Goal: Task Accomplishment & Management: Manage account settings

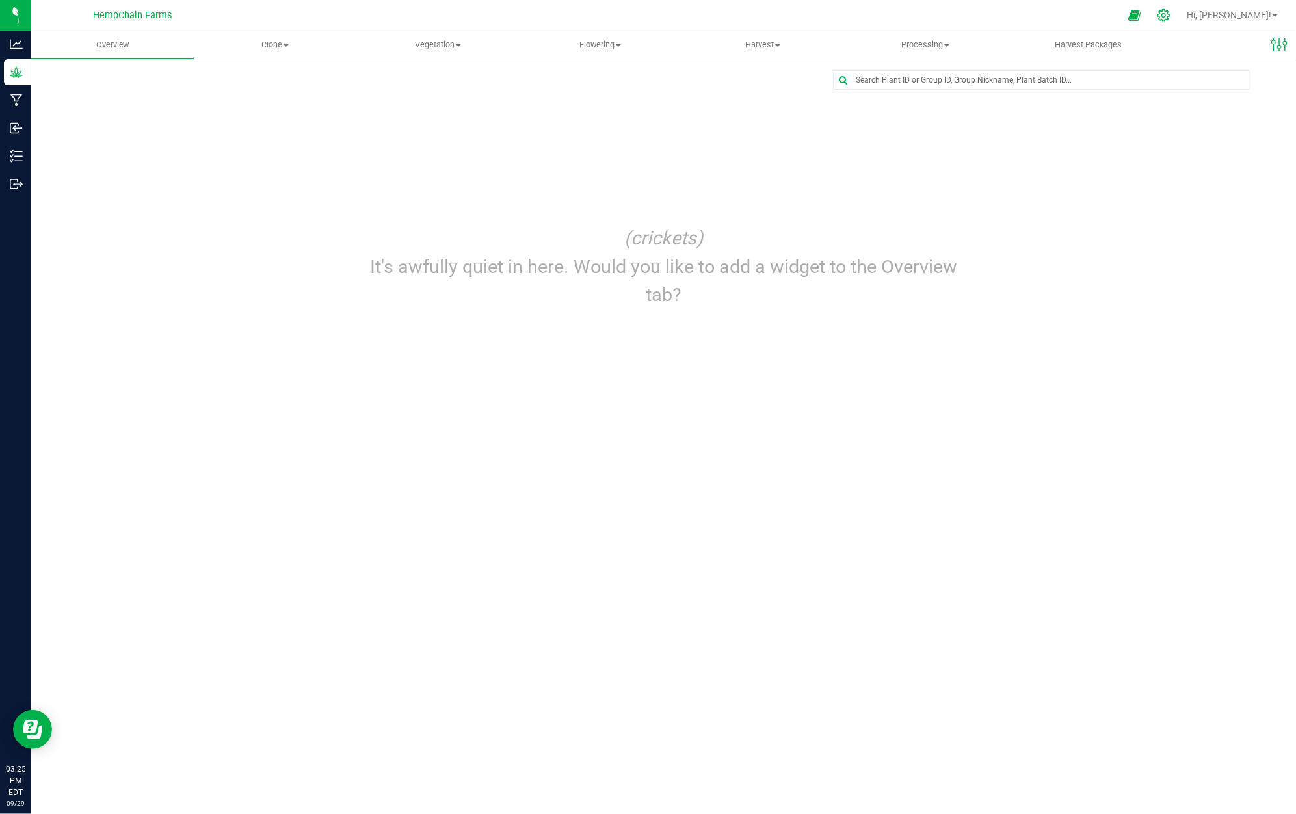
click at [1171, 16] on icon at bounding box center [1164, 15] width 14 height 14
click at [1180, 18] on div at bounding box center [1164, 15] width 33 height 28
click at [1171, 14] on icon at bounding box center [1164, 15] width 14 height 14
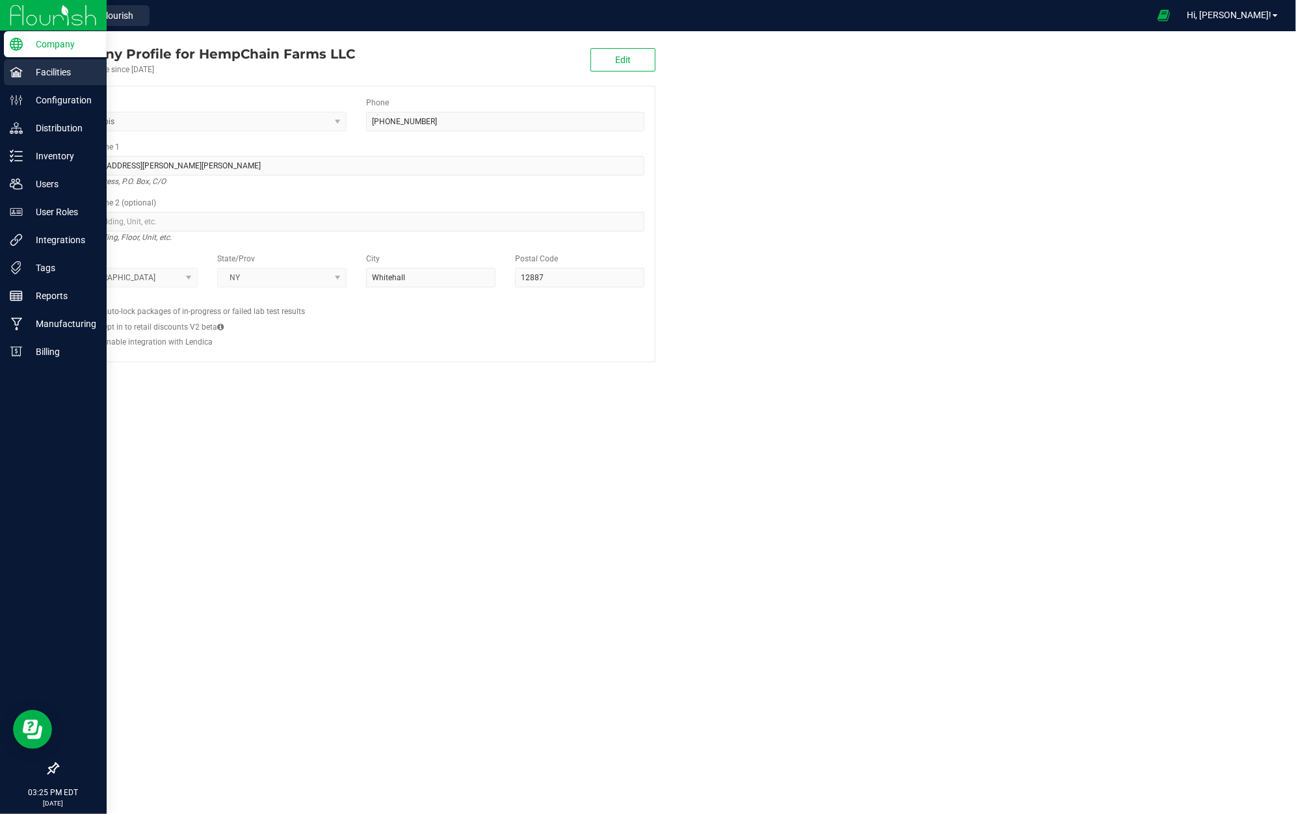
click at [40, 72] on p "Facilities" at bounding box center [62, 72] width 78 height 16
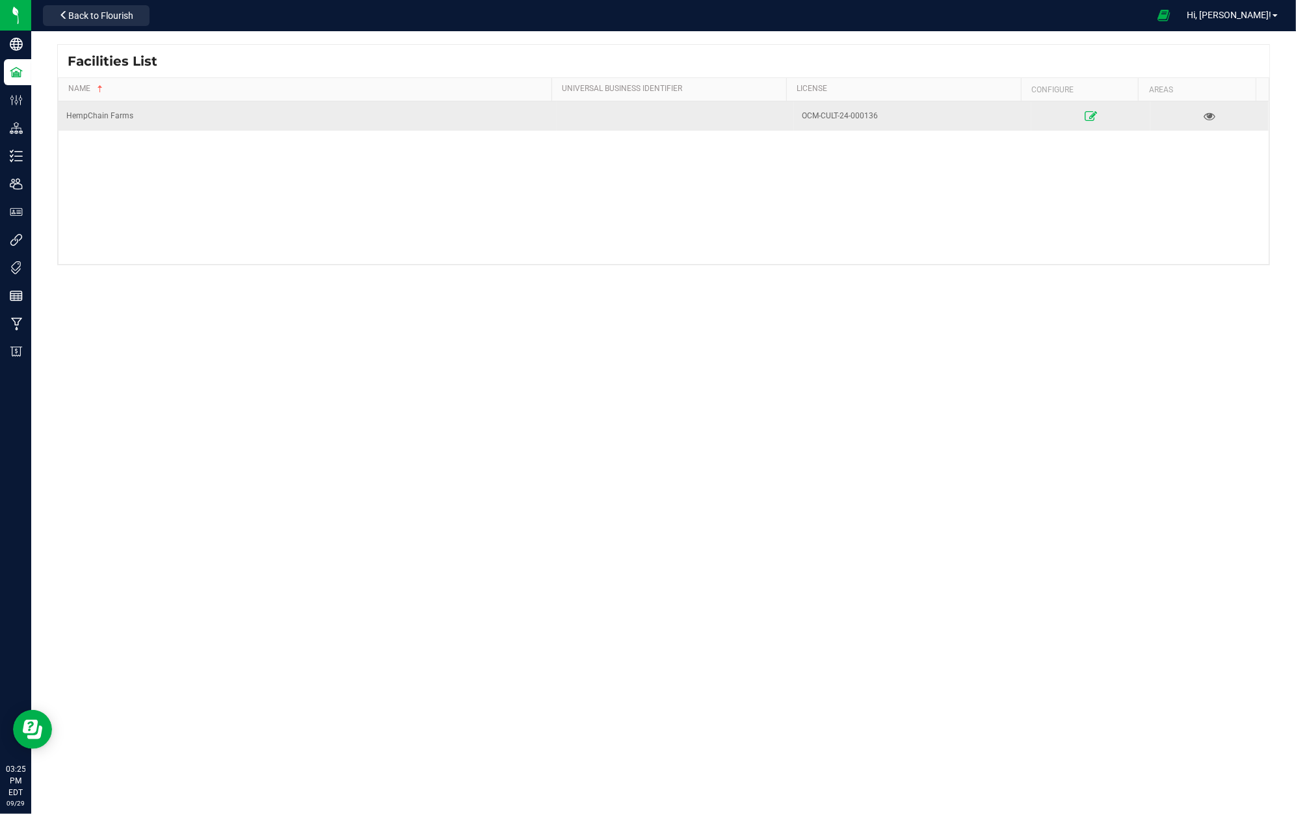
click at [1085, 113] on icon at bounding box center [1091, 115] width 12 height 9
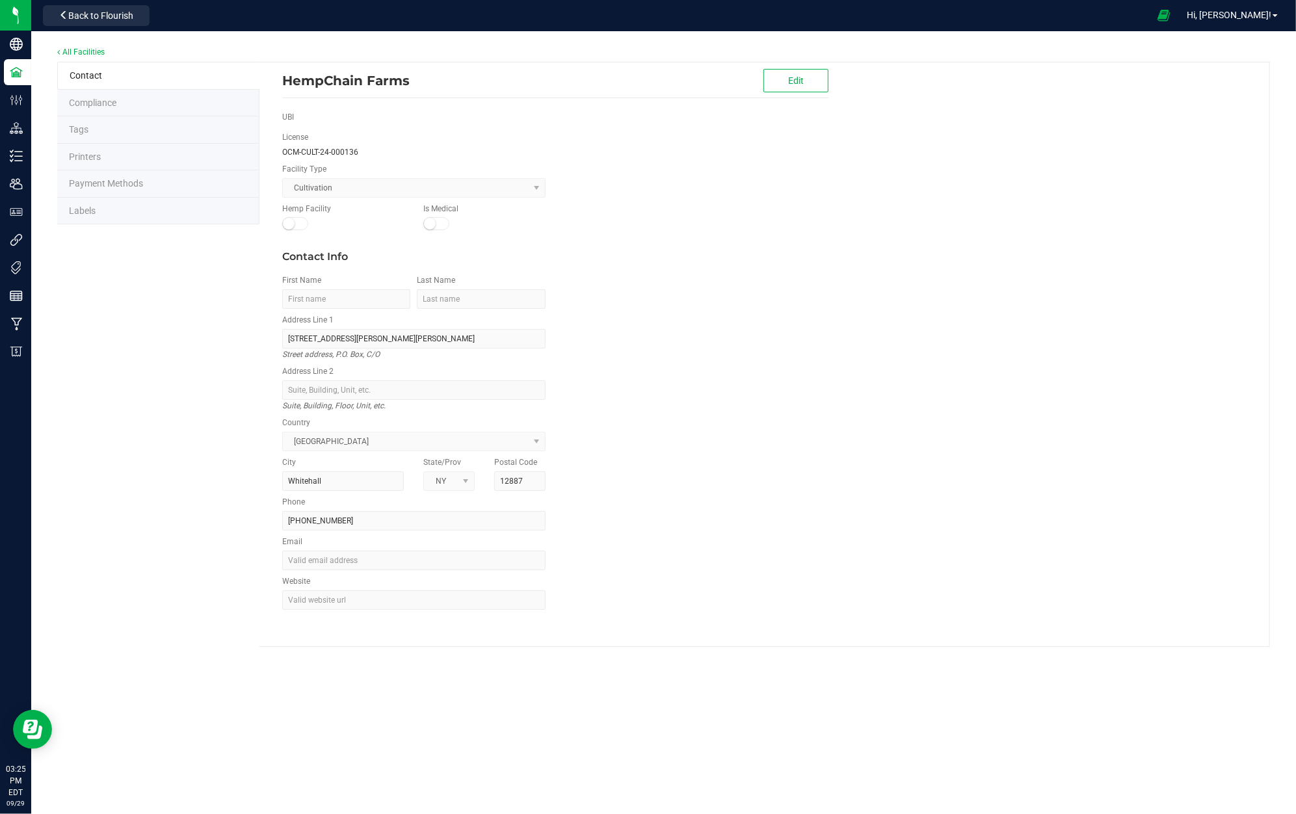
click at [159, 219] on li "Labels" at bounding box center [158, 211] width 202 height 27
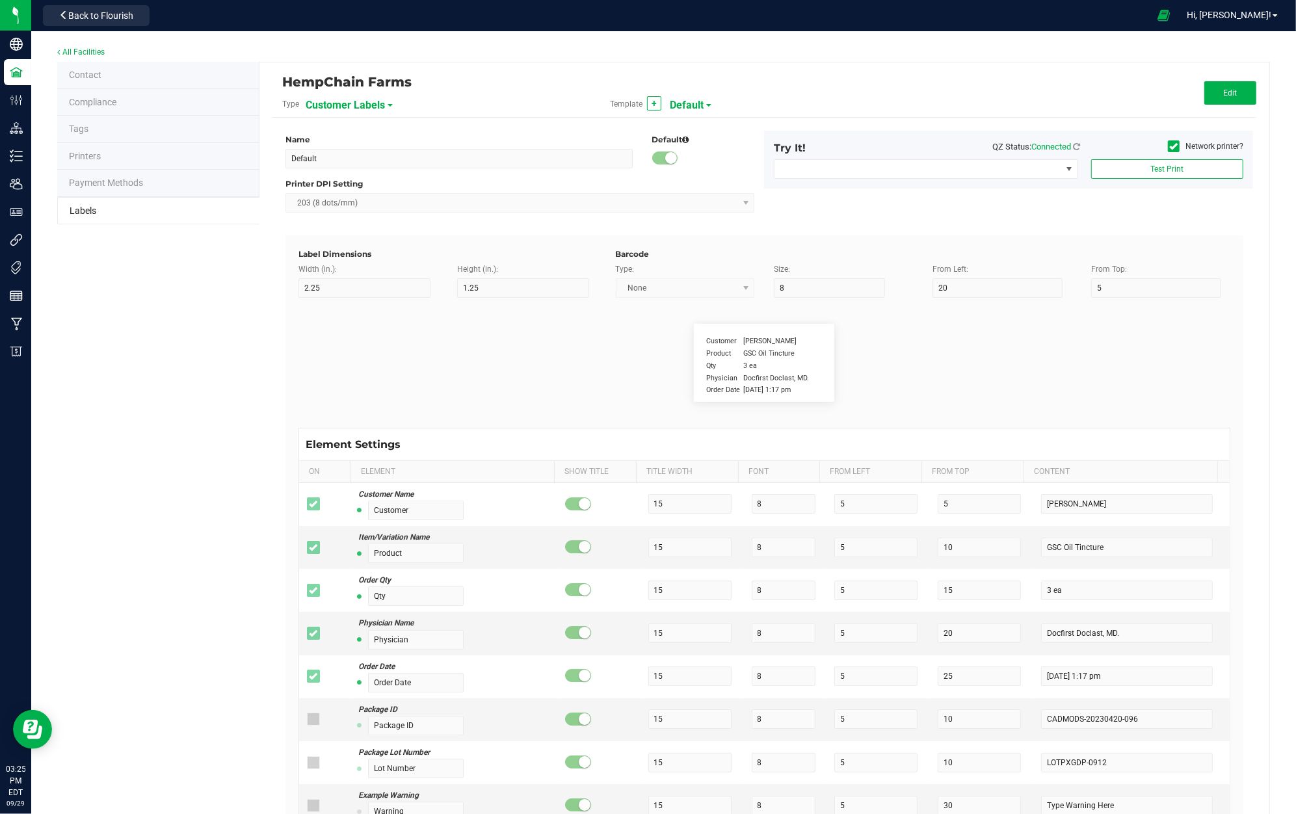
click at [372, 100] on span "Customer Labels" at bounding box center [345, 105] width 79 height 22
click at [373, 183] on li "Package Labels" at bounding box center [368, 181] width 129 height 23
type input "4"
type input "3"
type input "5"
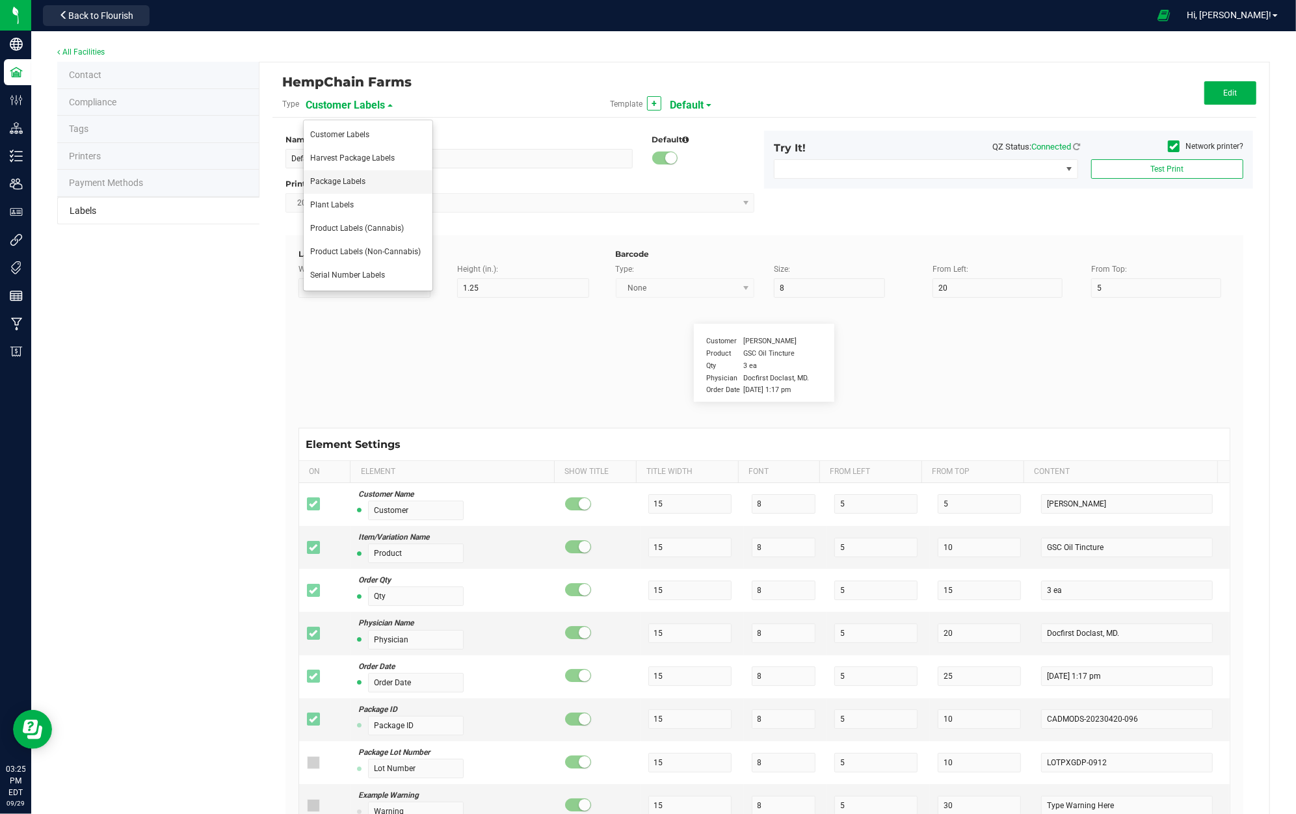
type input "40"
type input "Package ID"
type input "25"
type input "10"
type input "CADMODS-20200420-096"
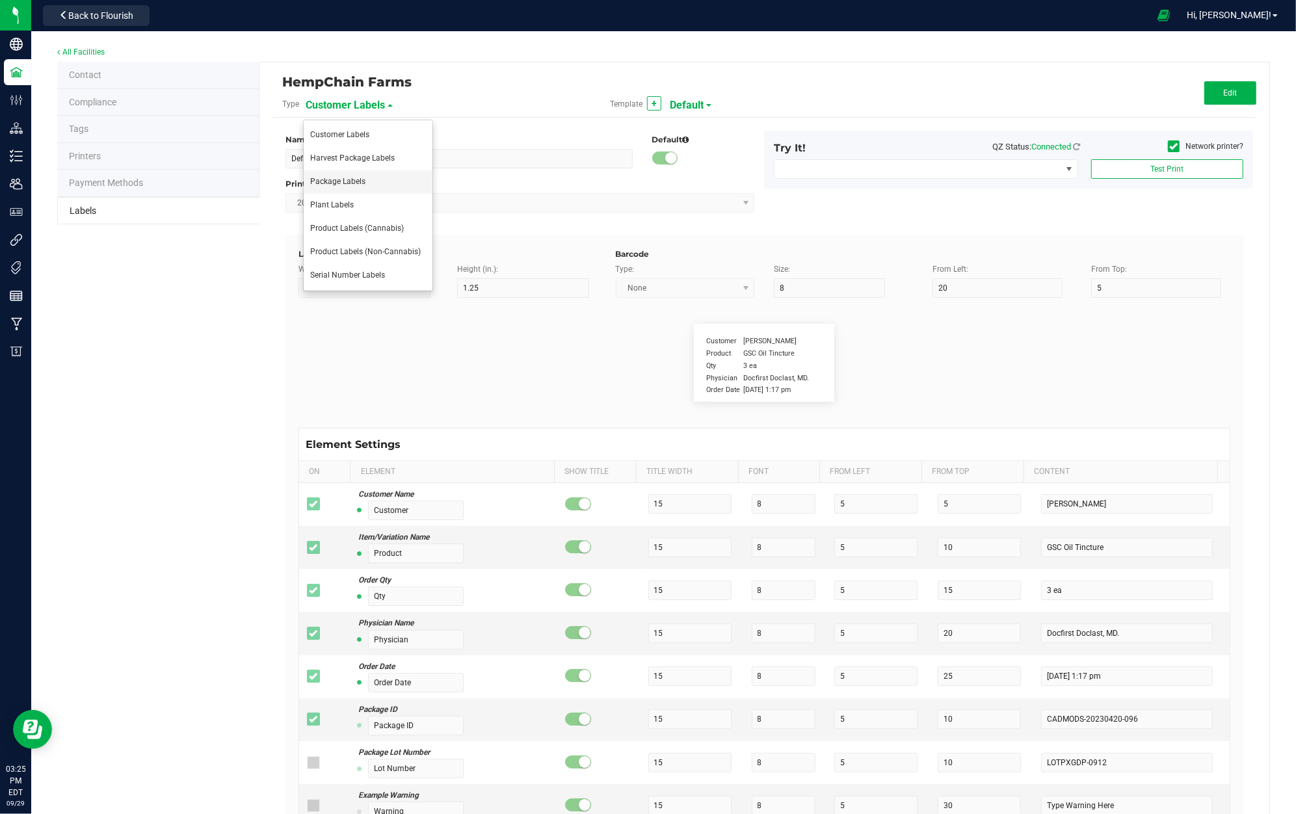
type input "SKU Name"
type input "25"
type input "10"
type input "Gelato Pen"
type input "Strain"
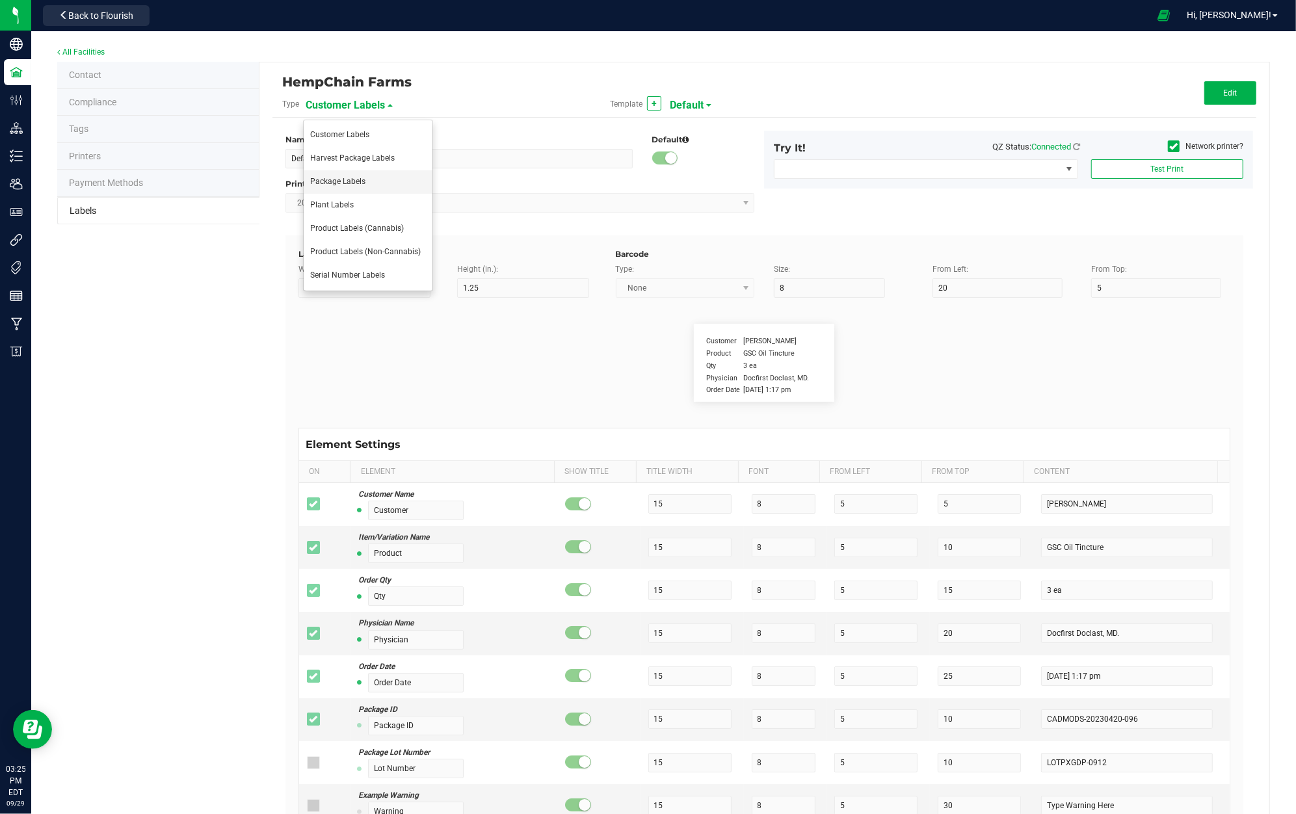
type input "25"
type input "10"
type input "Gelato"
type input "Size"
type input "25"
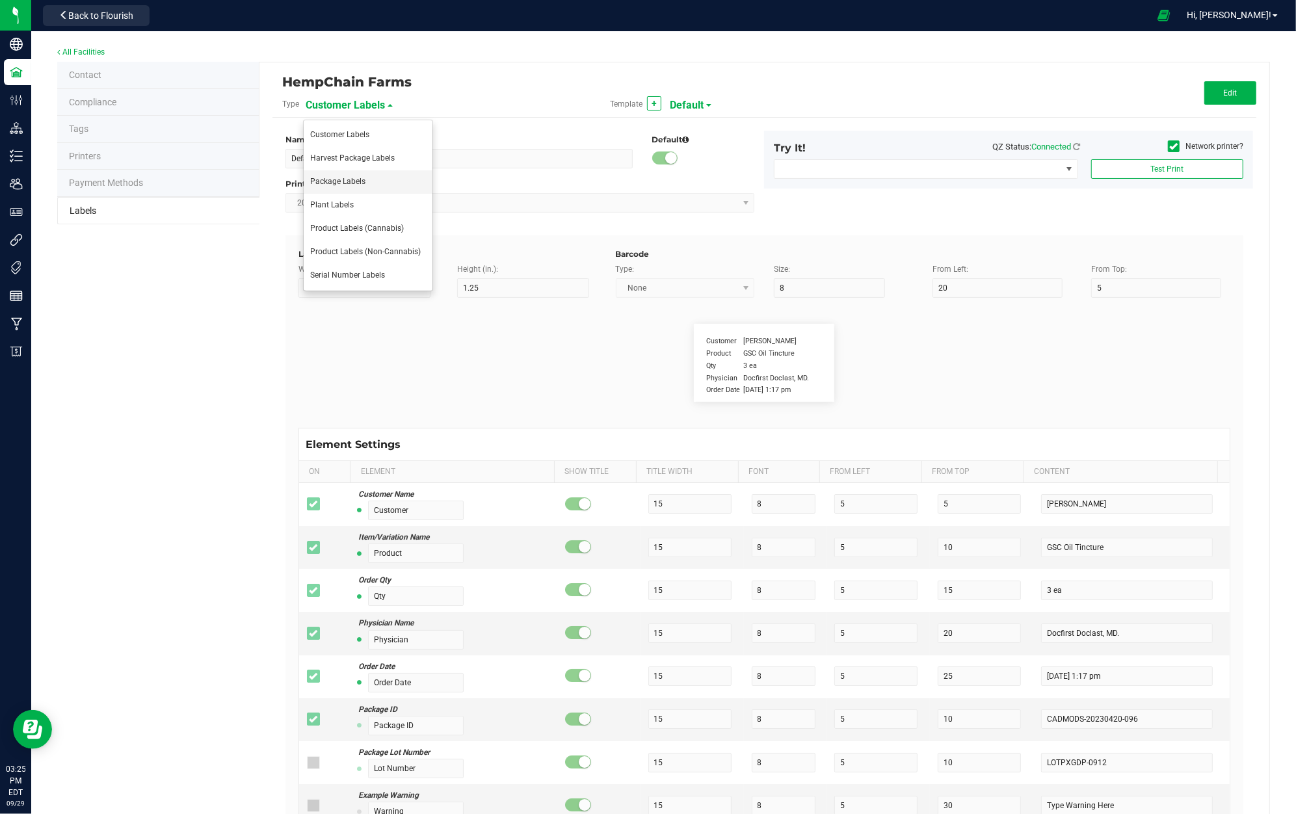
type input "10"
type input "44 ea"
type input "Package Date"
type input "25"
type input "10"
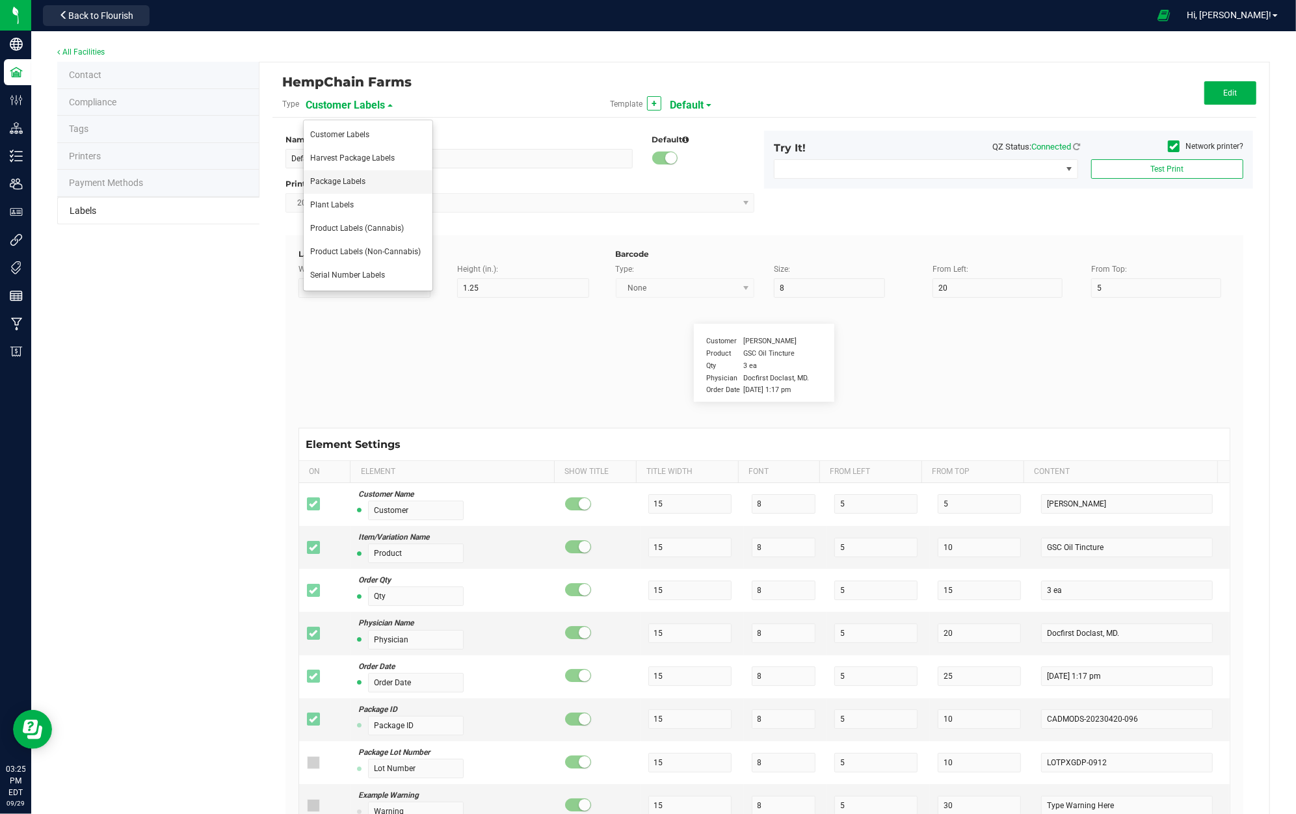
type input "[DATE] 10:14pm"
type input "Lot Number"
type input "25"
type input "10"
type input "30"
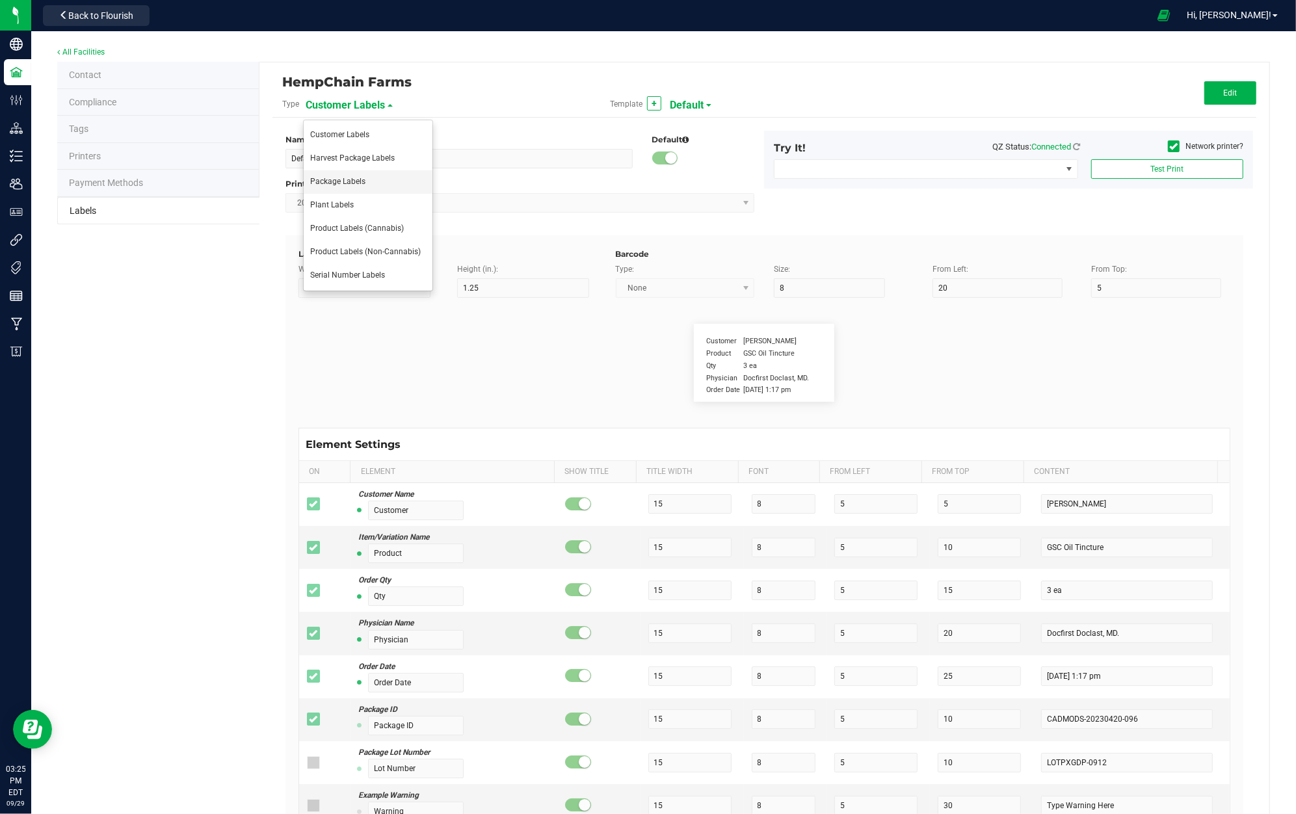
type input "LOT918234"
type input "SKU"
type input "25"
type input "10"
type input "30"
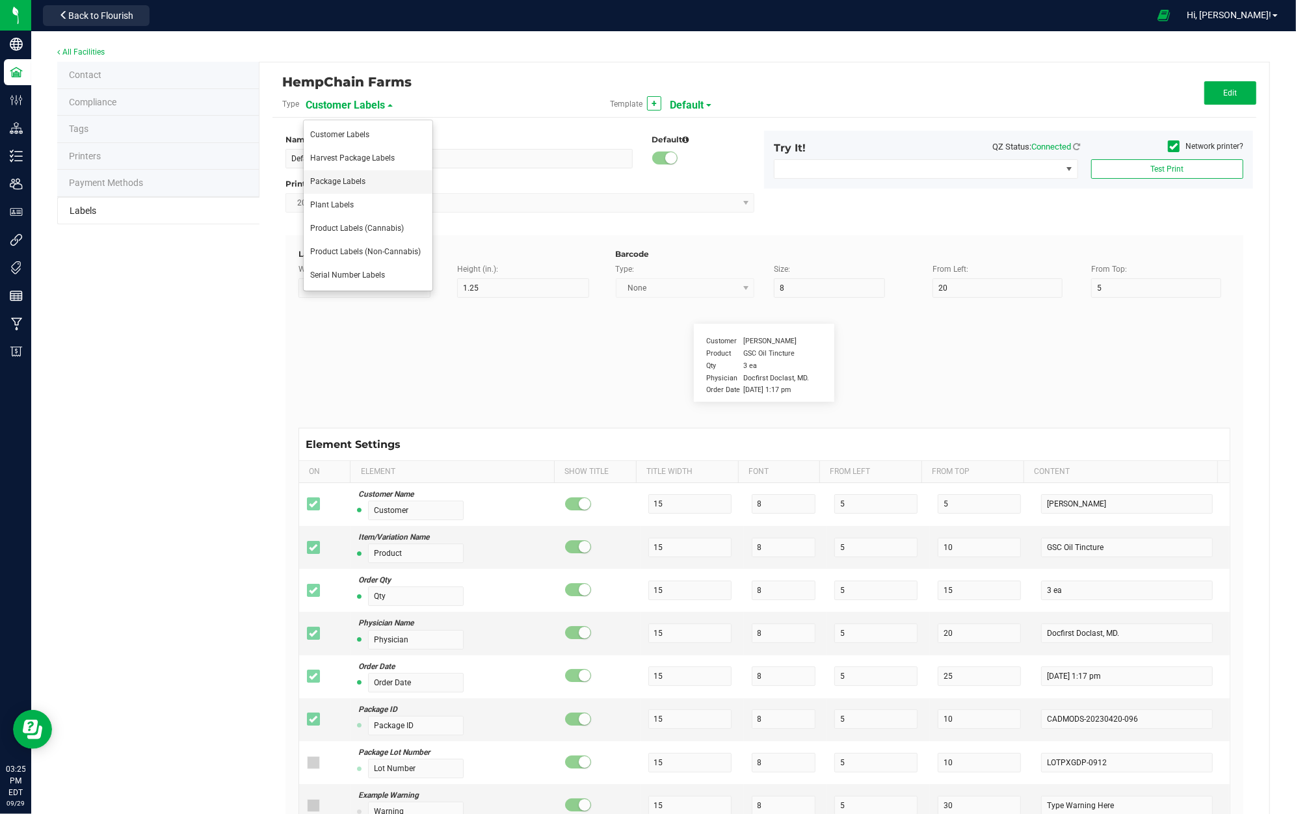
type input "42P017"
type input "Ref Field 1"
type input "25"
type input "10"
type input "35"
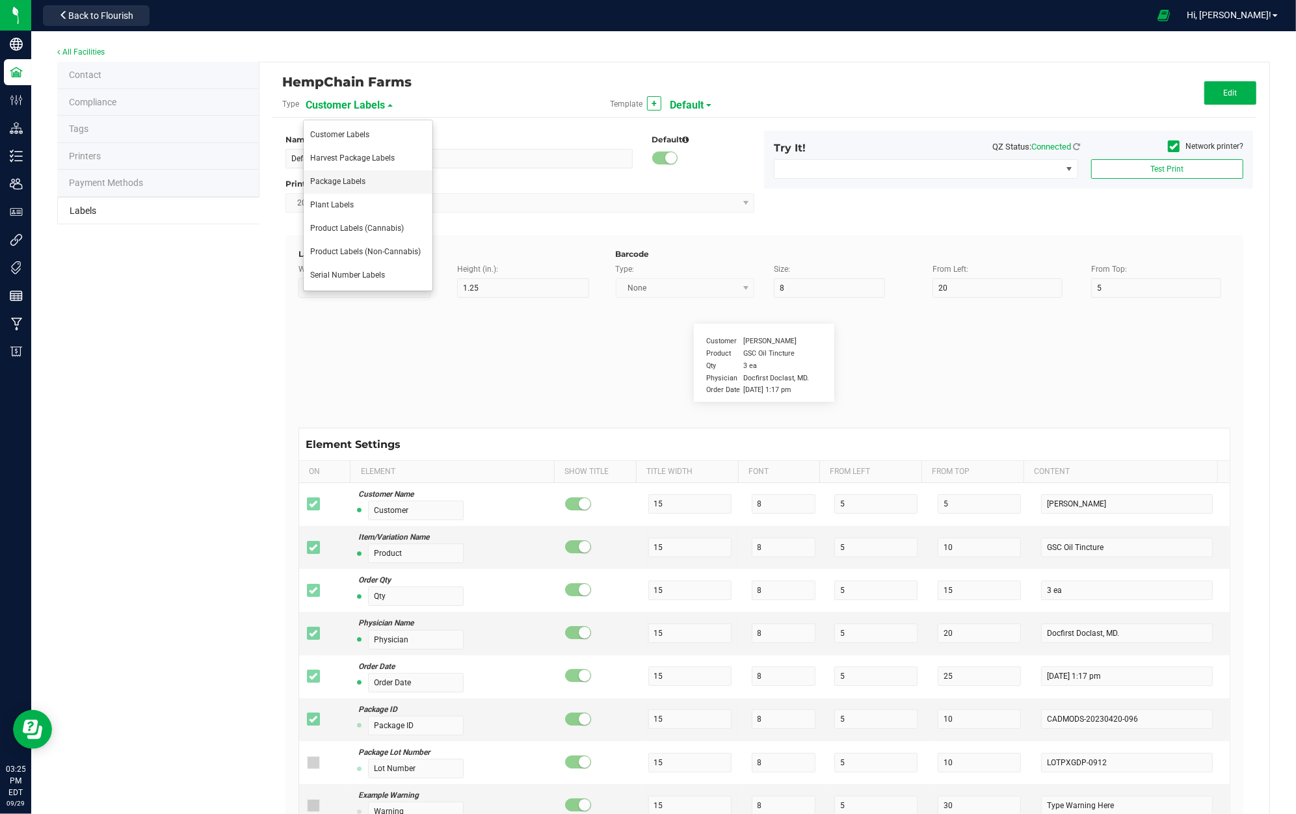
type input "Ref Field 1 Value"
type input "Ref Field 2"
type input "25"
type input "10"
type input "35"
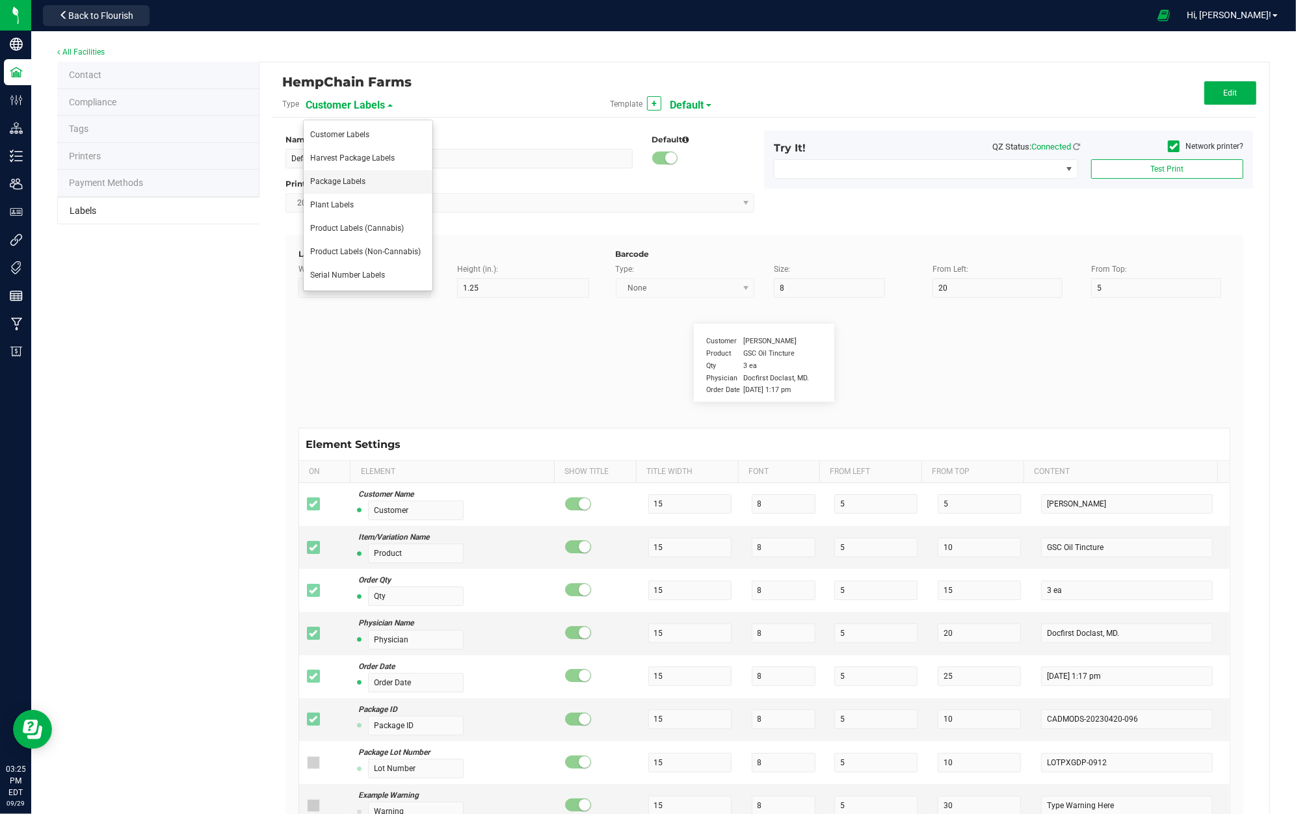
type input "Ref Field 2 Value"
type input "Ref Field 3"
type input "25"
type input "10"
type input "35"
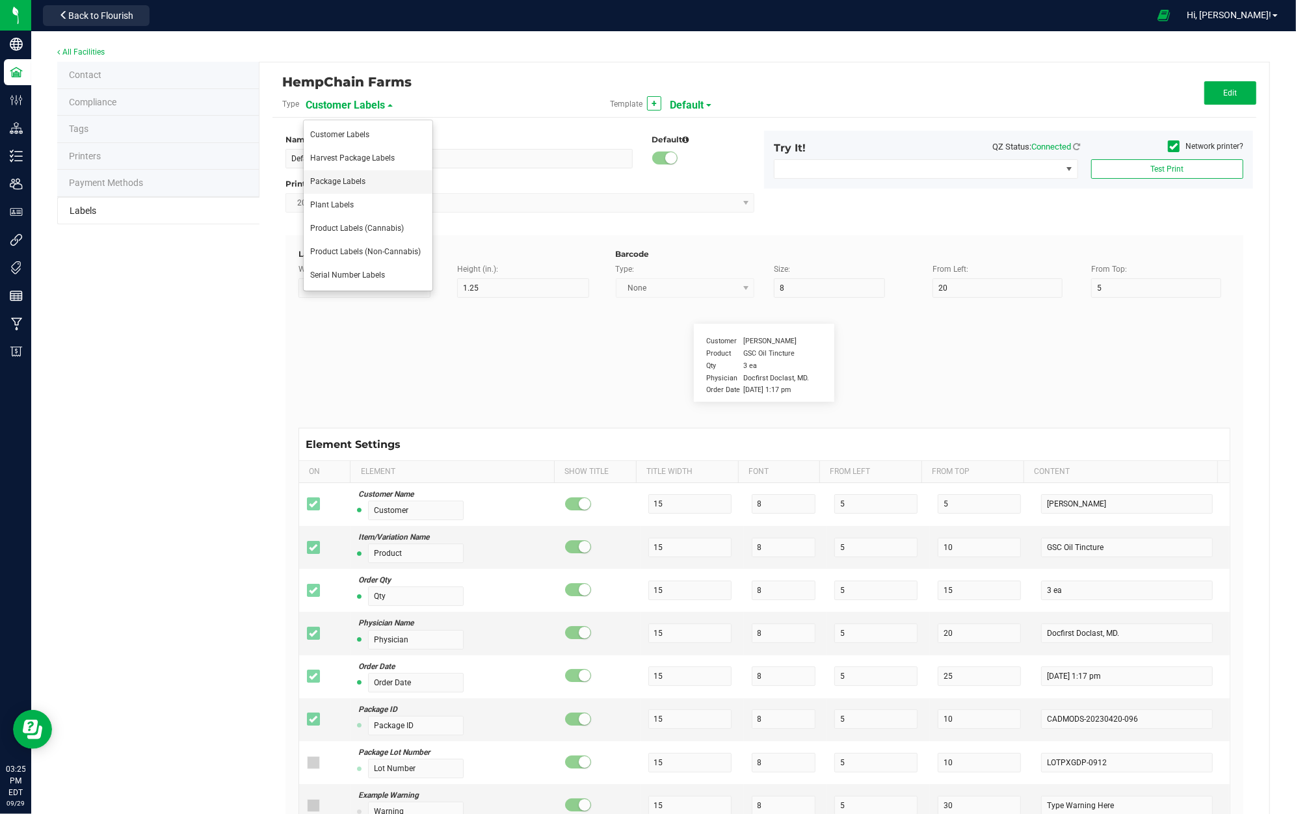
type input "Ref Field 3 Value"
type input "Item Ref Field 1"
type input "25"
type input "10"
type input "35"
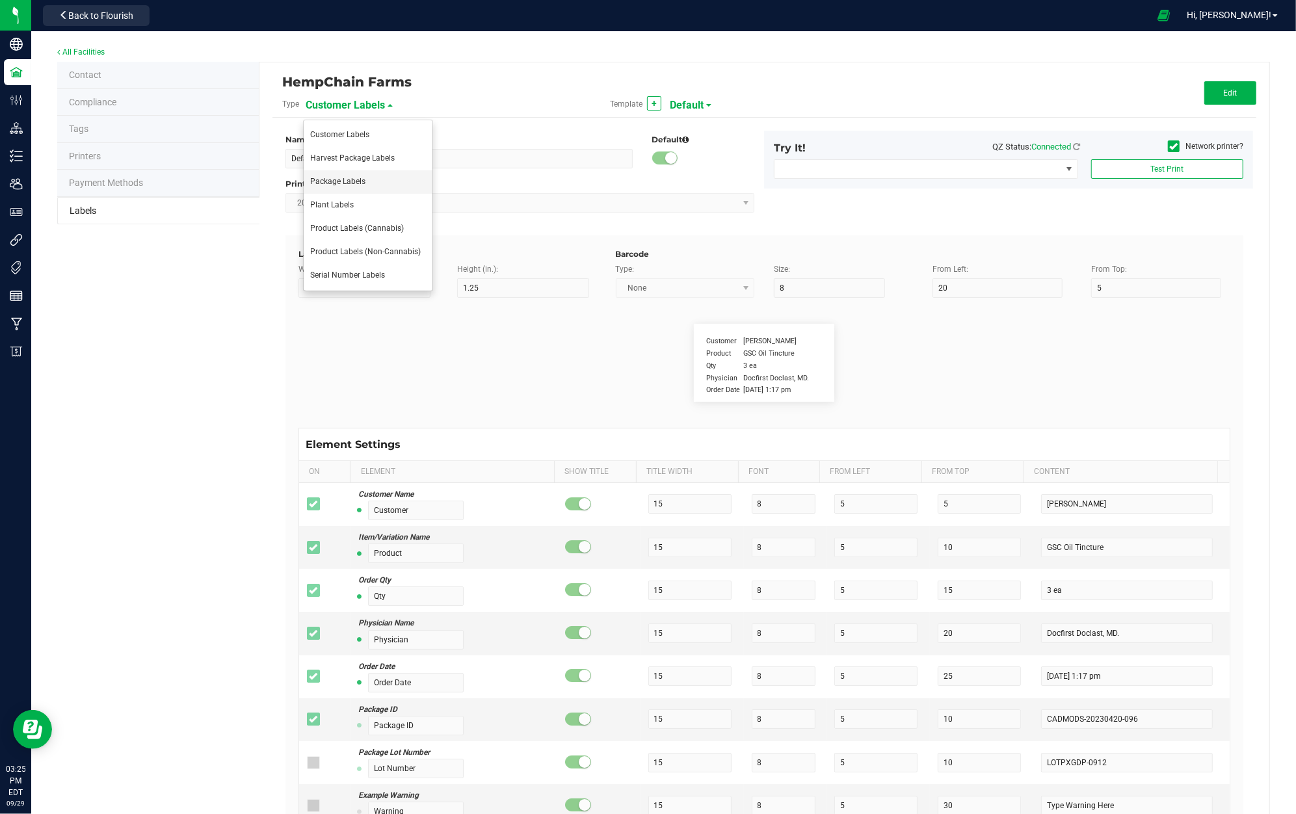
type input "Item Ref Field 1 Value"
type input "Item Ref Field 2"
type input "25"
type input "10"
type input "35"
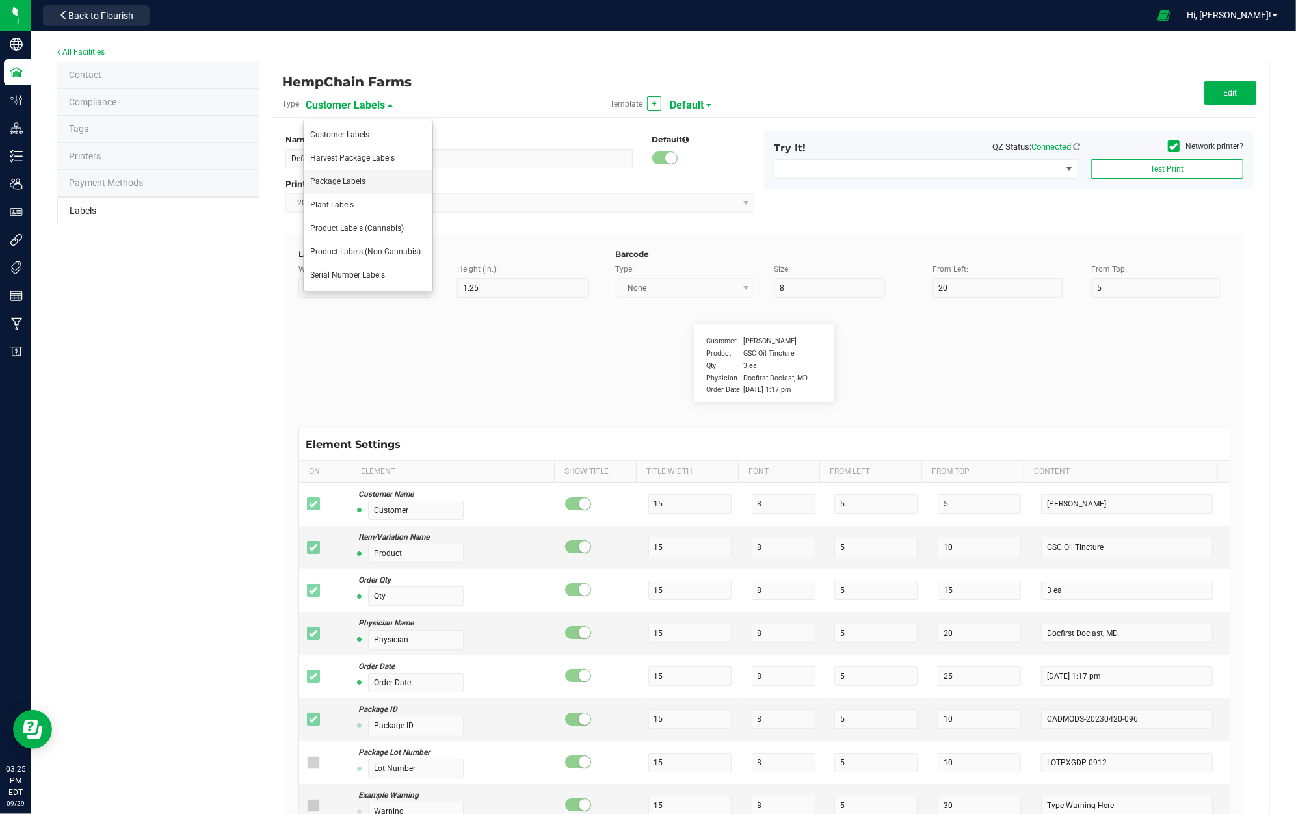
type input "Item Ref Field 2 Value"
type input "Item Ref Field 3"
type input "25"
type input "10"
type input "35"
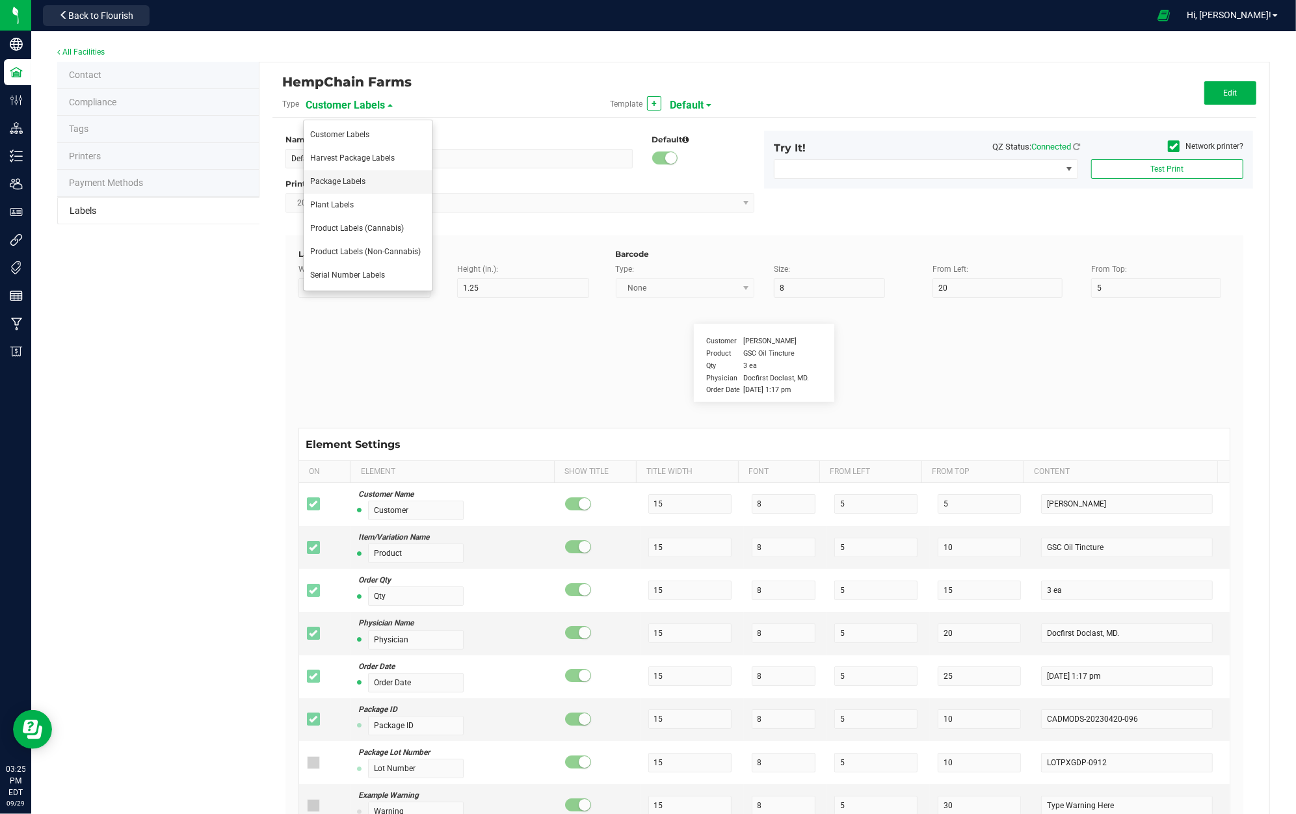
type input "Item Ref Field 3 Value"
type input "Item Ref Field 4"
type input "25"
type input "10"
type input "35"
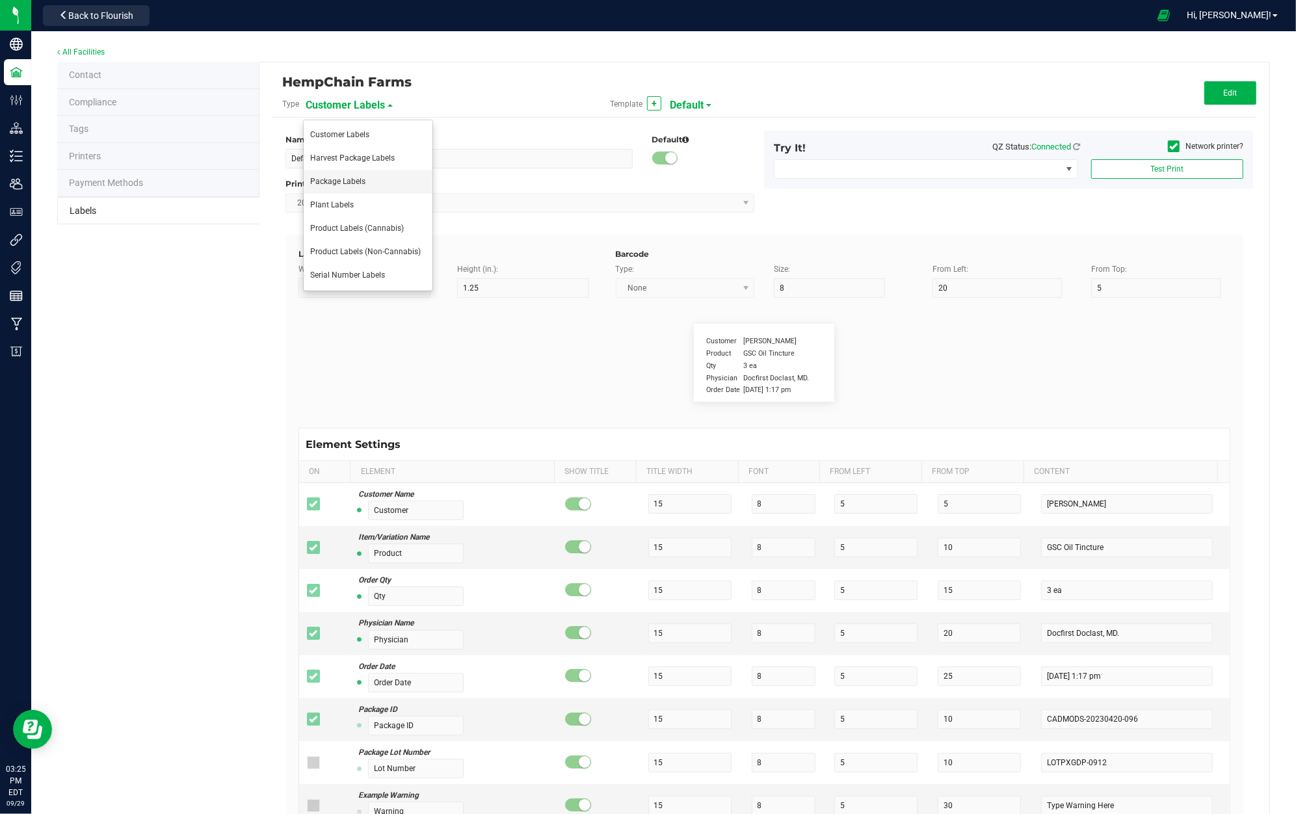
type input "Item Ref Field 4 Value"
type input "Item Ref Field 5"
type input "25"
type input "10"
type input "35"
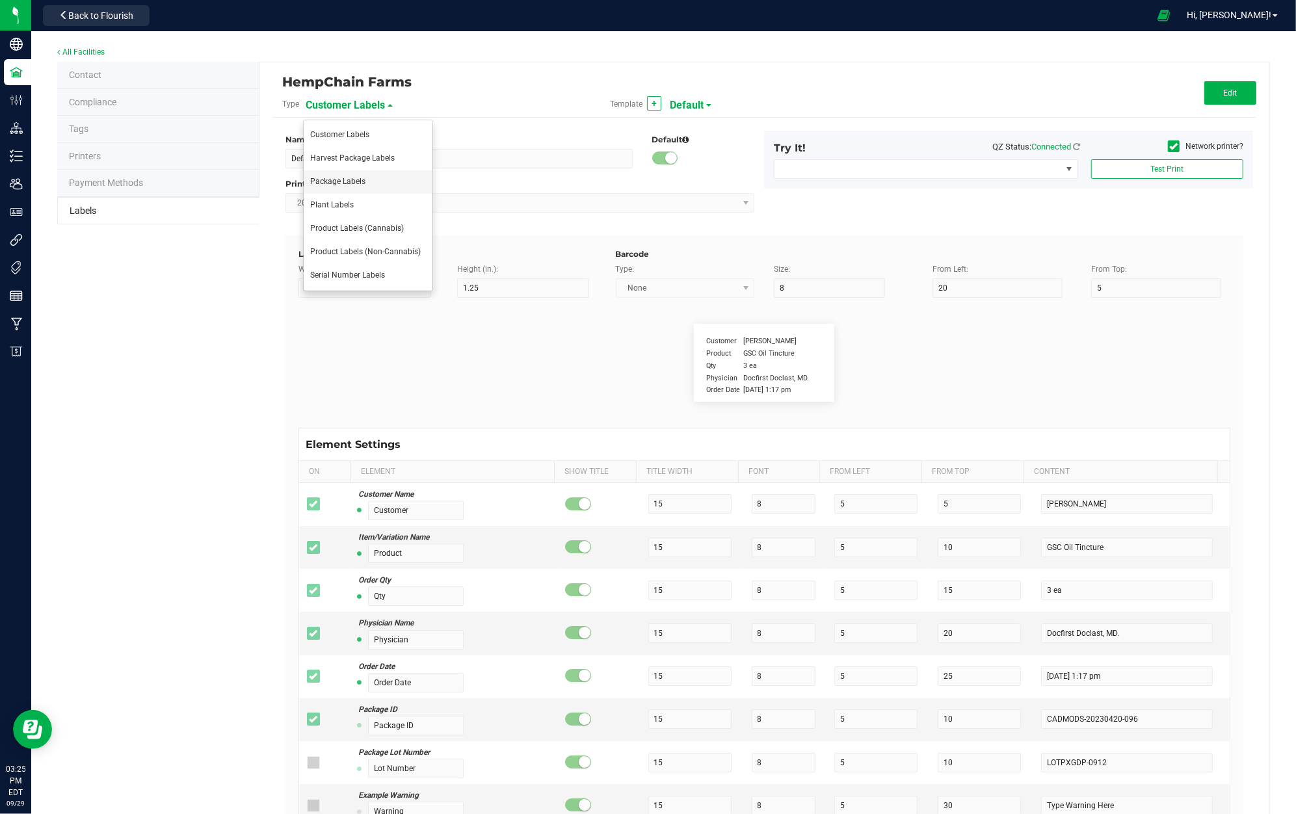
type input "Item Ref Field 5 Value"
type input "NDC Number"
type input "25"
type input "10"
type input "35"
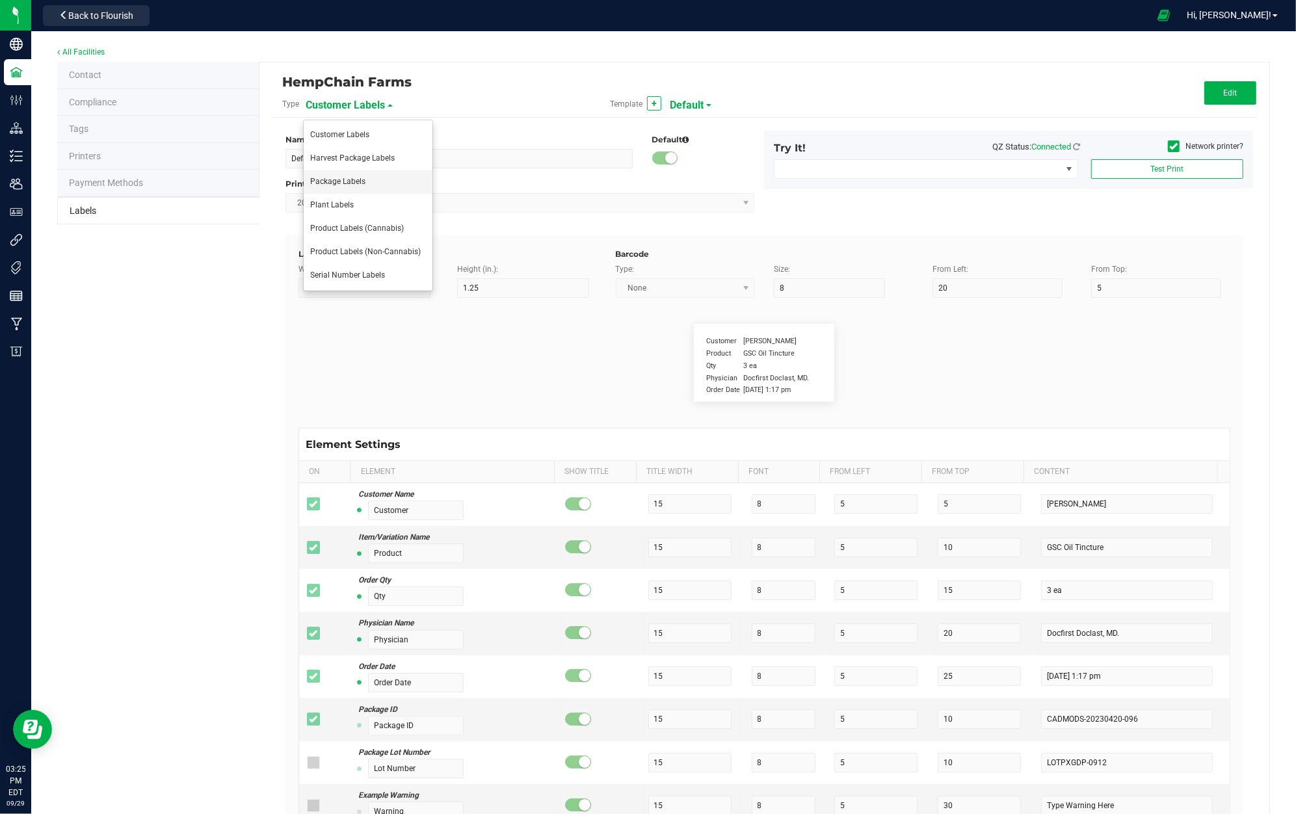
type input "[PHONE_NUMBER]"
type input "Number of Servings"
type input "25"
type input "10"
type input "35"
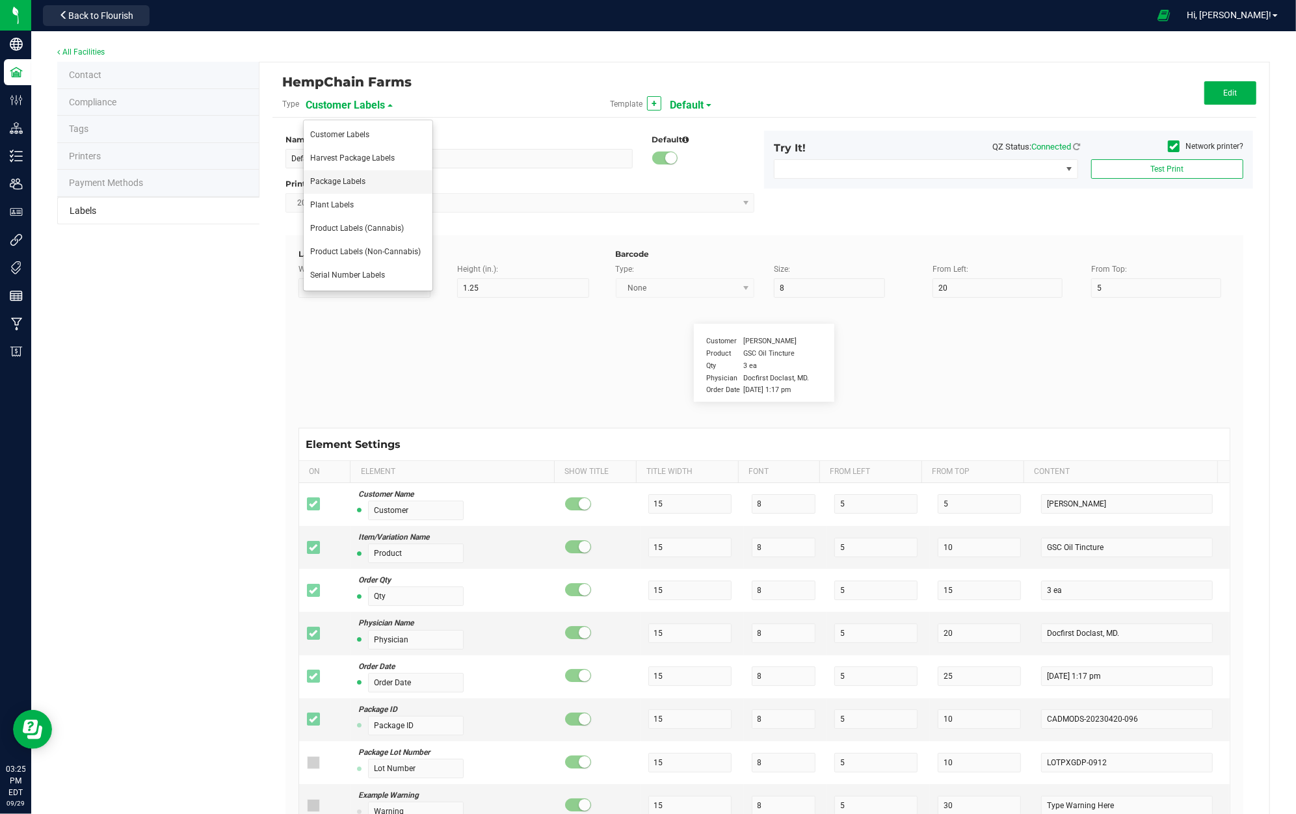
type input "4 servings/item"
type input "Serving Size"
type input "25"
type input "10"
type input "35"
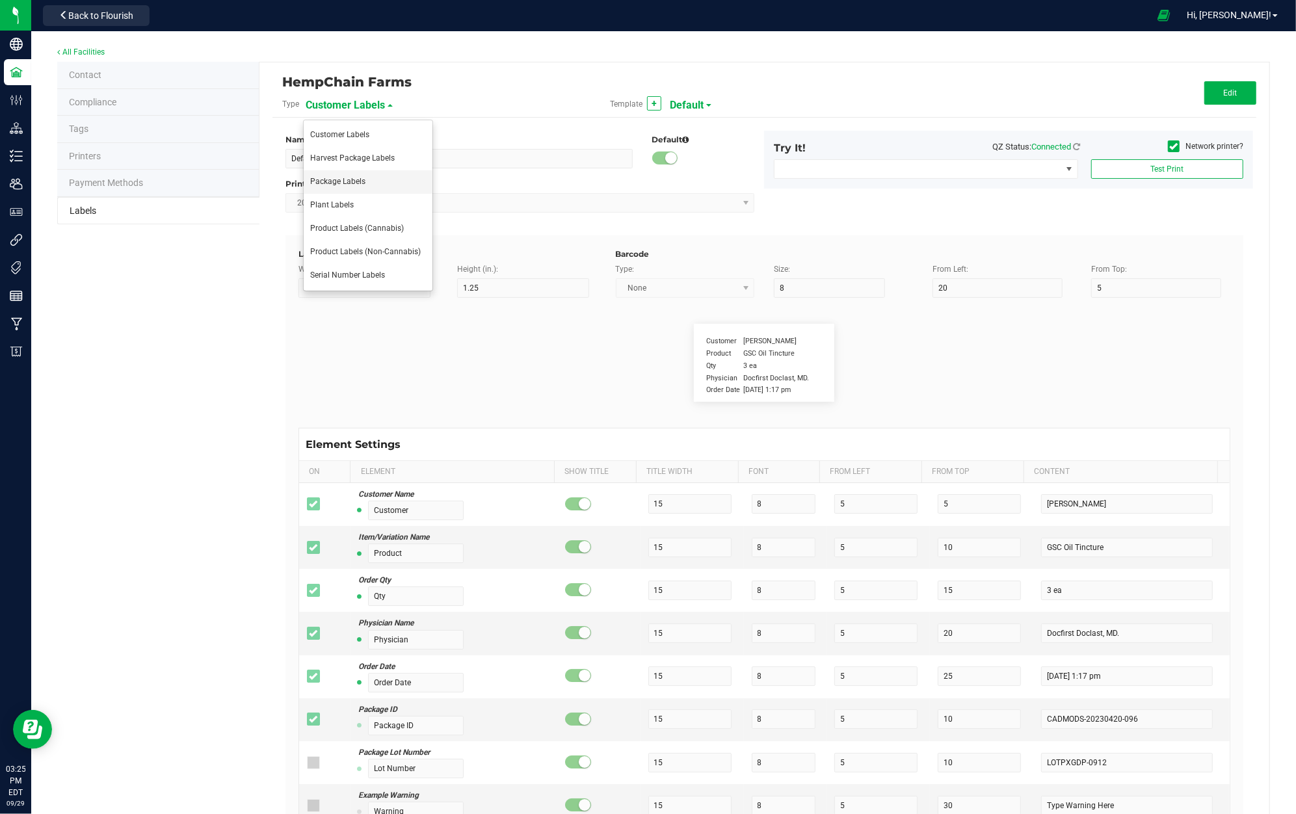
type input "1 cup"
type input "Serving Size (Grams)"
type input "25"
type input "10"
type input "35"
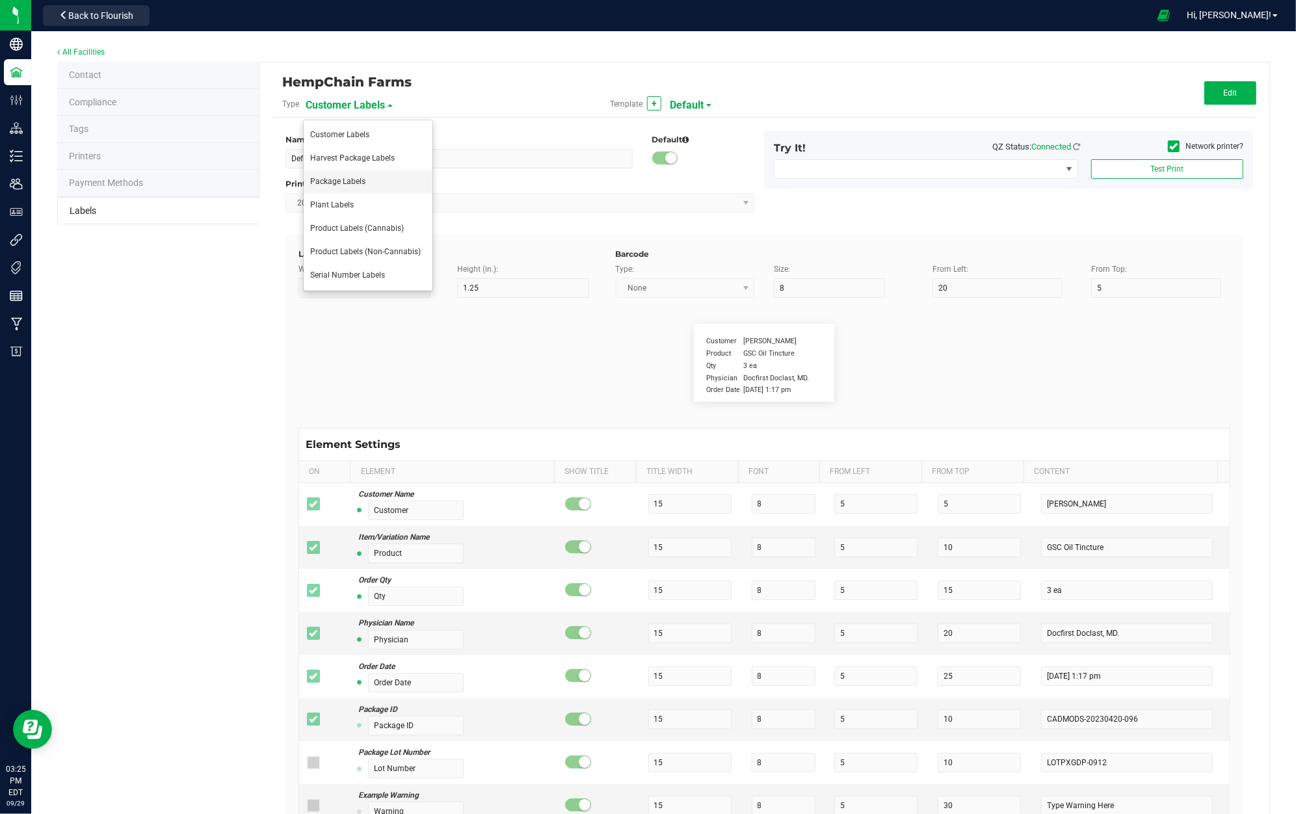
type input "4 g"
type input "Item Ingredients"
type input "25"
type input "10"
type input "35"
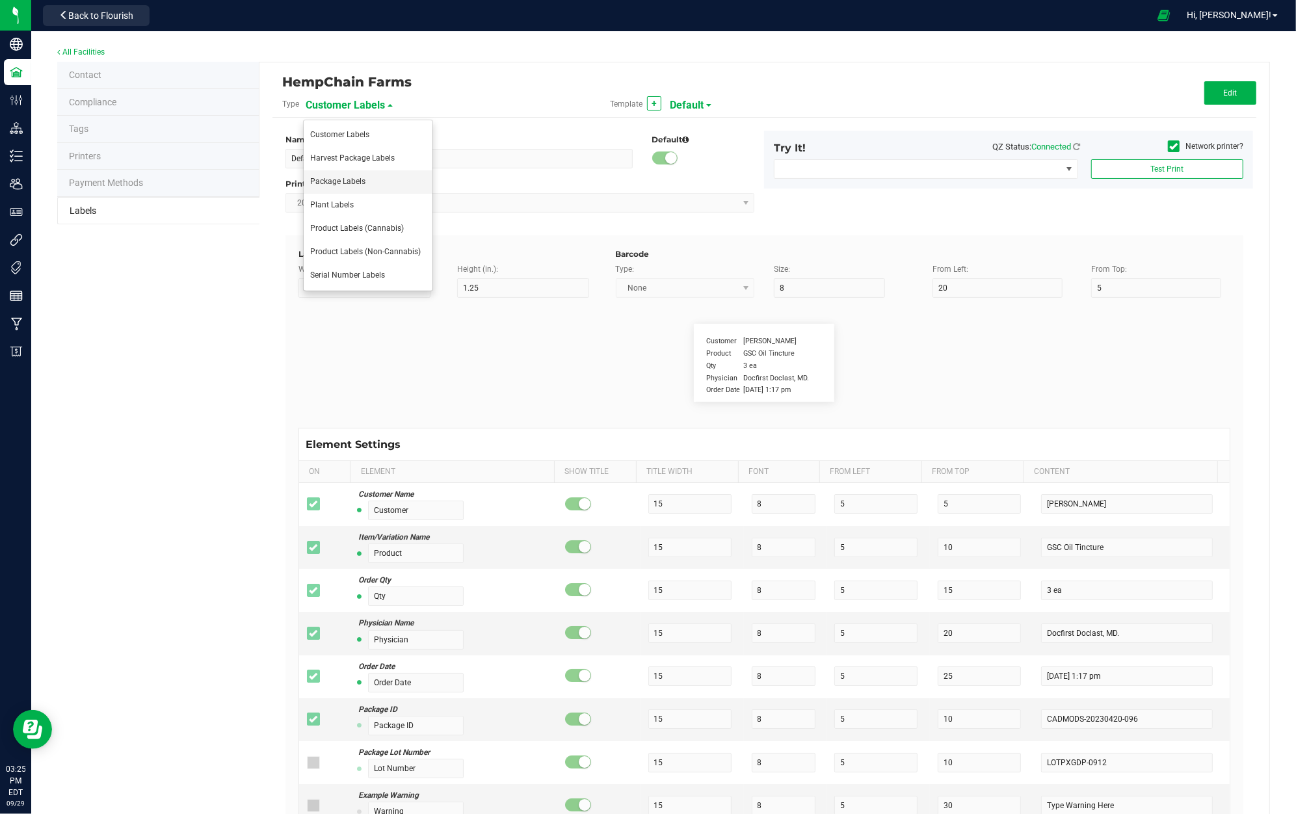
type input "Ingredient one, ingredient two"
type input "Allergens"
type input "25"
type input "10"
type input "35"
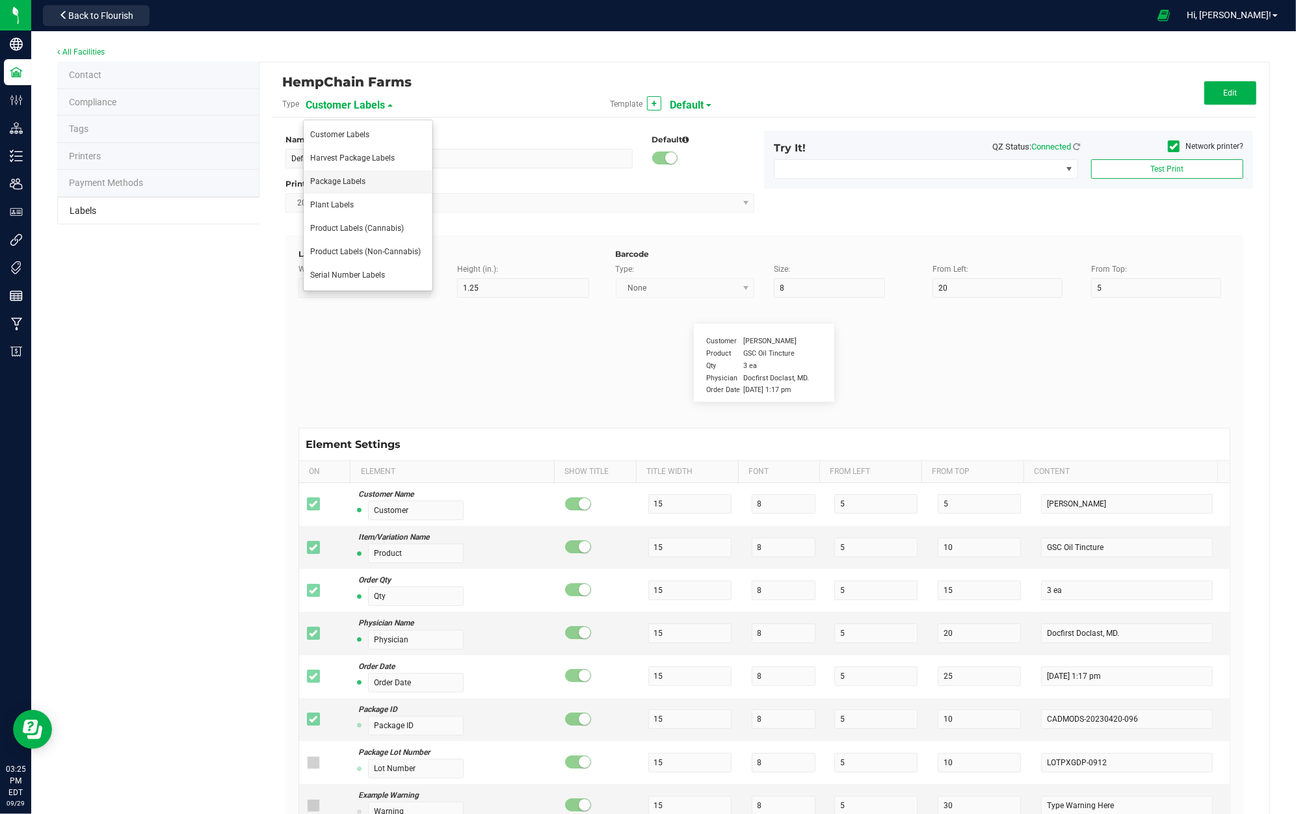
type input "Tree Nuts, Soy, Wheat"
type input "Feel"
type input "25"
type input "10"
type input "35"
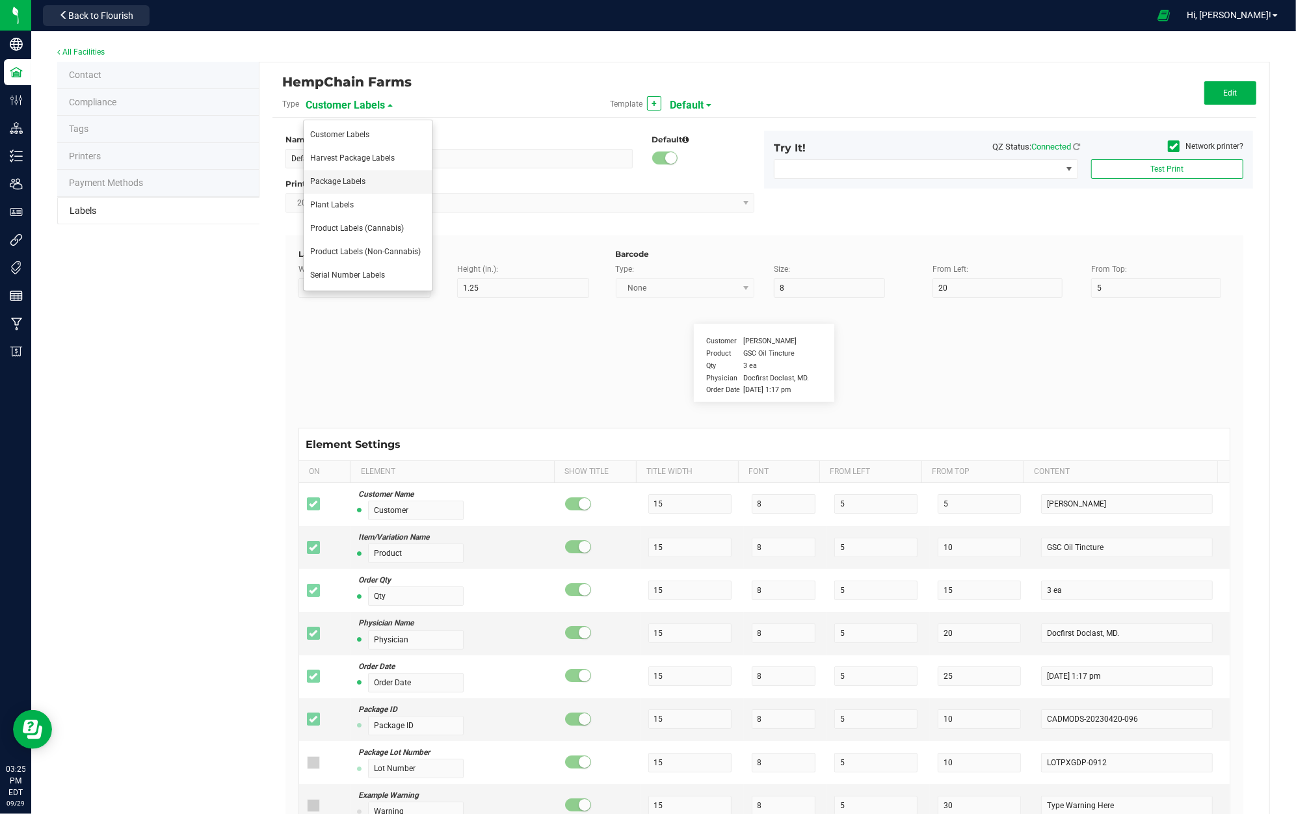
type input "Relaxed"
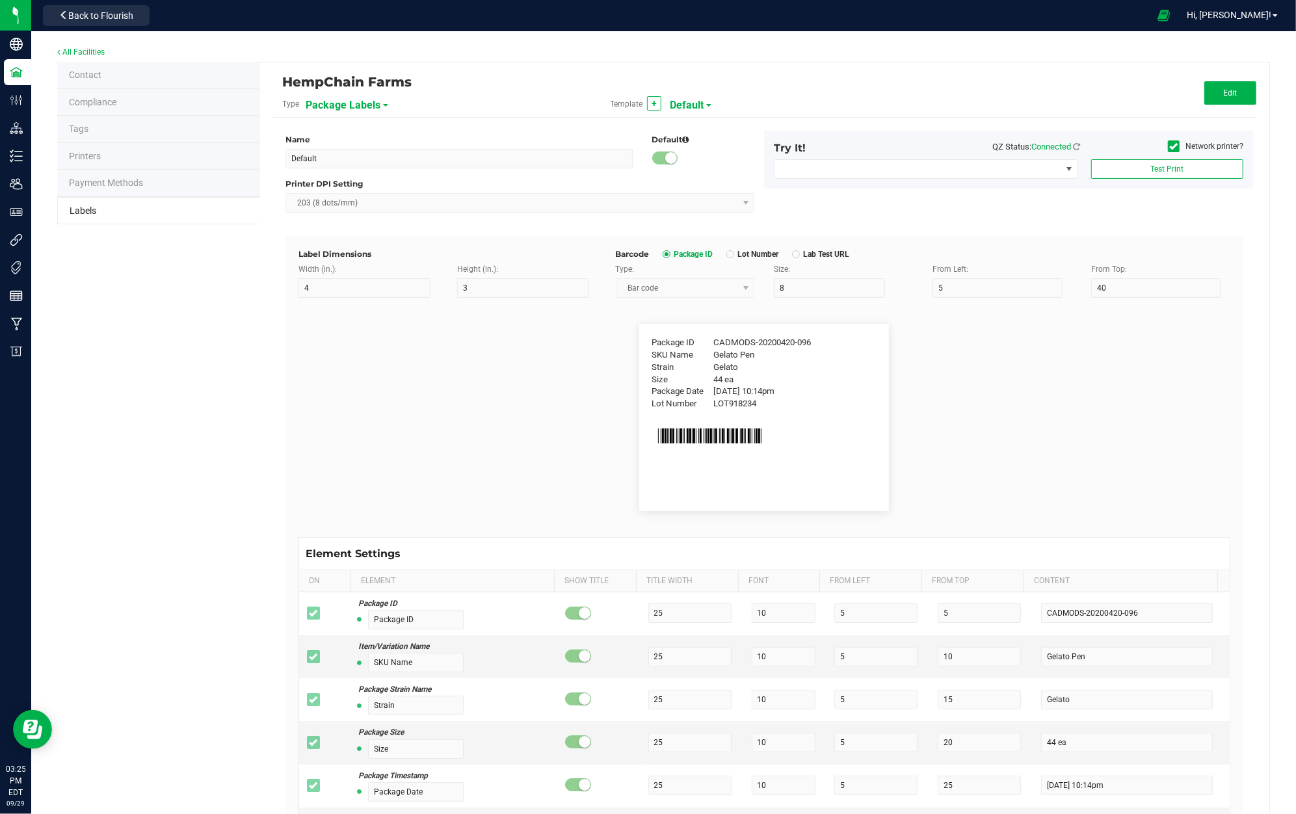
click at [695, 108] on span "Default" at bounding box center [687, 105] width 34 height 22
click at [697, 127] on li "2x1" at bounding box center [729, 135] width 129 height 23
type input "2x1"
type input "2"
type input "1"
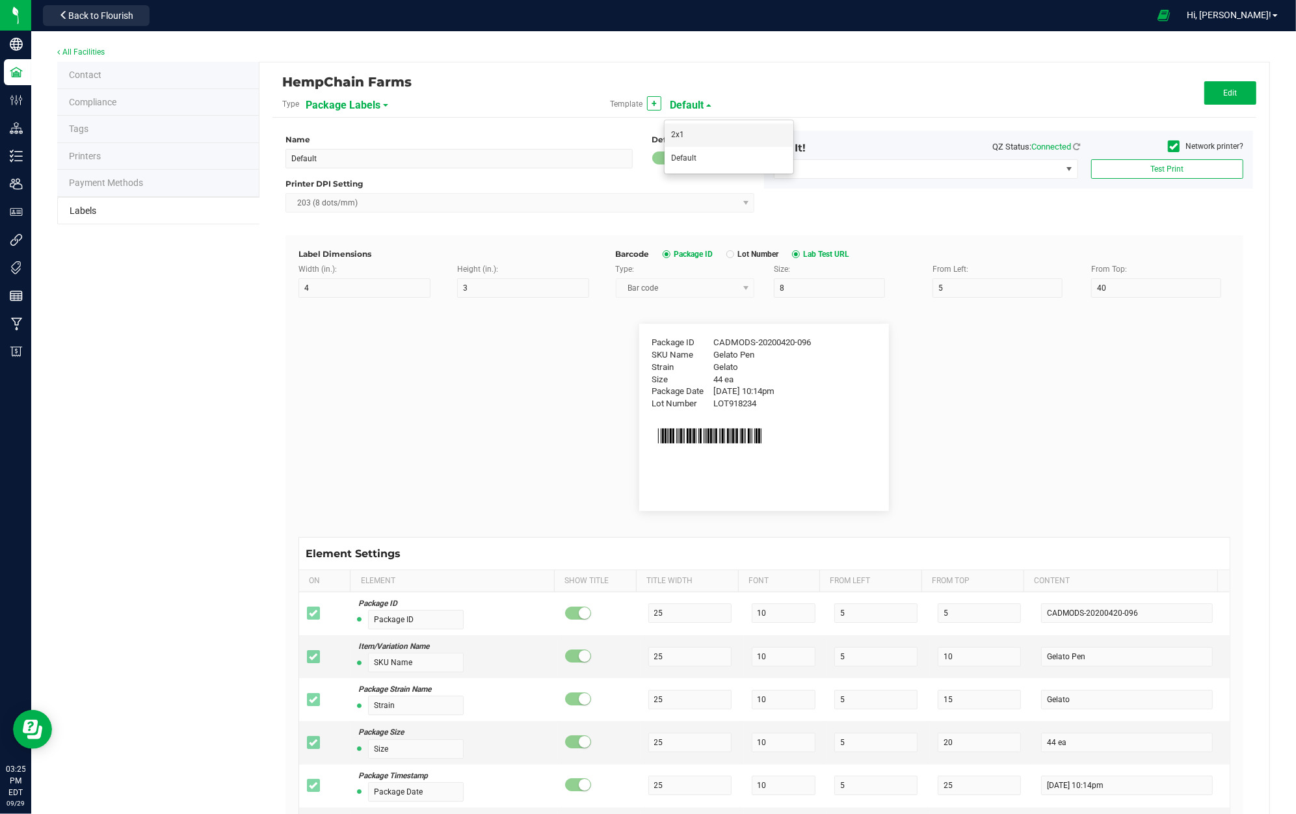
type input "40"
type input "35"
type input "6"
type input "12"
type input "6"
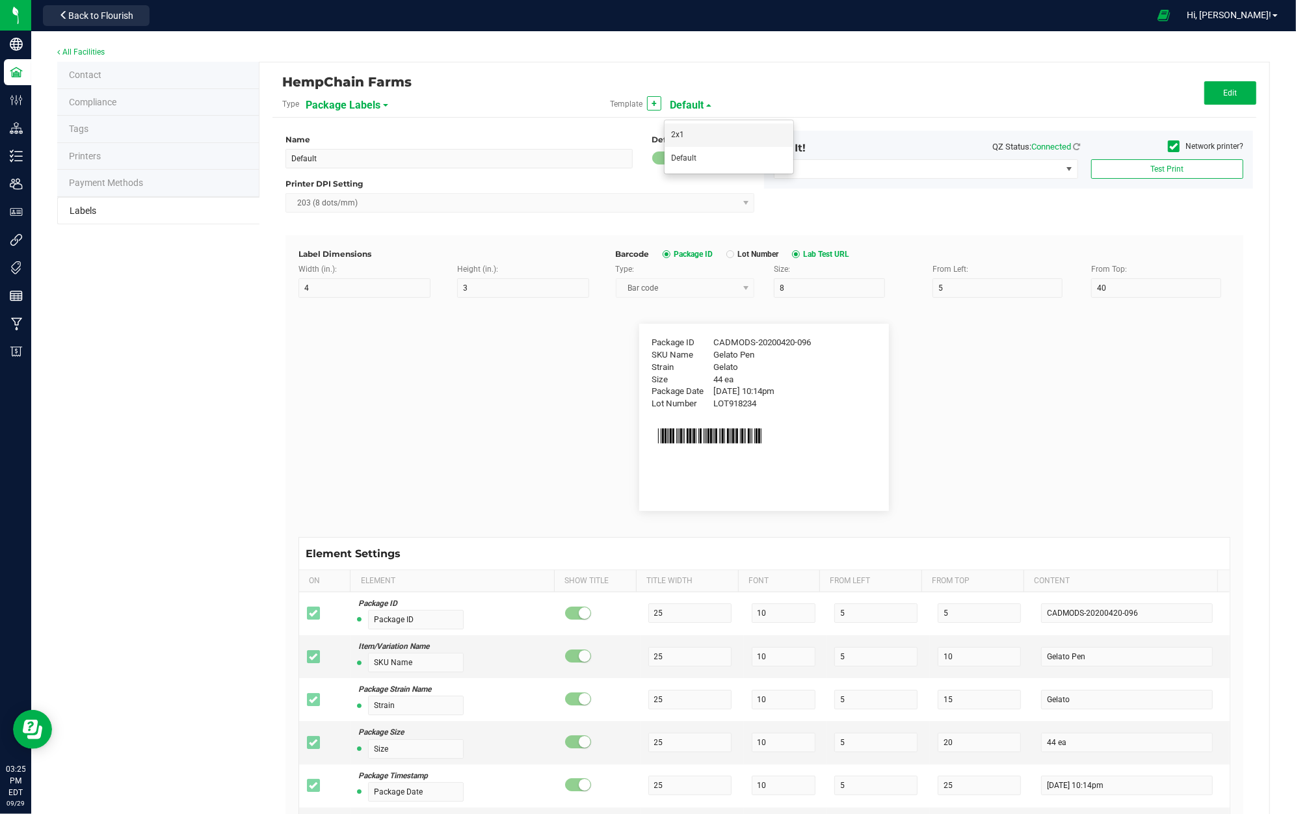
type input "2"
type input "CADMODS-20230420-096"
type input "Item"
type input "12"
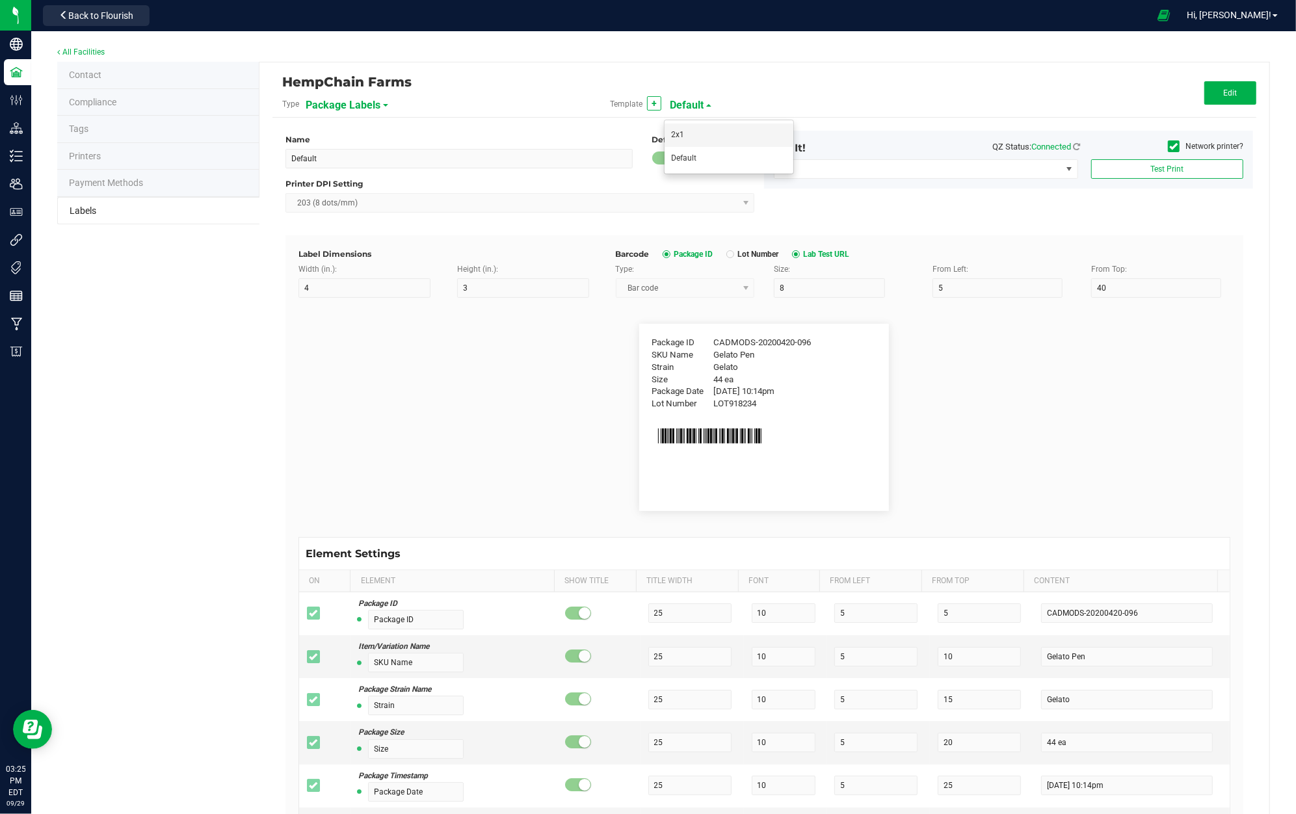
type input "6"
type input "2"
type input "4"
type input "12"
type input "6"
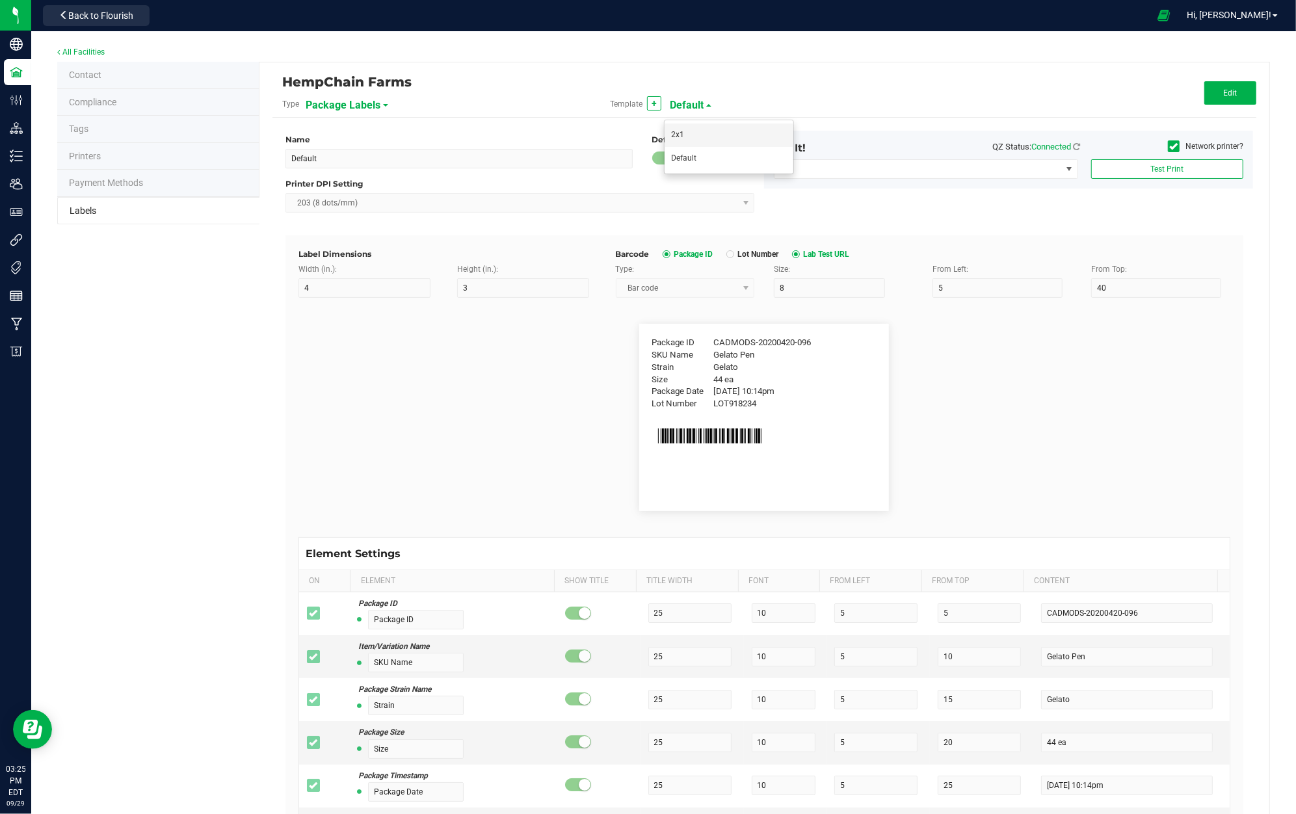
type input "2"
type input "6"
type input "Blueberry Muffins"
type input "12"
type input "6"
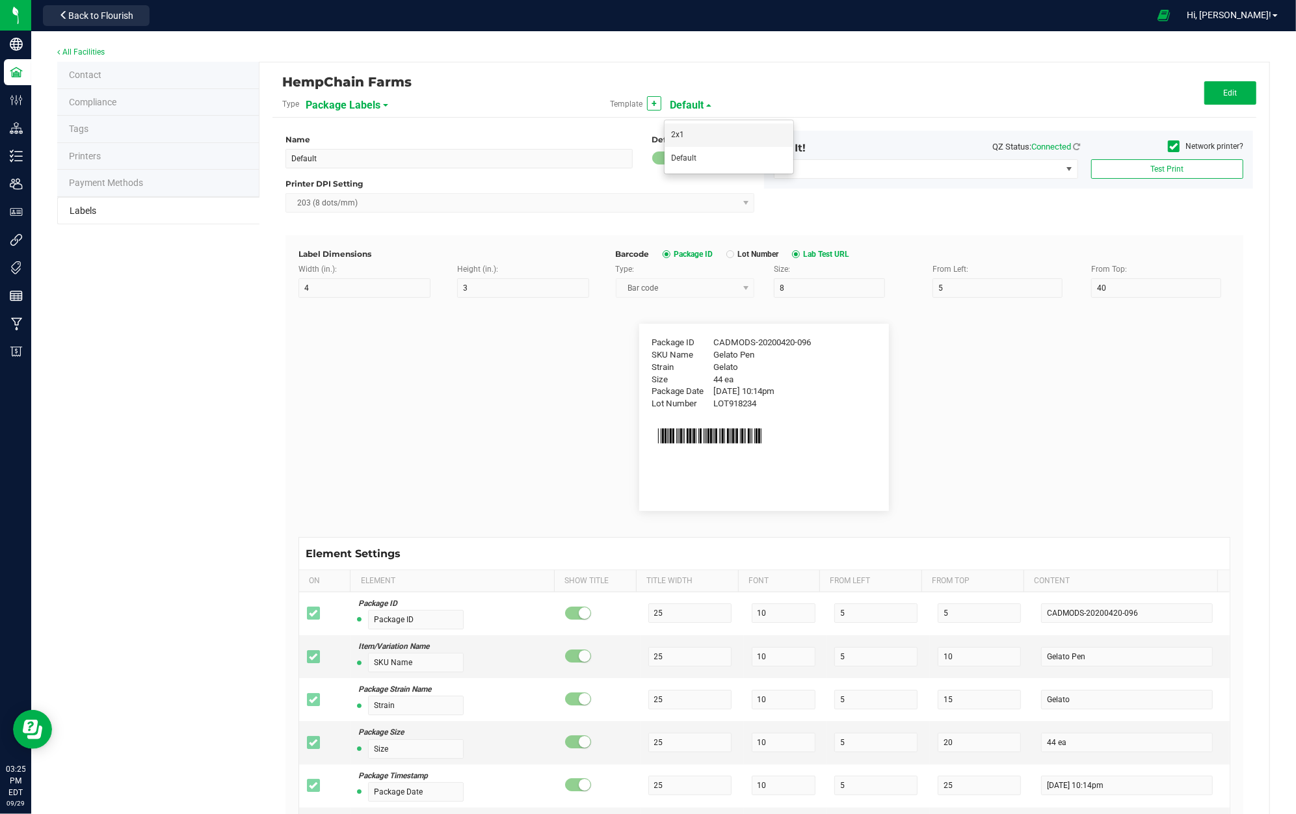
type input "2"
type input "8"
type input "Packaged:"
type input "12"
type input "6"
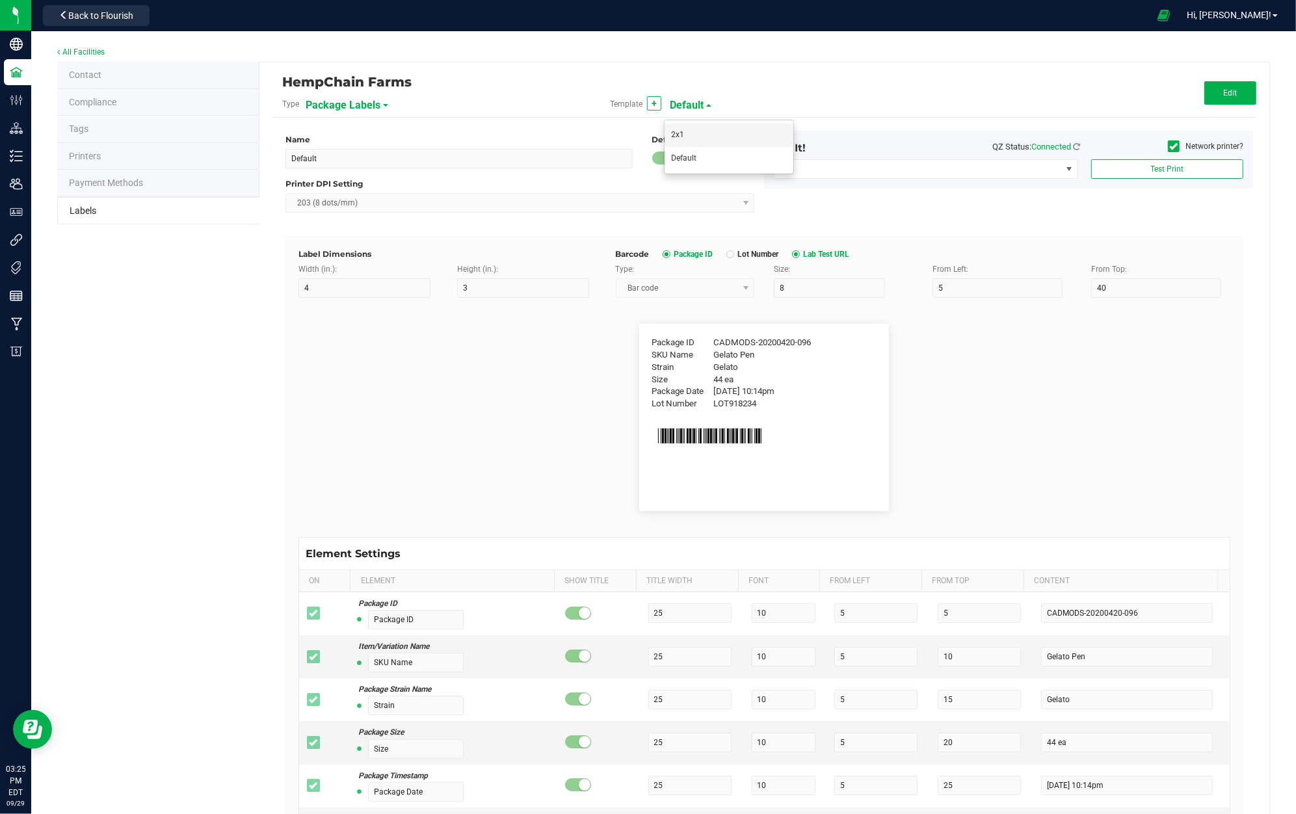
type input "2"
type input "10"
type input "[DATE]"
type input "12"
type input "6"
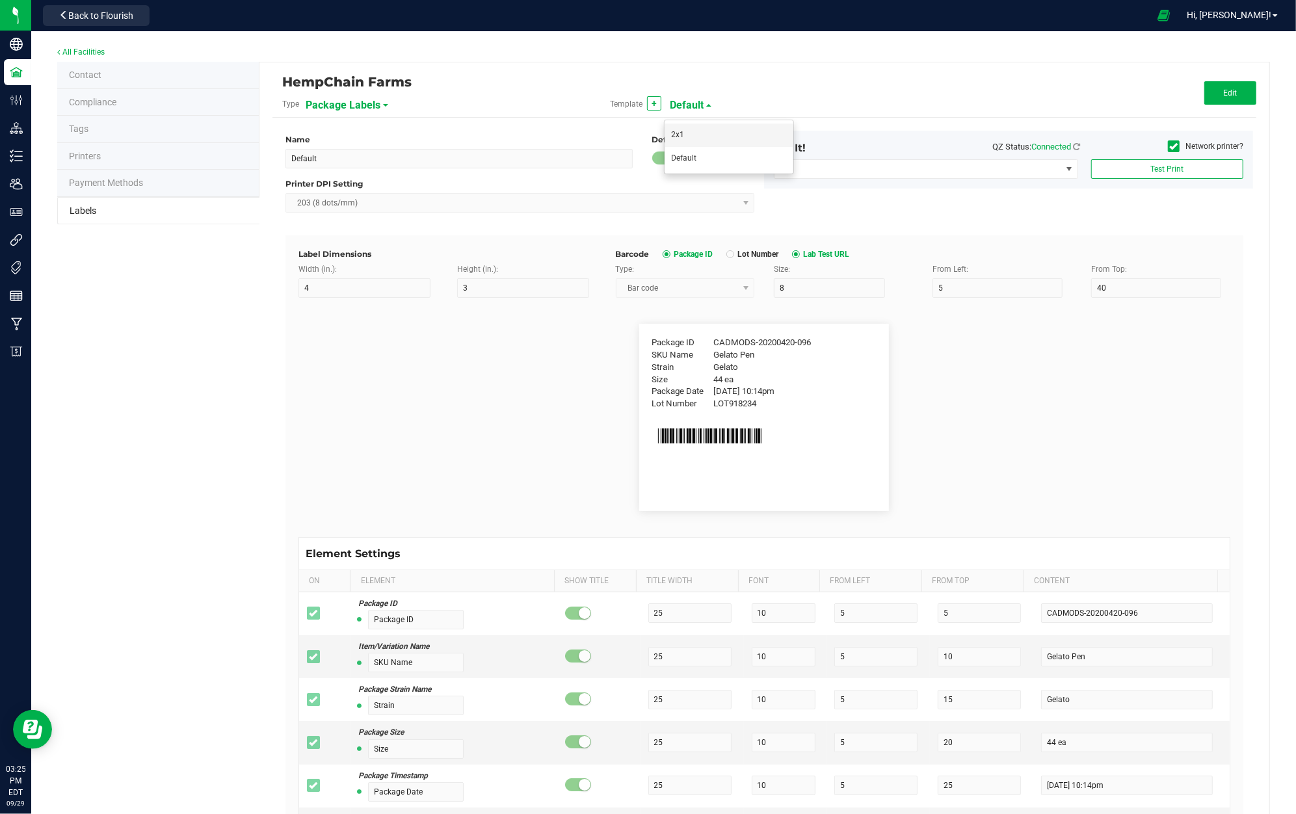
type input "2"
type input "12"
type input "LOT9182341234"
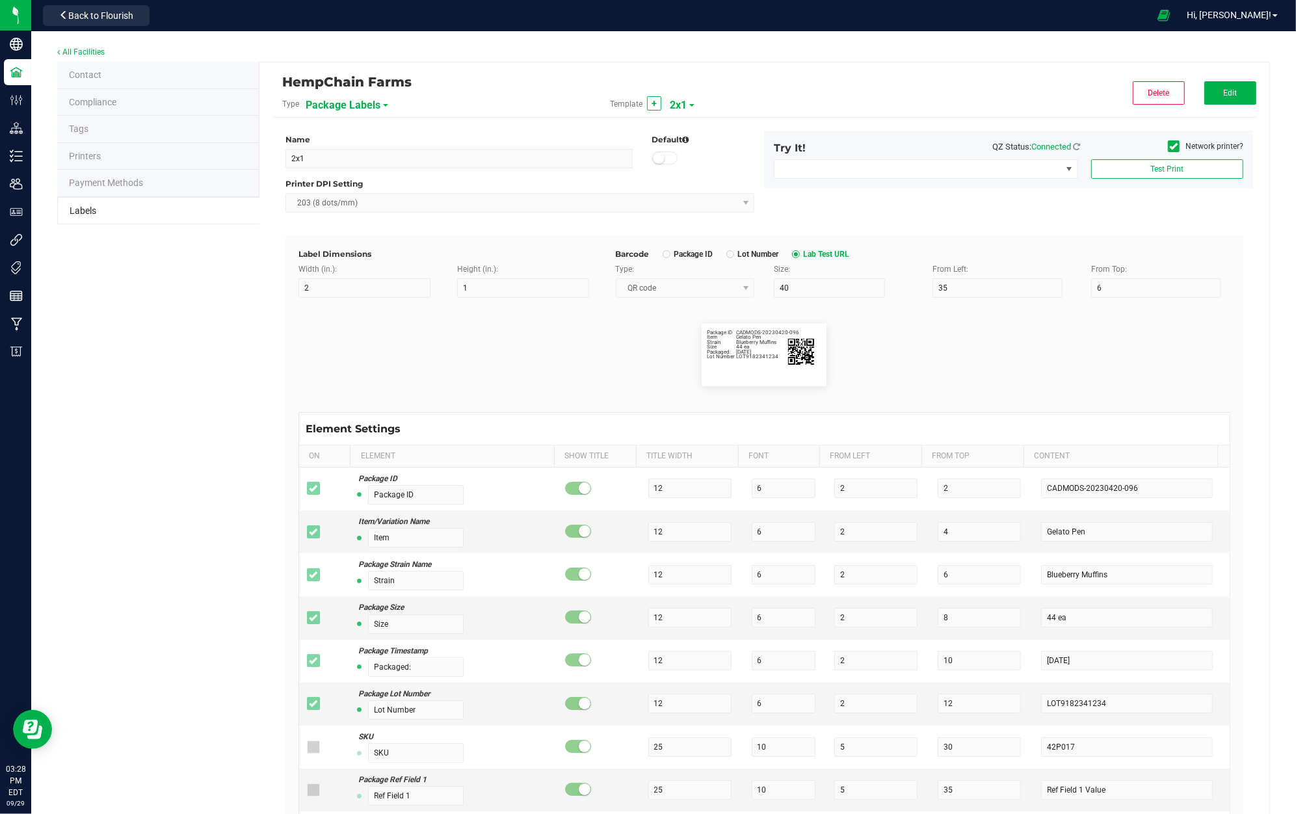
click at [217, 658] on div "Contact Compliance Tags Printers Payment Methods Labels HempChain Farms Type Pa…" at bounding box center [663, 587] width 1213 height 1050
click at [1189, 167] on button "Test Print" at bounding box center [1167, 169] width 152 height 20
click at [1065, 170] on span "NO DATA FOUND" at bounding box center [1070, 169] width 10 height 10
click at [1061, 172] on span "NO DATA FOUND" at bounding box center [1069, 169] width 16 height 18
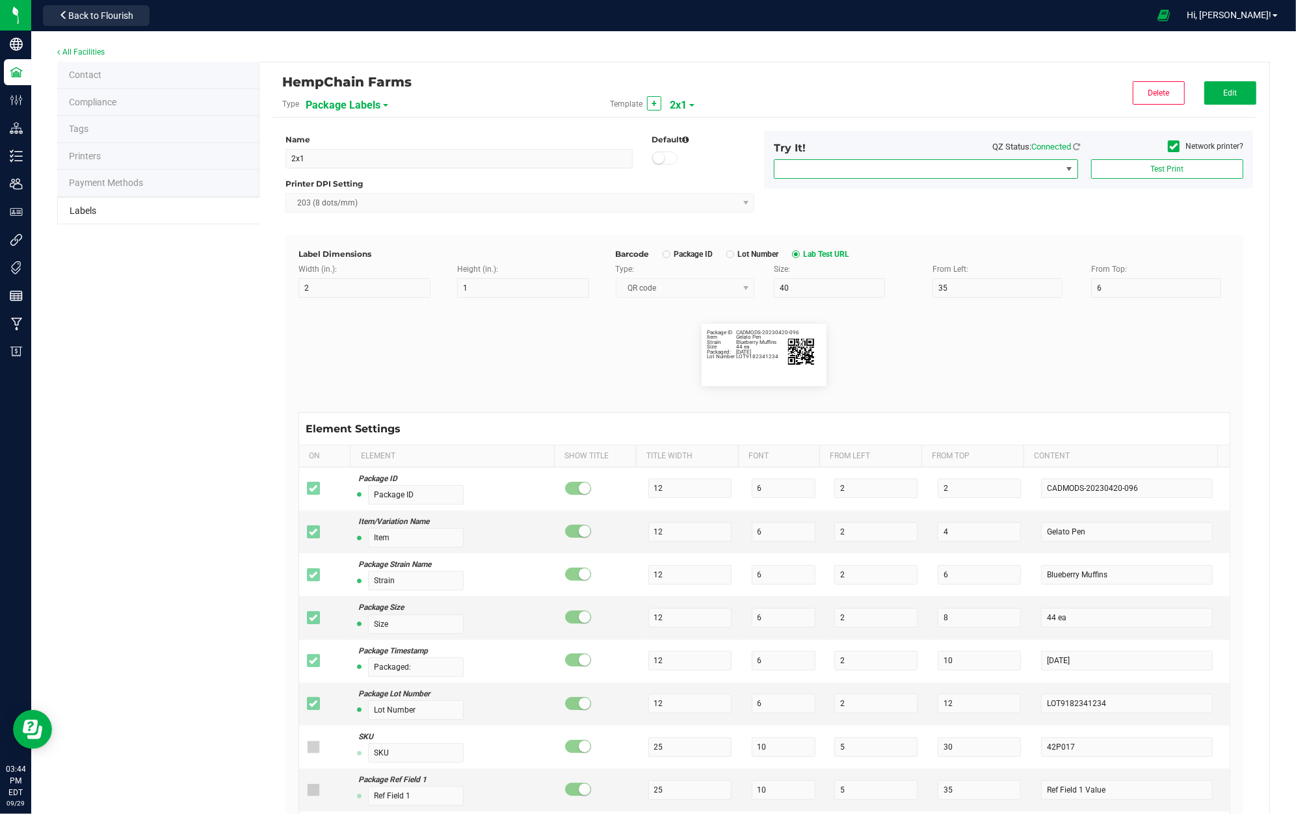
click at [1061, 172] on span "NO DATA FOUND" at bounding box center [1069, 169] width 16 height 18
click at [1175, 146] on label "Network printer?" at bounding box center [1205, 146] width 75 height 12
click at [0, 0] on input "Network printer?" at bounding box center [0, 0] width 0 height 0
click at [963, 170] on span "Microsoft Print to PDF" at bounding box center [918, 169] width 287 height 18
click at [953, 163] on span "Microsoft Print to PDF" at bounding box center [918, 169] width 287 height 18
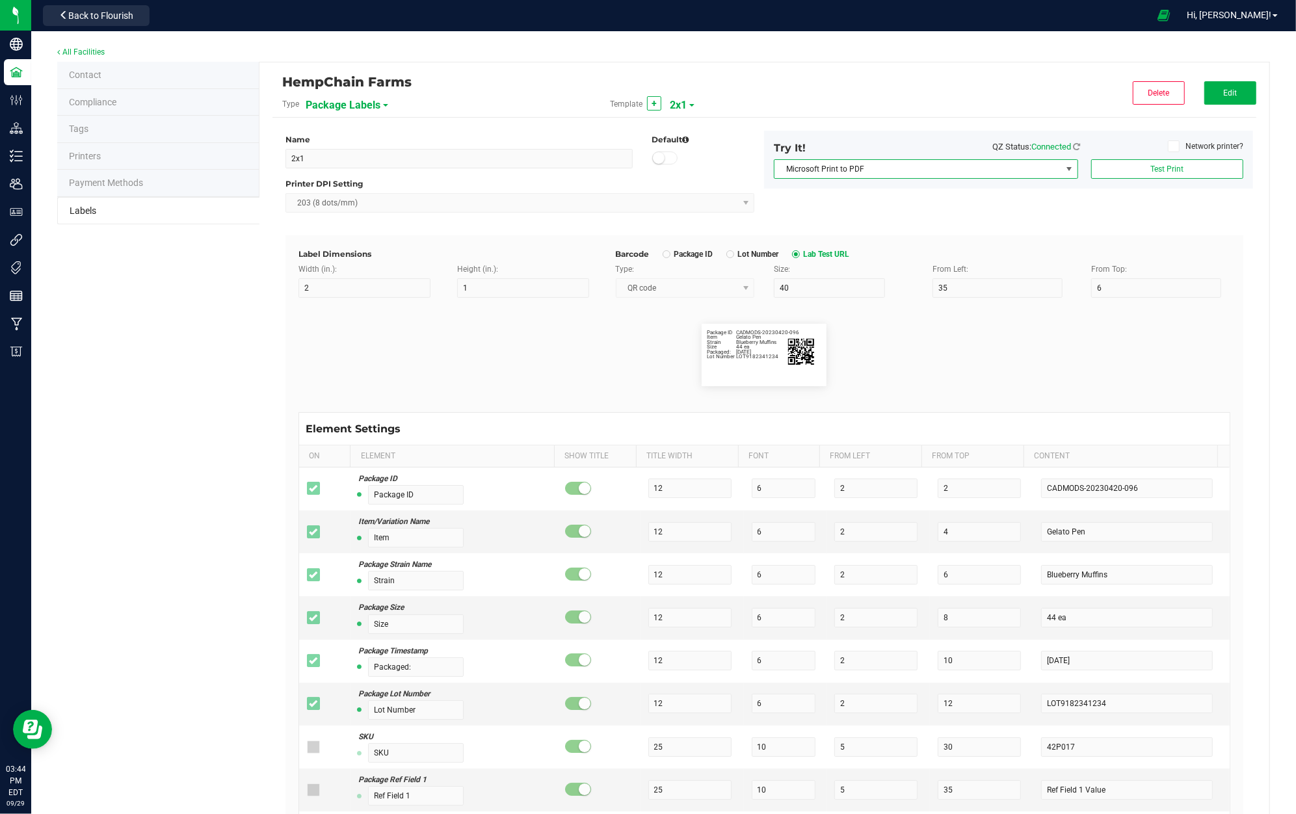
click at [1168, 144] on span at bounding box center [1174, 146] width 12 height 12
click at [0, 0] on input "Network printer?" at bounding box center [0, 0] width 0 height 0
click at [1170, 146] on icon at bounding box center [1174, 146] width 8 height 0
click at [0, 0] on input "Network printer?" at bounding box center [0, 0] width 0 height 0
click at [1061, 163] on span at bounding box center [1069, 169] width 16 height 18
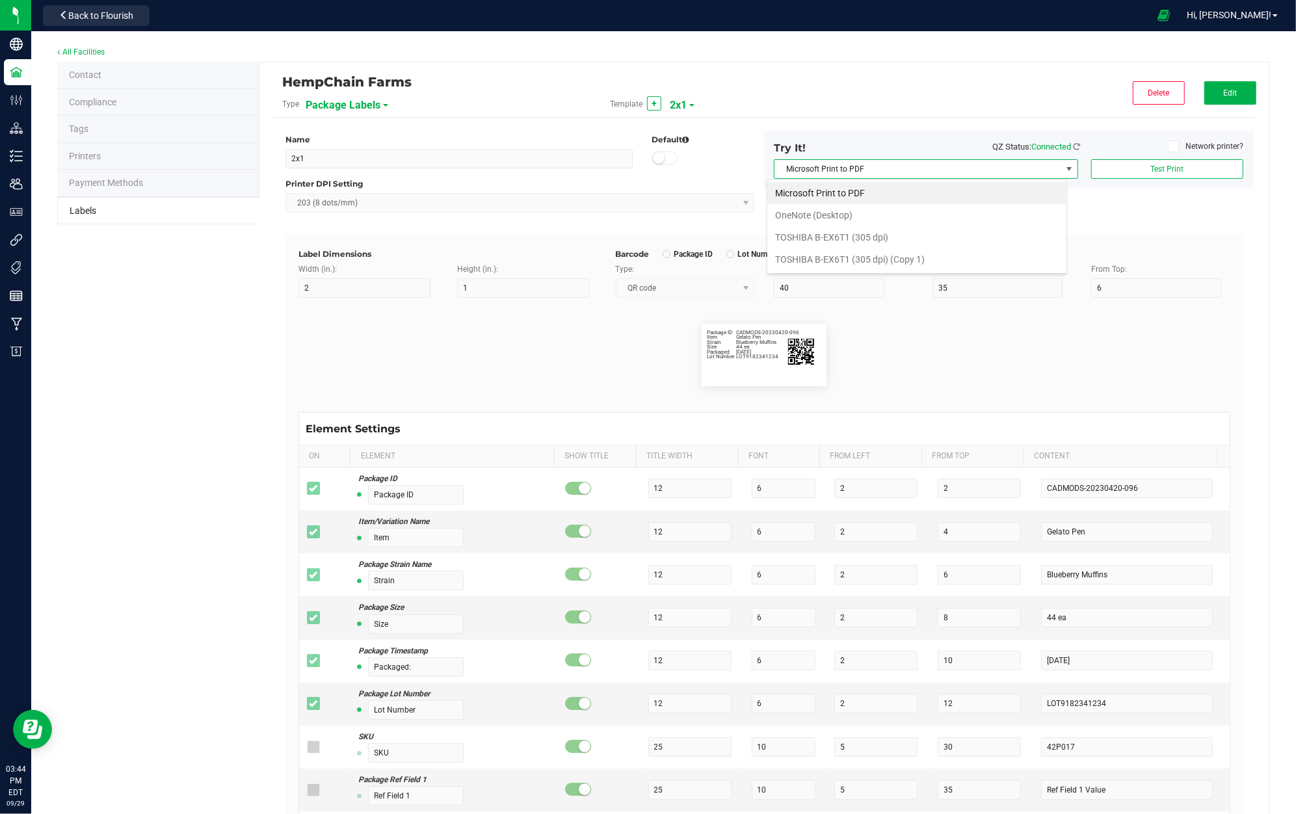
click at [1168, 144] on span at bounding box center [1174, 146] width 12 height 12
click at [0, 0] on input "Network printer?" at bounding box center [0, 0] width 0 height 0
click at [929, 161] on span "NO DATA FOUND" at bounding box center [918, 169] width 287 height 18
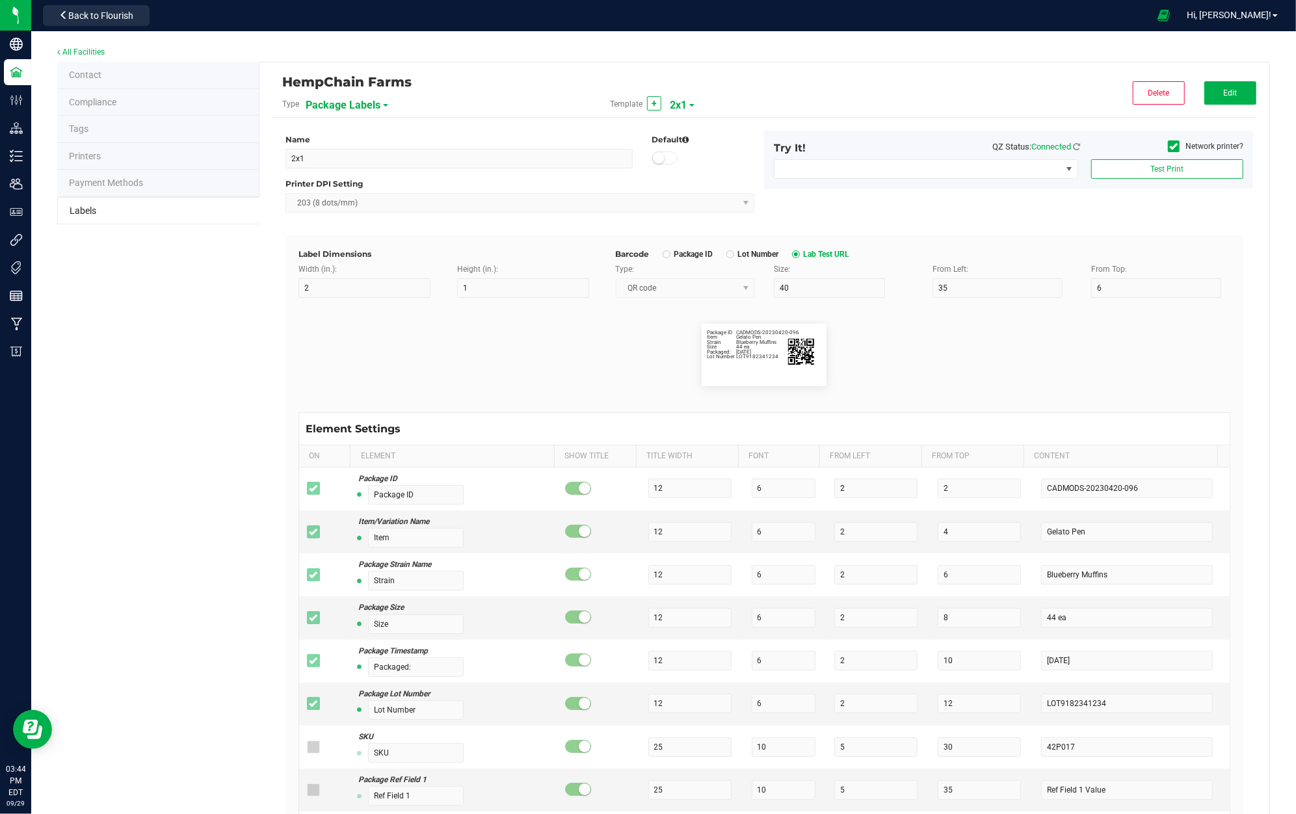
click at [104, 162] on li "Printers" at bounding box center [158, 156] width 202 height 27
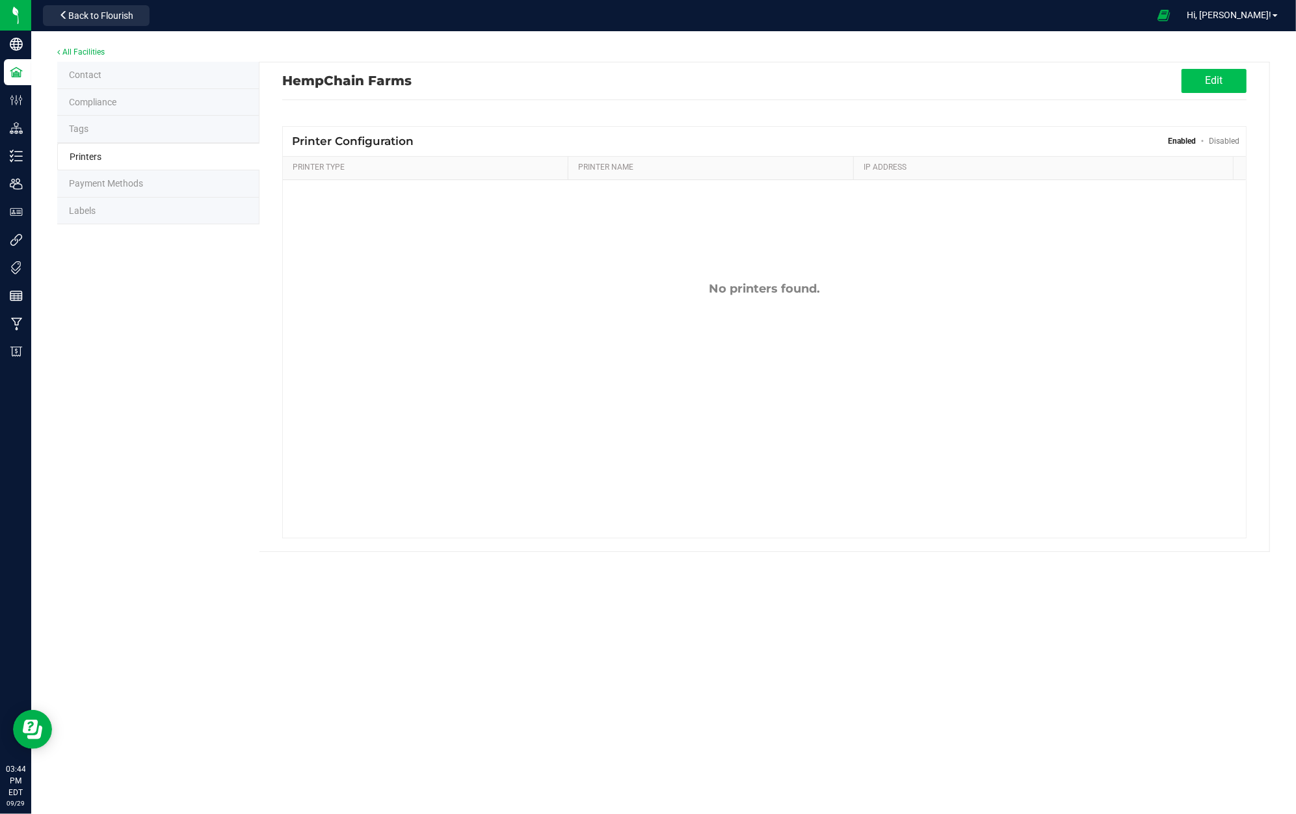
click at [1221, 81] on button "Edit" at bounding box center [1214, 81] width 65 height 24
click at [455, 142] on span "Add Printer" at bounding box center [466, 140] width 46 height 10
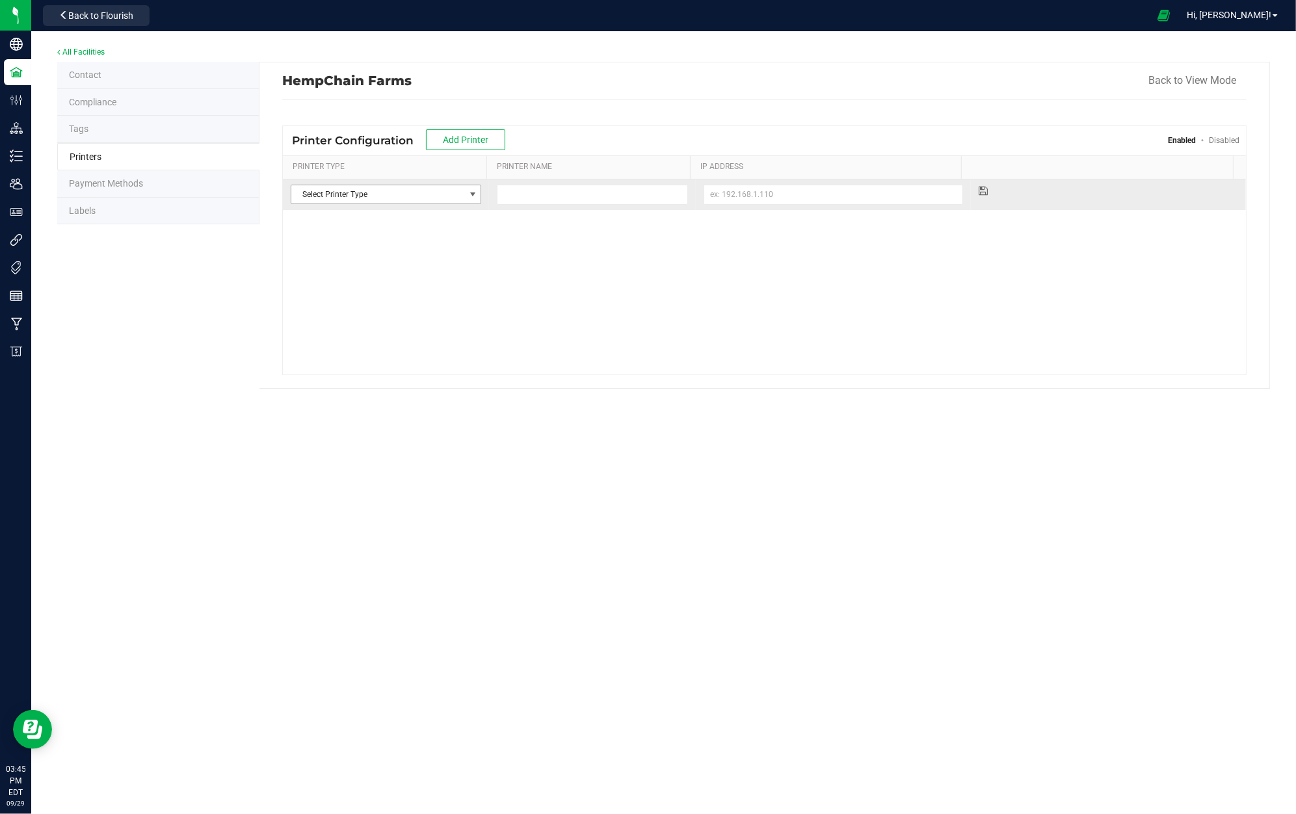
click at [448, 198] on span "Select Printer Type" at bounding box center [377, 194] width 173 height 18
click at [436, 239] on li "Label" at bounding box center [384, 239] width 187 height 20
click at [630, 199] on input at bounding box center [592, 195] width 191 height 20
click at [793, 199] on input at bounding box center [834, 195] width 260 height 20
click at [544, 191] on input at bounding box center [592, 195] width 191 height 20
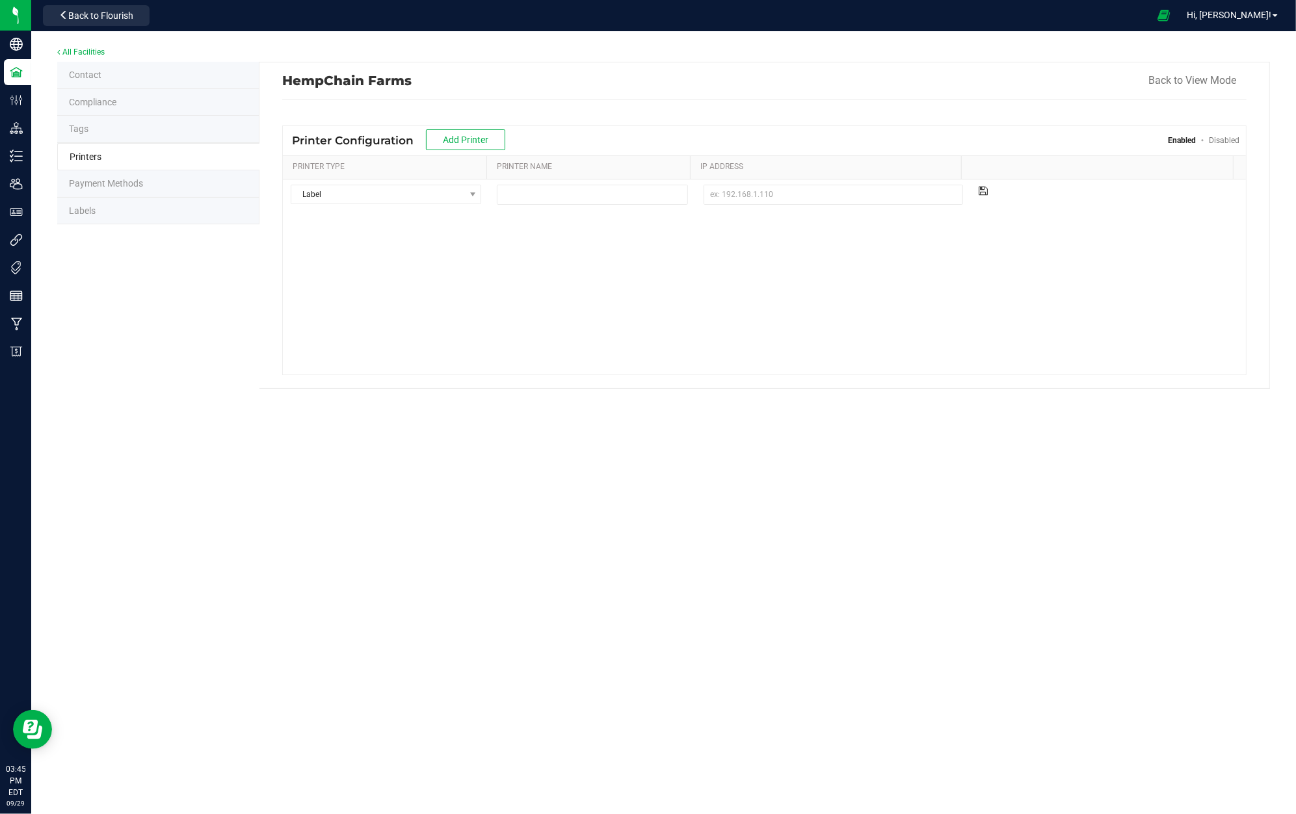
click at [818, 213] on div "Label Select Printer Type Receipt Label Other" at bounding box center [764, 277] width 963 height 195
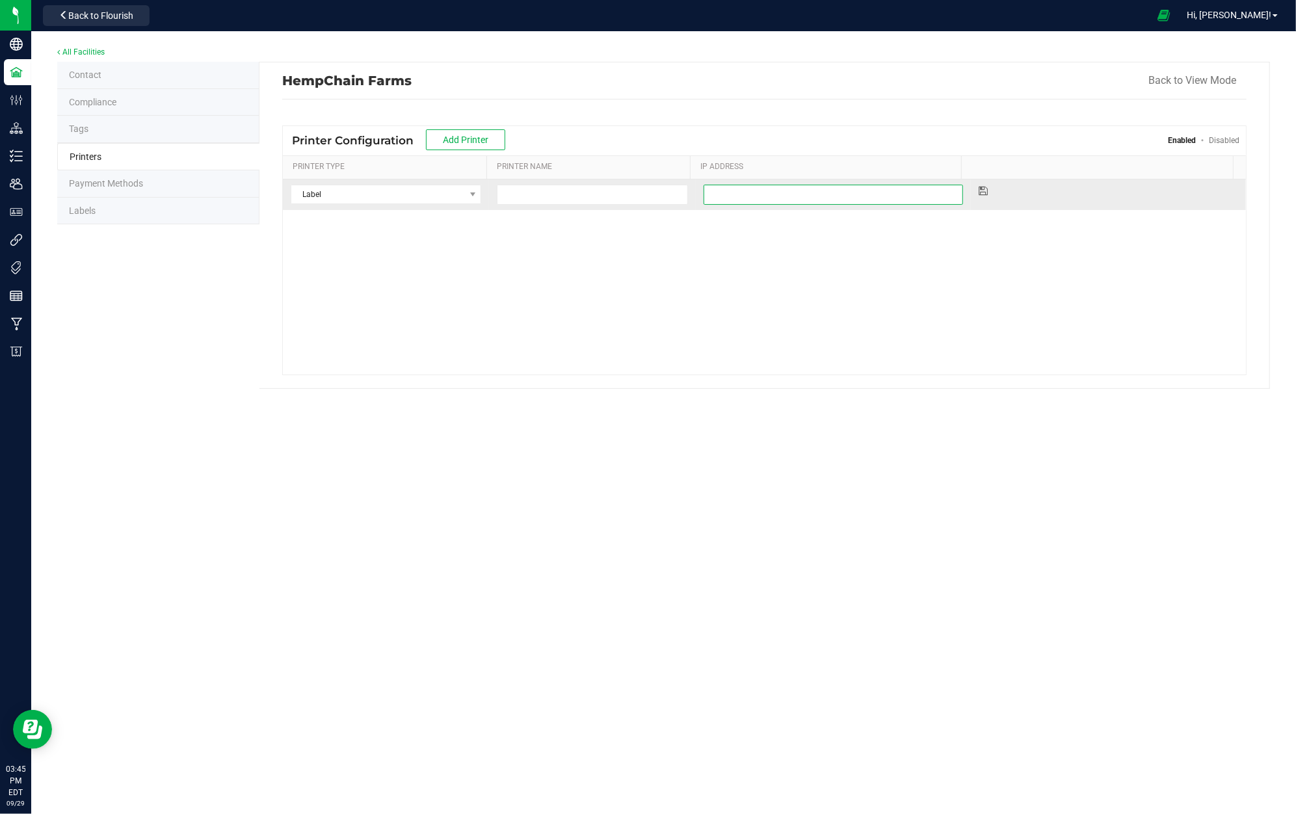
click at [814, 198] on input at bounding box center [834, 195] width 260 height 20
click at [649, 198] on input at bounding box center [592, 195] width 191 height 20
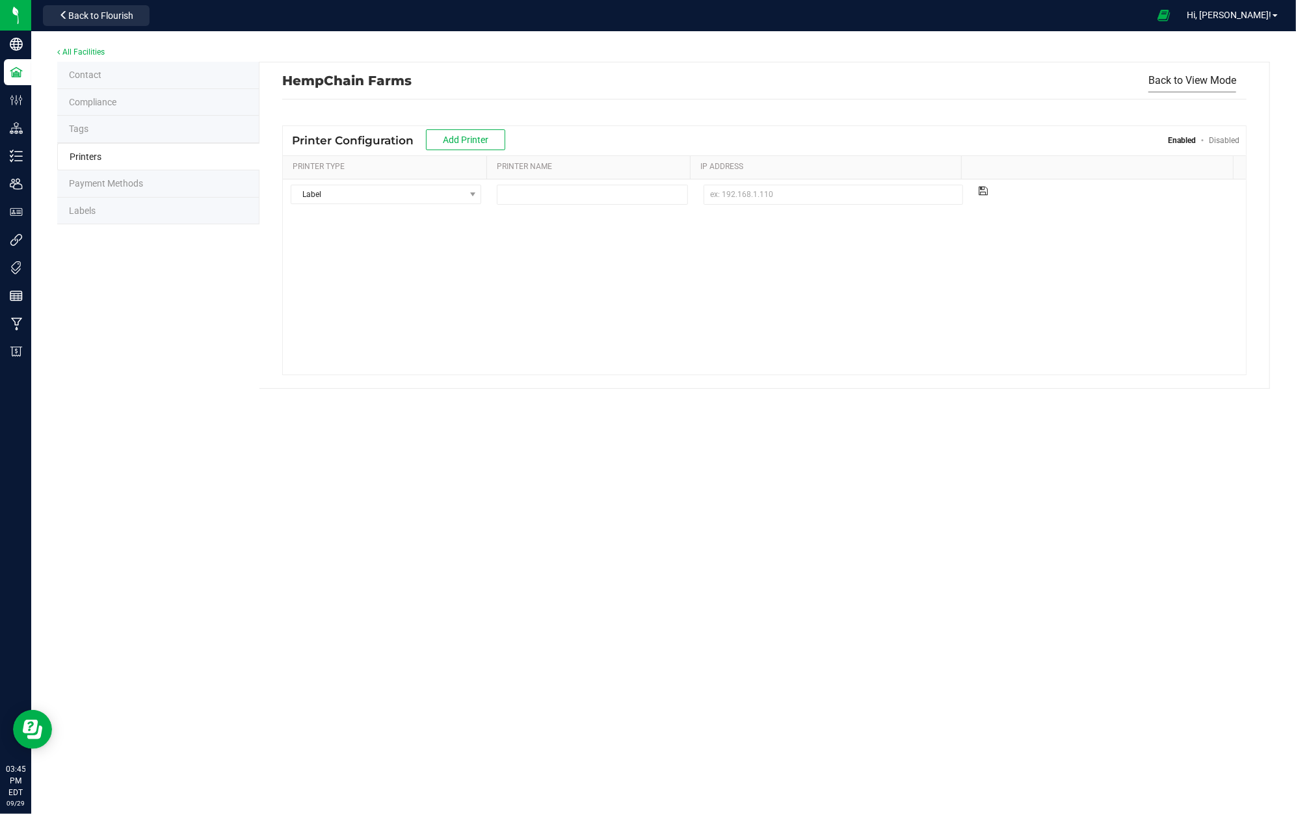
click at [1211, 78] on button "Back to View Mode" at bounding box center [1193, 80] width 88 height 23
click at [123, 202] on li "Labels" at bounding box center [158, 211] width 202 height 27
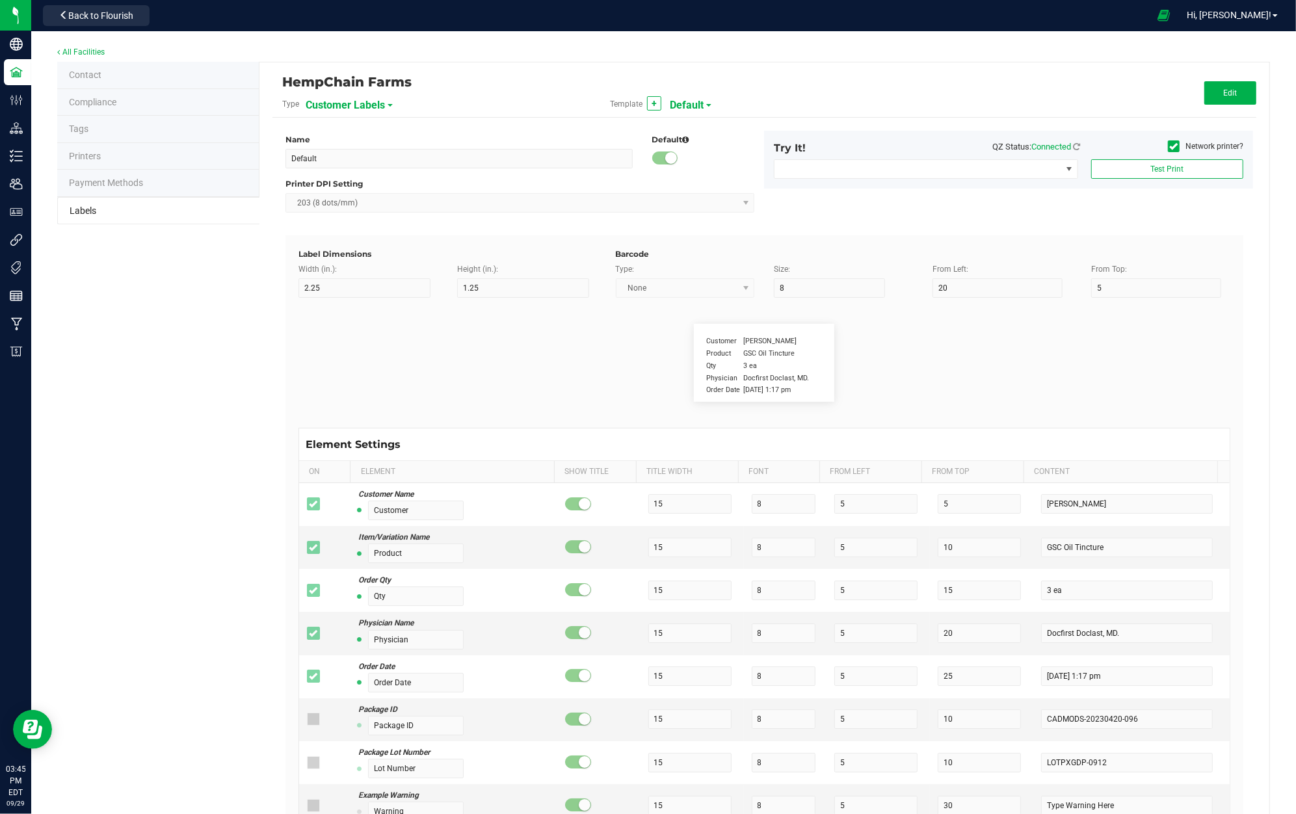
drag, startPoint x: 87, startPoint y: 274, endPoint x: 109, endPoint y: 261, distance: 26.2
click at [87, 274] on div "Contact Compliance Tags Printers Payment Methods Labels HempChain Farms Type Cu…" at bounding box center [663, 587] width 1213 height 1051
click at [1171, 177] on button "Test Print" at bounding box center [1167, 169] width 152 height 20
click at [1065, 170] on span "NO DATA FOUND" at bounding box center [1070, 169] width 10 height 10
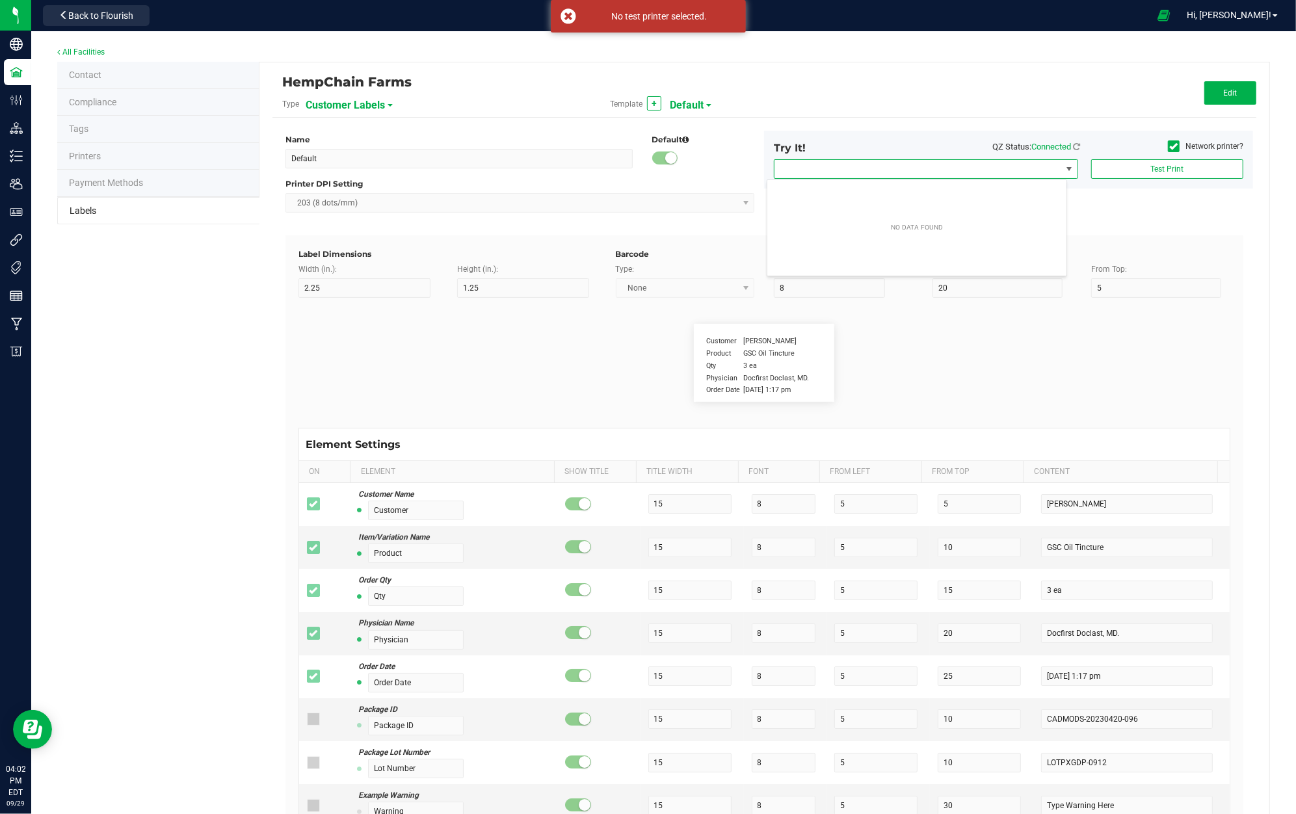
click at [1065, 169] on span "NO DATA FOUND" at bounding box center [1070, 169] width 10 height 10
click at [1153, 146] on div "Network printer?" at bounding box center [1171, 149] width 163 height 18
click at [1168, 144] on span at bounding box center [1174, 146] width 12 height 12
click at [0, 0] on input "Network printer?" at bounding box center [0, 0] width 0 height 0
click at [1046, 165] on span "HP6B6865 (HP DeskJet 4200 series)" at bounding box center [918, 169] width 287 height 18
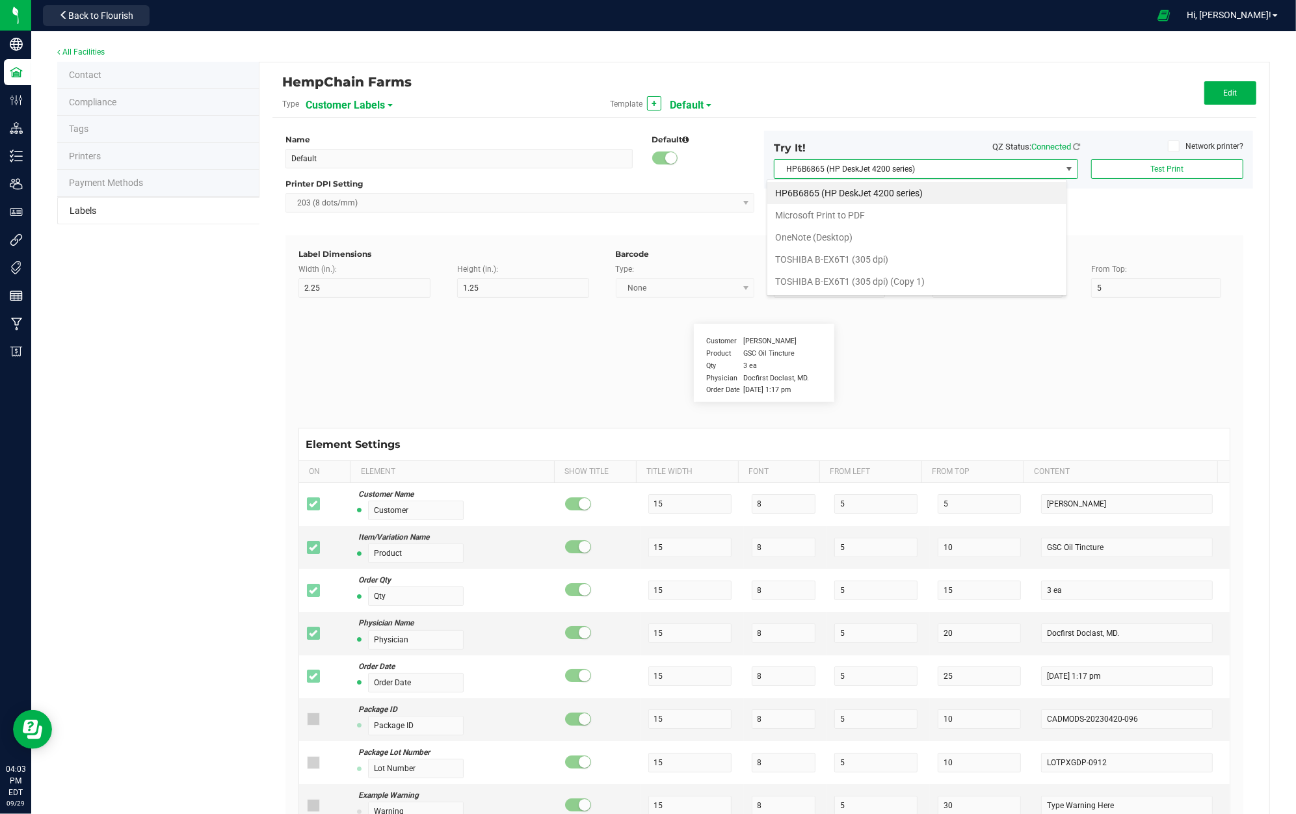
click at [1197, 222] on div "Name Default Default Printer DPI Setting 203 (8 dots/mm) Try It! QZ Status: Con…" at bounding box center [765, 183] width 978 height 105
click at [955, 172] on span "HP6B6865 (HP DeskJet 4200 series)" at bounding box center [918, 169] width 287 height 18
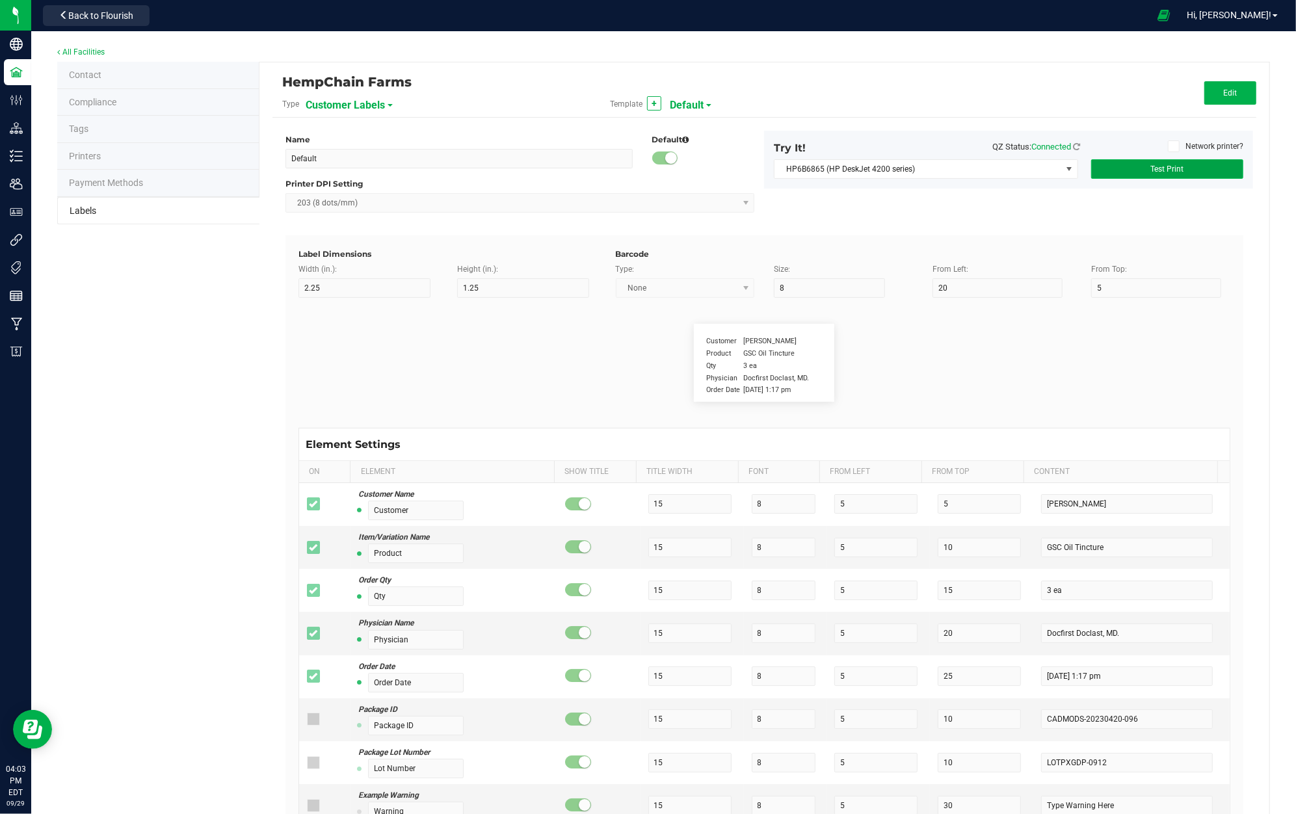
click at [1151, 165] on span "Test Print" at bounding box center [1167, 169] width 33 height 9
click at [1168, 140] on span at bounding box center [1174, 146] width 12 height 12
click at [0, 0] on input "Network printer?" at bounding box center [0, 0] width 0 height 0
click at [1025, 167] on span "NO DATA FOUND" at bounding box center [918, 169] width 287 height 18
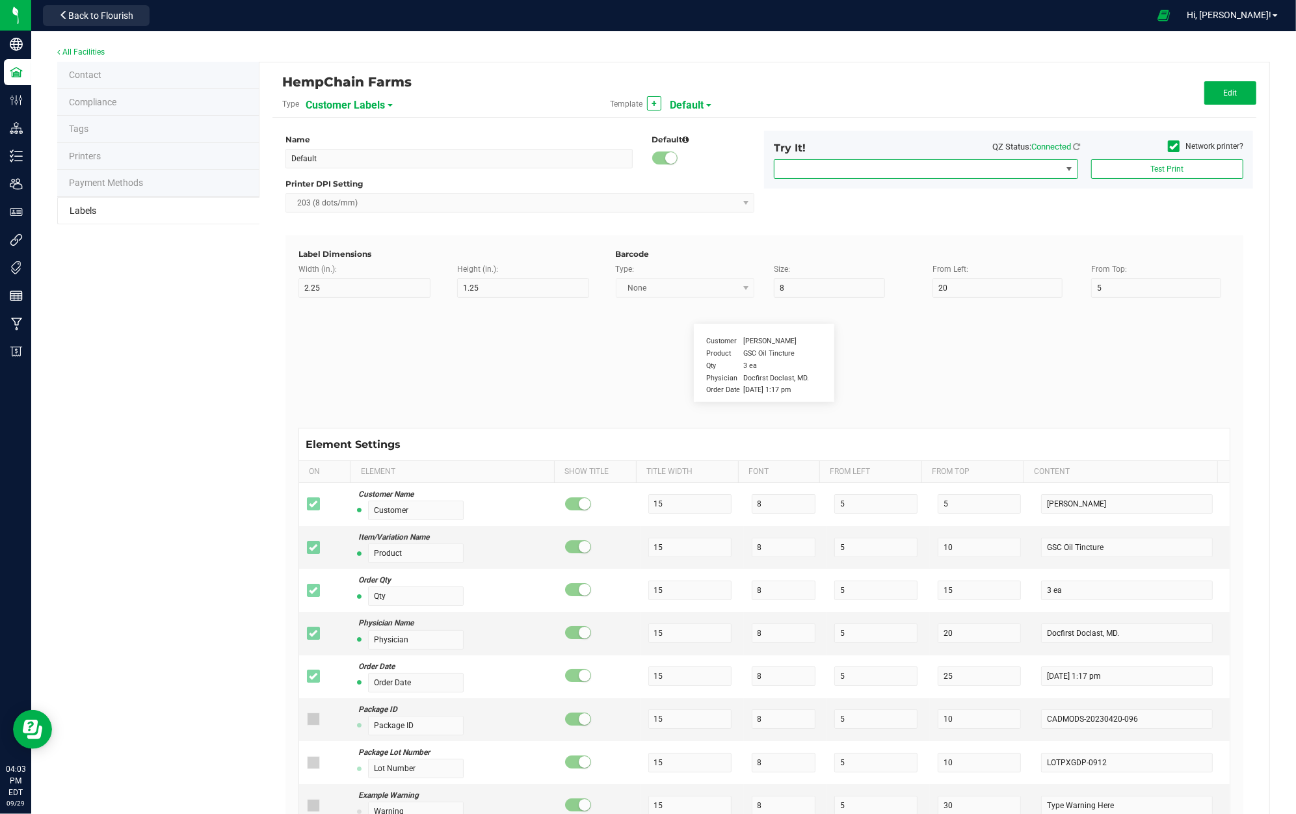
click at [367, 100] on span "Customer Labels" at bounding box center [345, 105] width 79 height 22
drag, startPoint x: 388, startPoint y: 181, endPoint x: 700, endPoint y: 117, distance: 318.0
click at [388, 181] on li "Package Labels" at bounding box center [368, 181] width 129 height 23
type input "4"
type input "3"
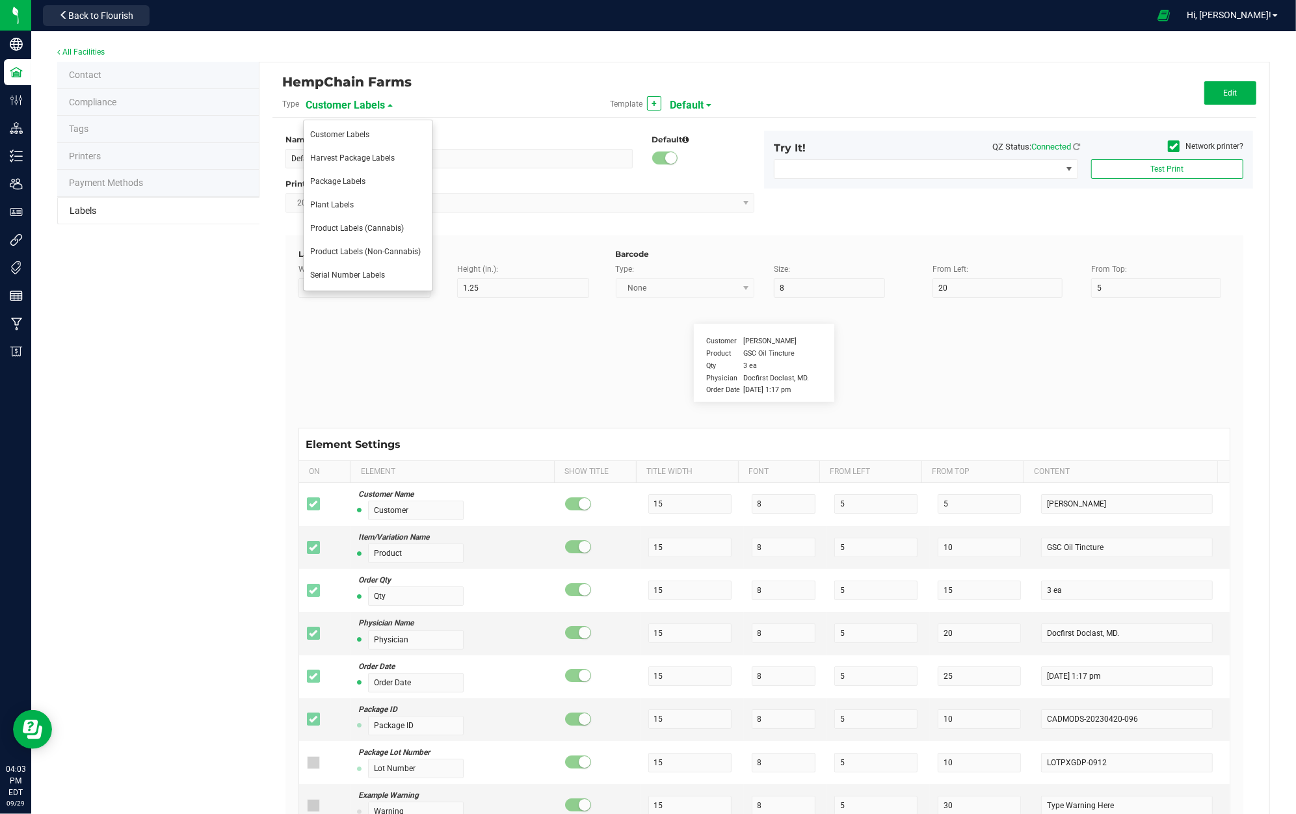
type input "5"
type input "40"
type input "Package ID"
type input "25"
type input "10"
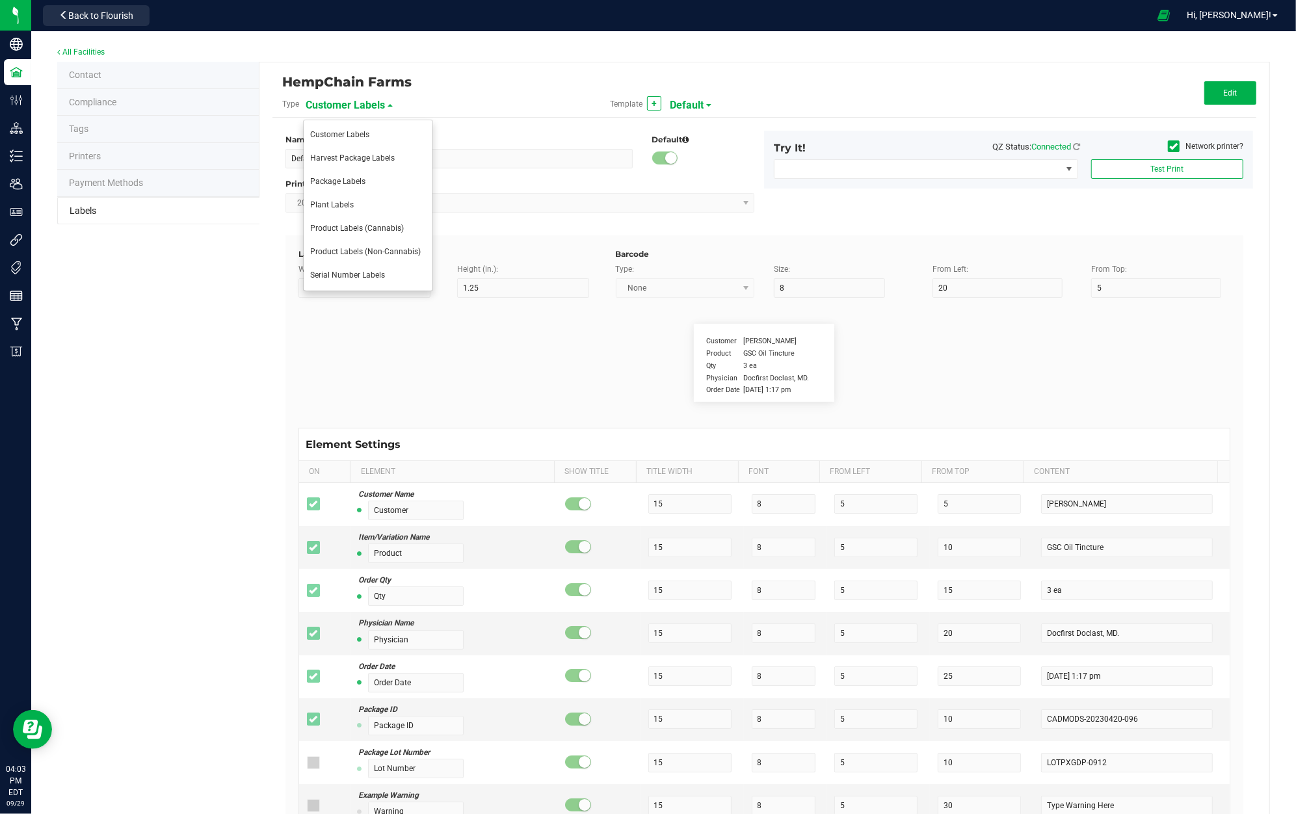
type input "CADMODS-20200420-096"
type input "SKU Name"
type input "25"
type input "10"
type input "Gelato Pen"
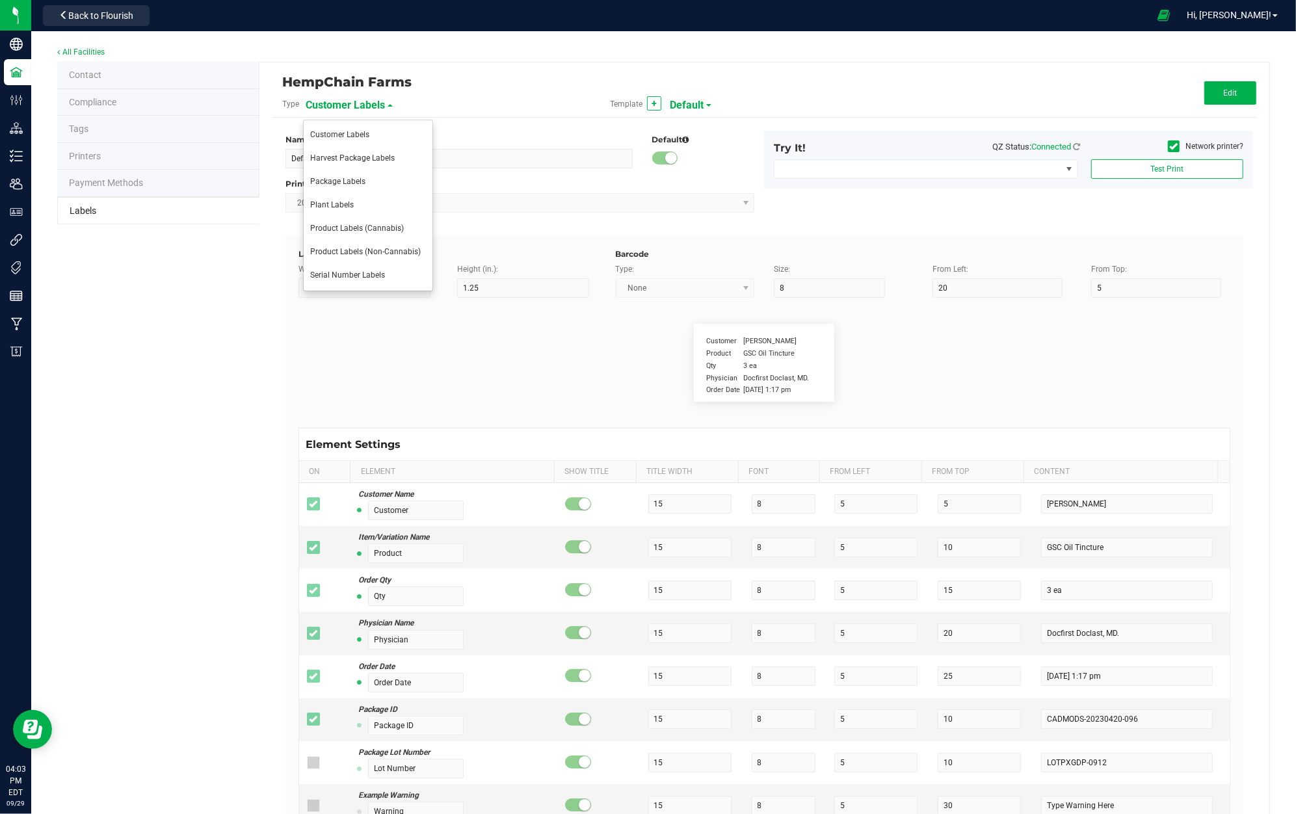
type input "Strain"
type input "25"
type input "10"
type input "Gelato"
type input "Size"
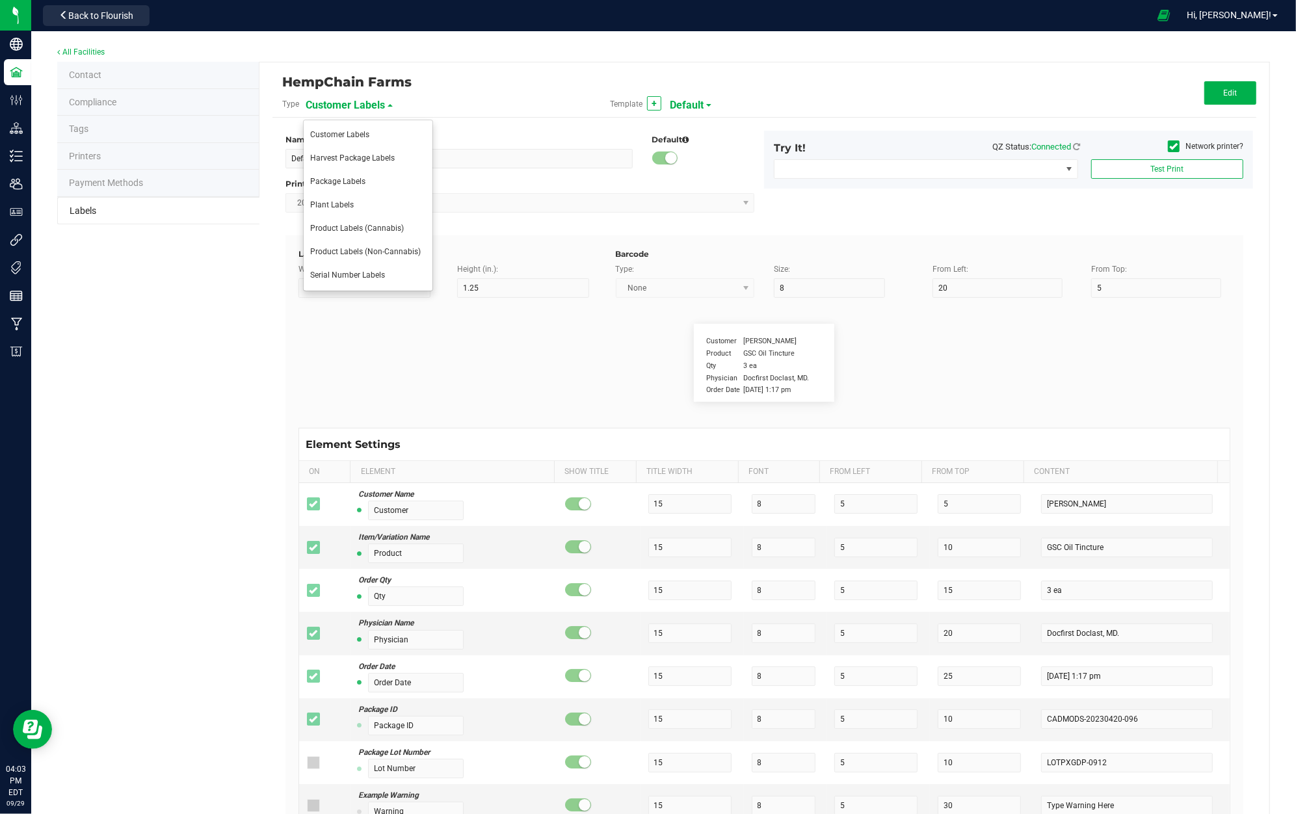
type input "25"
type input "10"
type input "44 ea"
type input "Package Date"
type input "25"
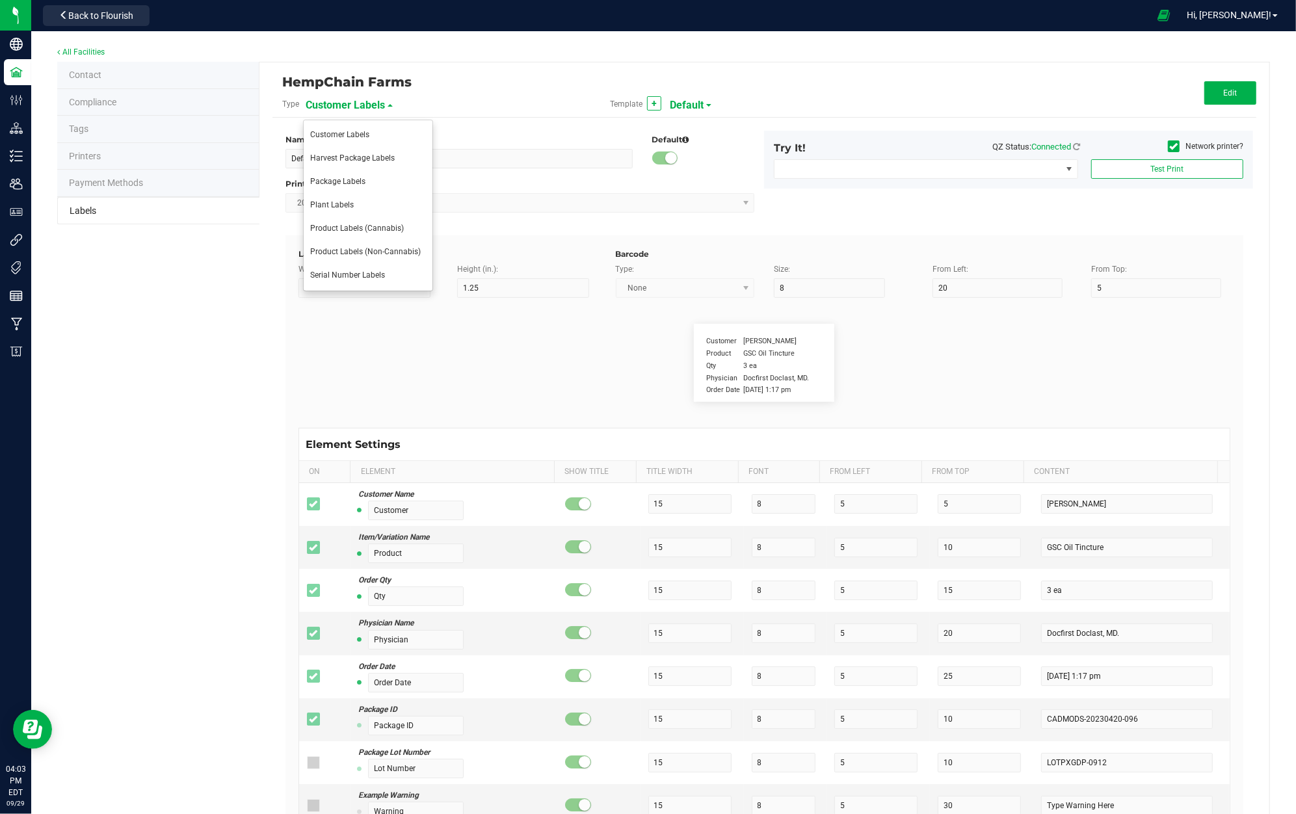
type input "10"
type input "[DATE] 10:14pm"
type input "Lot Number"
type input "25"
type input "10"
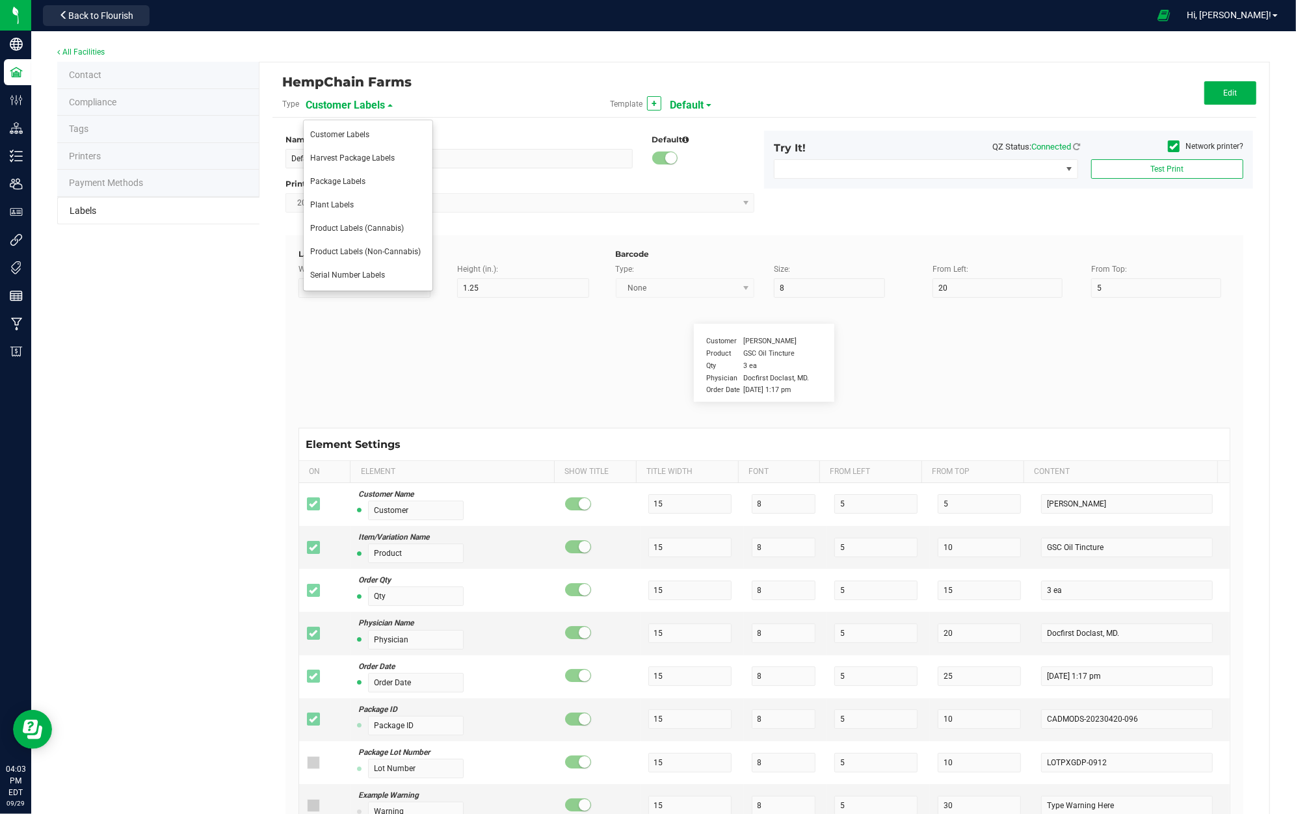
type input "30"
type input "LOT918234"
type input "SKU"
type input "25"
type input "10"
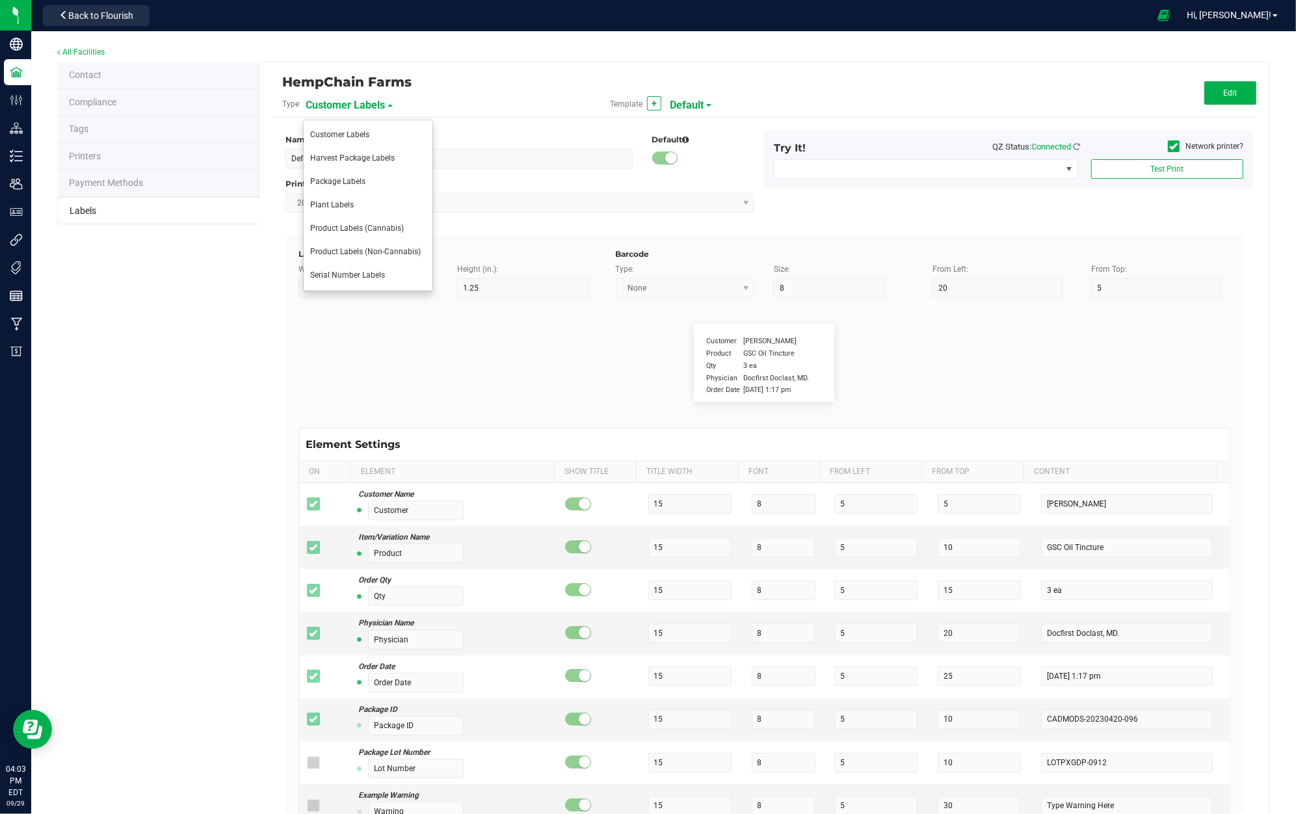
type input "30"
type input "42P017"
type input "Ref Field 1"
type input "25"
type input "10"
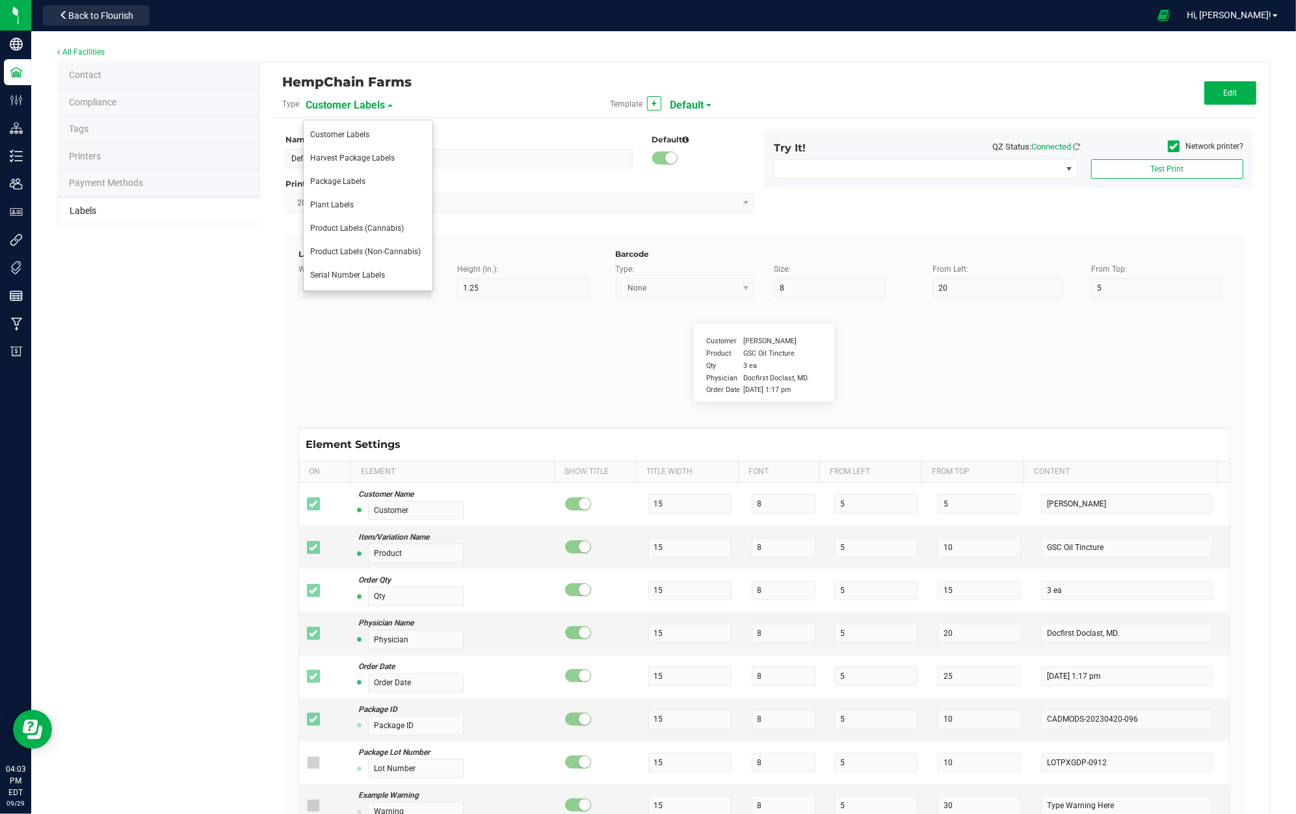
type input "35"
type input "Ref Field 1 Value"
type input "Ref Field 2"
type input "25"
type input "10"
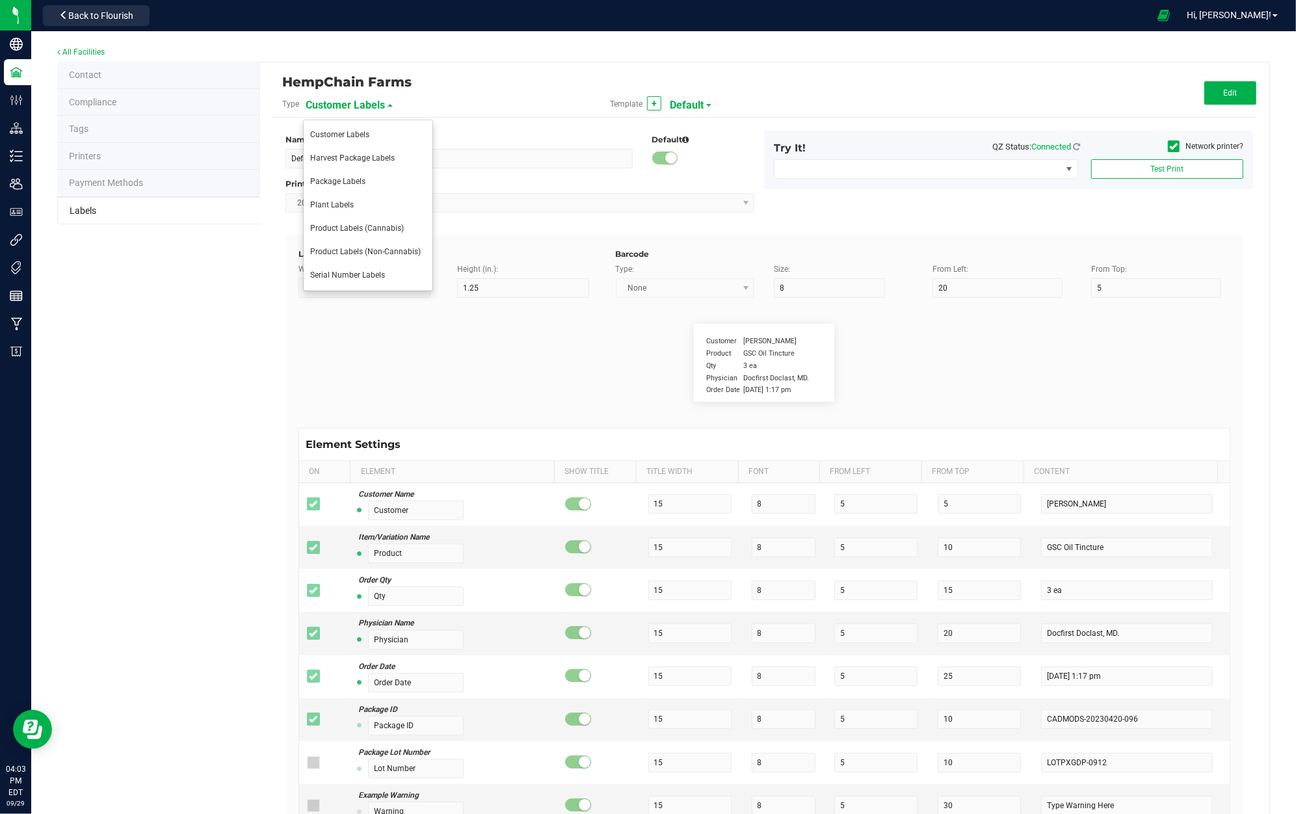
type input "35"
type input "Ref Field 2 Value"
type input "Ref Field 3"
type input "25"
type input "10"
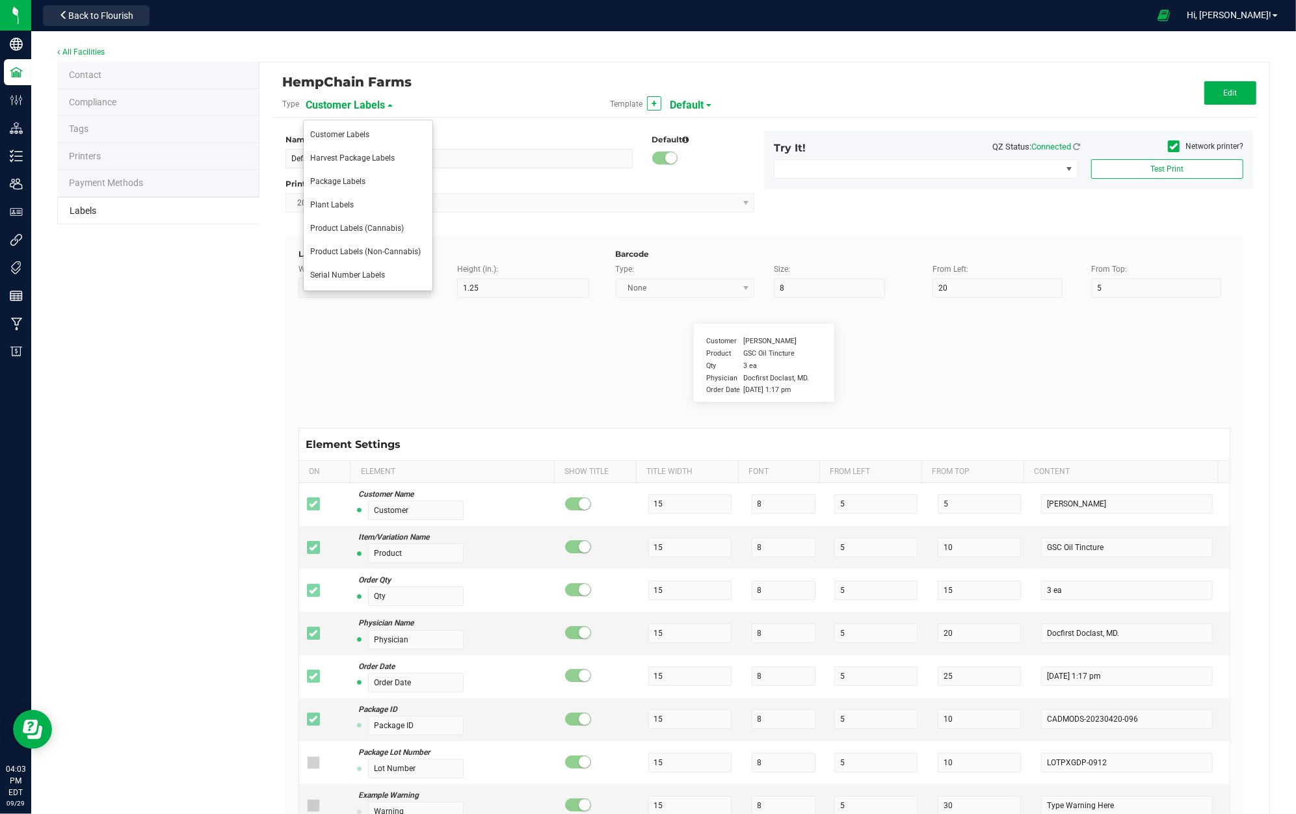
type input "35"
type input "Ref Field 3 Value"
type input "Item Ref Field 1"
type input "25"
type input "10"
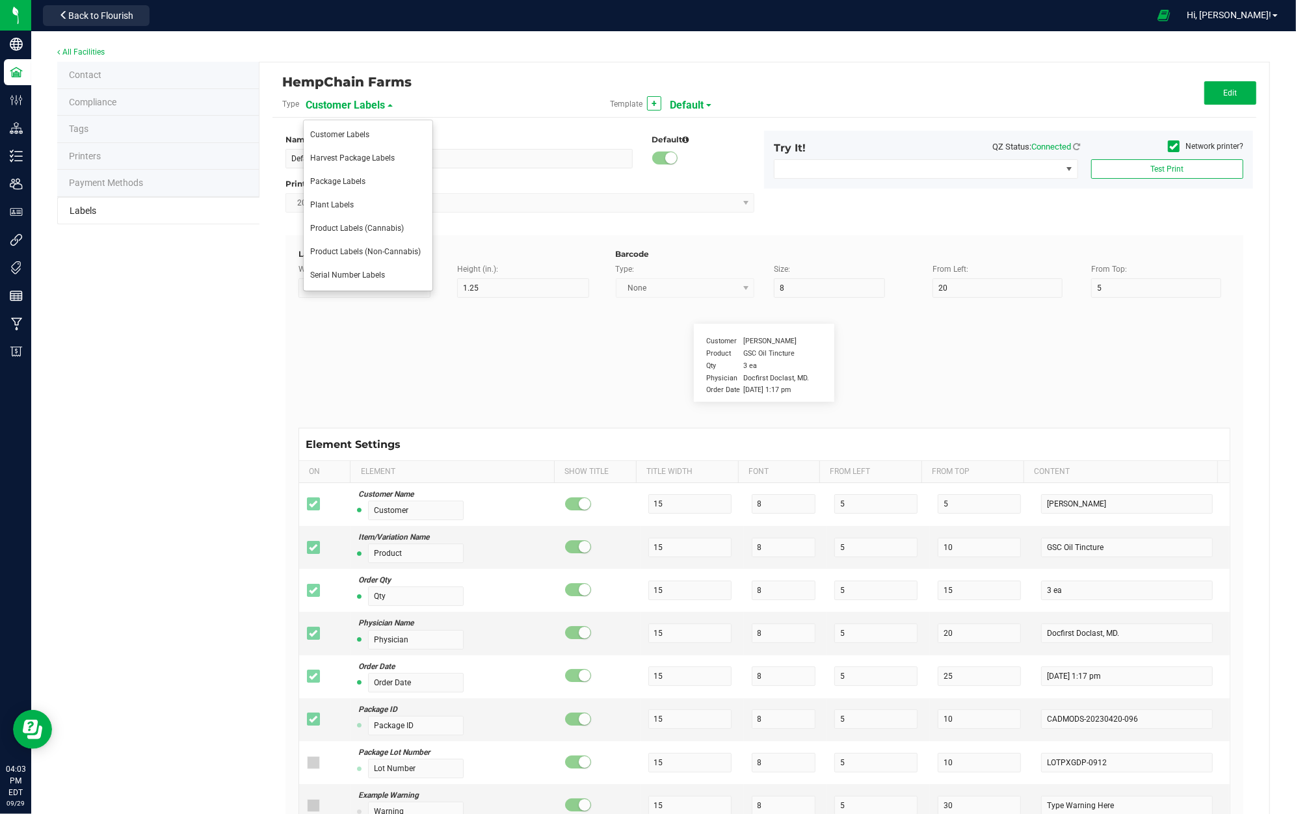
type input "35"
type input "Item Ref Field 1 Value"
type input "Item Ref Field 2"
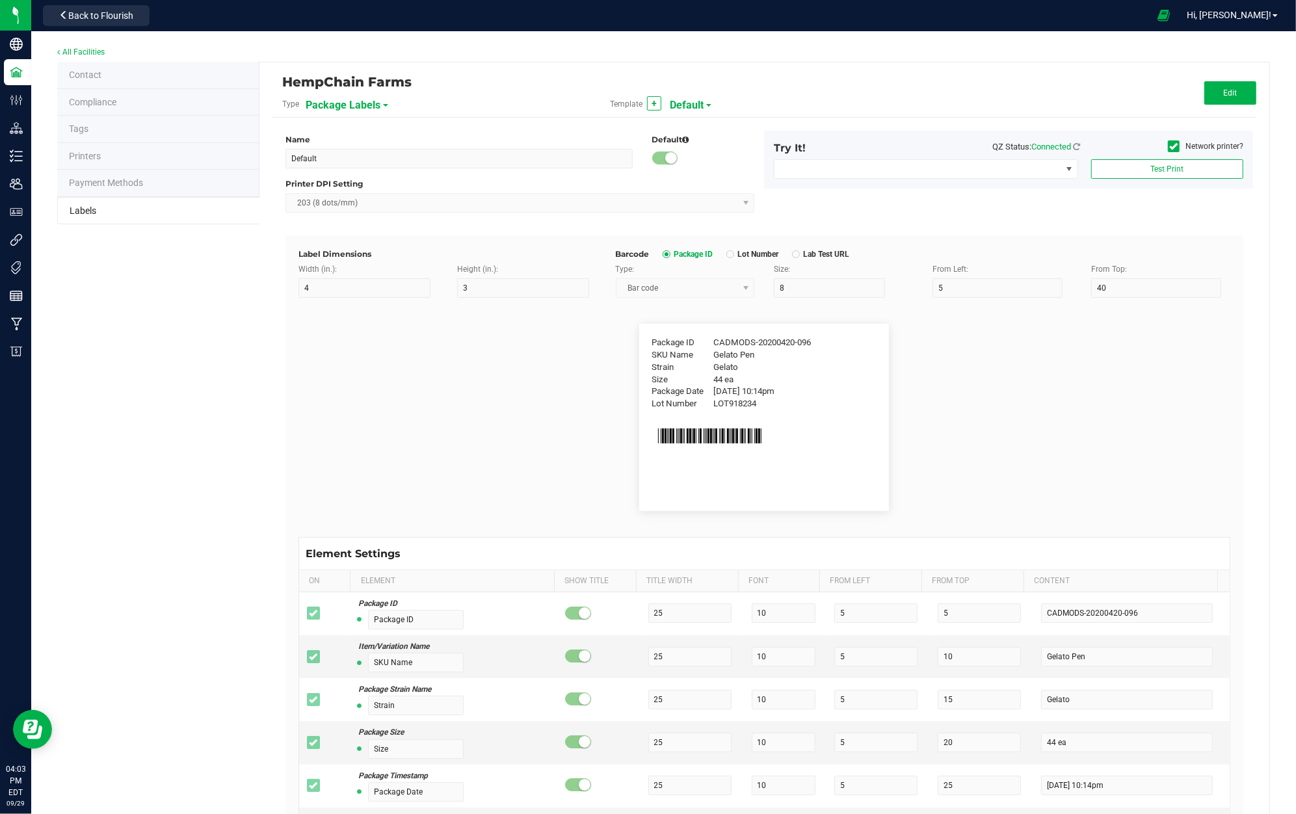
click at [696, 102] on span "Default" at bounding box center [687, 105] width 34 height 22
click at [695, 126] on li "2x1" at bounding box center [729, 135] width 129 height 23
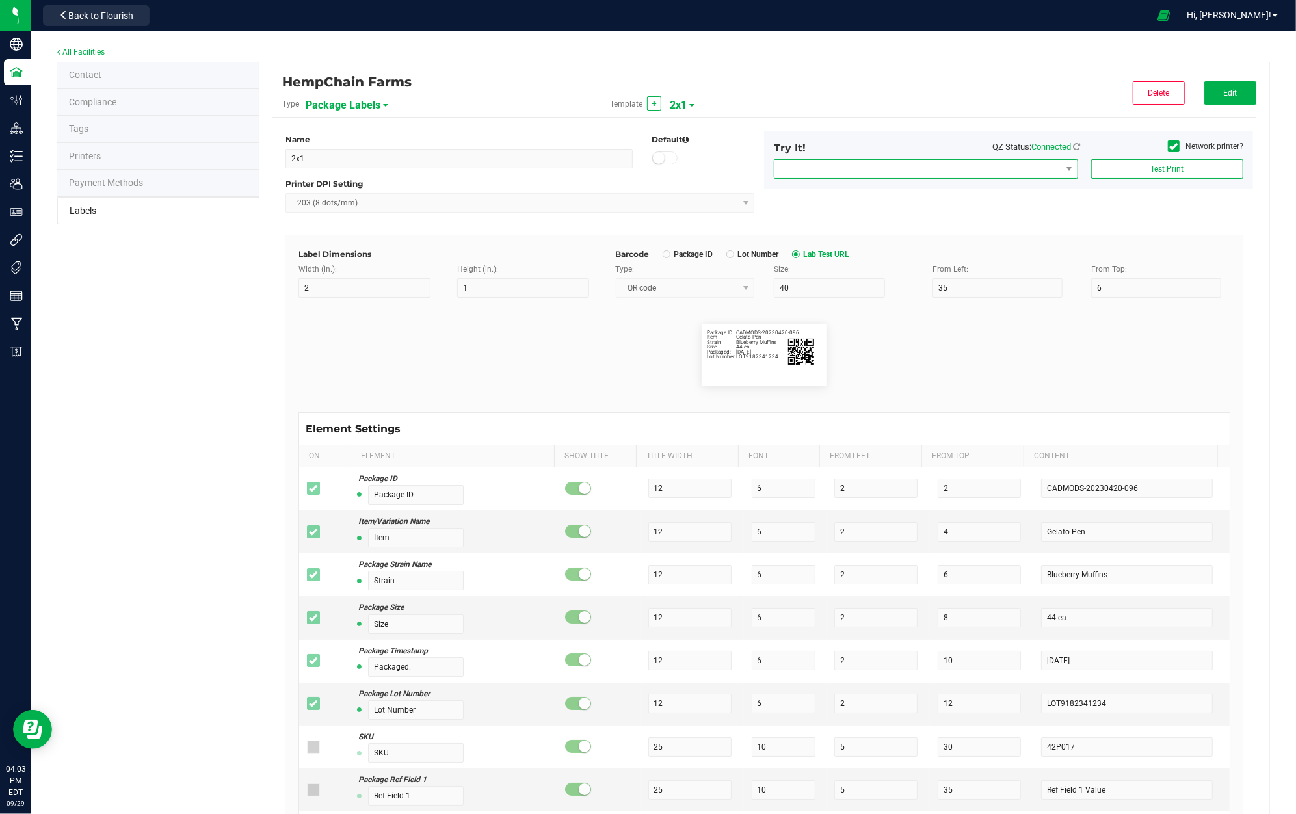
drag, startPoint x: 1033, startPoint y: 170, endPoint x: 1045, endPoint y: 172, distance: 11.2
click at [1045, 172] on span "NO DATA FOUND" at bounding box center [918, 169] width 287 height 18
click at [1061, 170] on span "NO DATA FOUND" at bounding box center [1069, 169] width 16 height 18
click at [1168, 146] on span at bounding box center [1174, 146] width 12 height 12
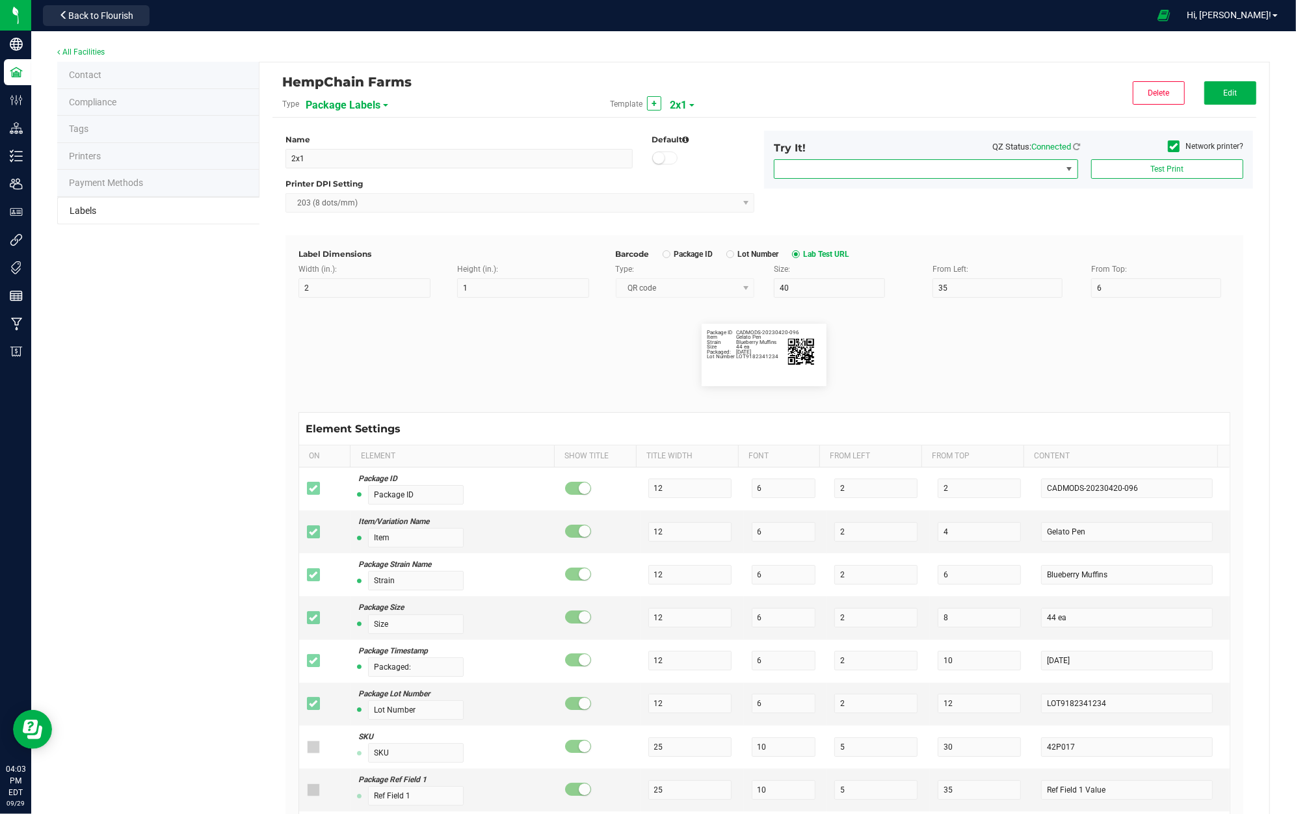
click at [0, 0] on input "Network printer?" at bounding box center [0, 0] width 0 height 0
click at [1168, 146] on span at bounding box center [1174, 146] width 12 height 12
click at [0, 0] on input "Network printer?" at bounding box center [0, 0] width 0 height 0
click at [1168, 146] on span at bounding box center [1174, 146] width 12 height 12
click at [0, 0] on input "Network printer?" at bounding box center [0, 0] width 0 height 0
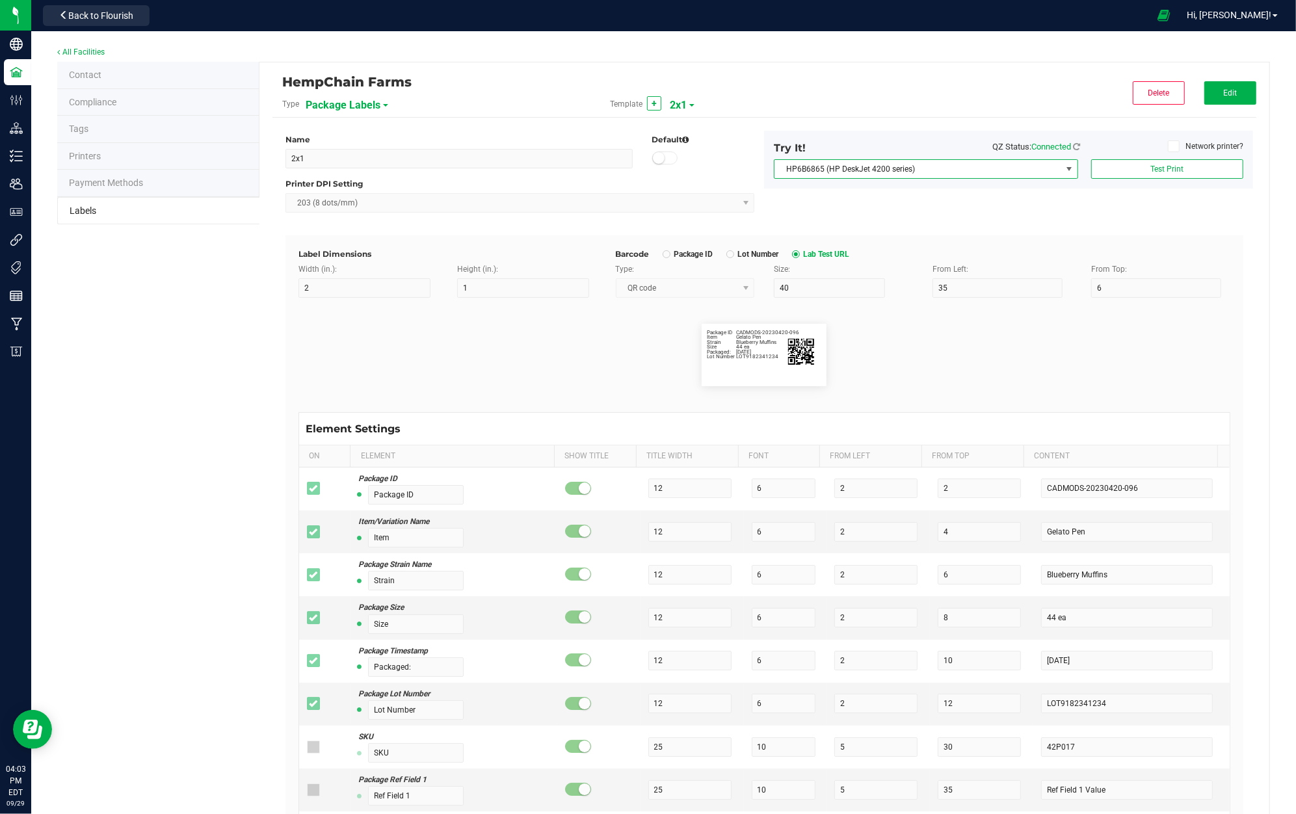
click at [1065, 165] on span at bounding box center [1070, 169] width 10 height 10
click at [70, 363] on div "Contact Compliance Tags Printers Payment Methods Labels HempChain Farms Type Pa…" at bounding box center [663, 587] width 1213 height 1050
click at [1065, 167] on span at bounding box center [1070, 169] width 10 height 10
click at [1032, 178] on span "HP6B6865 (HP DeskJet 4200 series)" at bounding box center [926, 169] width 304 height 20
click at [94, 230] on div "Contact Compliance Tags Printers Payment Methods Labels HempChain Farms Type Pa…" at bounding box center [663, 587] width 1213 height 1050
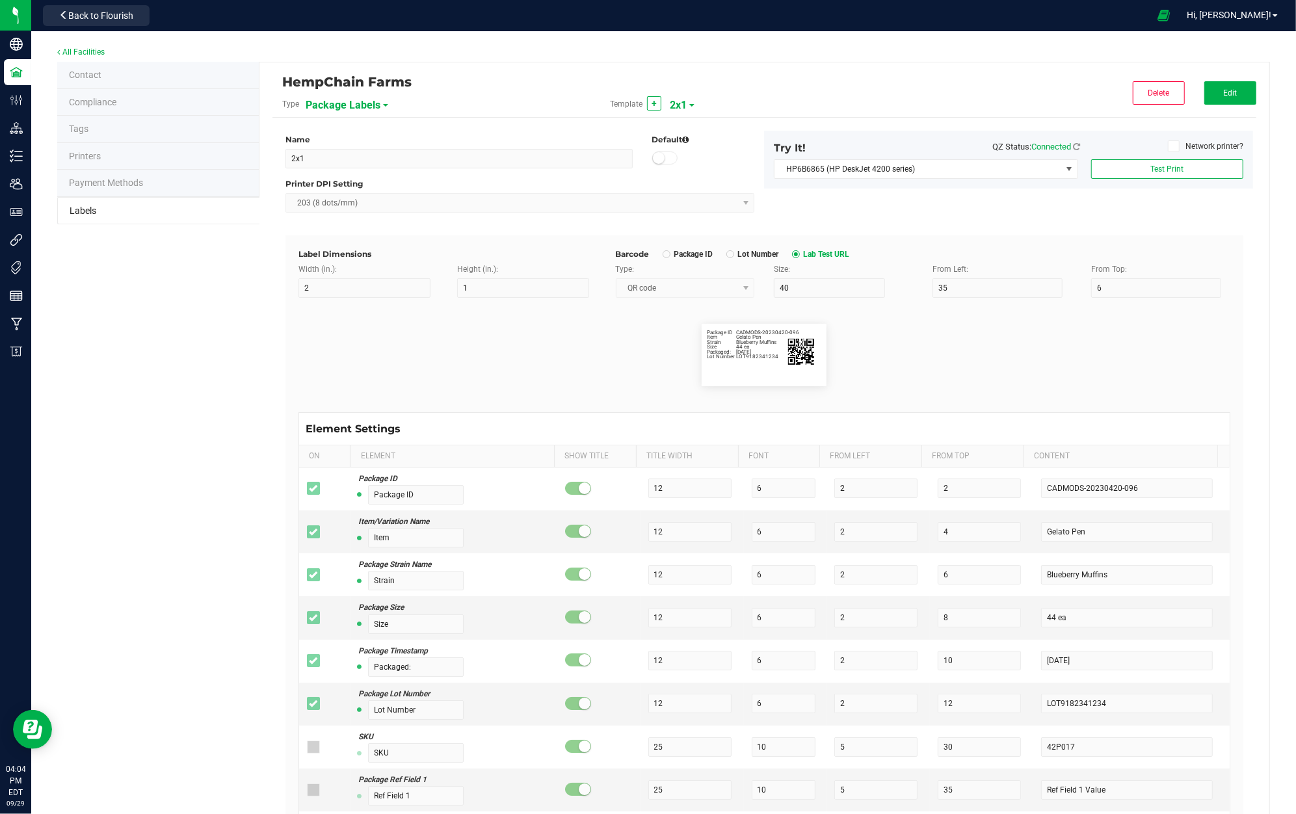
click at [128, 149] on li "Printers" at bounding box center [158, 156] width 202 height 27
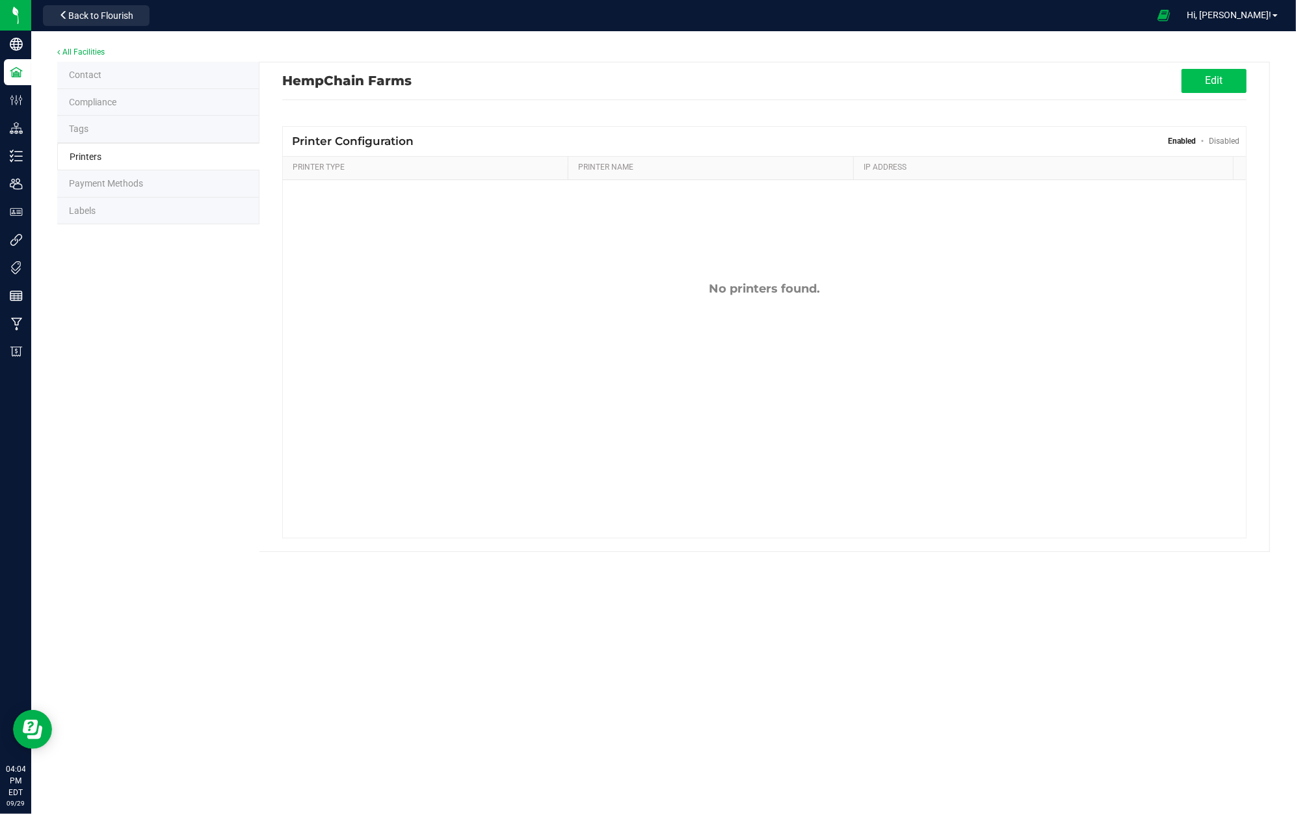
click at [1216, 86] on button "Edit" at bounding box center [1214, 81] width 65 height 24
click at [490, 137] on button "Add Printer" at bounding box center [465, 139] width 79 height 21
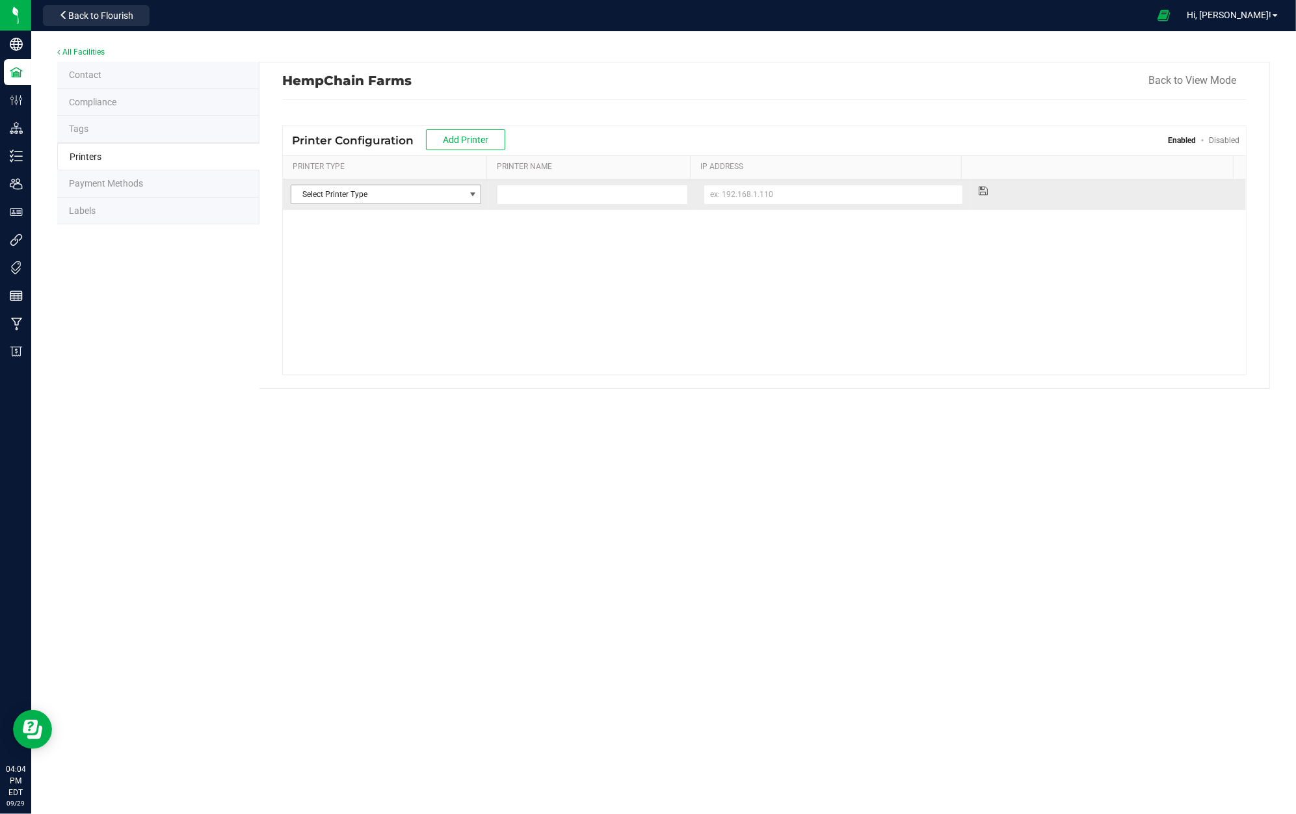
click at [415, 185] on span "Select Printer Type" at bounding box center [386, 195] width 191 height 20
click at [371, 232] on li "Label" at bounding box center [384, 239] width 187 height 20
click at [599, 194] on input at bounding box center [592, 195] width 191 height 20
click at [753, 198] on input at bounding box center [834, 195] width 260 height 20
click at [118, 280] on div "Contact Compliance Tags Printers Payment Methods Labels [GEOGRAPHIC_DATA] Back …" at bounding box center [663, 225] width 1213 height 327
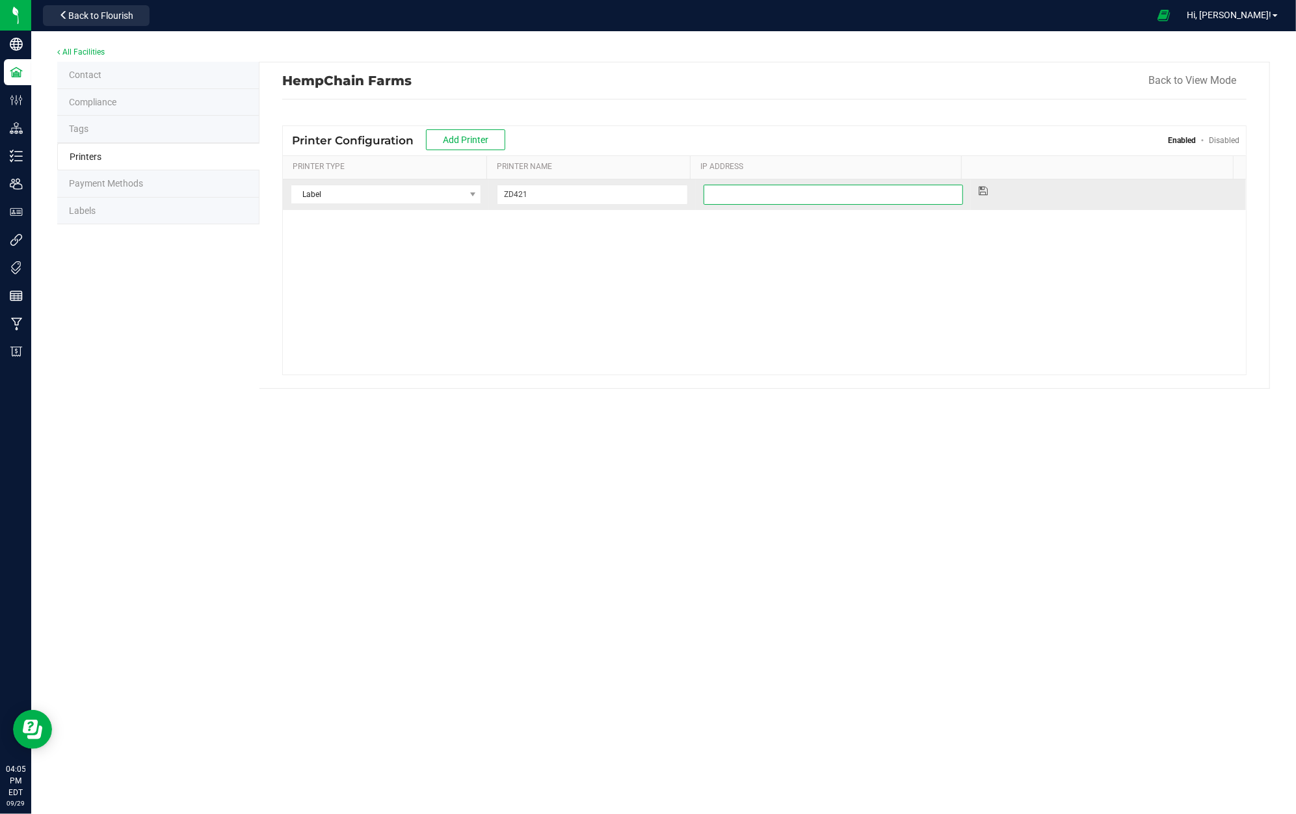
click at [792, 194] on input at bounding box center [834, 195] width 260 height 20
click at [744, 195] on input at bounding box center [834, 195] width 260 height 20
paste input "[TECHNICAL_ID]"
click at [979, 193] on icon at bounding box center [983, 191] width 9 height 8
click at [217, 159] on li "Printers" at bounding box center [158, 157] width 202 height 28
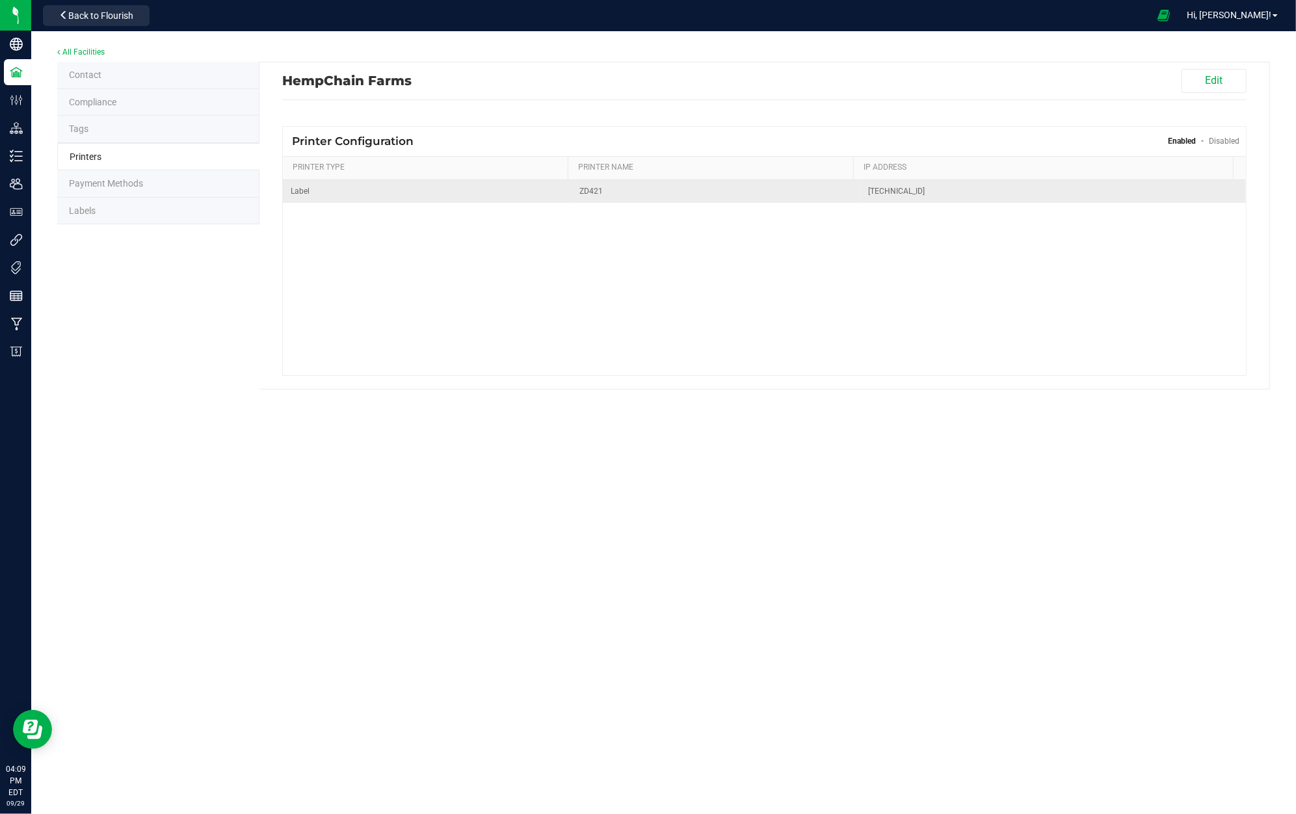
click at [464, 190] on span "Label" at bounding box center [427, 191] width 273 height 12
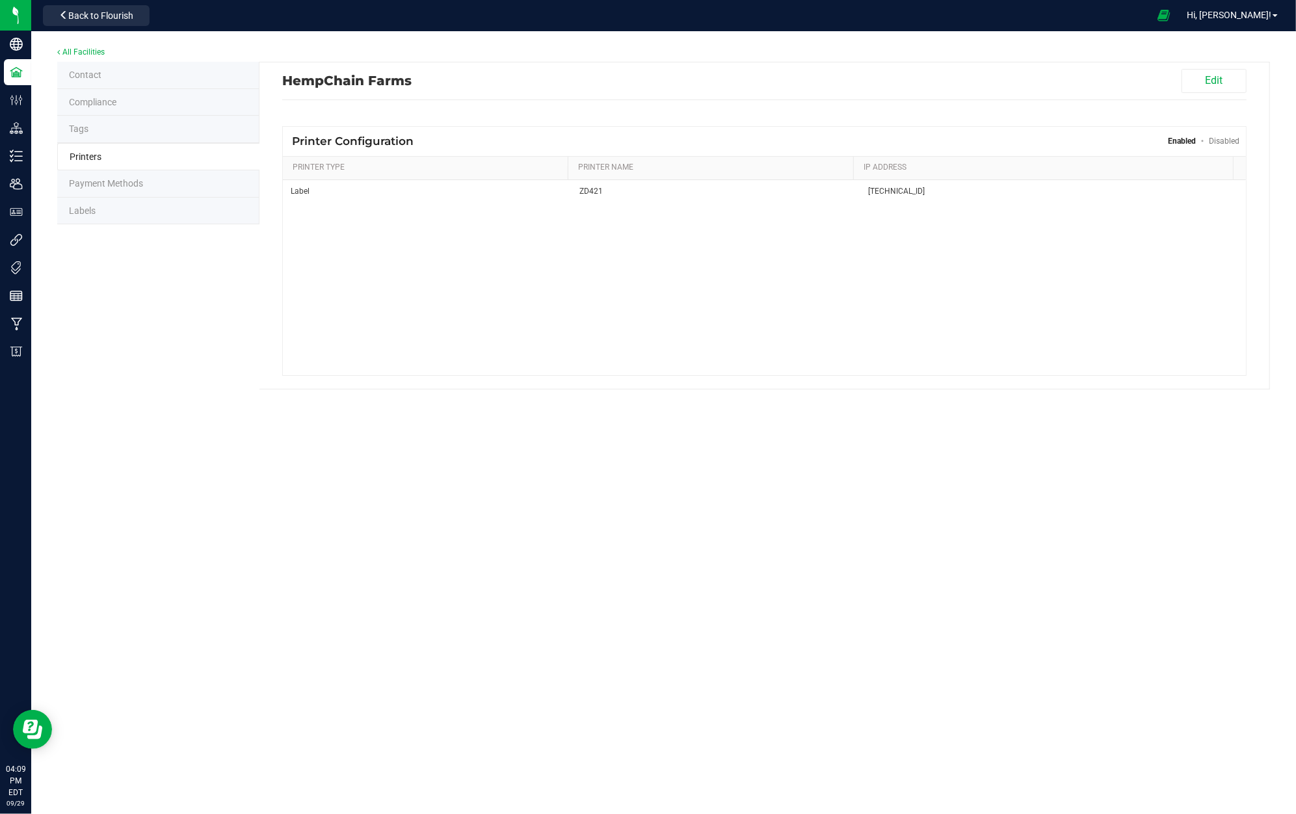
click at [131, 217] on li "Labels" at bounding box center [158, 211] width 202 height 27
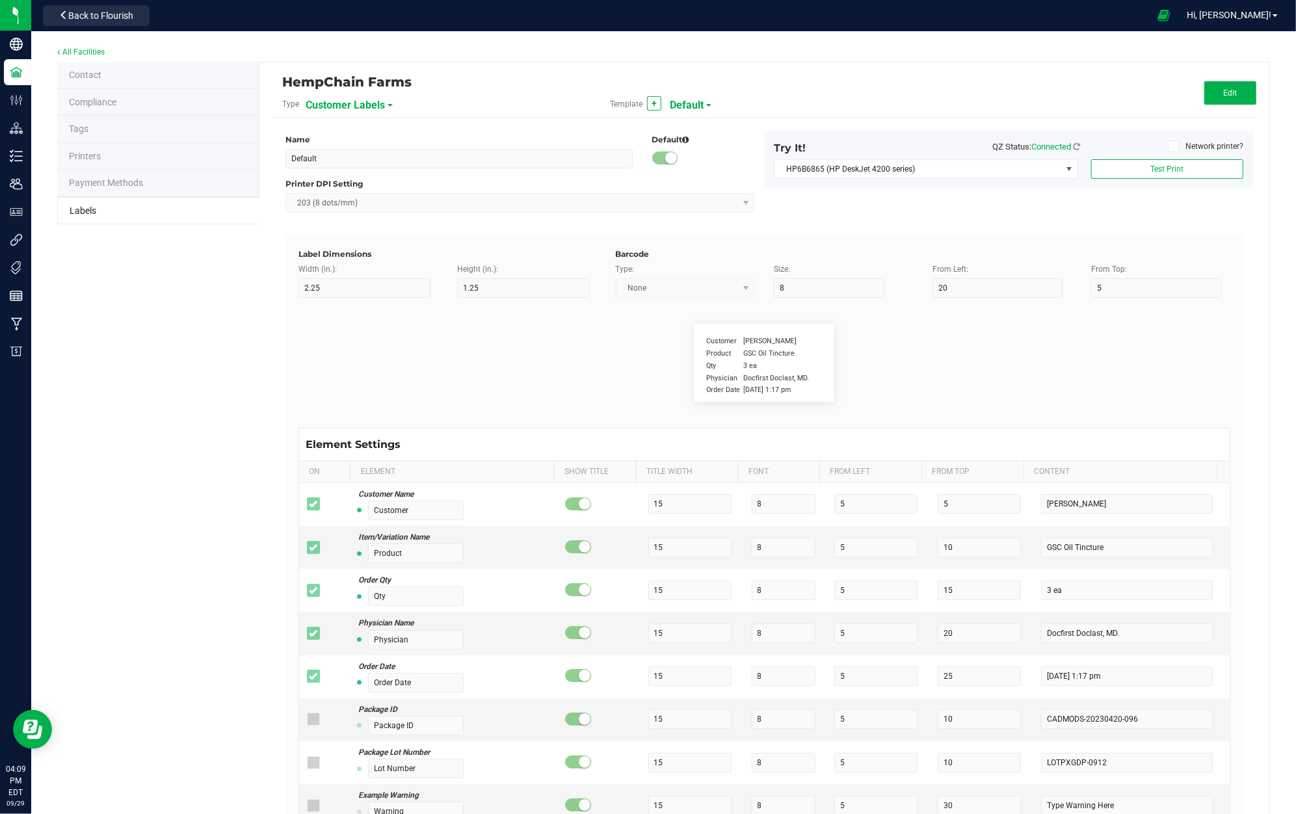
click at [380, 105] on span "Customer Labels" at bounding box center [345, 105] width 79 height 22
click at [367, 196] on li "Plant Labels" at bounding box center [368, 205] width 129 height 23
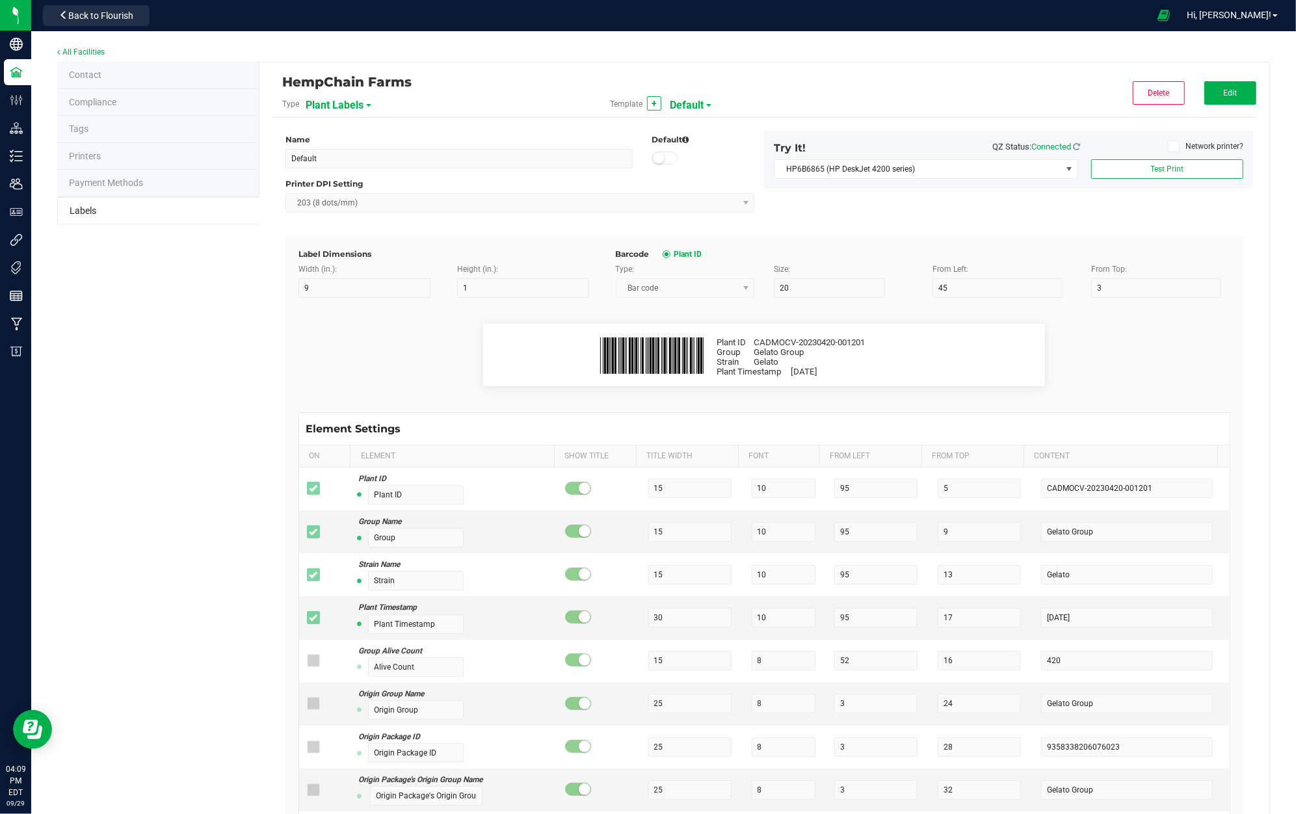
click at [347, 101] on span "Plant Labels" at bounding box center [335, 105] width 58 height 22
click at [349, 177] on span "Package Labels" at bounding box center [337, 181] width 55 height 9
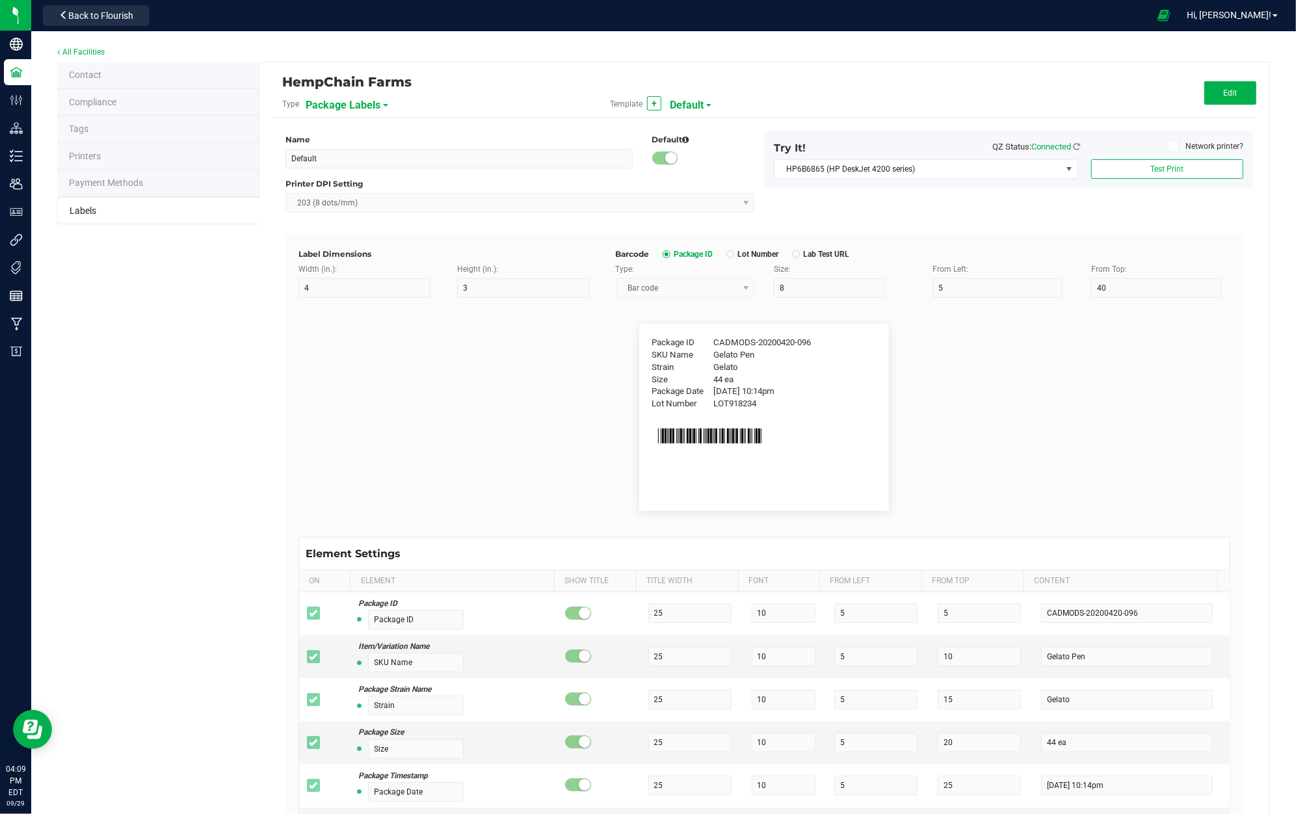
click at [695, 104] on span "Default" at bounding box center [687, 105] width 34 height 22
click at [697, 133] on li "2x1" at bounding box center [729, 135] width 129 height 23
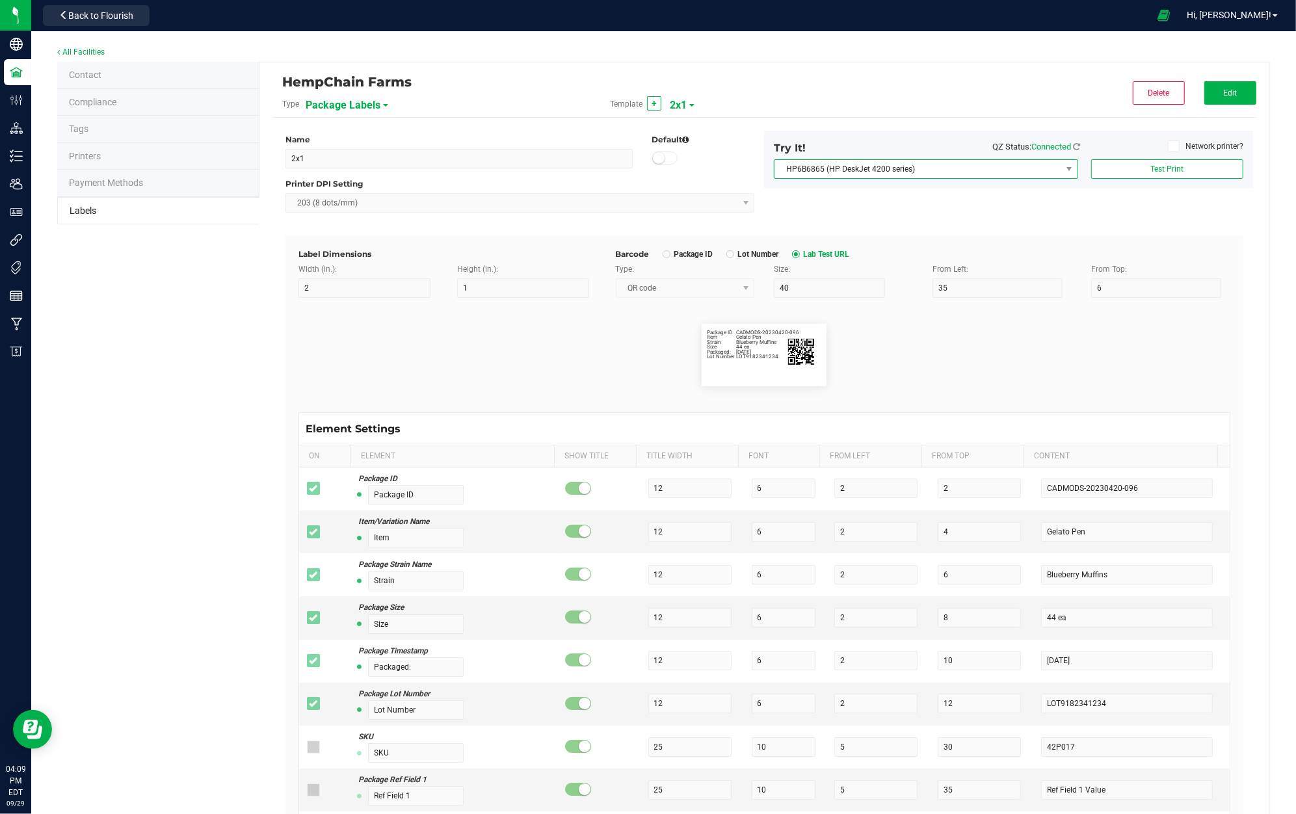
click at [1016, 167] on span "HP6B6865 (HP DeskJet 4200 series)" at bounding box center [918, 169] width 287 height 18
click at [1170, 146] on icon at bounding box center [1174, 146] width 8 height 0
click at [0, 0] on input "Network printer?" at bounding box center [0, 0] width 0 height 0
click at [957, 165] on span "ZD421" at bounding box center [918, 169] width 287 height 18
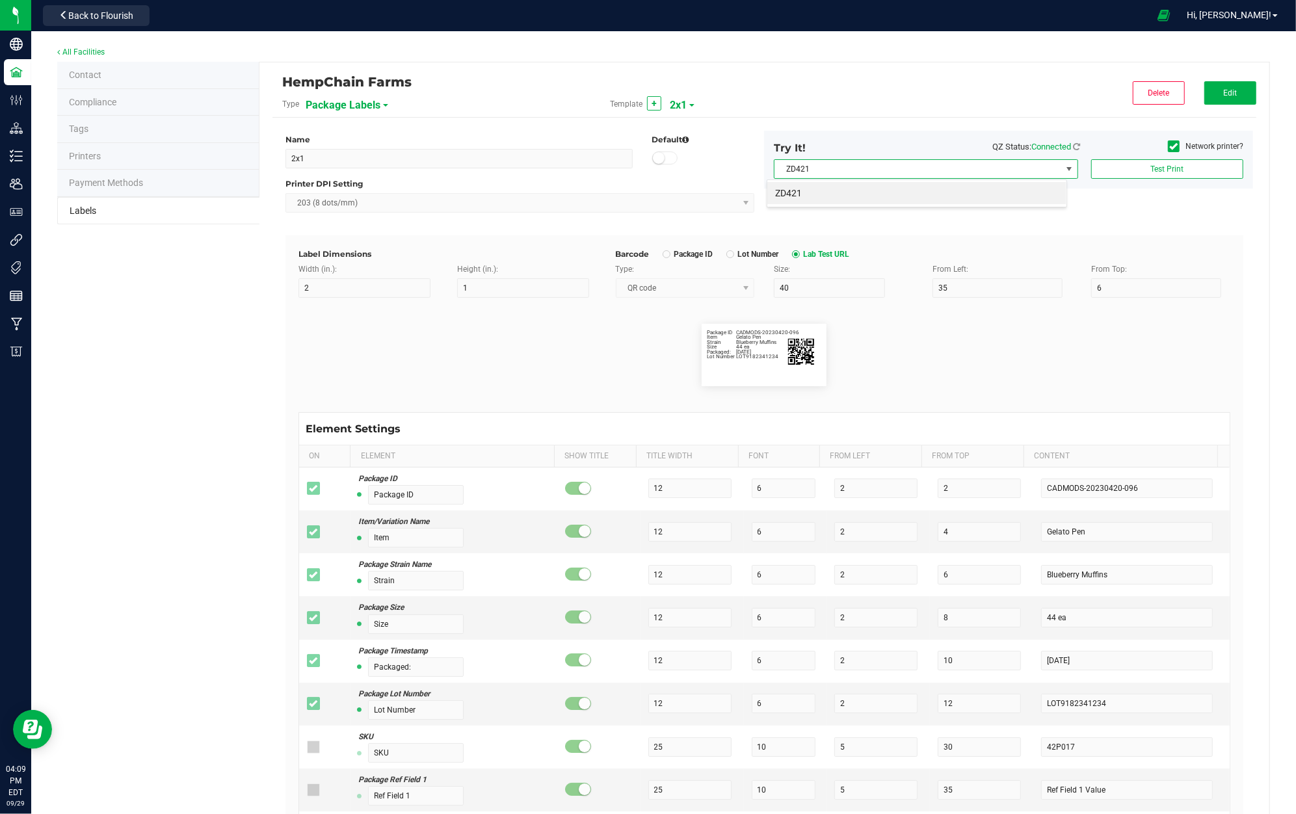
click at [1026, 174] on span "ZD421" at bounding box center [918, 169] width 287 height 18
click at [1151, 168] on span "Test Print" at bounding box center [1167, 169] width 33 height 9
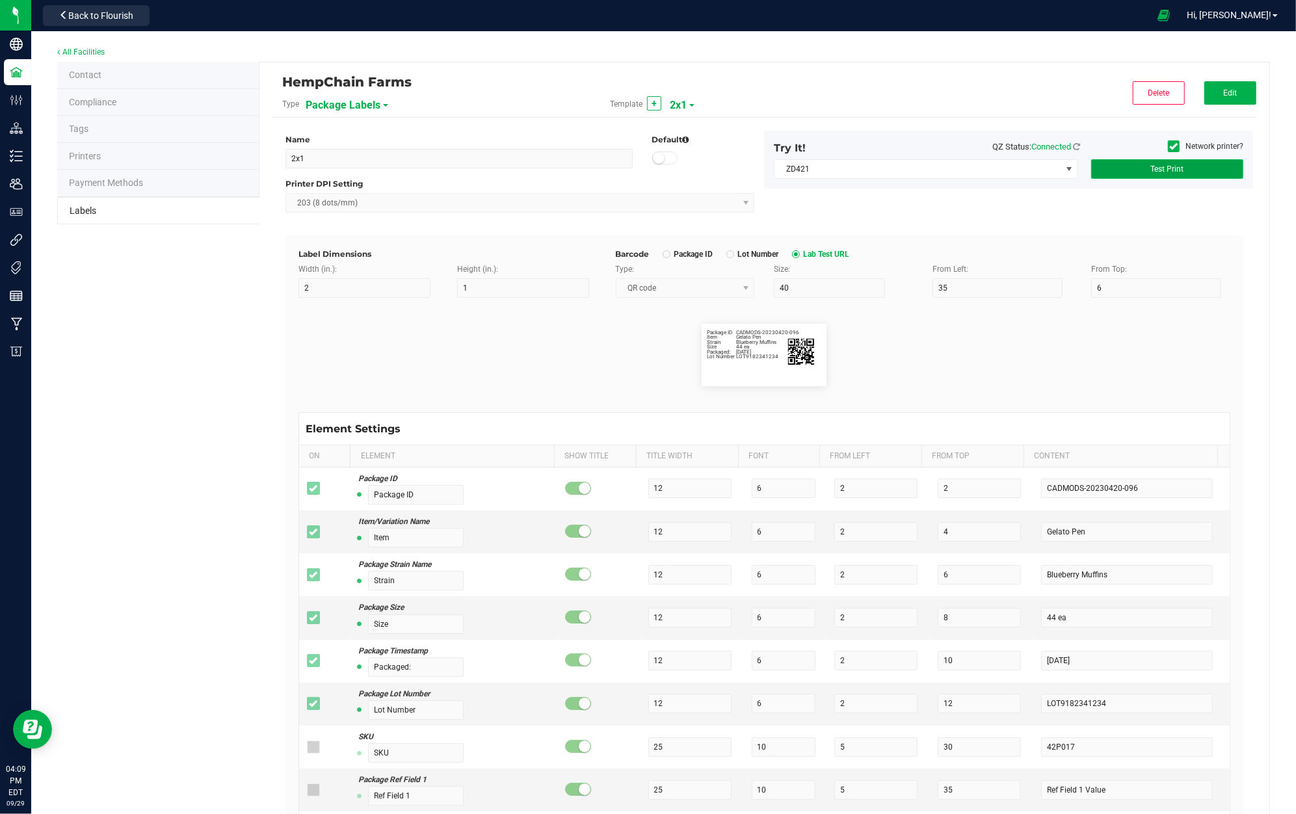
click at [1151, 169] on span "Test Print" at bounding box center [1167, 169] width 33 height 9
click at [859, 164] on span "ZD421" at bounding box center [918, 169] width 287 height 18
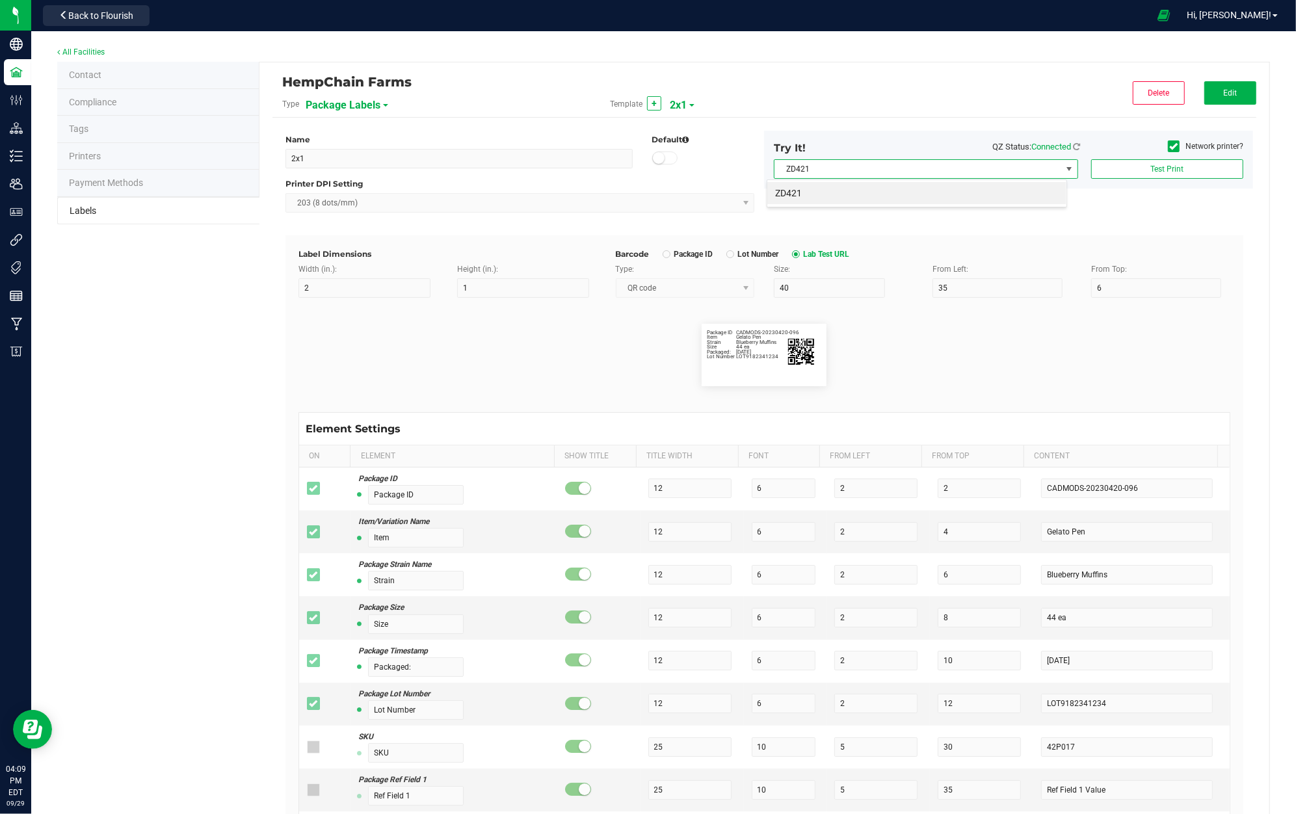
click at [859, 164] on span "ZD421" at bounding box center [918, 169] width 287 height 18
click at [977, 165] on span "ZD421" at bounding box center [918, 169] width 287 height 18
click at [939, 196] on li "ZD421" at bounding box center [916, 193] width 299 height 22
click at [1065, 165] on span at bounding box center [1070, 169] width 10 height 10
click at [1039, 165] on span "ZD421" at bounding box center [918, 169] width 287 height 18
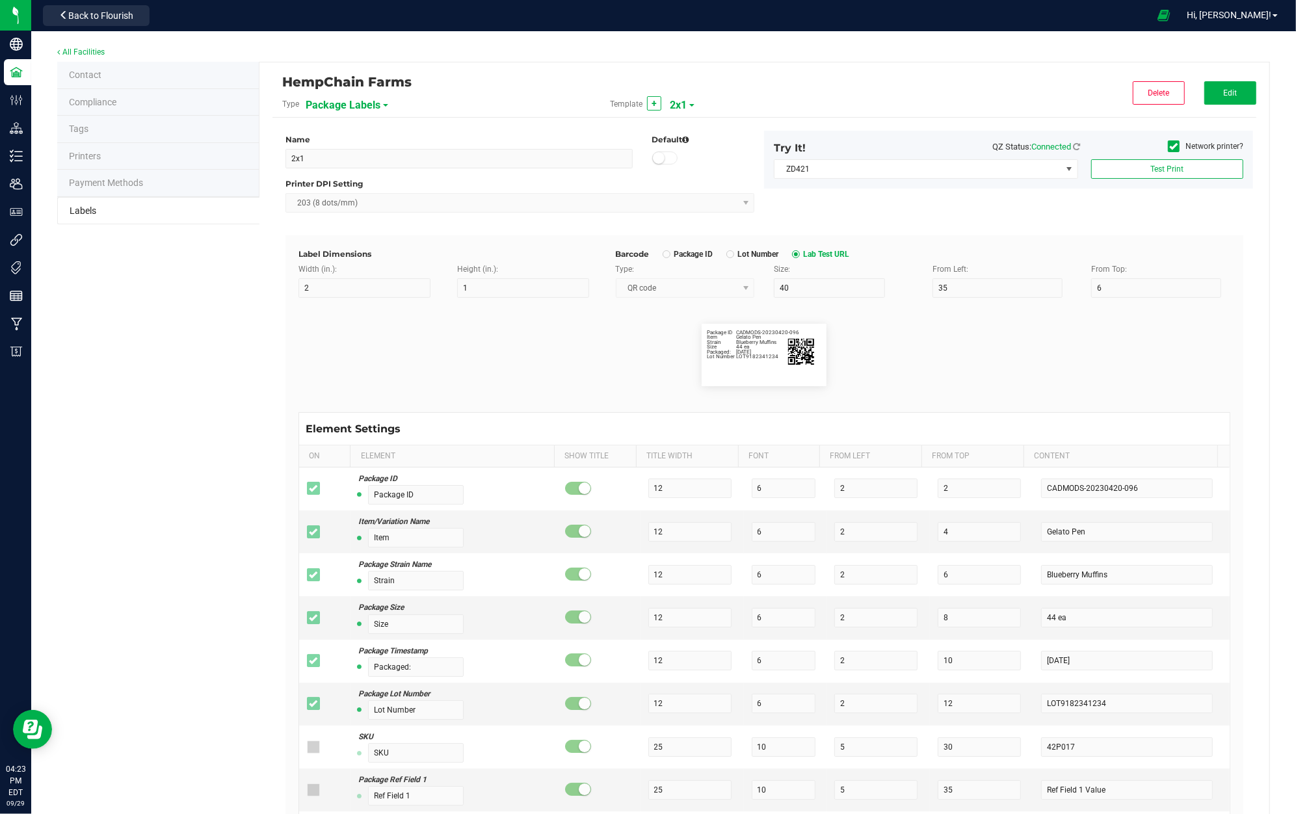
click at [116, 152] on li "Printers" at bounding box center [158, 156] width 202 height 27
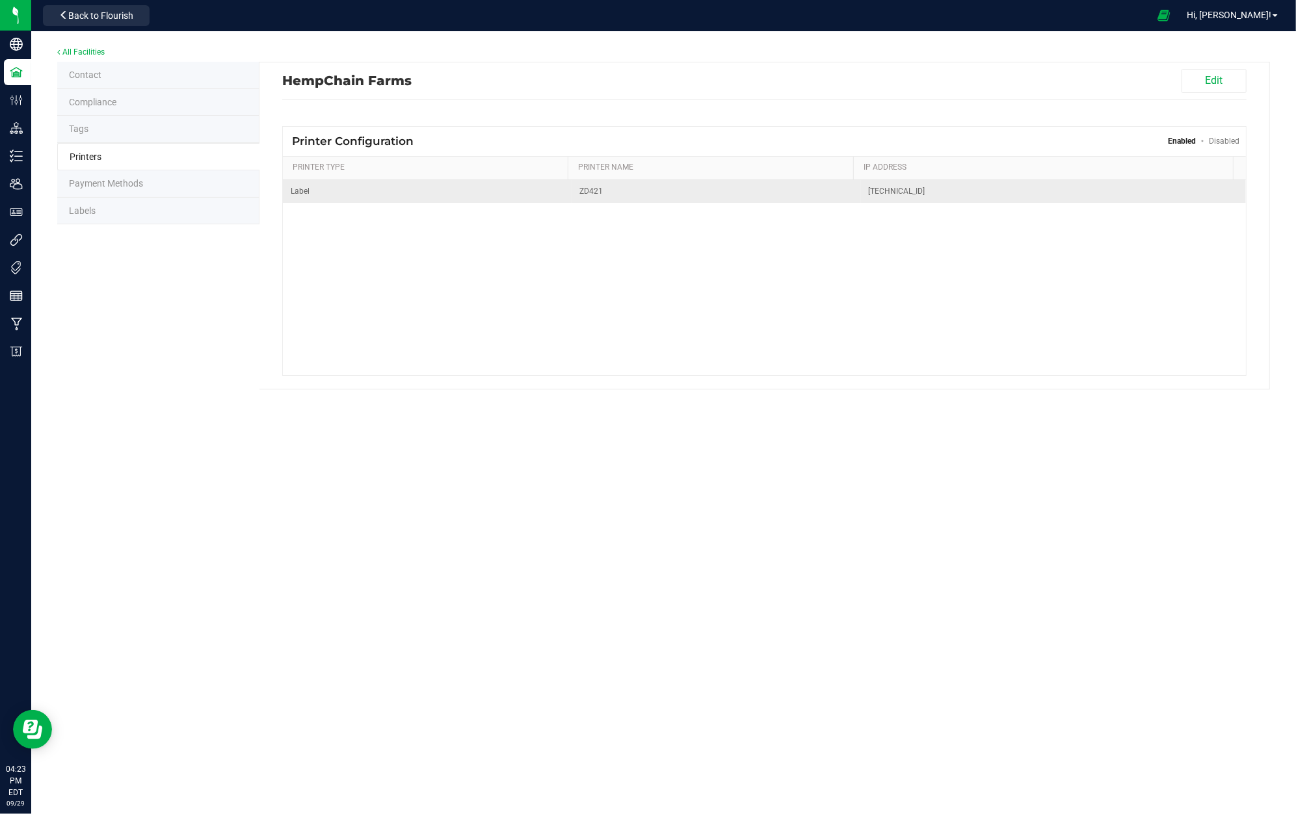
click at [783, 190] on span "ZD421" at bounding box center [716, 191] width 273 height 12
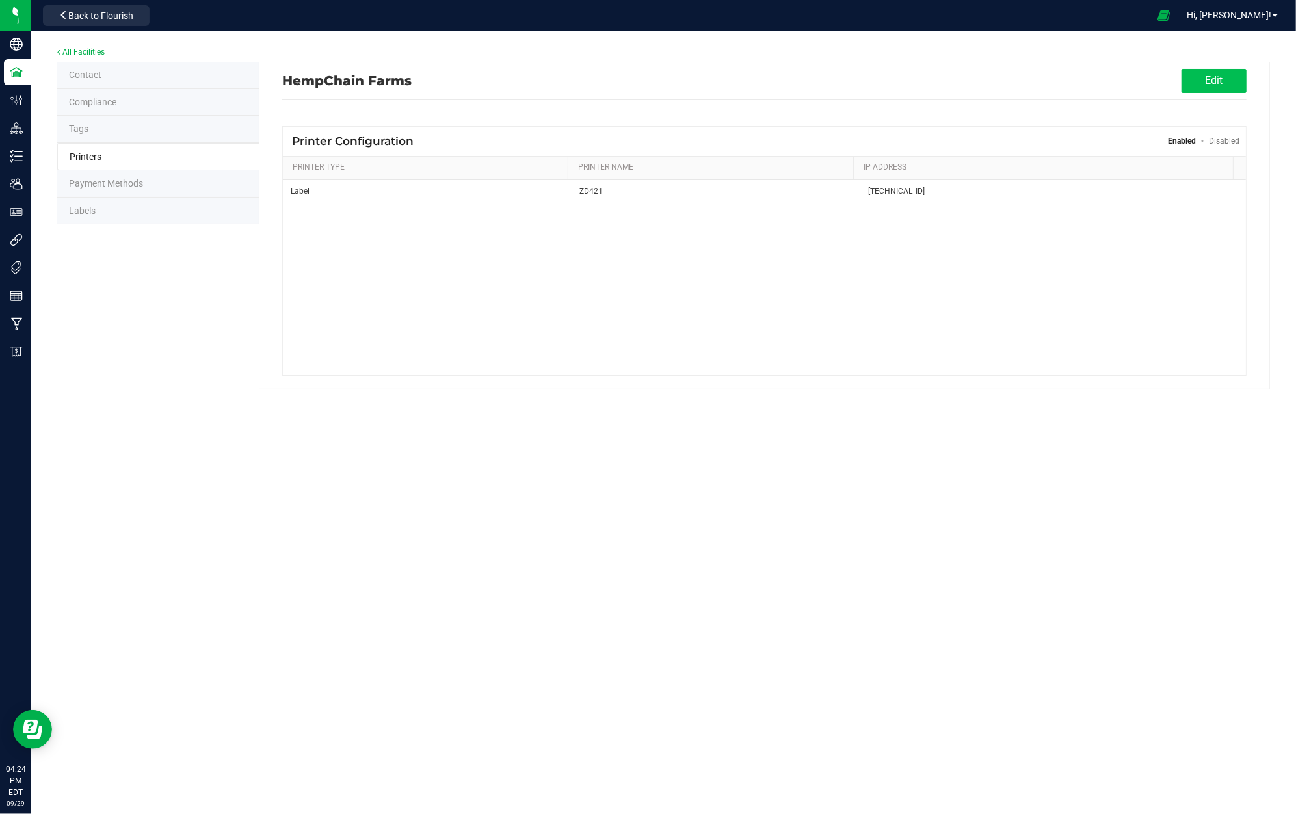
click at [1216, 84] on button "Edit" at bounding box center [1214, 81] width 65 height 24
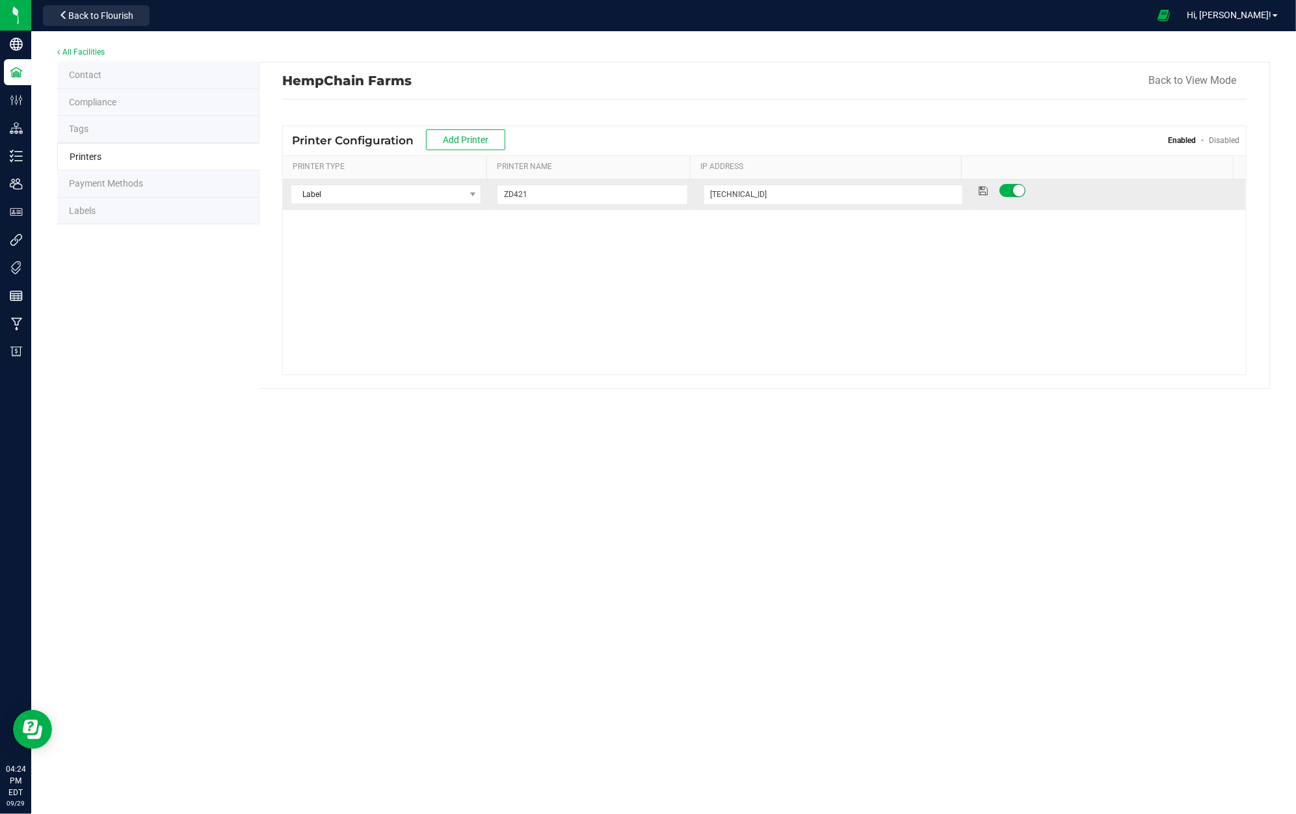
click at [1013, 191] on small at bounding box center [1019, 191] width 12 height 12
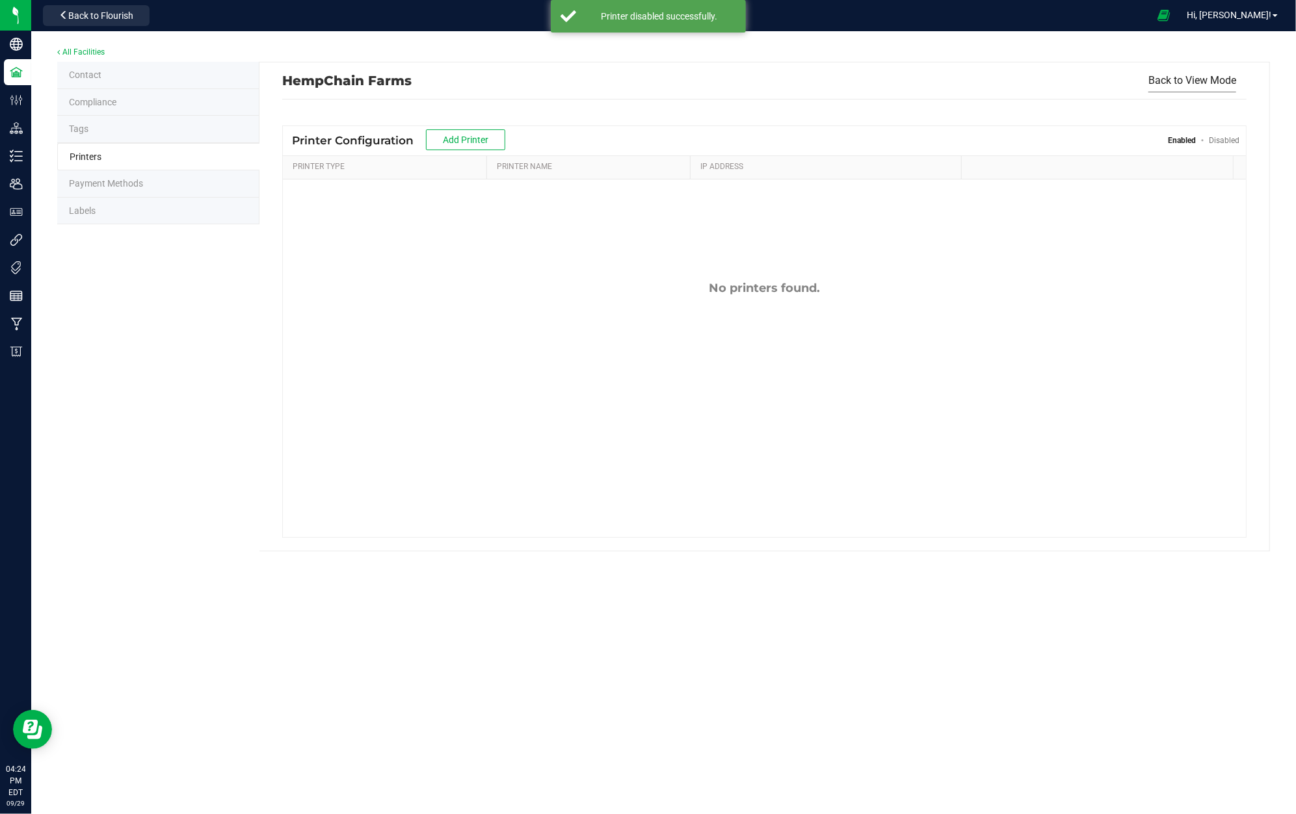
click at [1200, 90] on button "Back to View Mode" at bounding box center [1193, 80] width 88 height 23
click at [127, 214] on li "Labels" at bounding box center [158, 211] width 202 height 27
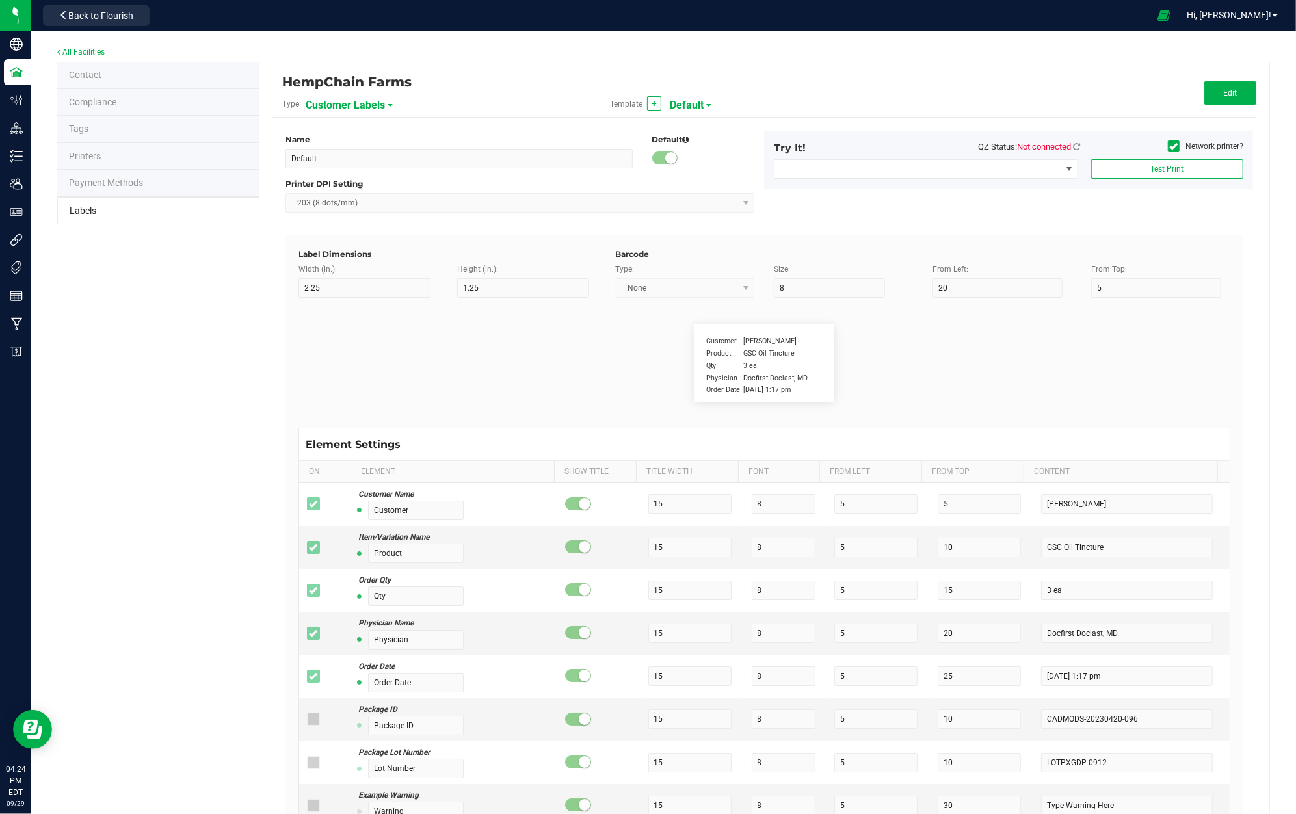
click at [104, 149] on li "Printers" at bounding box center [158, 156] width 202 height 27
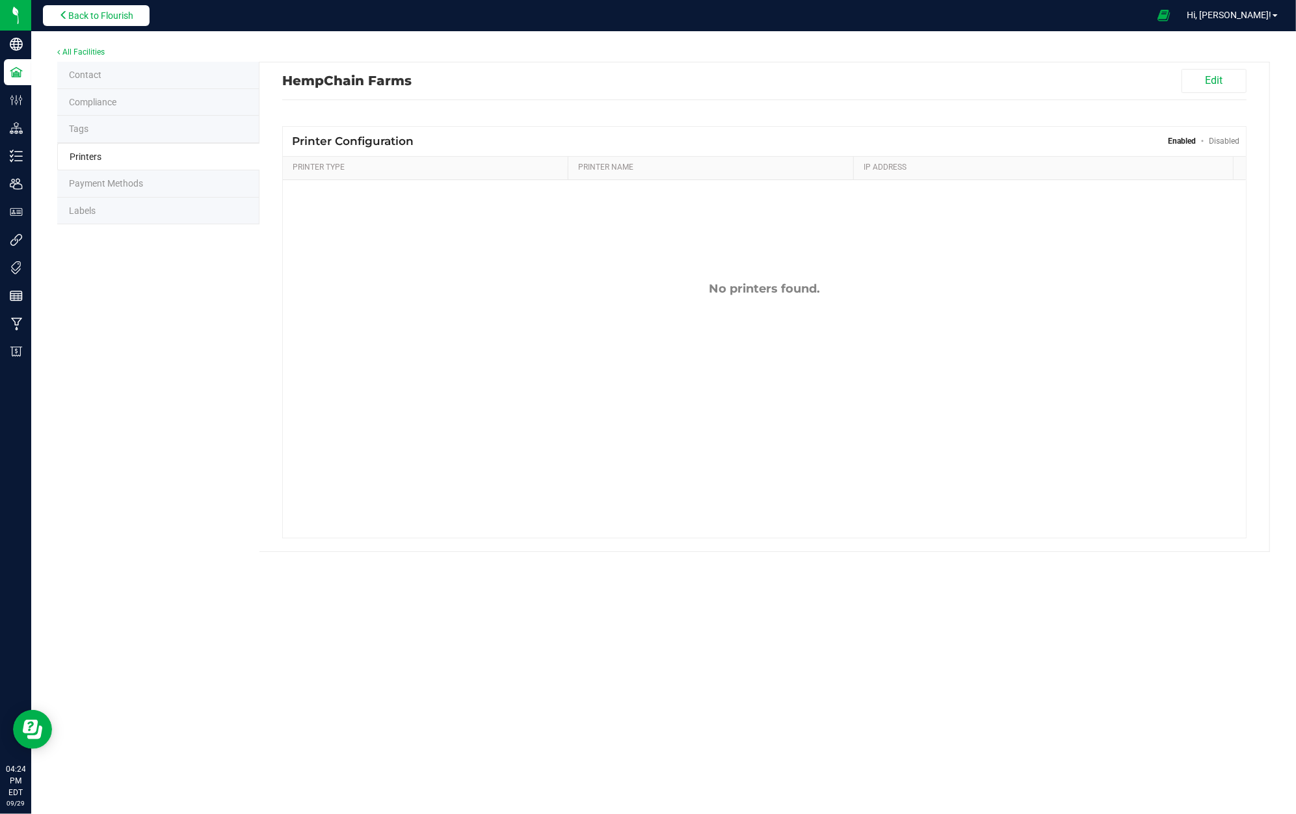
click at [95, 16] on span "Back to Flourish" at bounding box center [100, 15] width 65 height 10
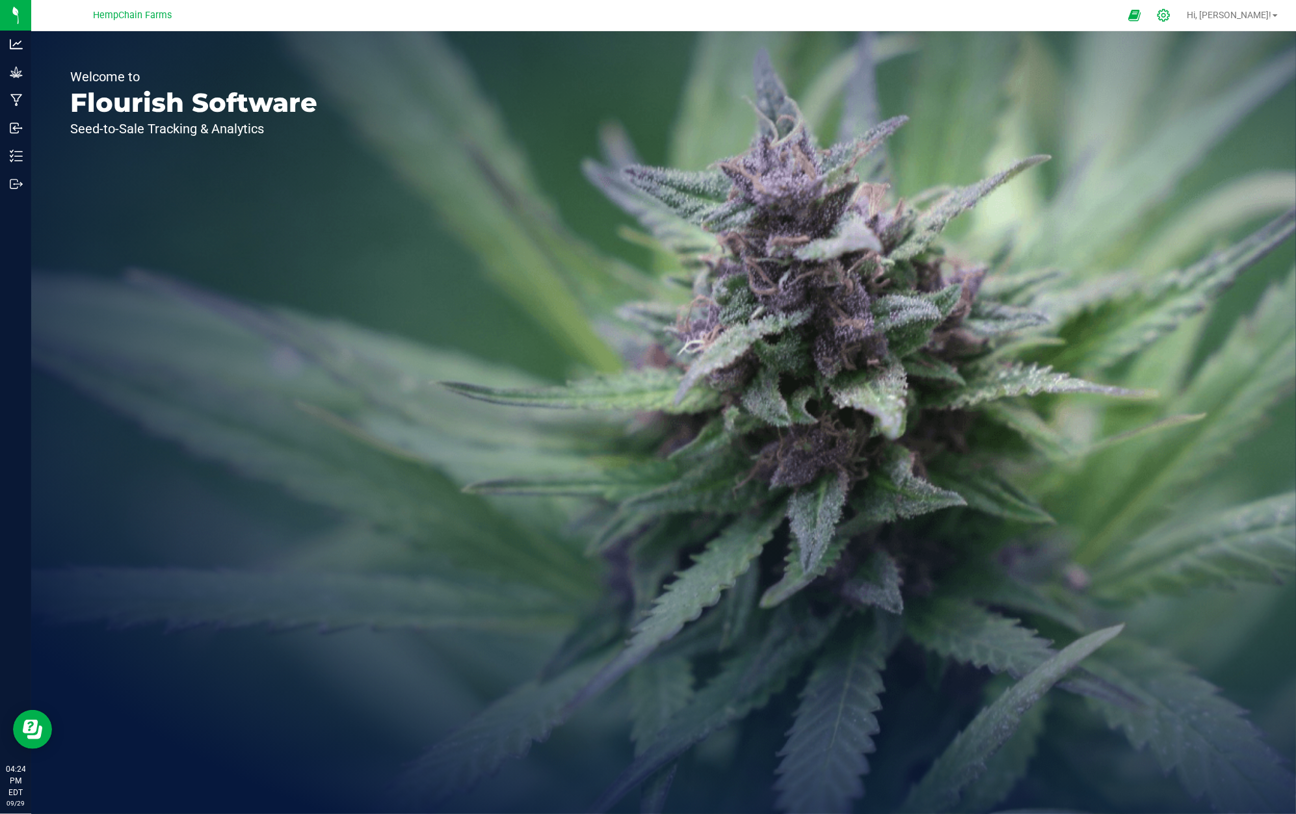
click at [1171, 16] on icon at bounding box center [1164, 15] width 14 height 14
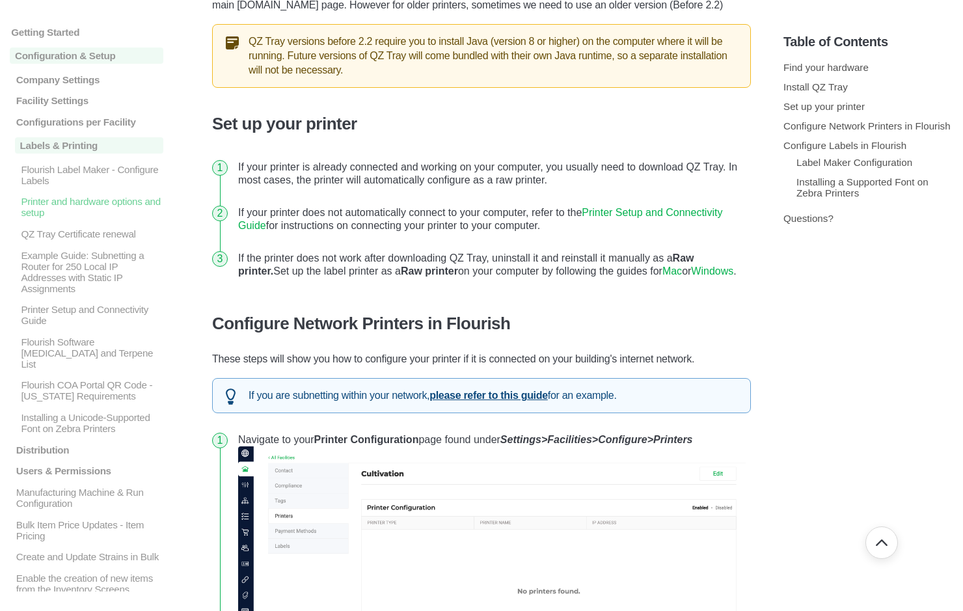
scroll to position [520, 0]
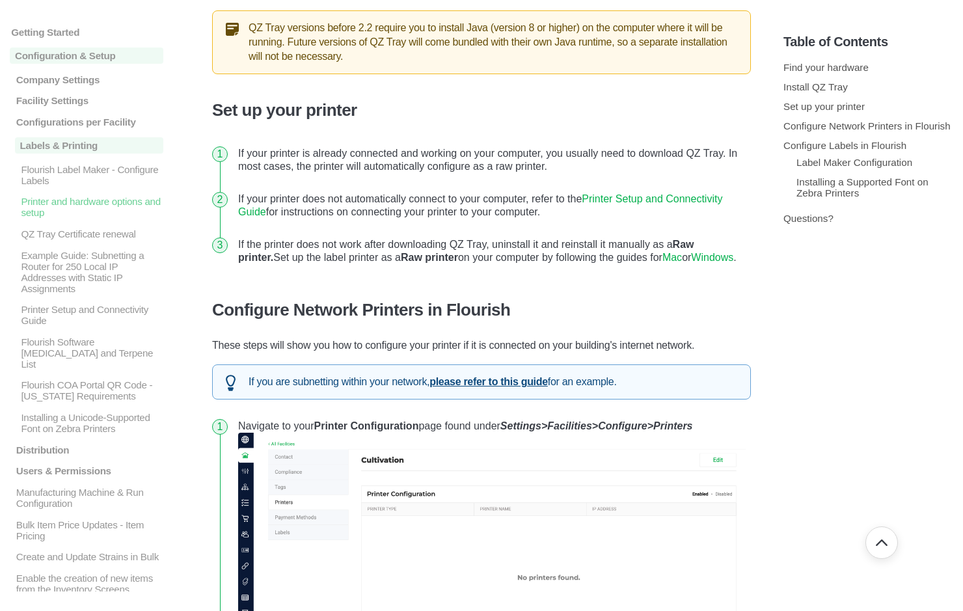
click at [693, 256] on link "Windows" at bounding box center [712, 257] width 42 height 11
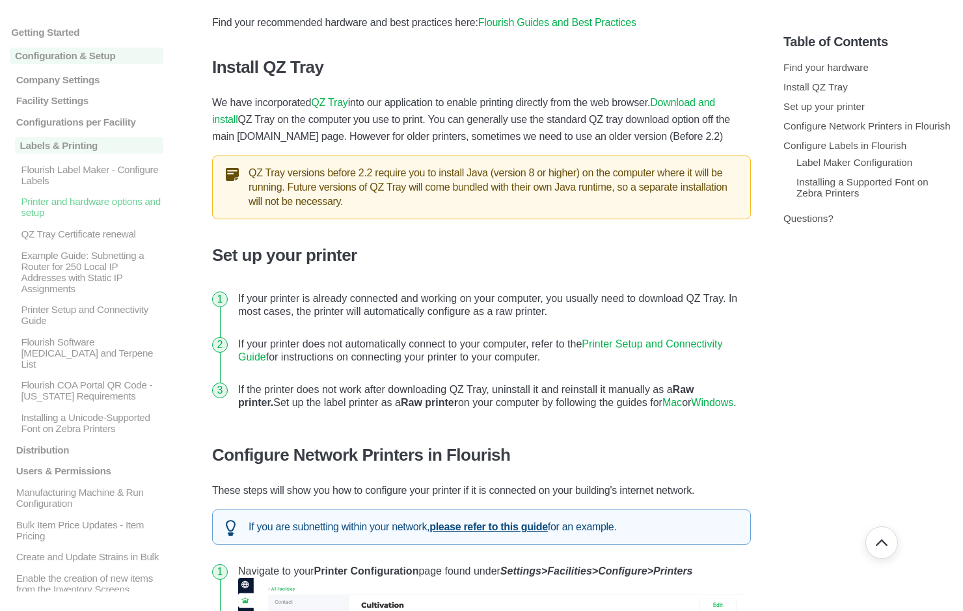
scroll to position [390, 0]
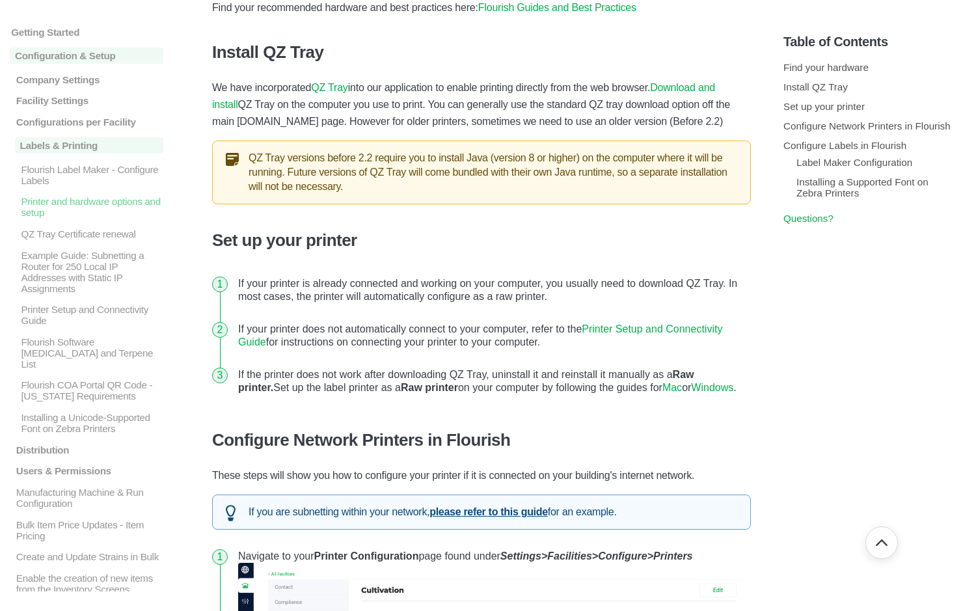
click at [784, 219] on link "Questions?" at bounding box center [808, 218] width 50 height 11
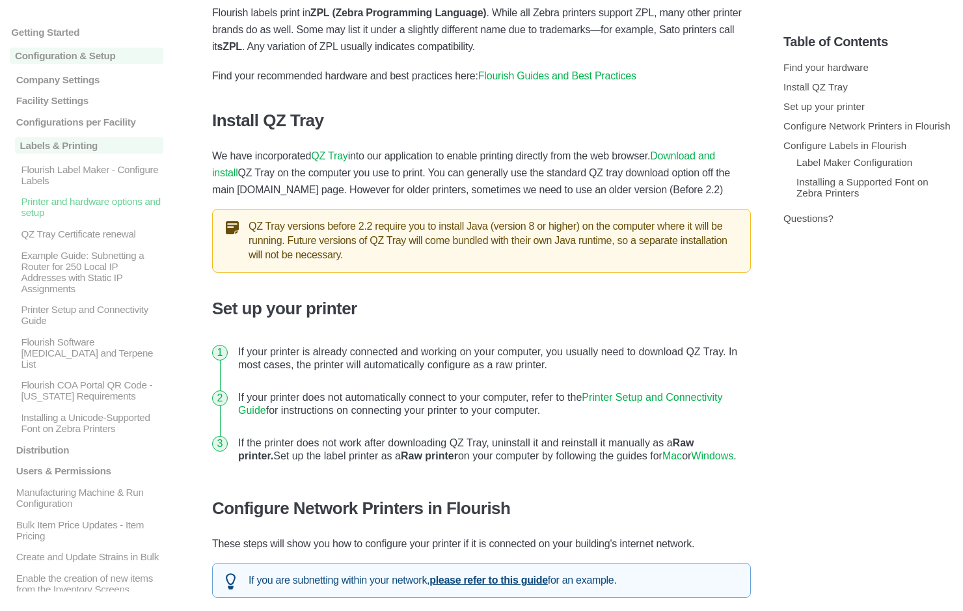
scroll to position [390, 0]
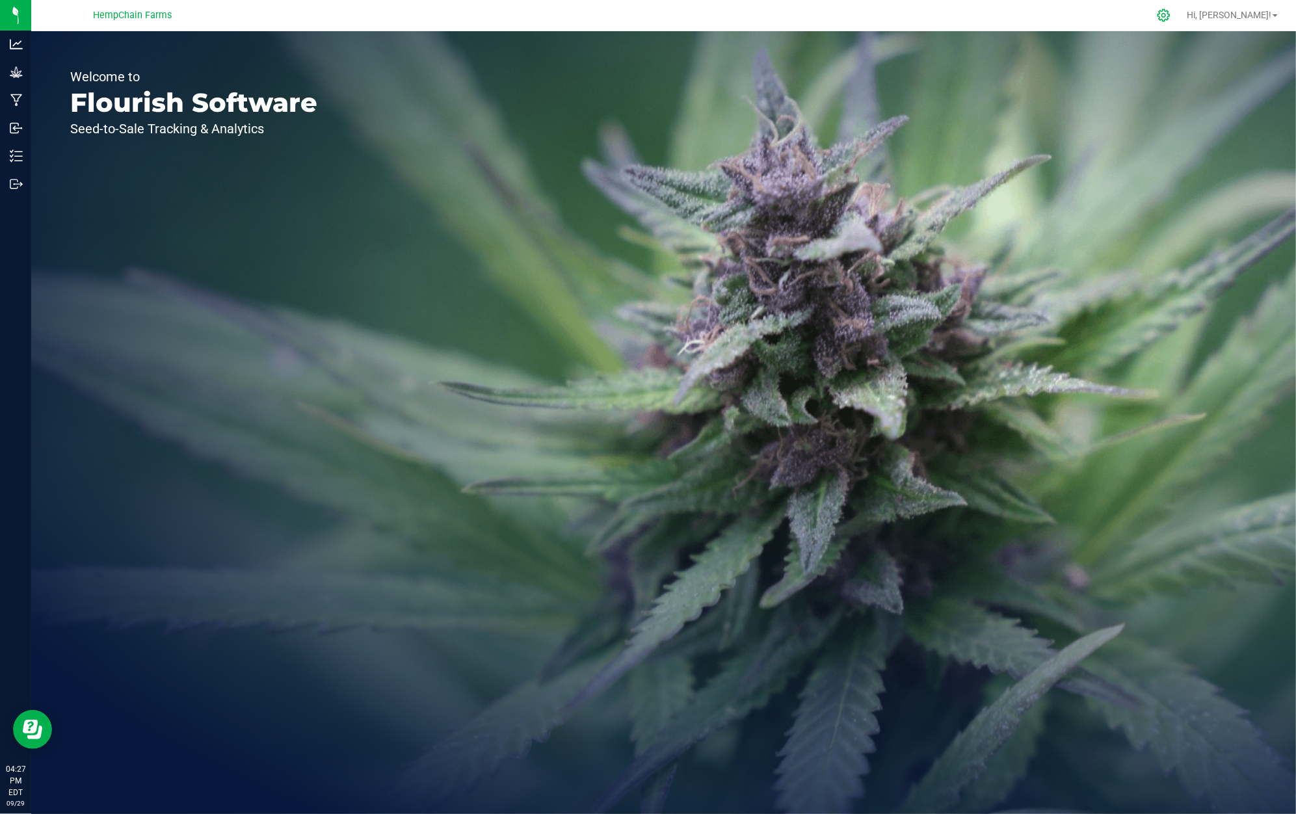
click at [1173, 14] on div at bounding box center [1164, 15] width 18 height 14
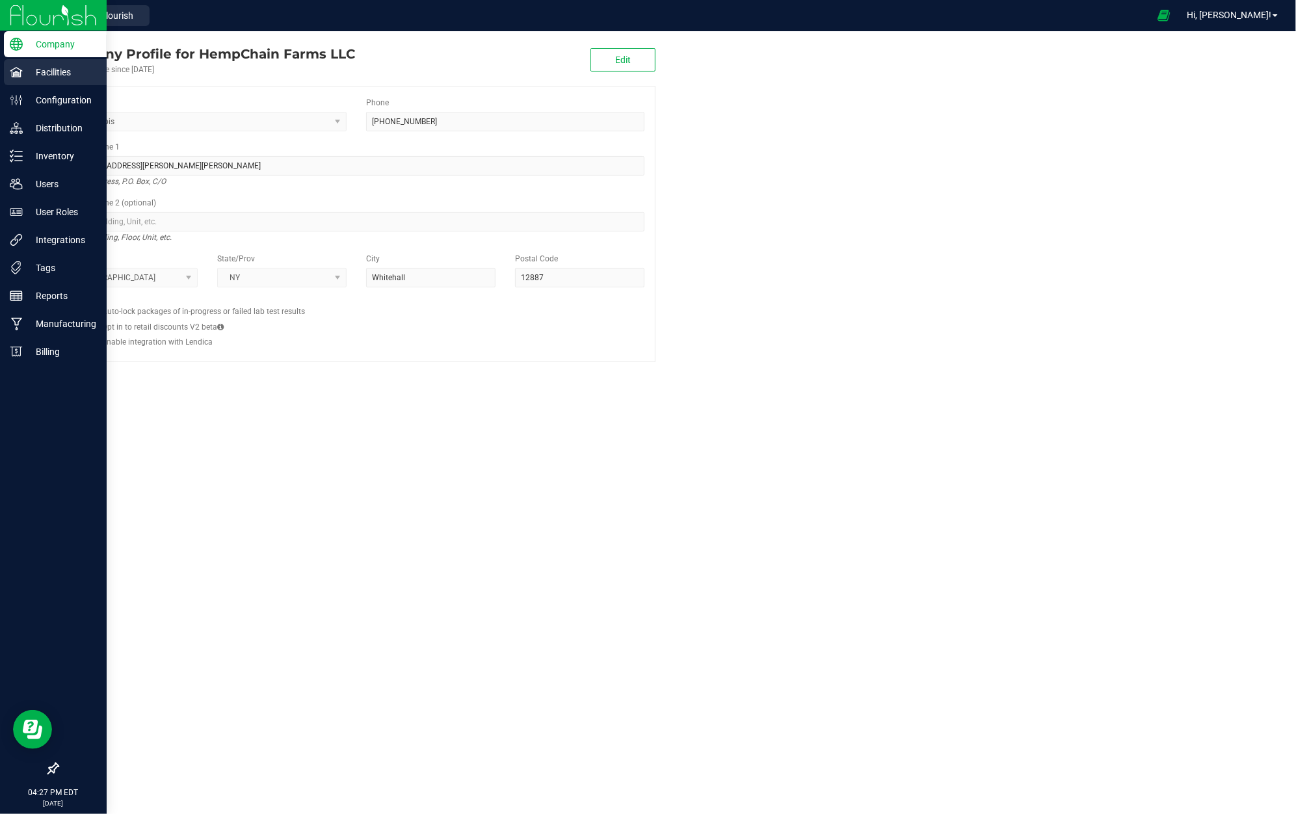
click at [31, 70] on p "Facilities" at bounding box center [62, 72] width 78 height 16
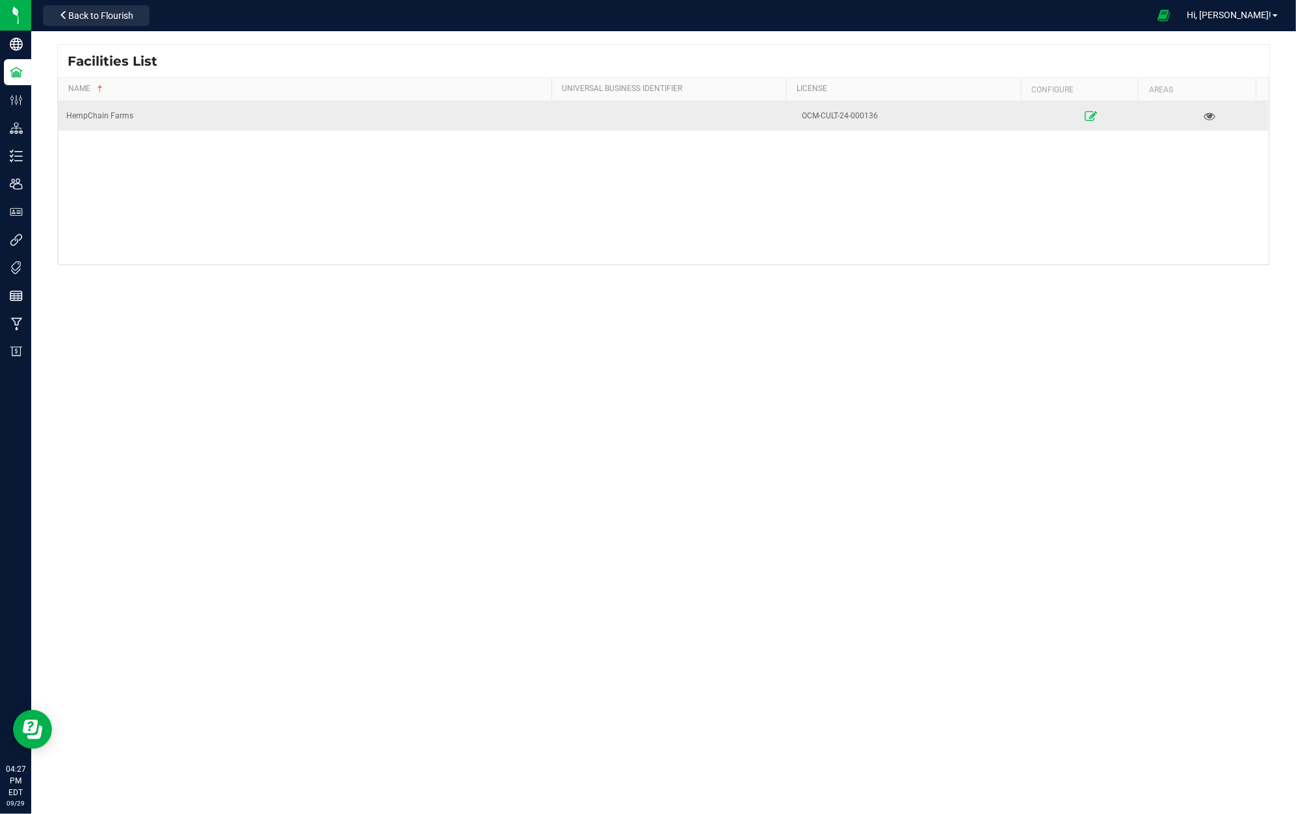
click at [1085, 115] on icon at bounding box center [1091, 115] width 12 height 9
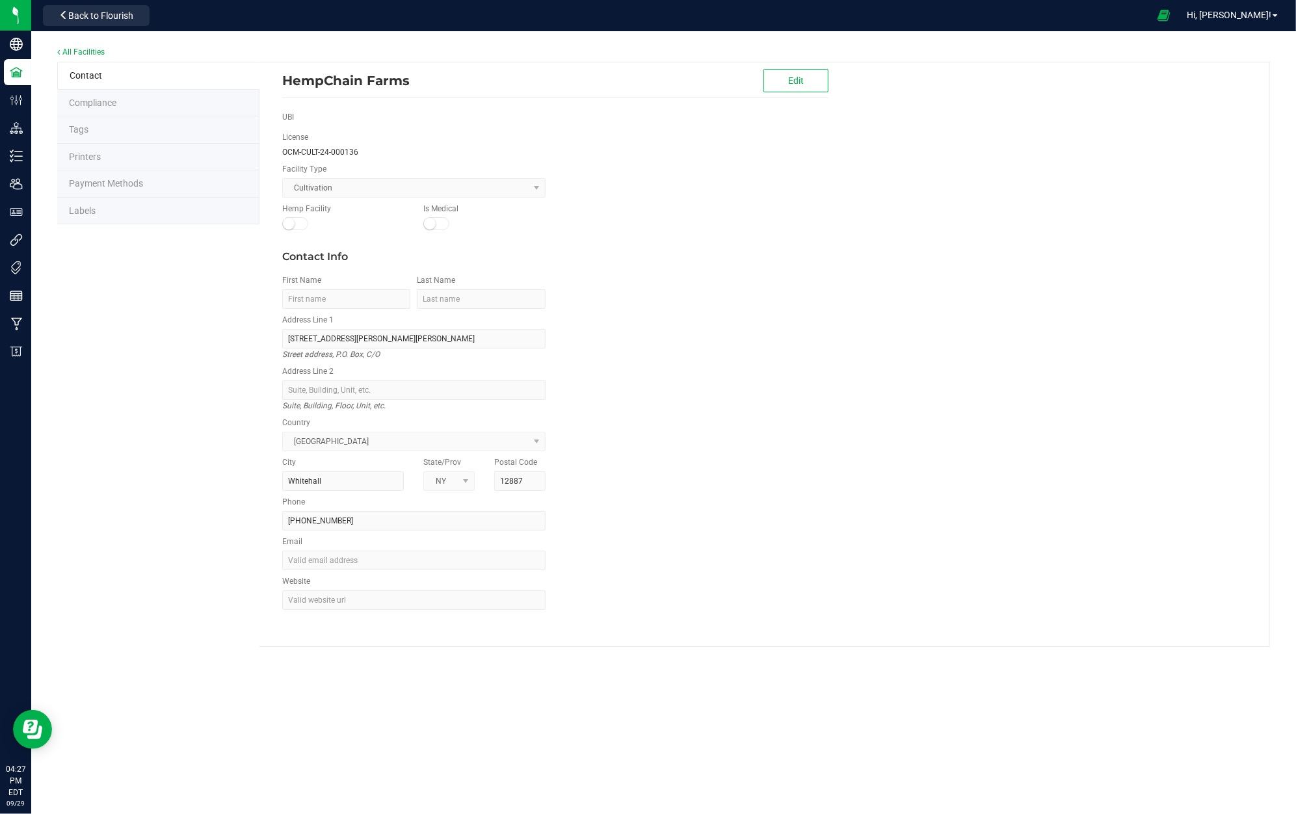
click at [125, 208] on li "Labels" at bounding box center [158, 211] width 202 height 27
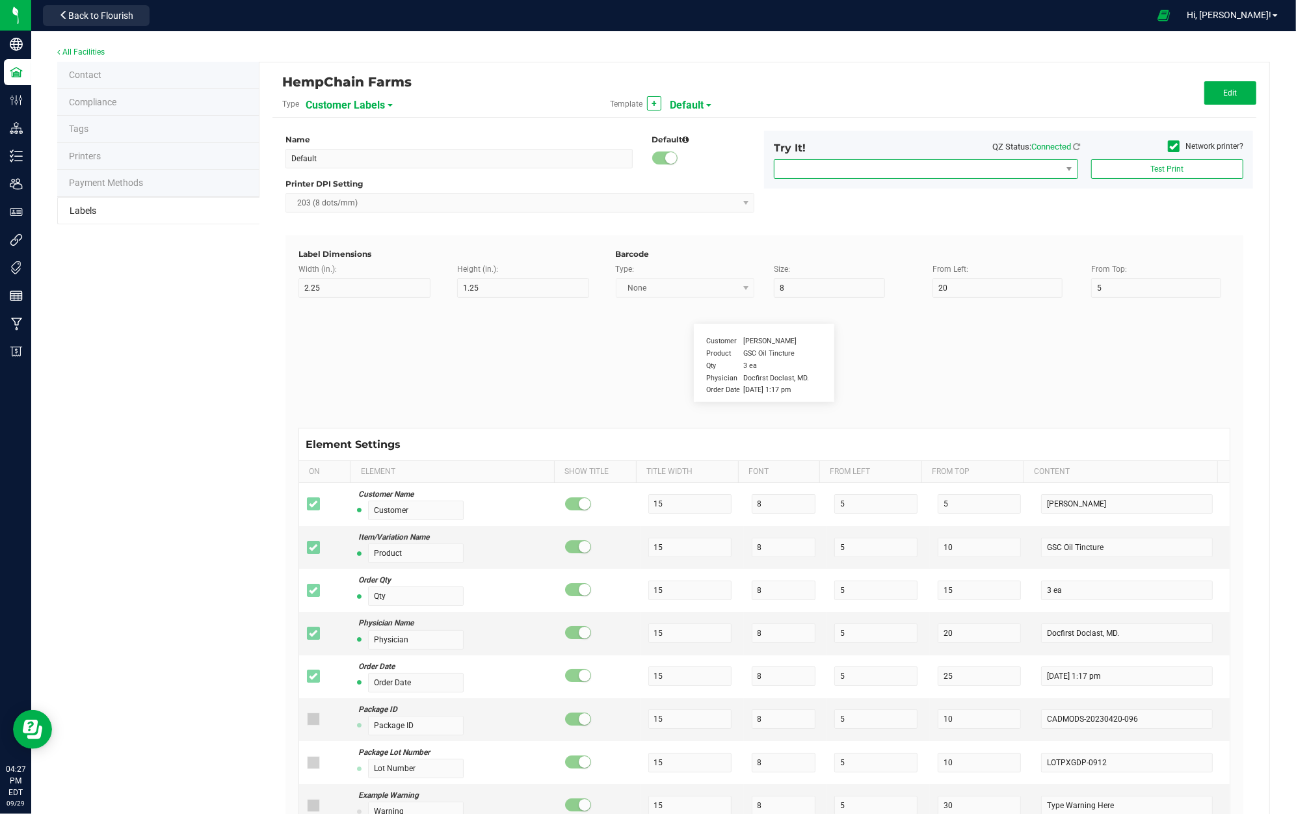
click at [1041, 172] on span "NO DATA FOUND" at bounding box center [918, 169] width 287 height 18
click at [1170, 146] on icon at bounding box center [1174, 146] width 8 height 0
click at [0, 0] on input "Network printer?" at bounding box center [0, 0] width 0 height 0
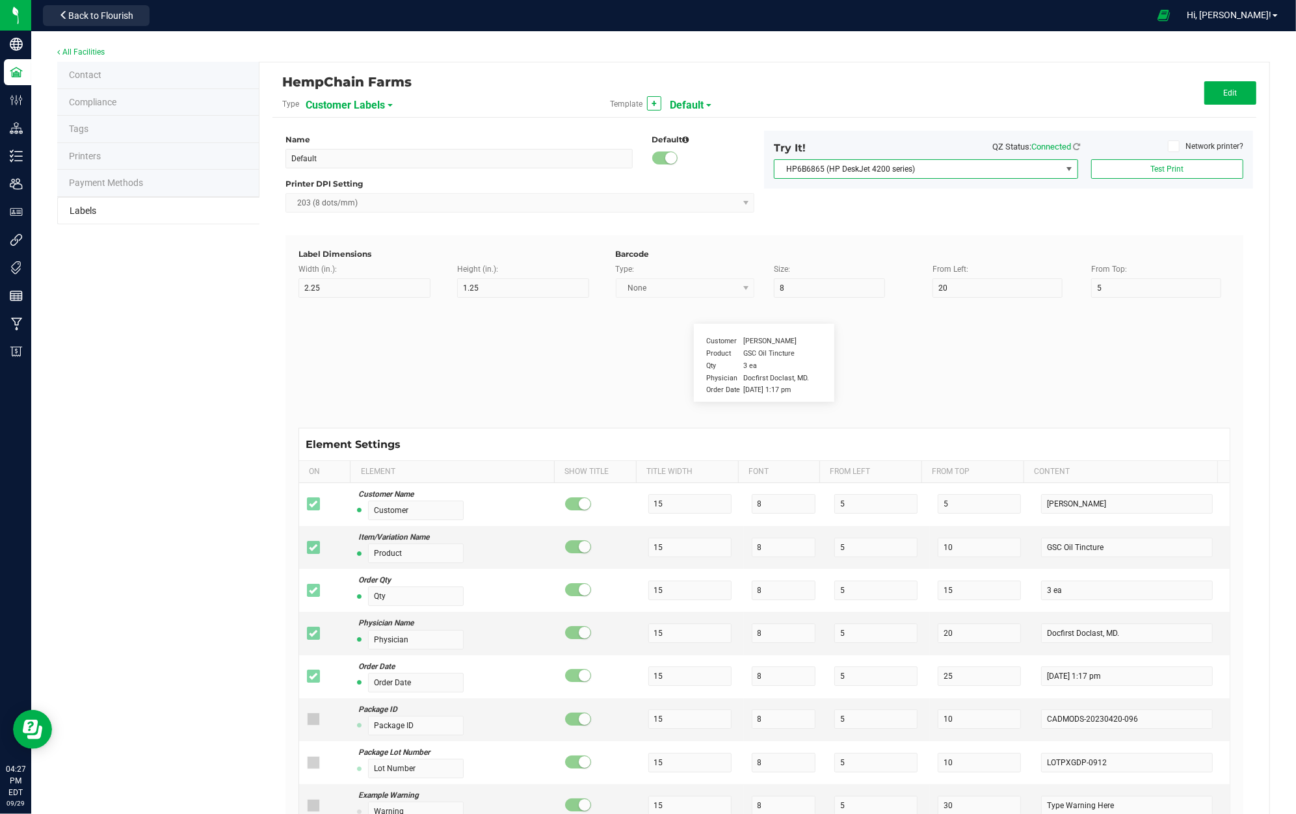
click at [1065, 170] on span at bounding box center [1070, 169] width 10 height 10
click at [948, 302] on ZPL "ZDesigner ZD421-300dpi ZPL" at bounding box center [916, 301] width 299 height 22
click at [388, 101] on div "Customer Labels" at bounding box center [377, 104] width 143 height 23
click at [379, 107] on span "Customer Labels" at bounding box center [345, 105] width 79 height 22
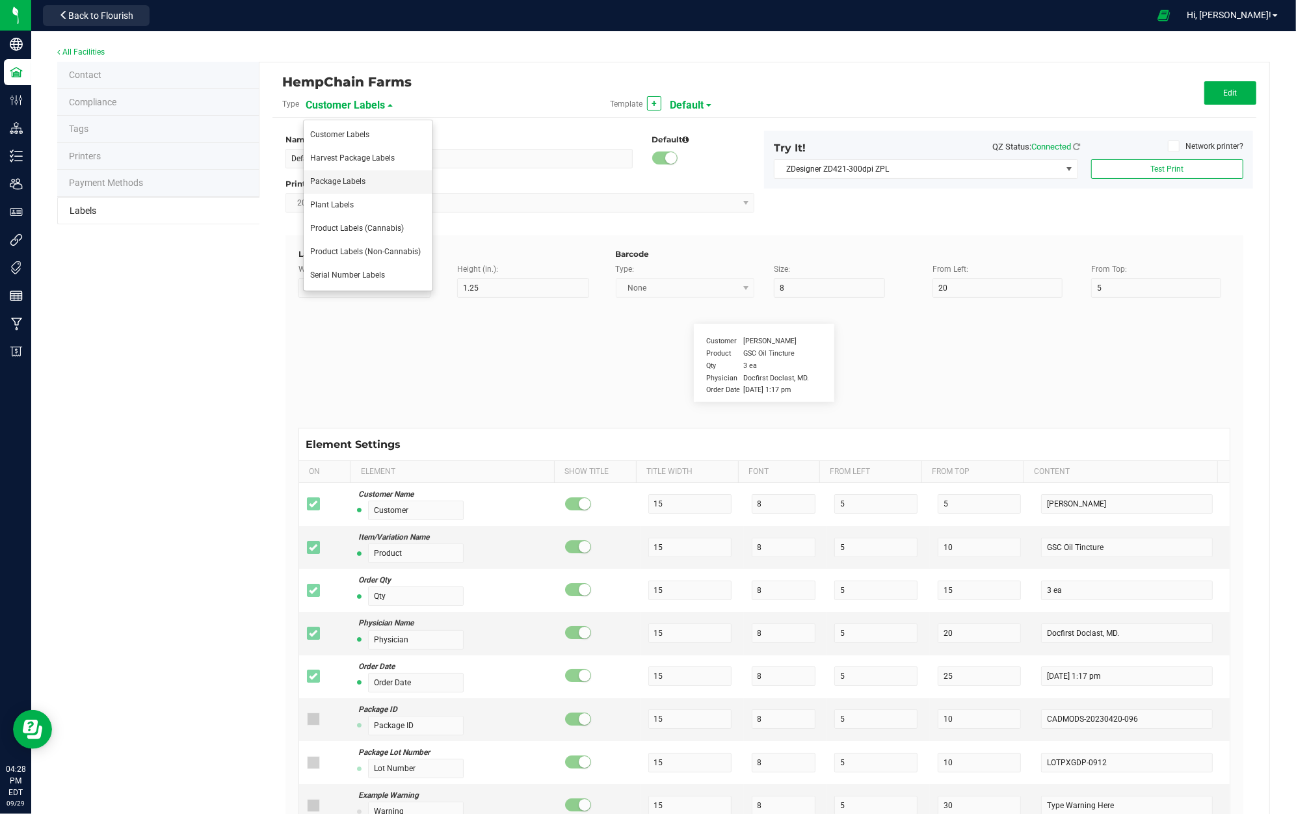
drag, startPoint x: 398, startPoint y: 209, endPoint x: 407, endPoint y: 172, distance: 38.0
click at [407, 172] on ul "Customer Labels Harvest Package Labels Package Labels Plant Labels Product Labe…" at bounding box center [368, 206] width 130 height 172
click at [376, 105] on span "Customer Labels" at bounding box center [345, 105] width 79 height 22
click at [388, 188] on li "Package Labels" at bounding box center [368, 181] width 129 height 23
type input "4"
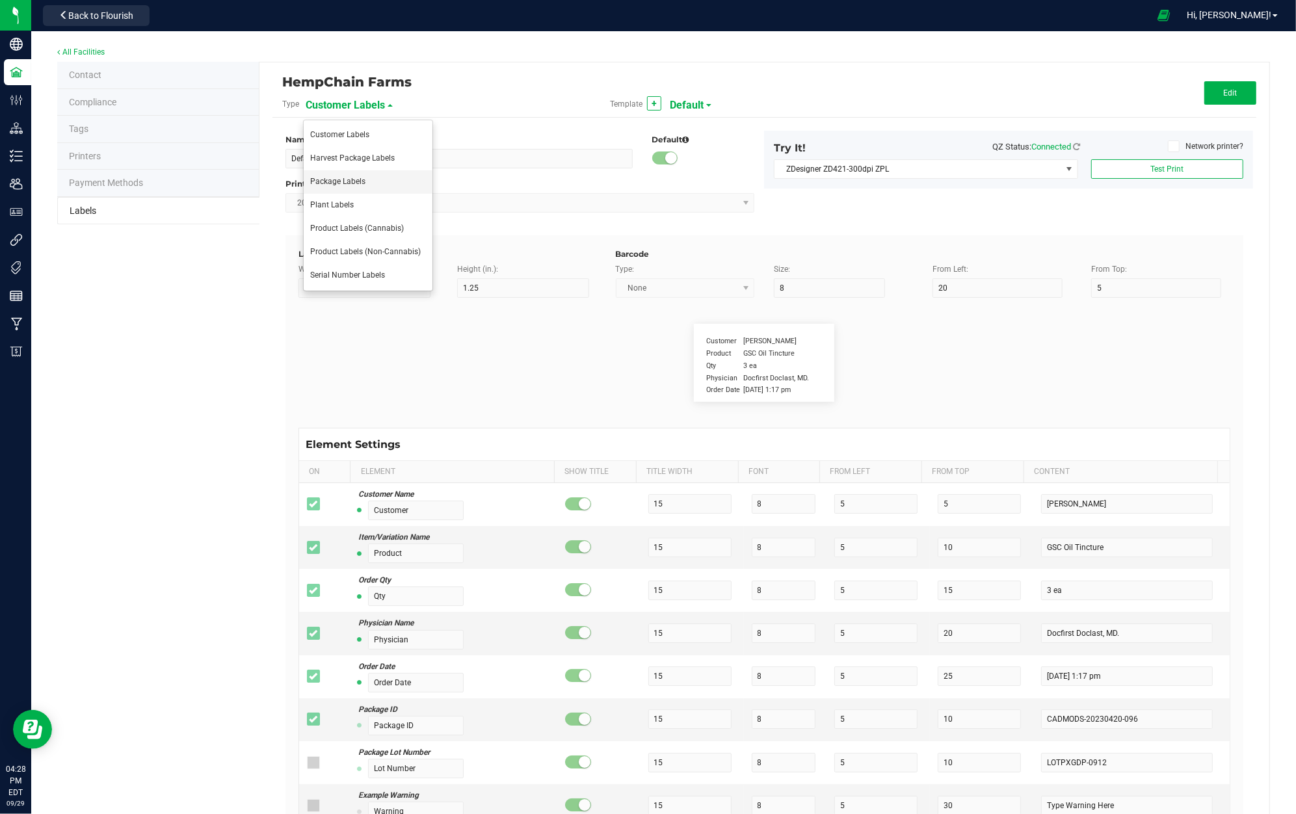
type input "3"
type input "5"
type input "40"
type input "Package ID"
type input "25"
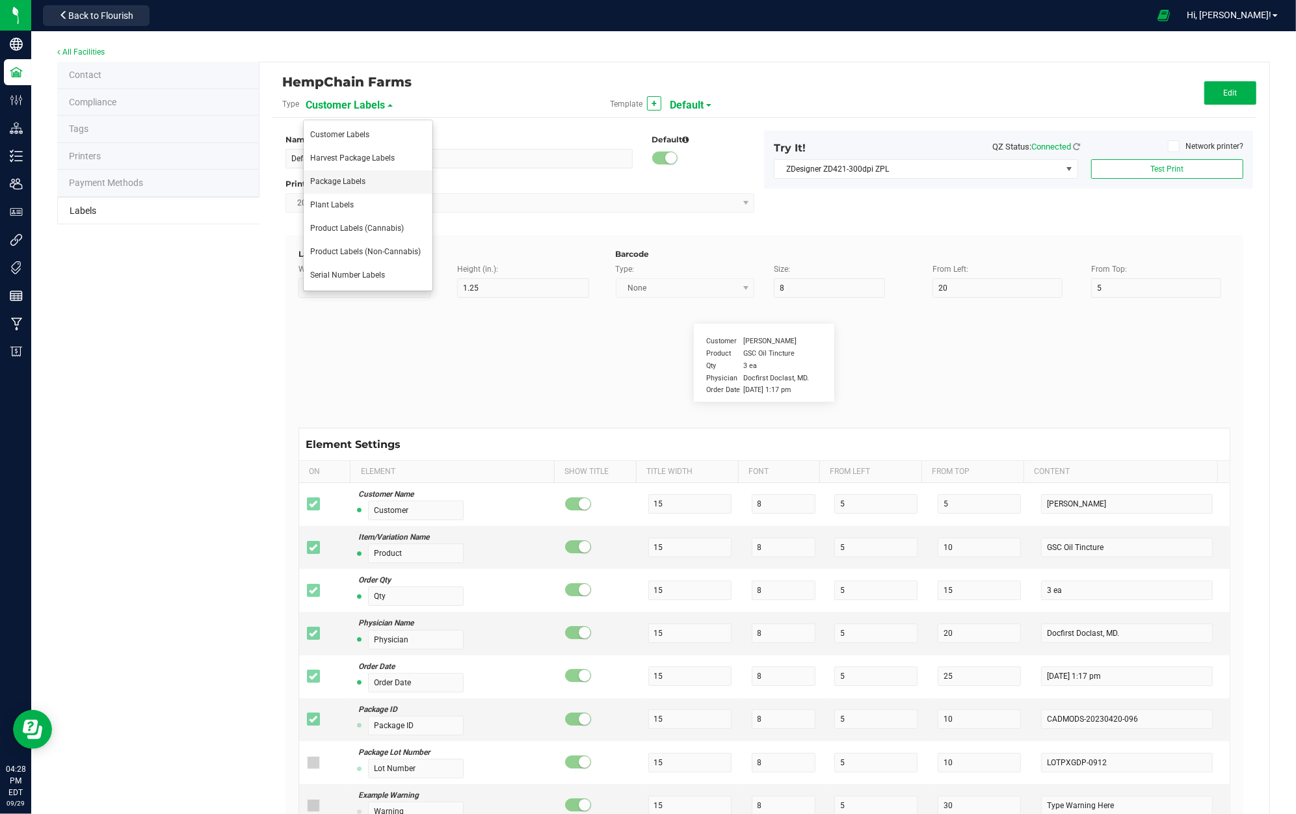
type input "10"
type input "CADMODS-20200420-096"
type input "SKU Name"
type input "25"
type input "10"
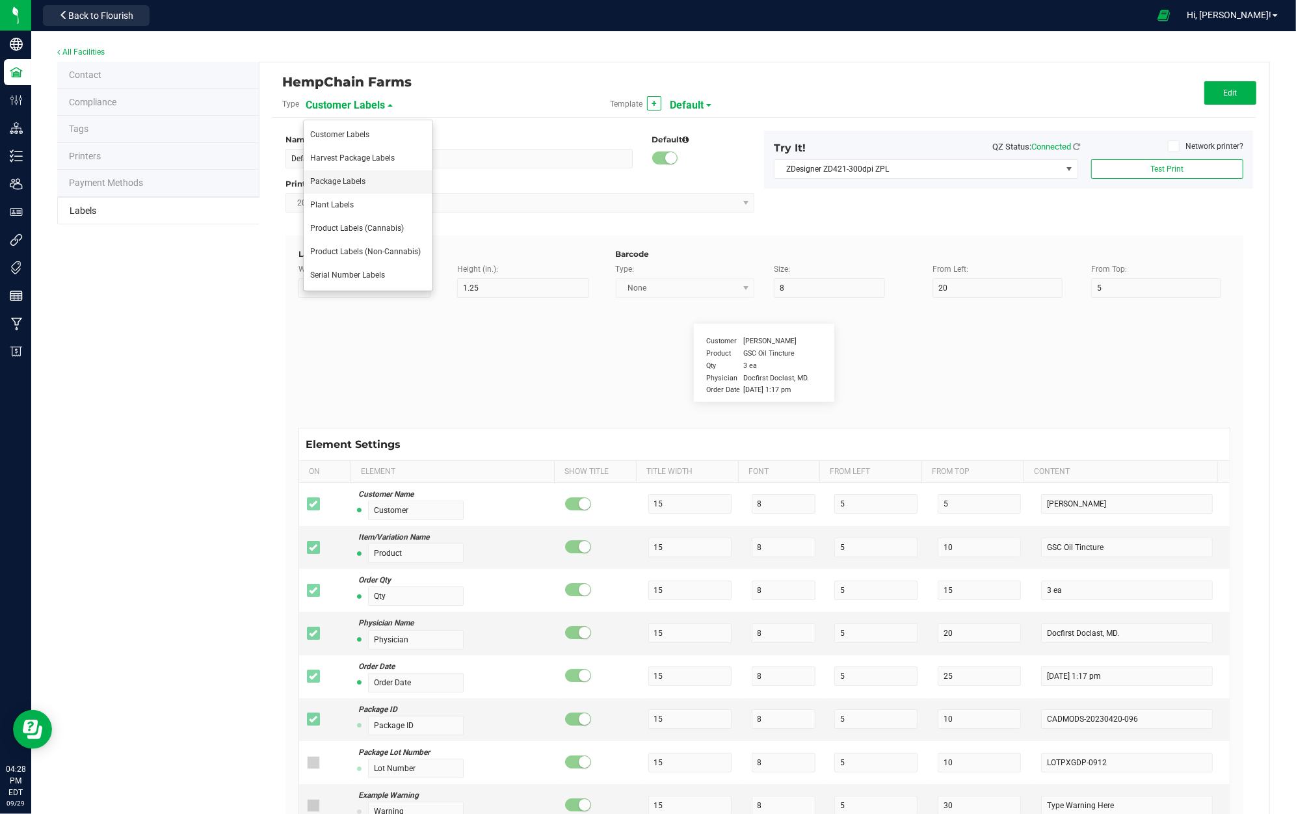
type input "Gelato Pen"
type input "Strain"
type input "25"
type input "10"
type input "Gelato"
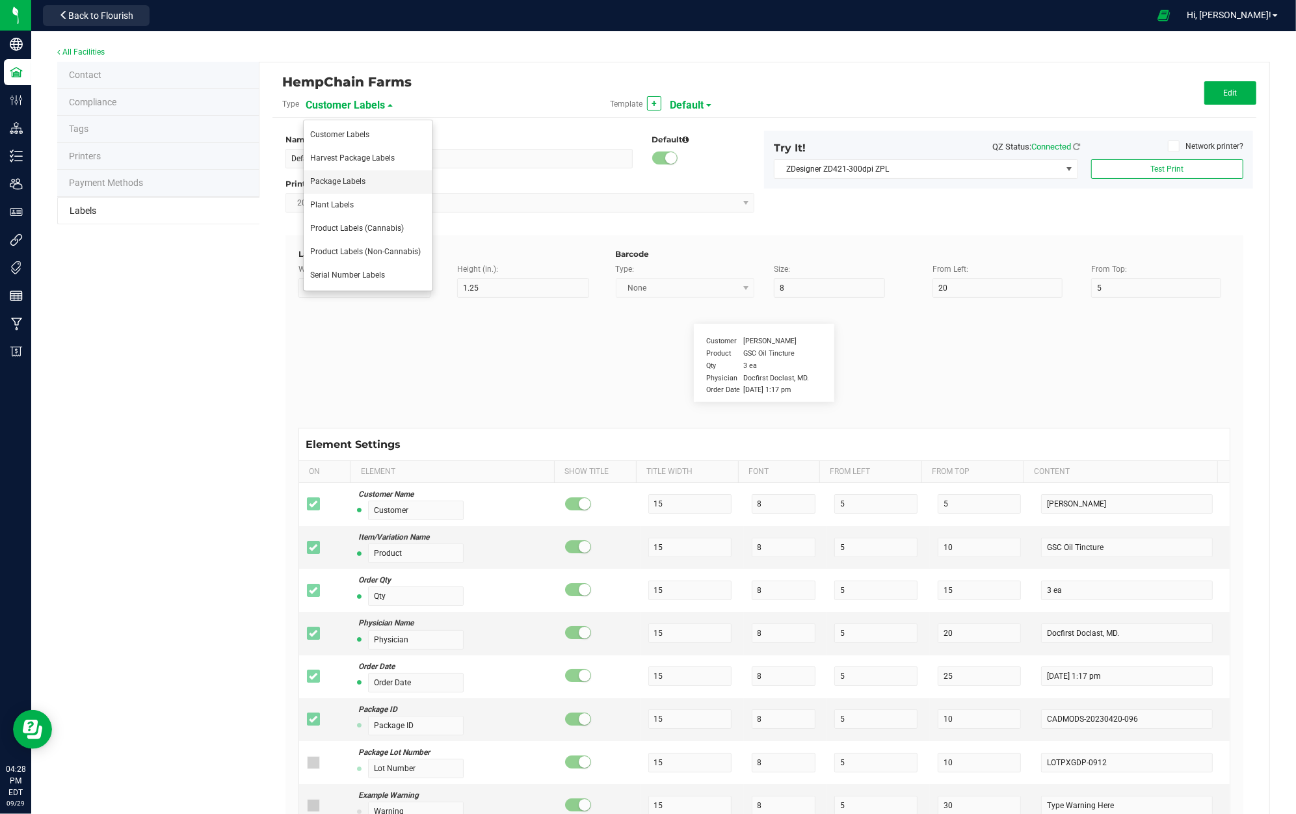
type input "Size"
type input "25"
type input "10"
type input "44 ea"
type input "Package Date"
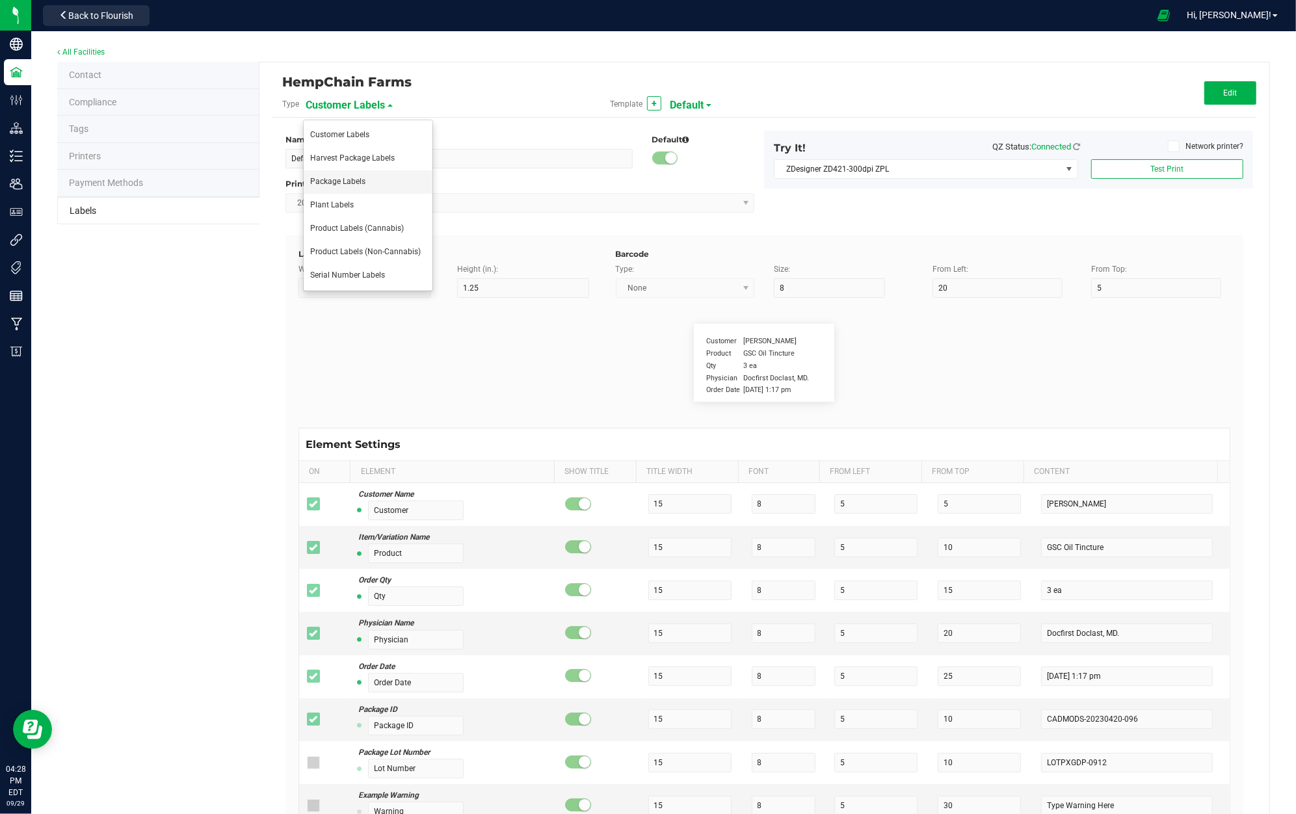
type input "25"
type input "10"
type input "[DATE] 10:14pm"
type input "Lot Number"
type input "25"
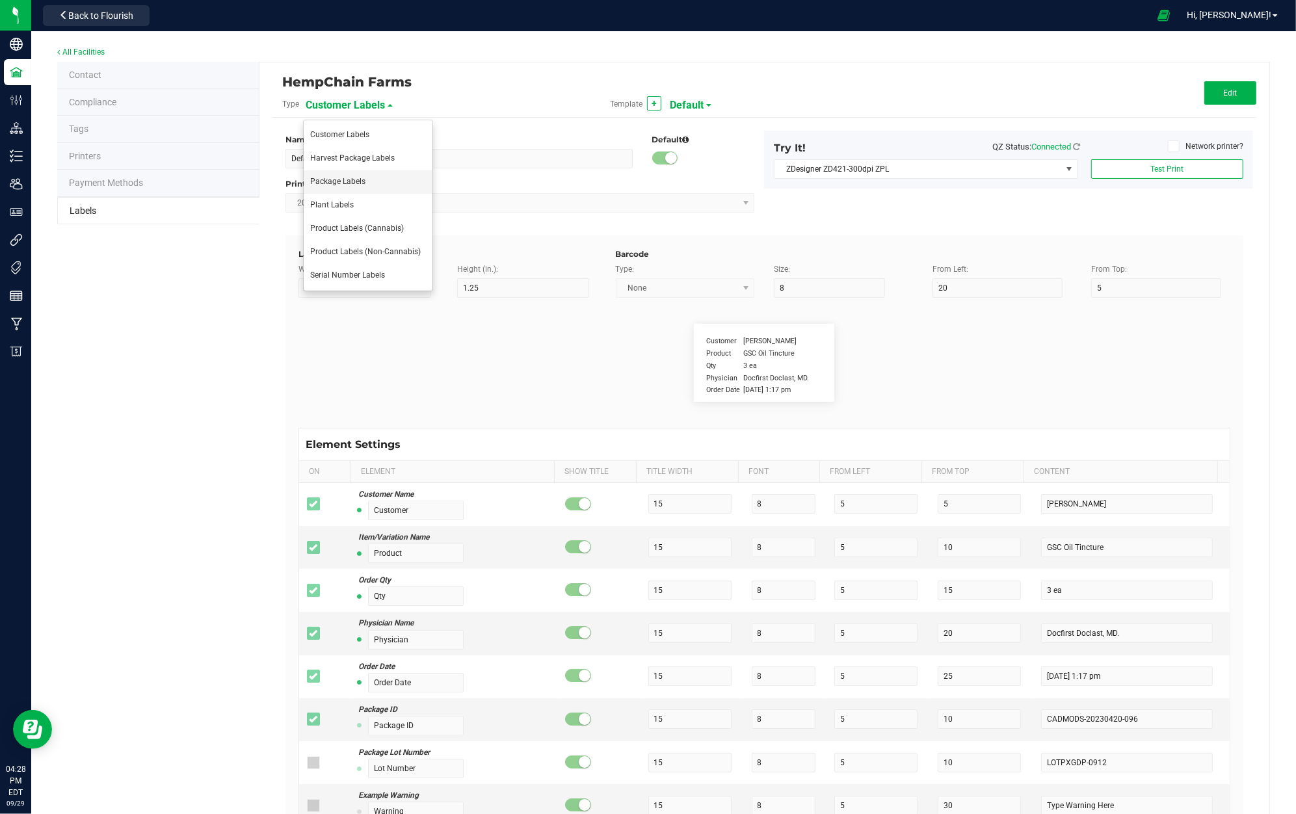
type input "10"
type input "30"
type input "LOT918234"
type input "SKU"
type input "25"
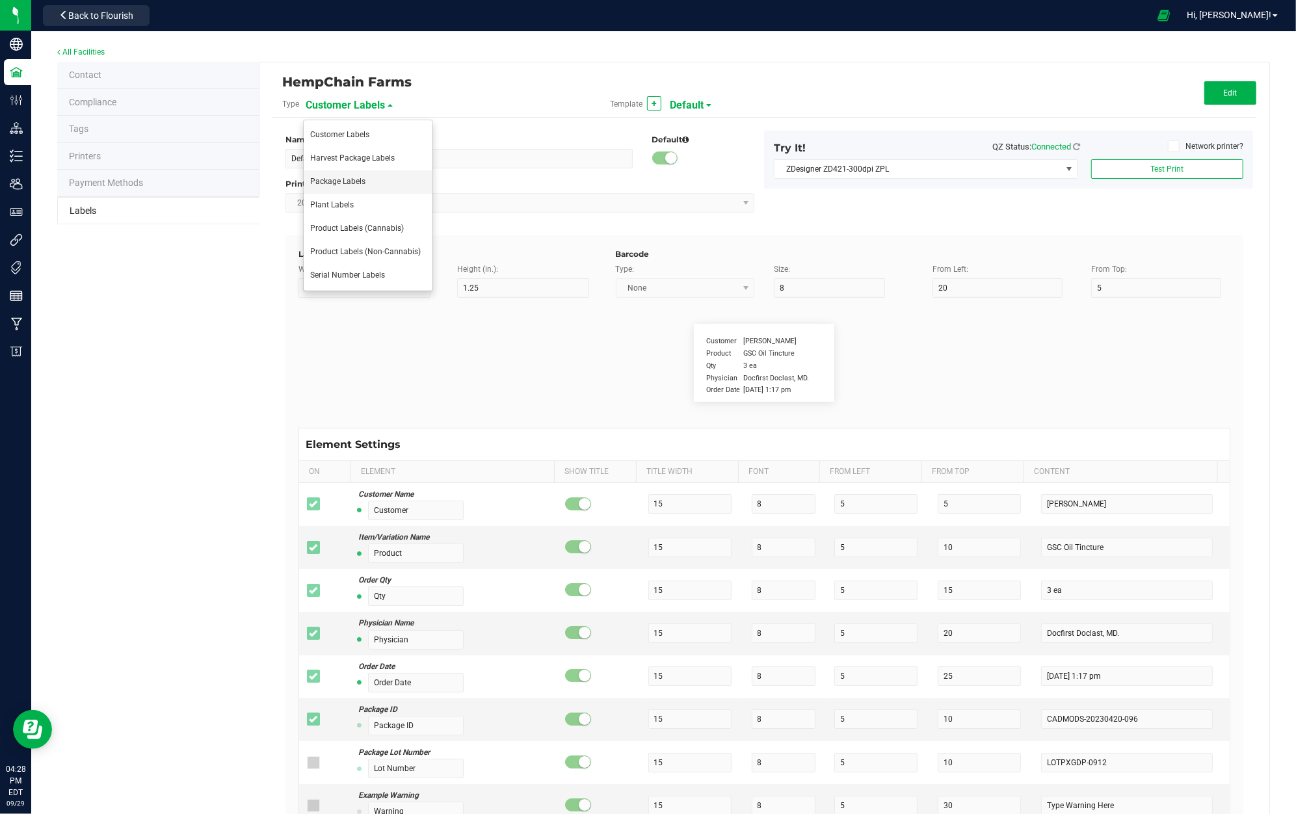
type input "10"
type input "30"
type input "42P017"
type input "Ref Field 1"
type input "25"
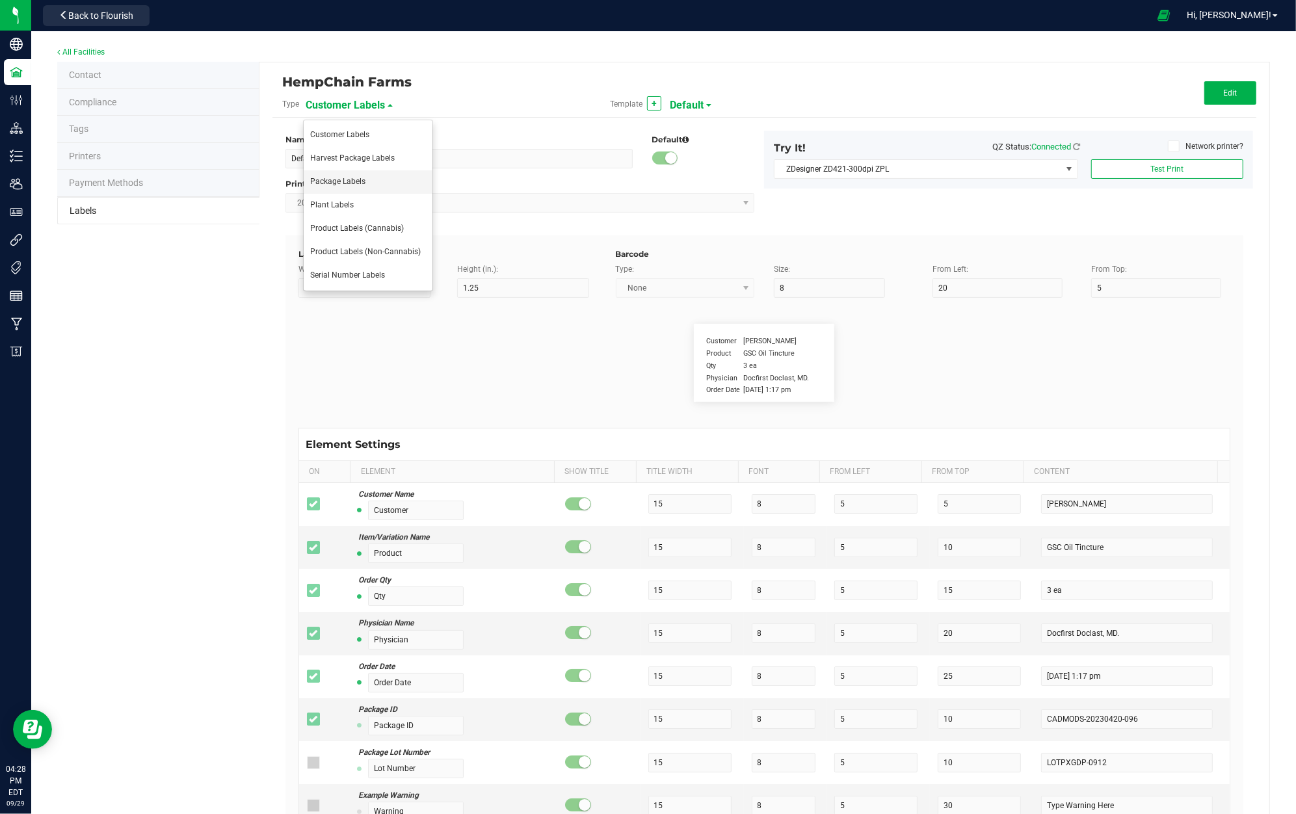
type input "10"
type input "35"
type input "Ref Field 1 Value"
type input "Ref Field 2"
type input "25"
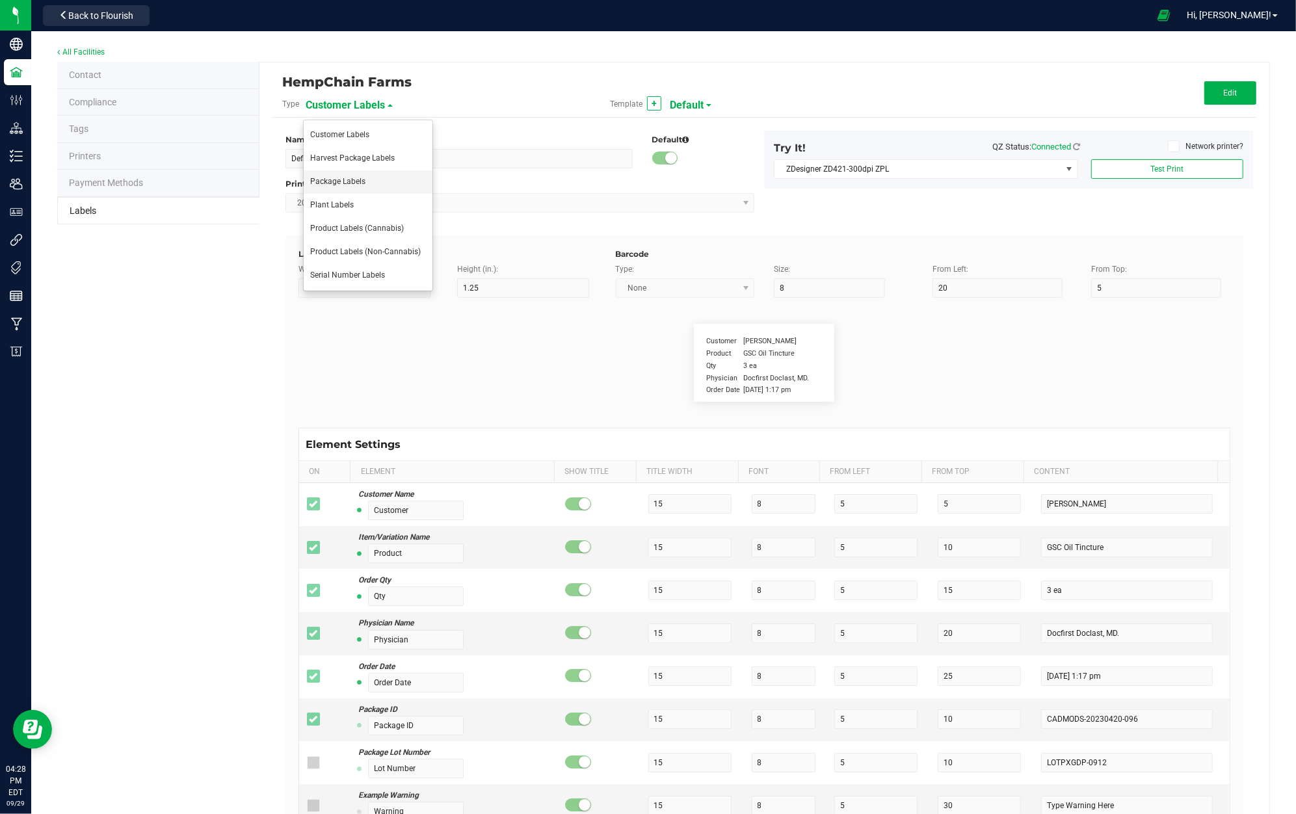
type input "10"
type input "35"
type input "Ref Field 2 Value"
type input "Ref Field 3"
type input "25"
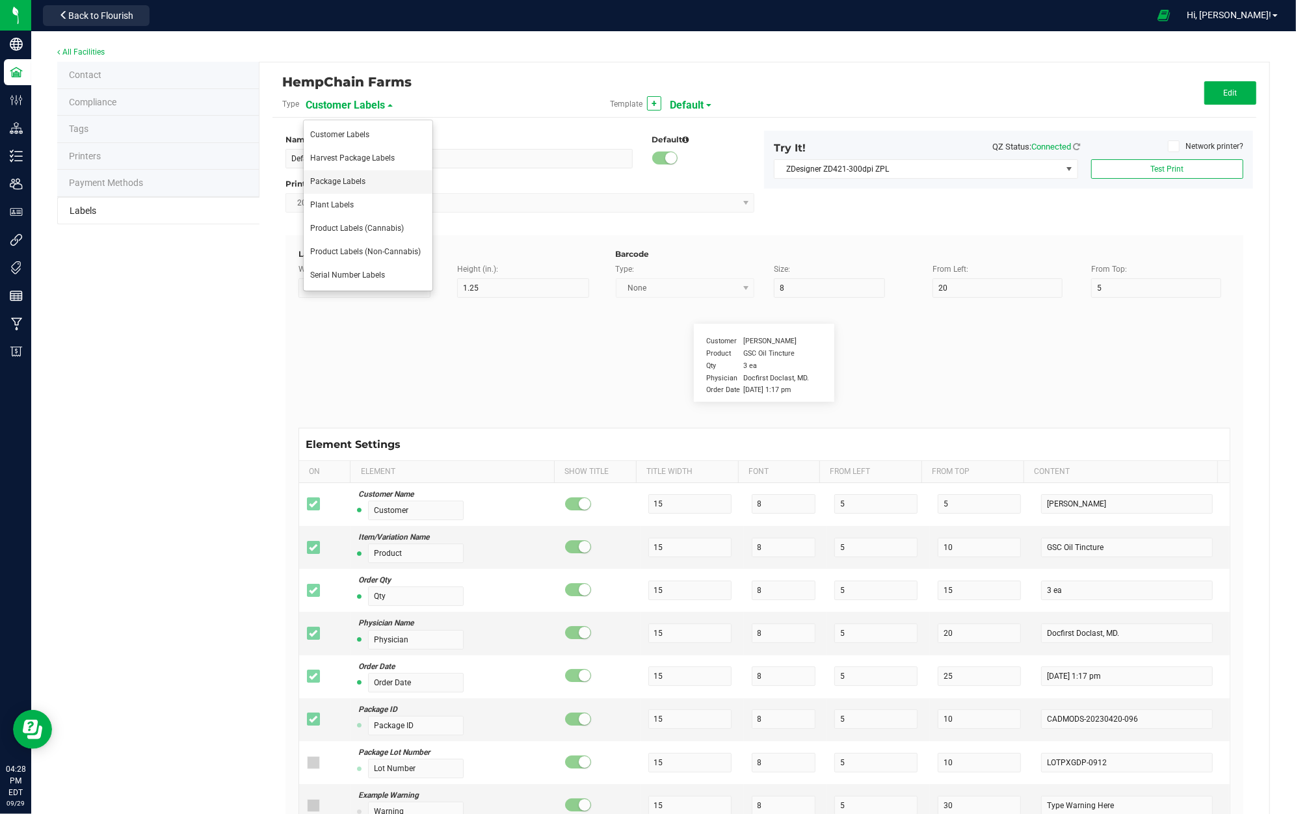
type input "10"
type input "35"
type input "Ref Field 3 Value"
type input "Item Ref Field 1"
type input "25"
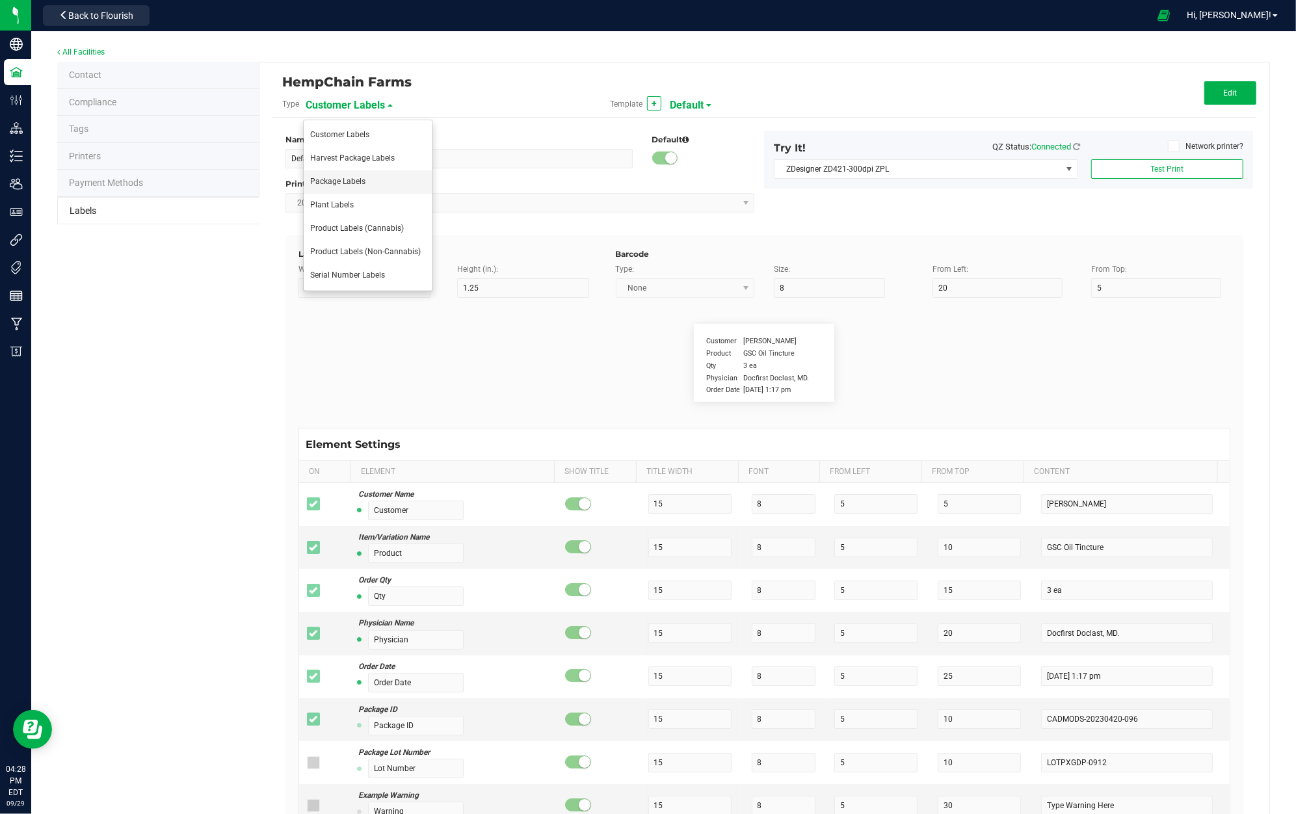
type input "10"
type input "35"
type input "Item Ref Field 1 Value"
type input "Item Ref Field 2"
type input "25"
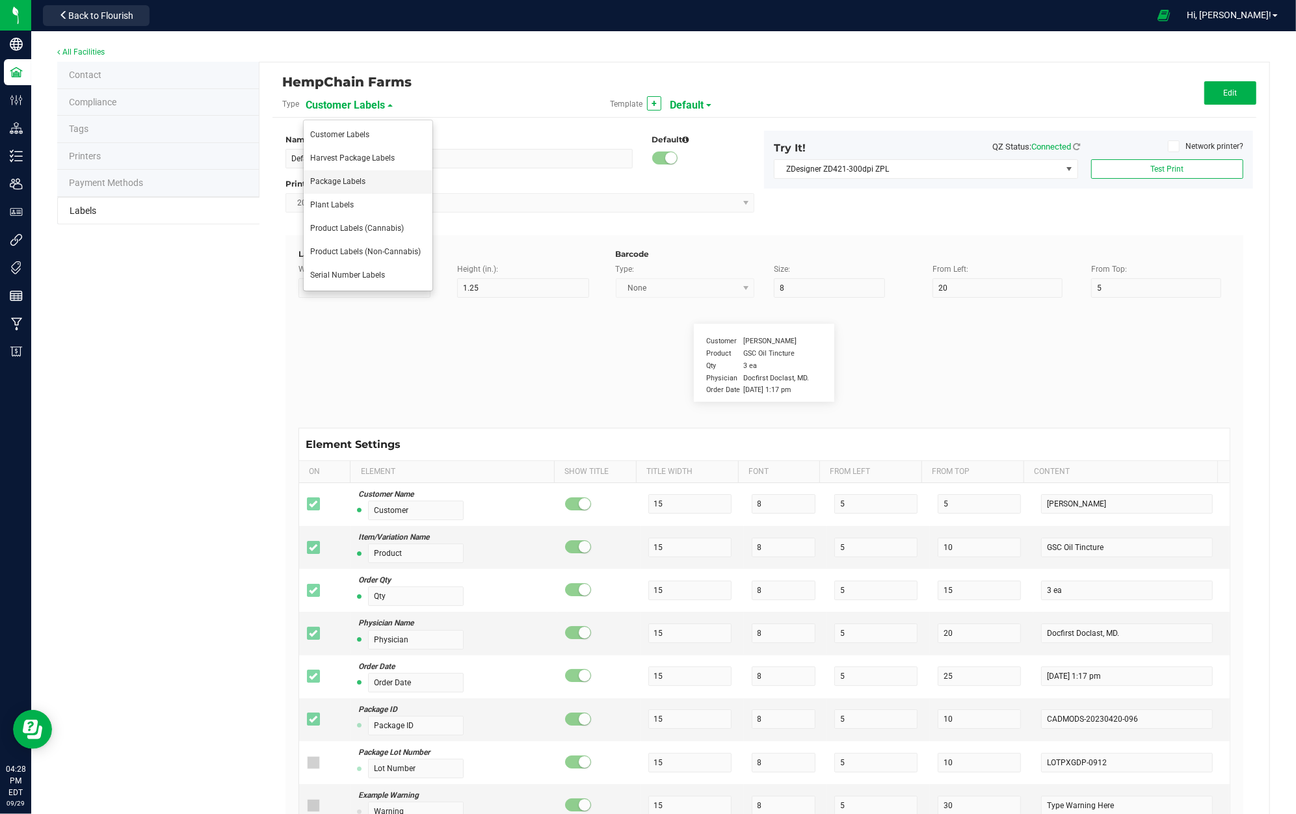
type input "10"
type input "35"
type input "Item Ref Field 2 Value"
type input "Item Ref Field 3"
type input "25"
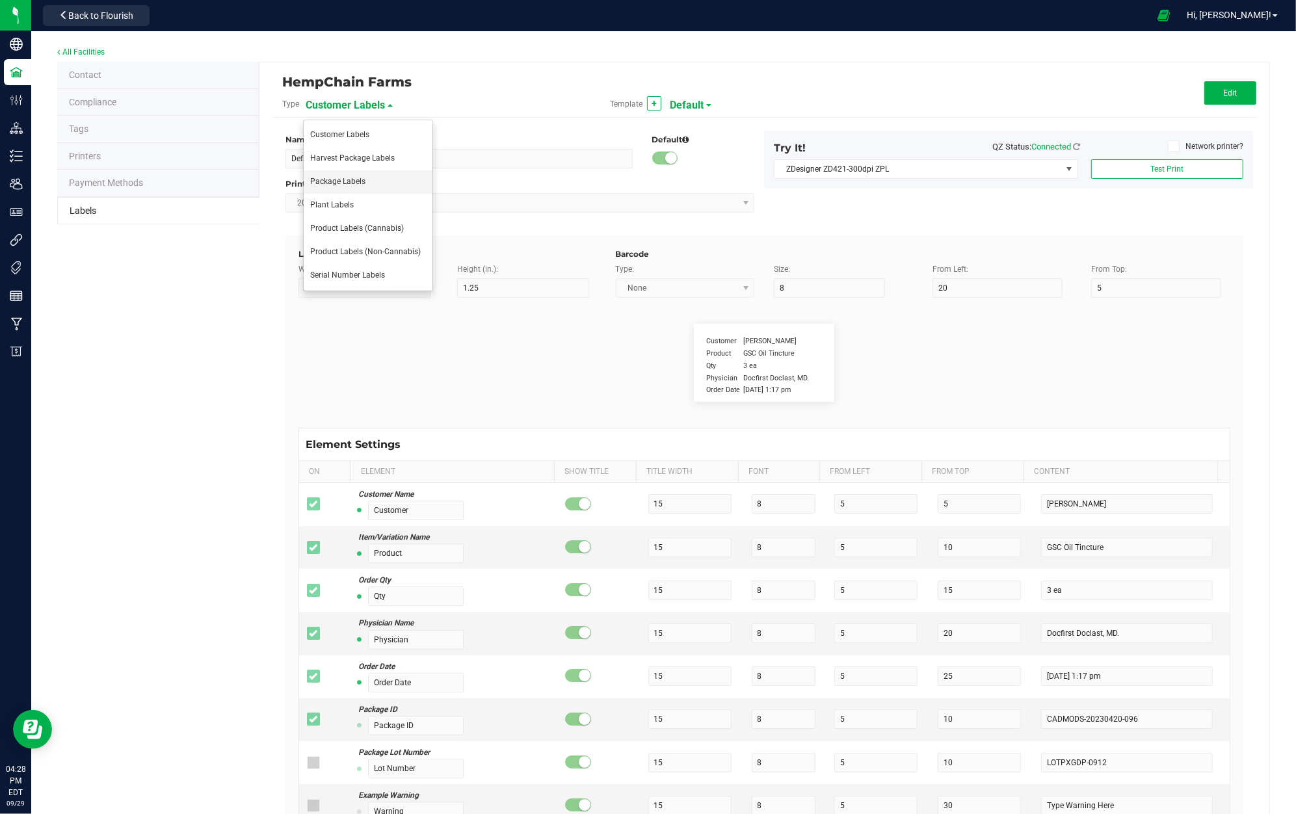
type input "10"
type input "35"
type input "Item Ref Field 3 Value"
type input "Item Ref Field 4"
type input "25"
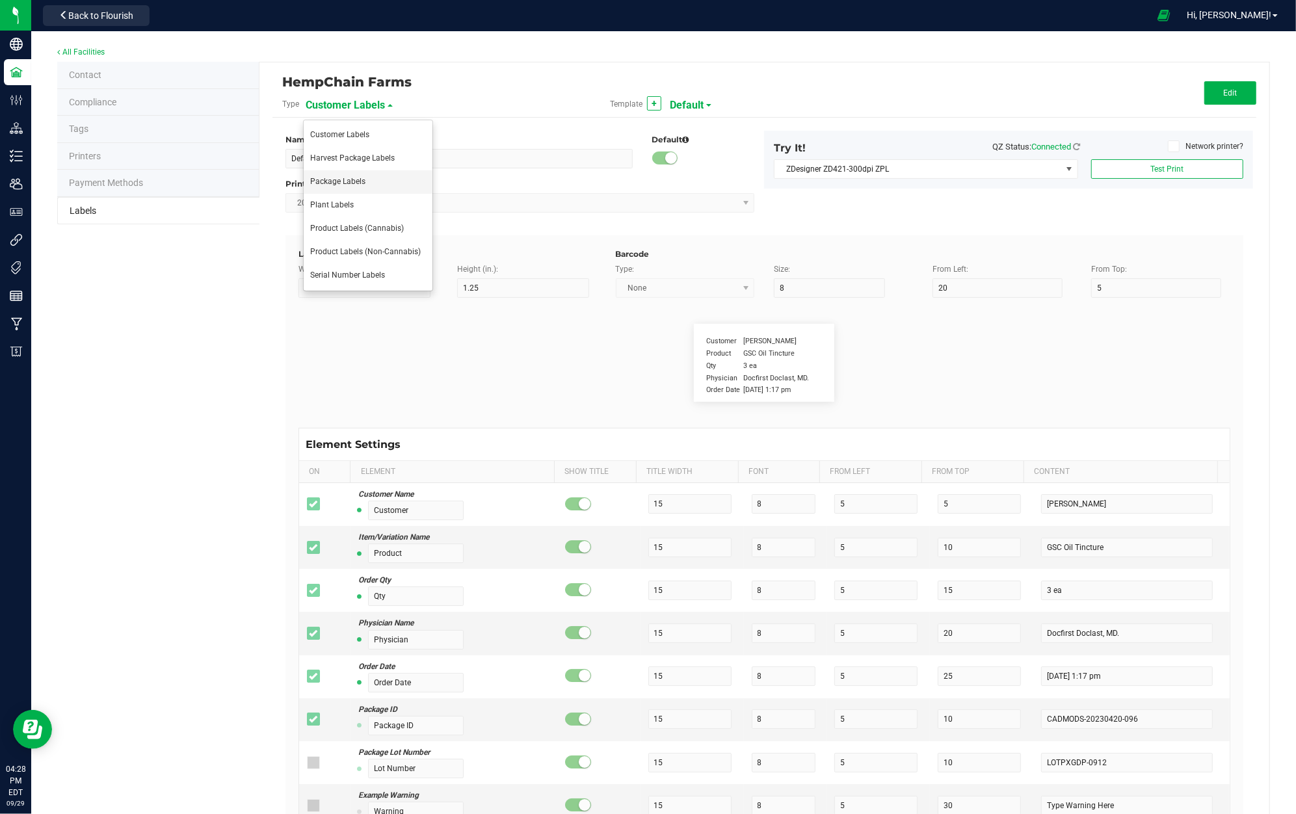
type input "10"
type input "35"
type input "Item Ref Field 4 Value"
type input "Item Ref Field 5"
type input "25"
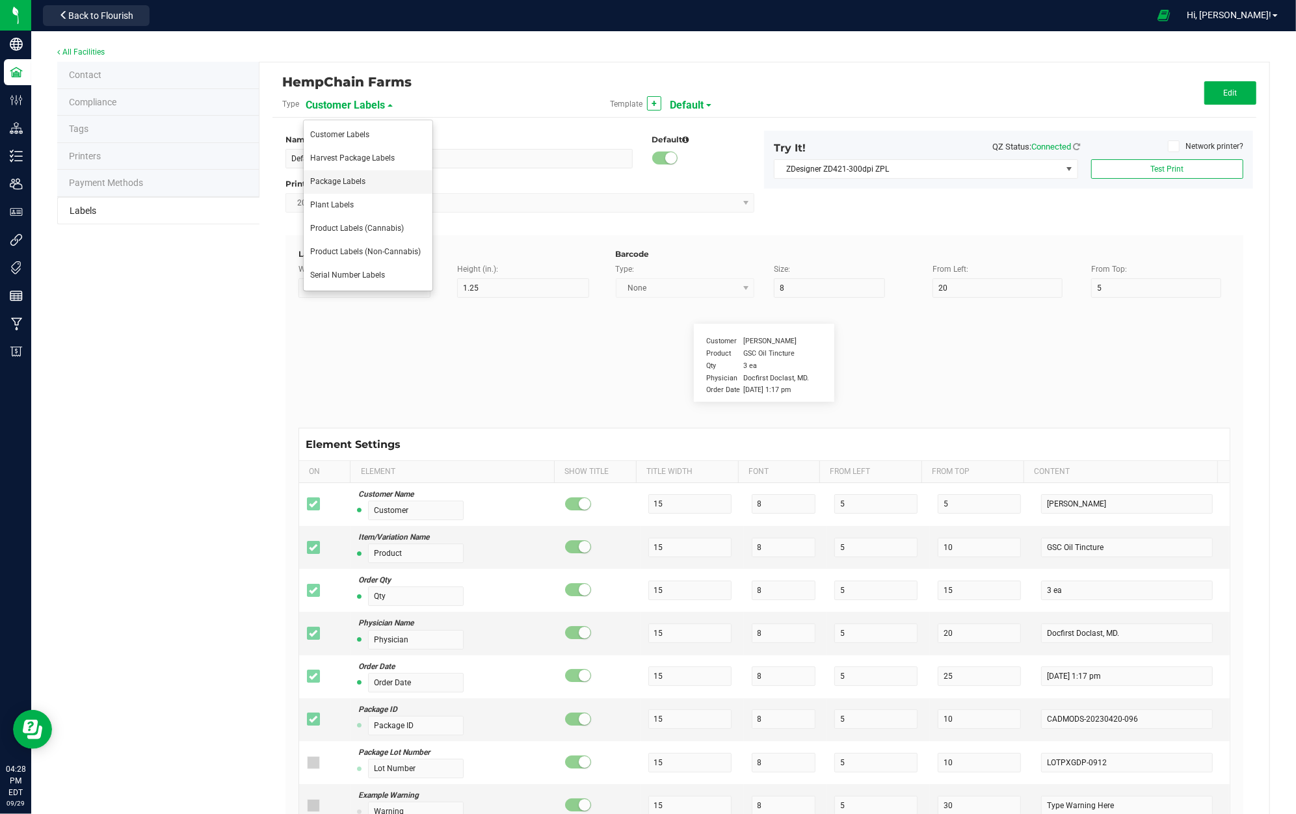
type input "10"
type input "35"
type input "Item Ref Field 5 Value"
type input "NDC Number"
type input "25"
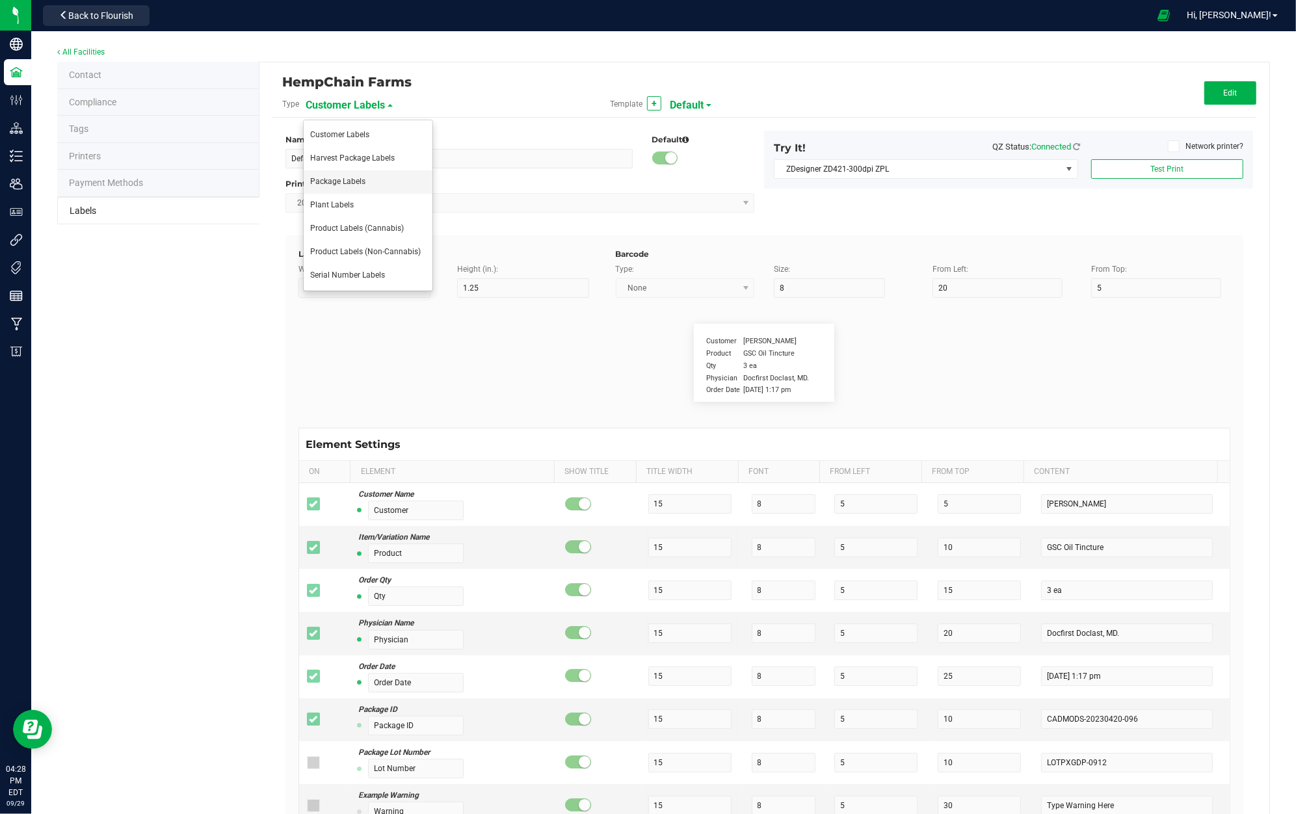
type input "10"
type input "35"
type input "[PHONE_NUMBER]"
type input "Number of Servings"
type input "25"
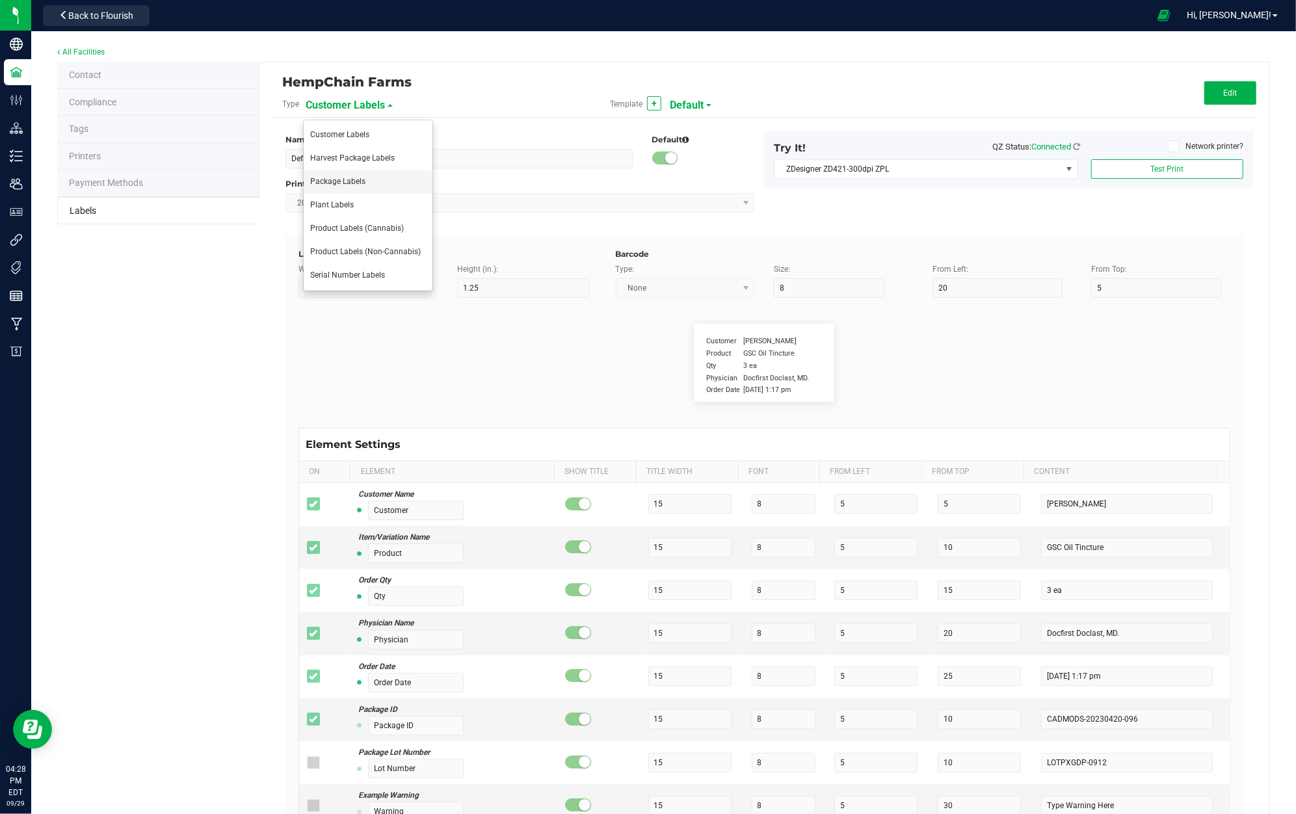
type input "10"
type input "35"
type input "4 servings/item"
type input "Serving Size"
type input "25"
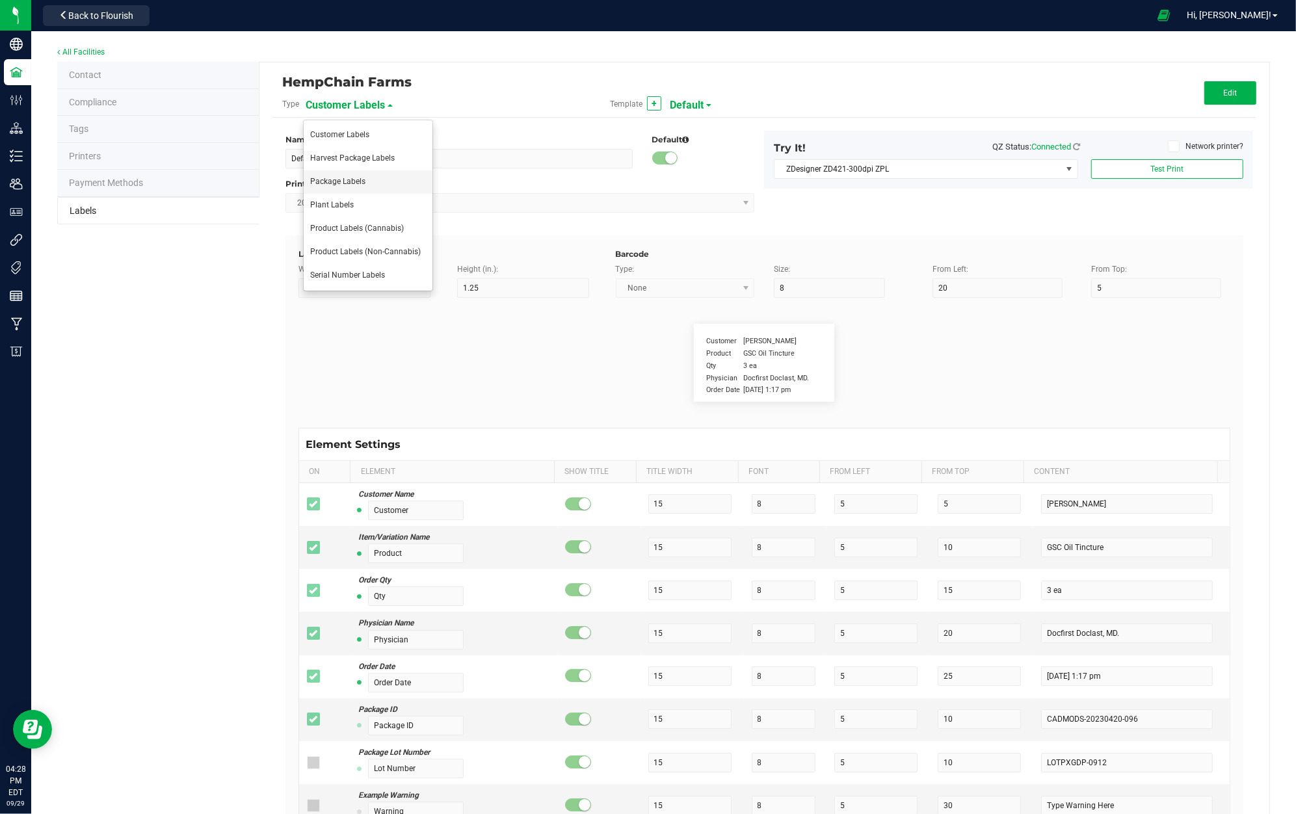
type input "10"
type input "35"
type input "1 cup"
type input "Serving Size (Grams)"
type input "25"
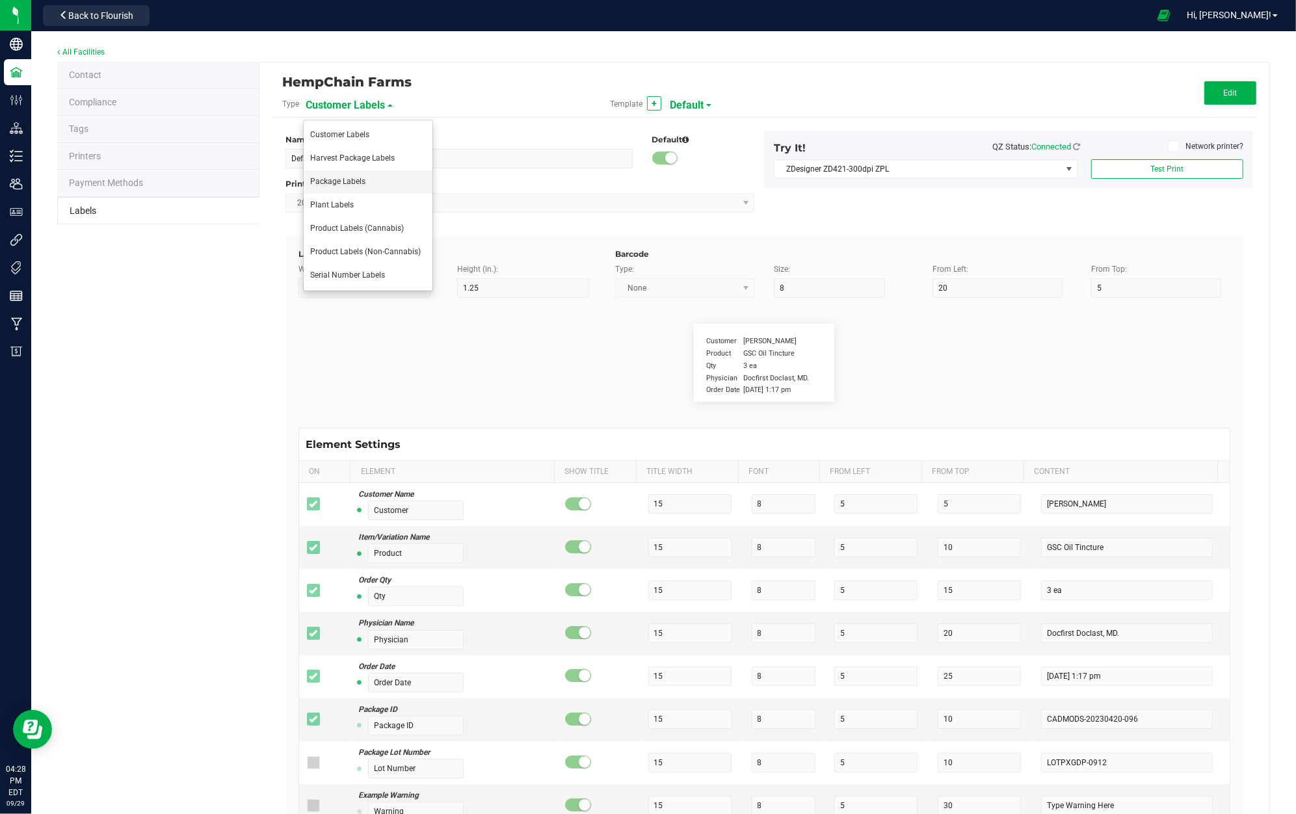
type input "10"
type input "35"
type input "4 g"
type input "Item Ingredients"
type input "25"
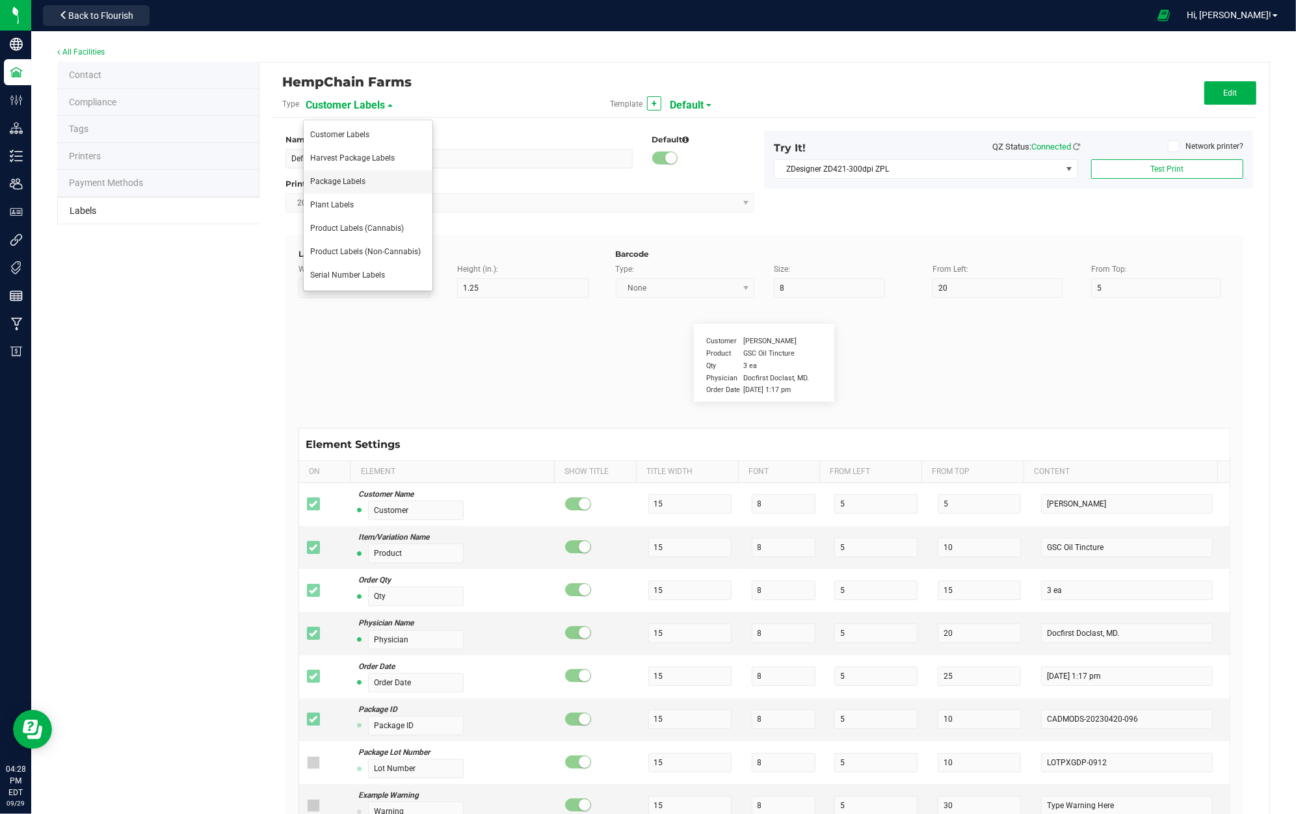
type input "10"
type input "35"
type input "Ingredient one, ingredient two"
type input "Allergens"
type input "25"
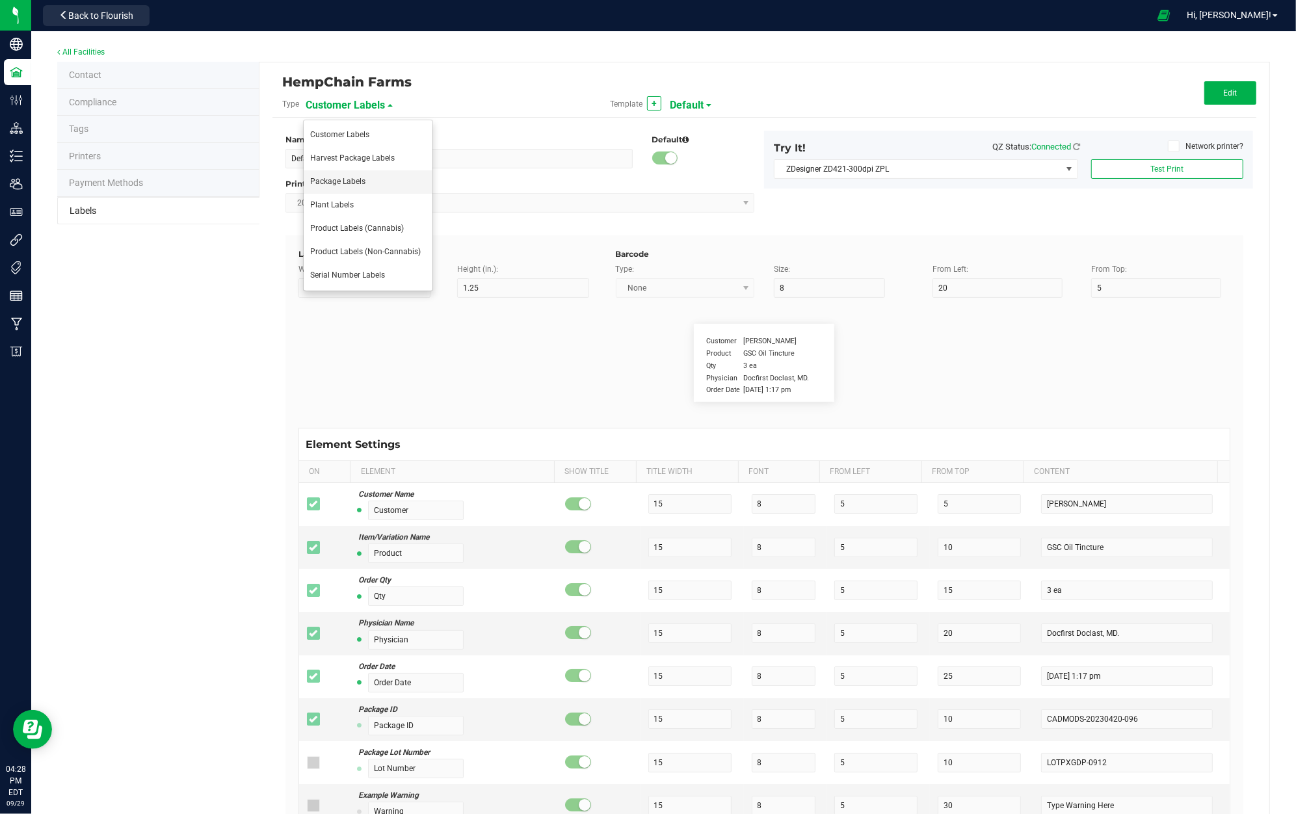
type input "10"
type input "35"
type input "Tree Nuts, Soy, Wheat"
type input "Feel"
type input "25"
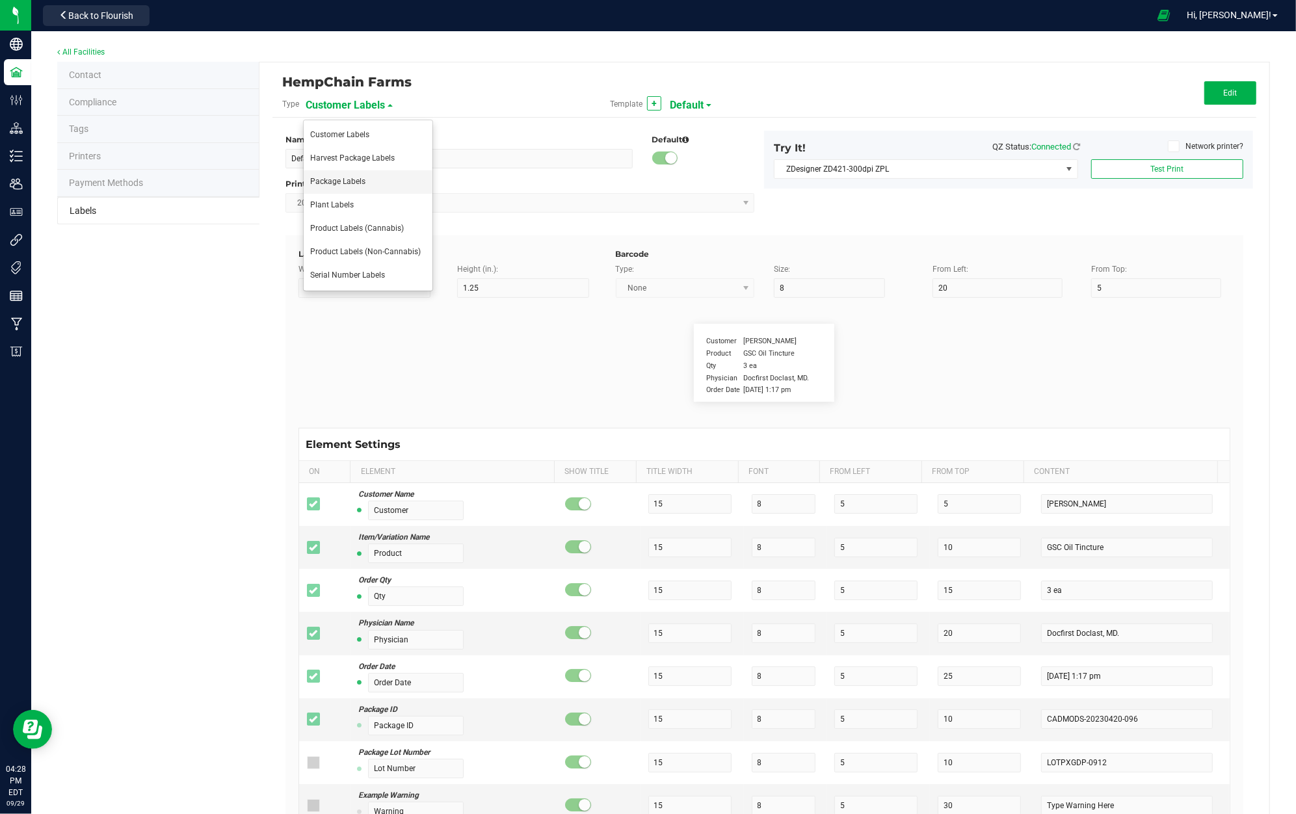
type input "10"
type input "35"
type input "Relaxed"
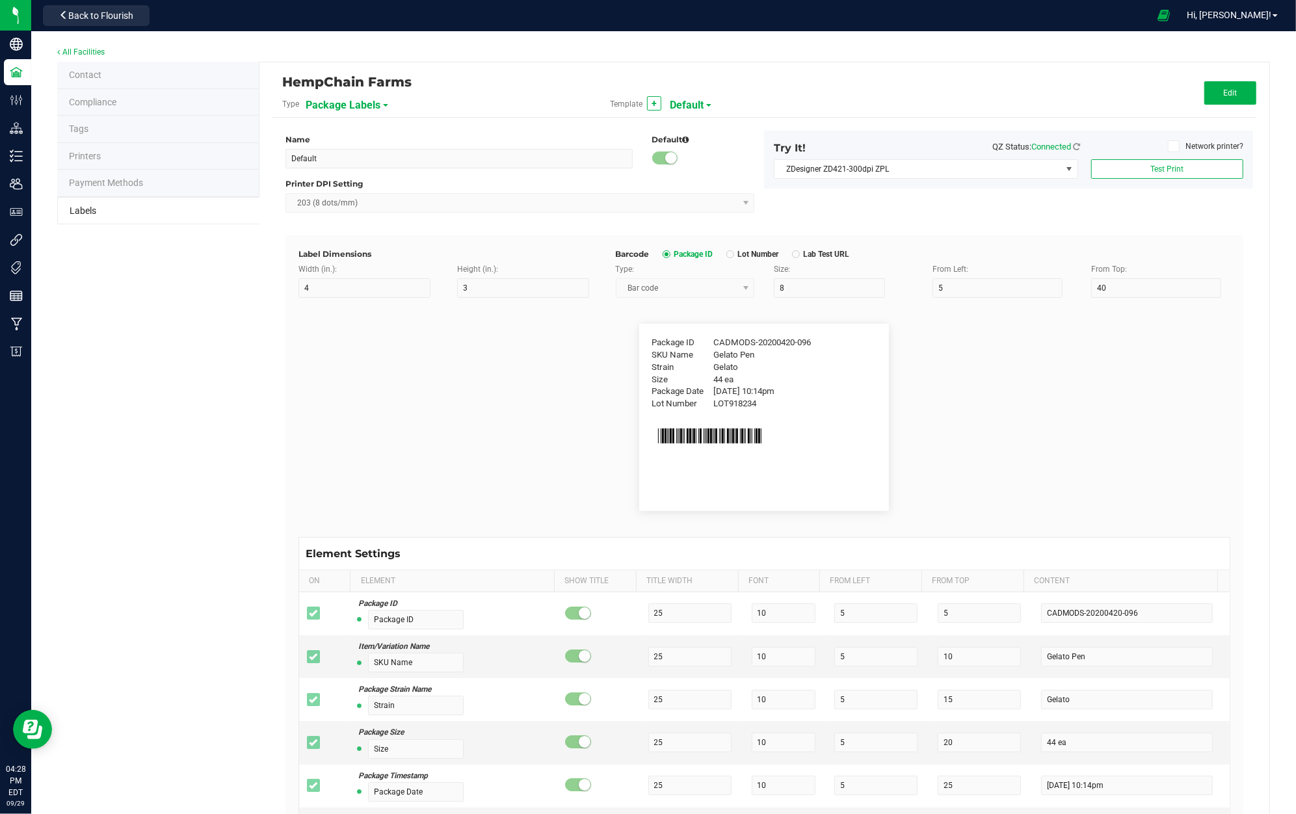
click at [692, 100] on span "Default" at bounding box center [687, 105] width 34 height 22
click at [696, 130] on li "2x1" at bounding box center [729, 135] width 129 height 23
type input "2x1"
type input "2"
type input "1"
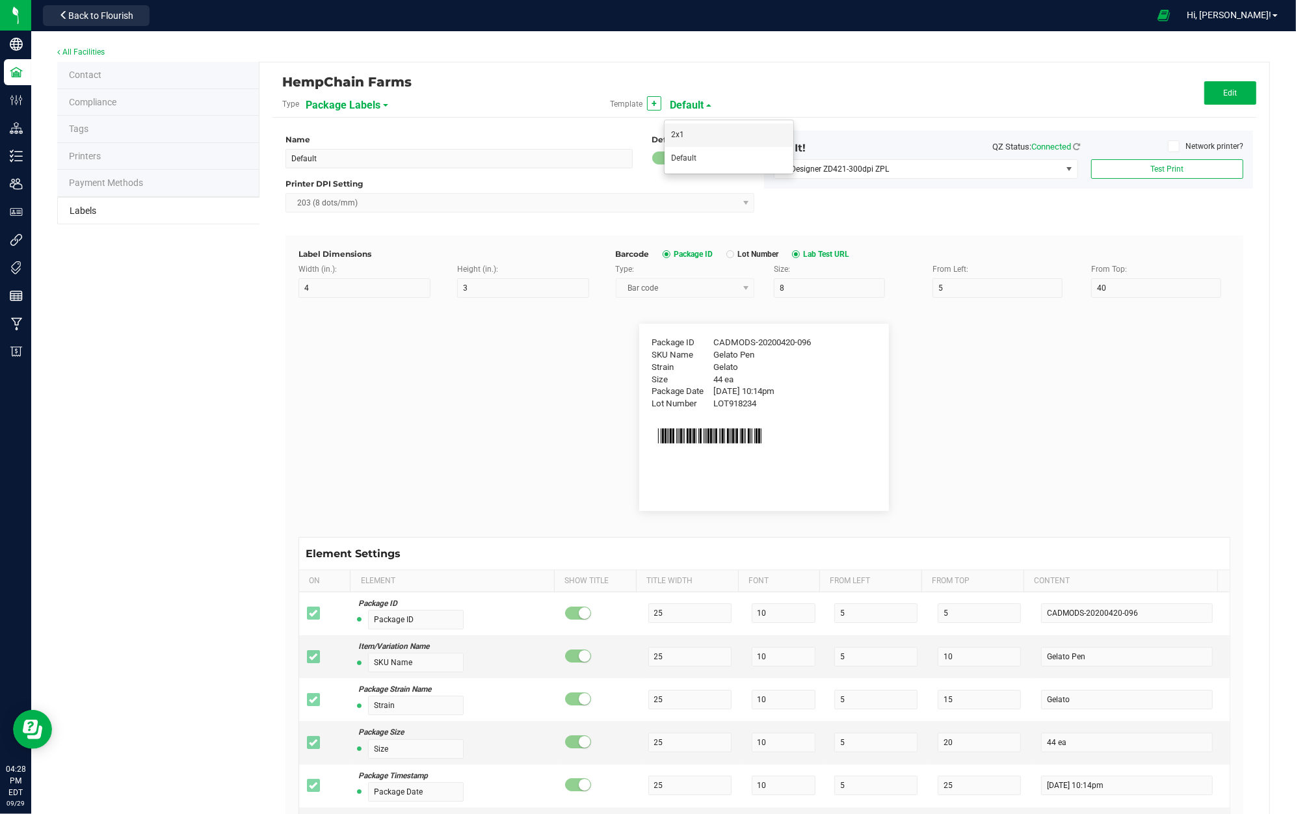
type input "40"
type input "35"
type input "6"
type input "12"
type input "6"
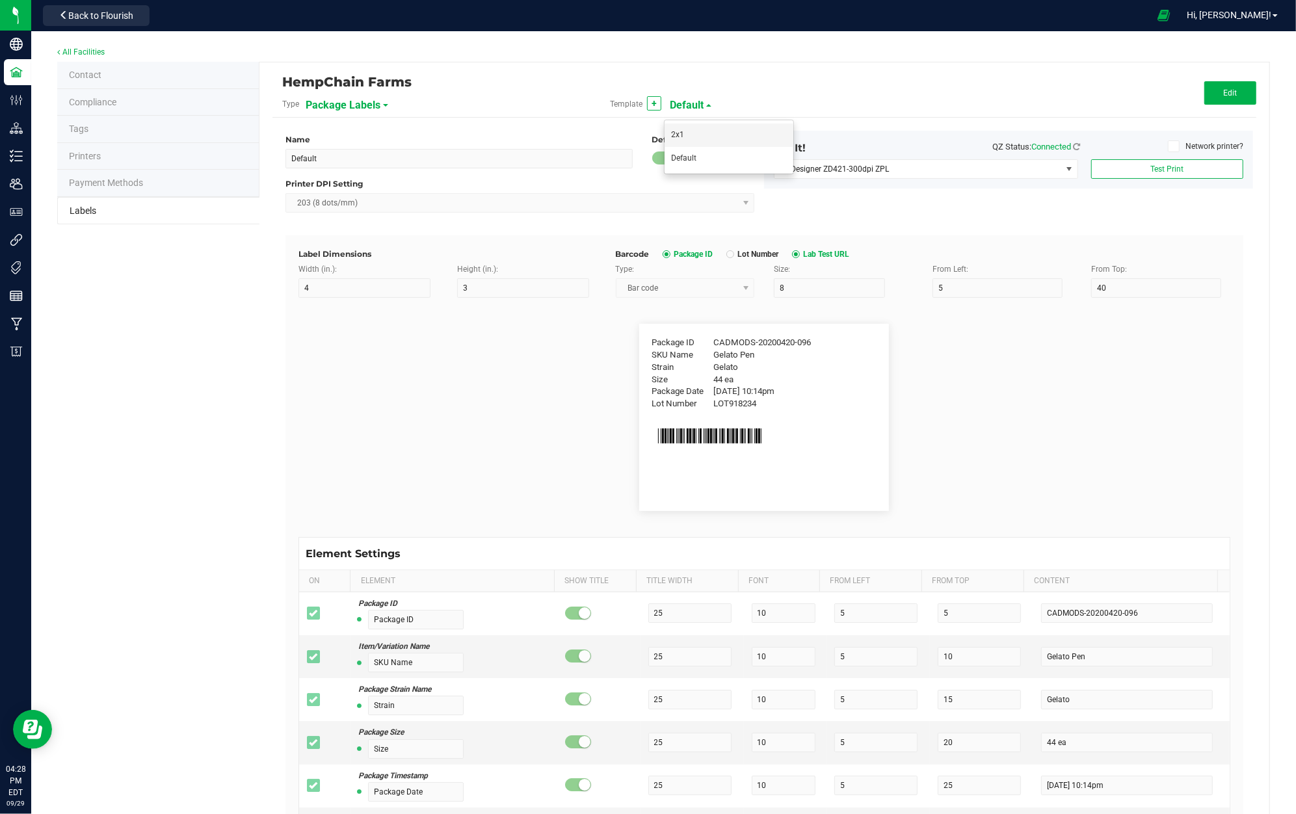
type input "2"
type input "CADMODS-20230420-096"
type input "Item"
type input "12"
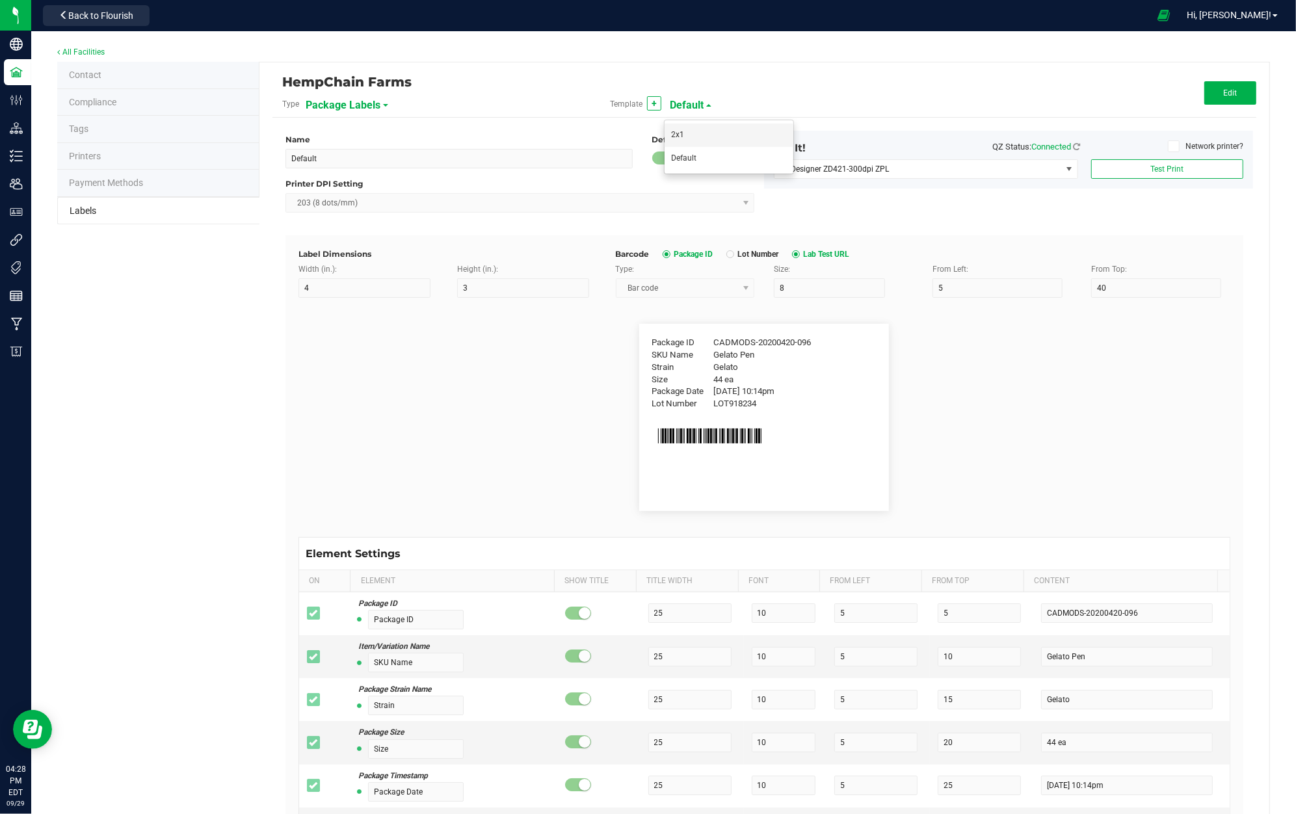
type input "6"
type input "2"
type input "4"
type input "12"
type input "6"
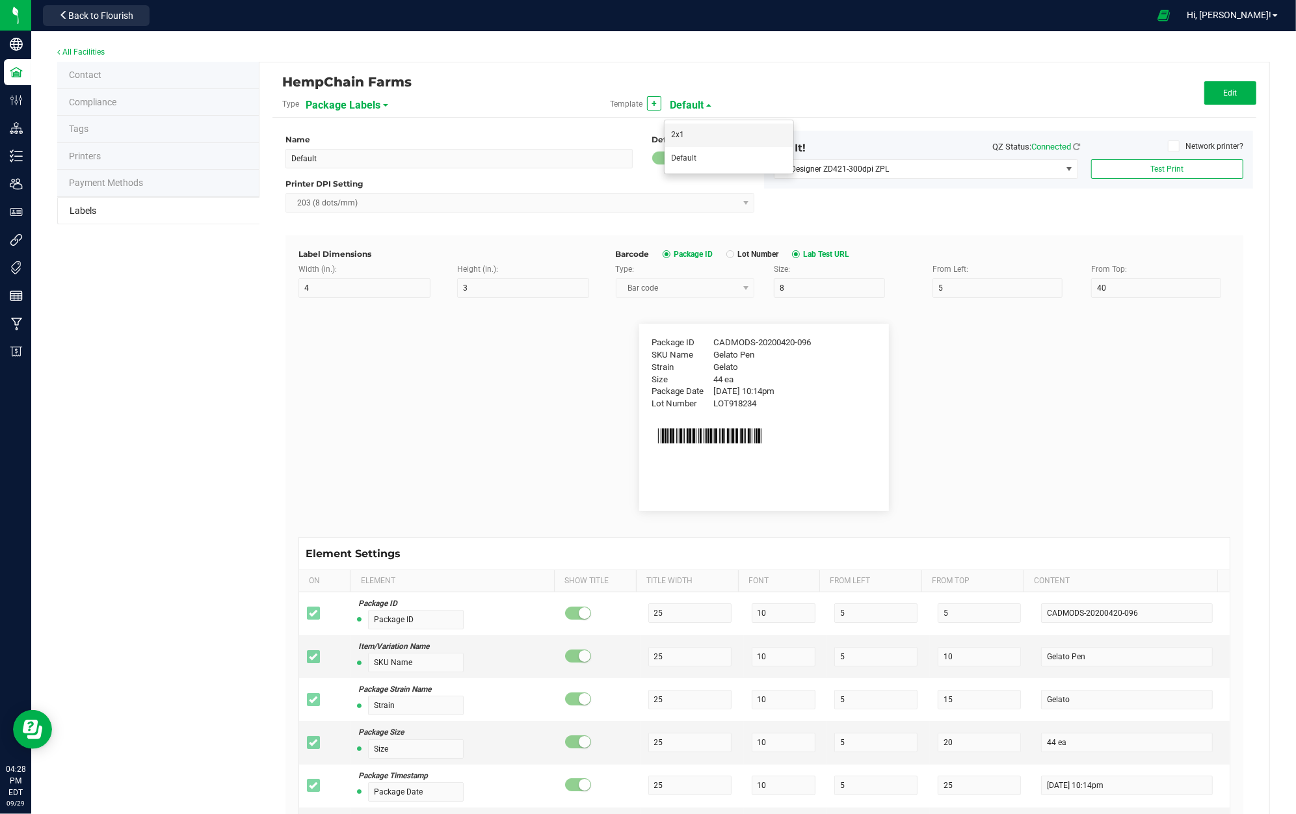
type input "2"
type input "6"
type input "Blueberry Muffins"
type input "12"
type input "6"
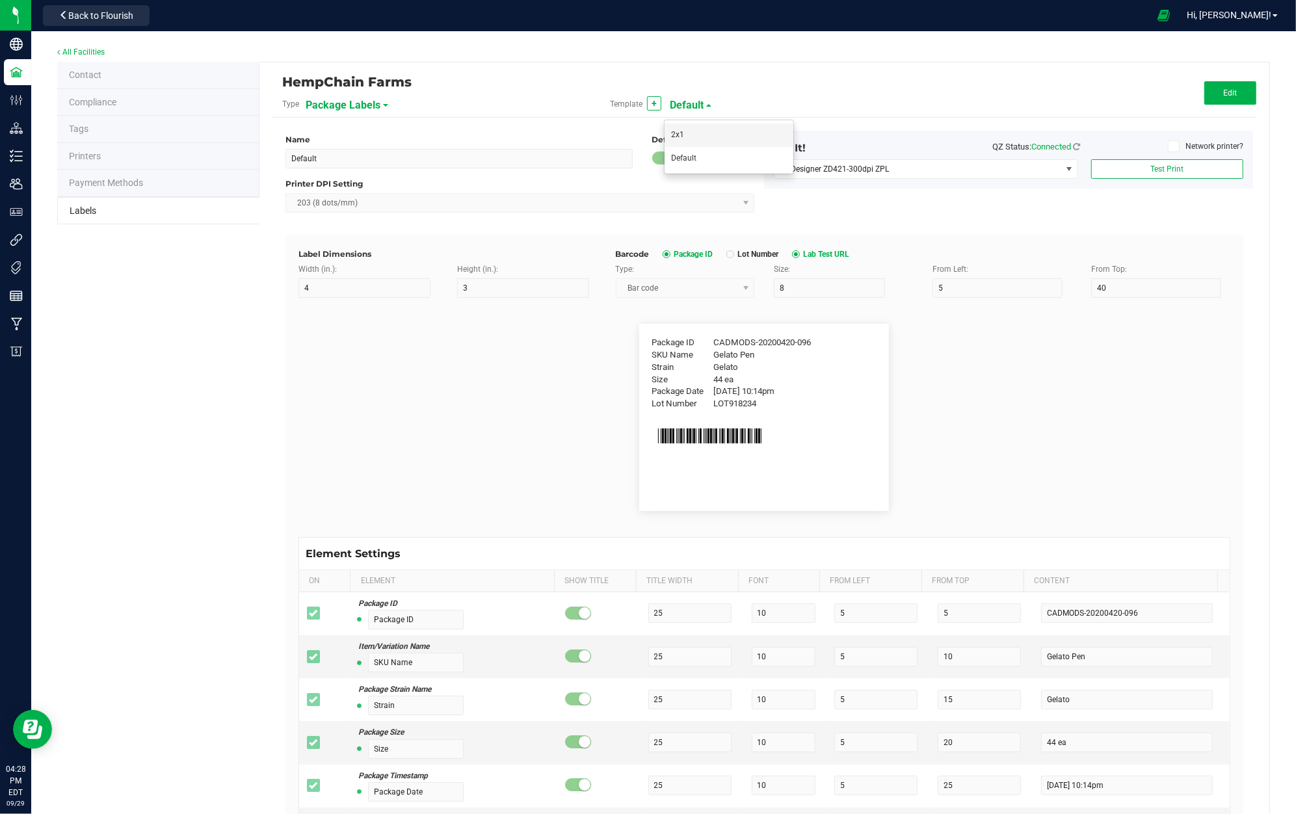
type input "2"
type input "8"
type input "Packaged:"
type input "12"
type input "6"
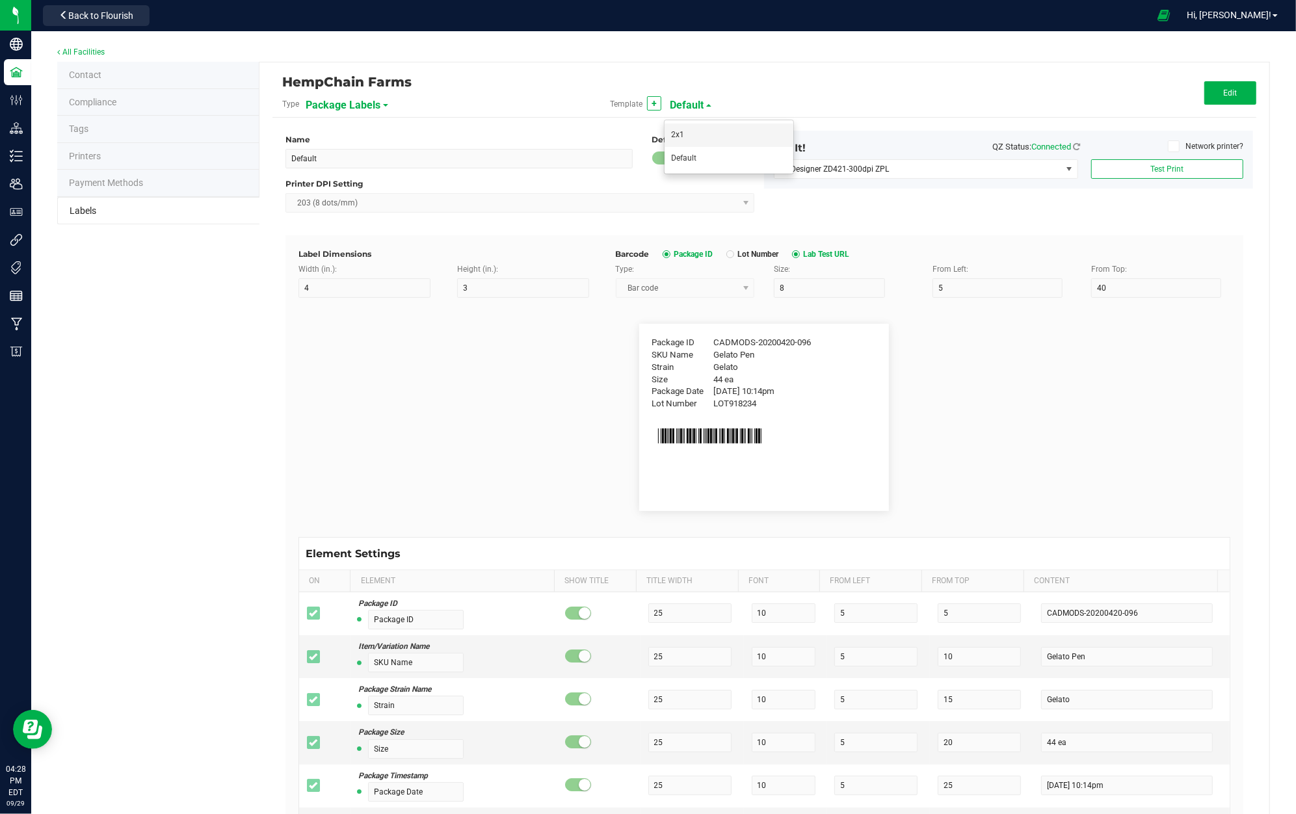
type input "2"
type input "10"
type input "[DATE]"
type input "12"
type input "6"
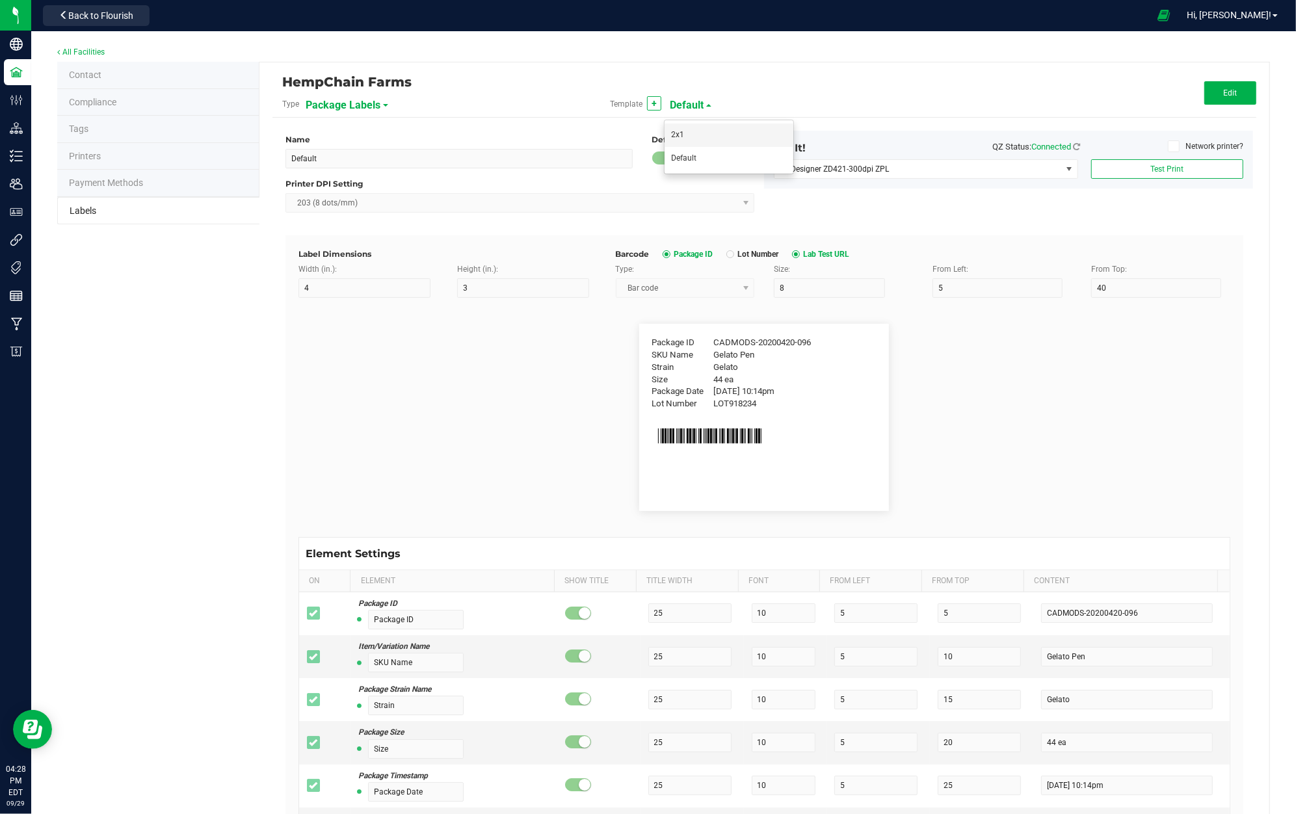
type input "2"
type input "12"
type input "LOT9182341234"
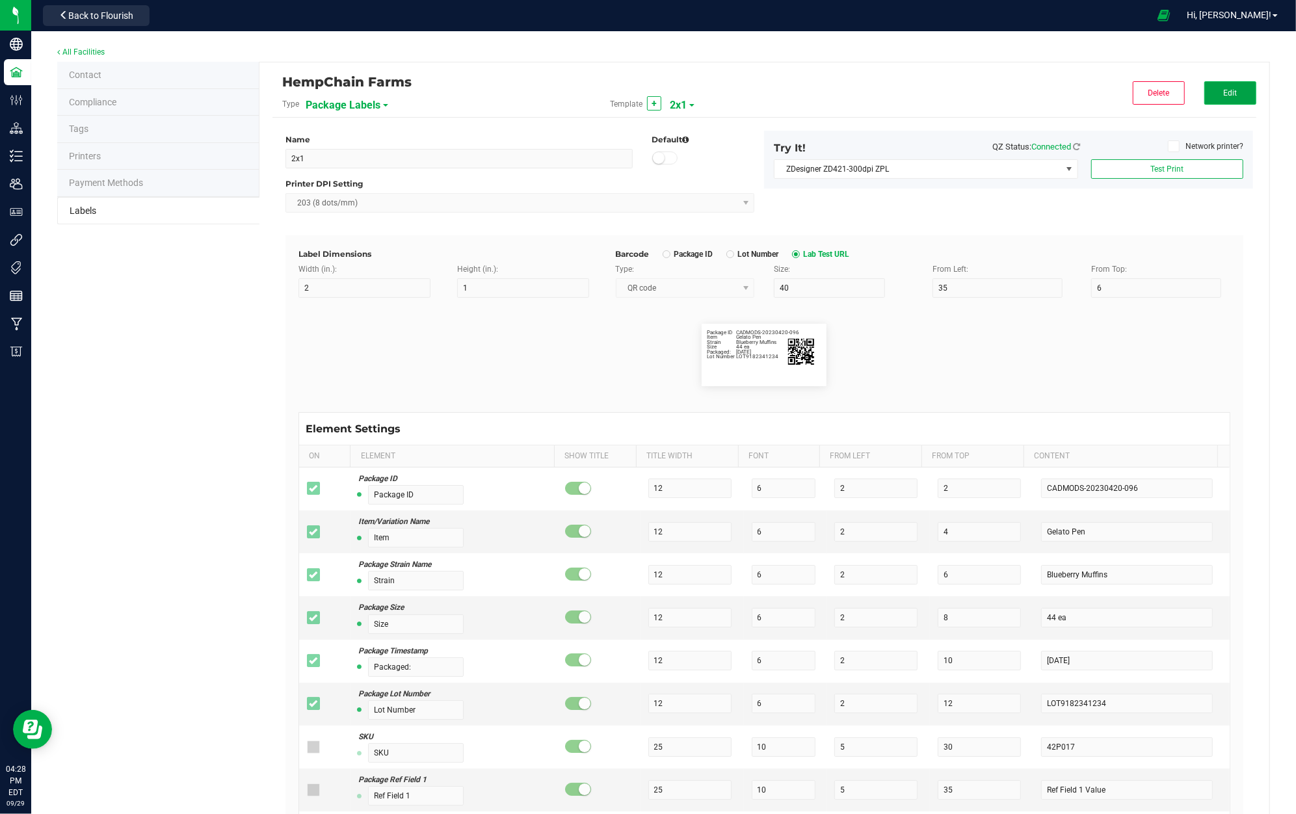
click at [1218, 86] on button "Edit" at bounding box center [1231, 92] width 52 height 23
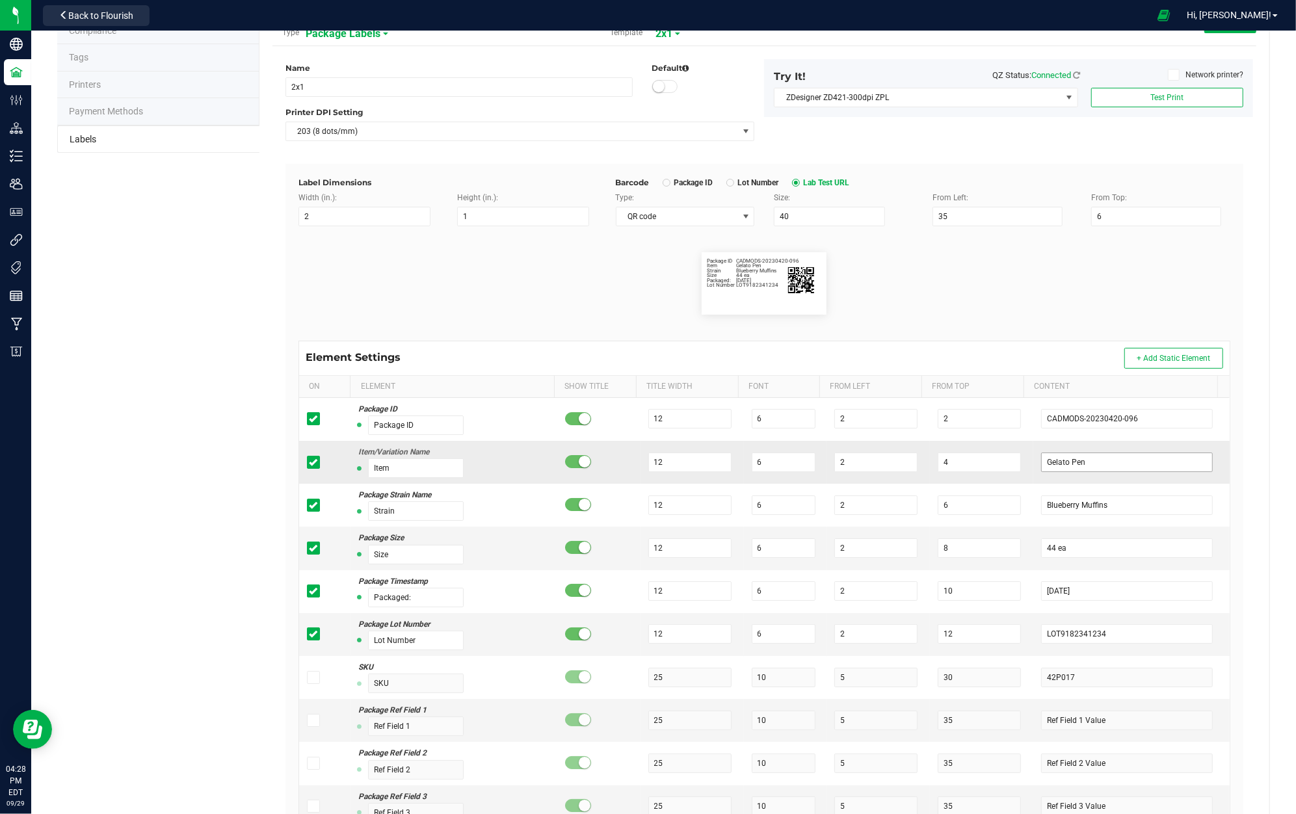
scroll to position [173, 0]
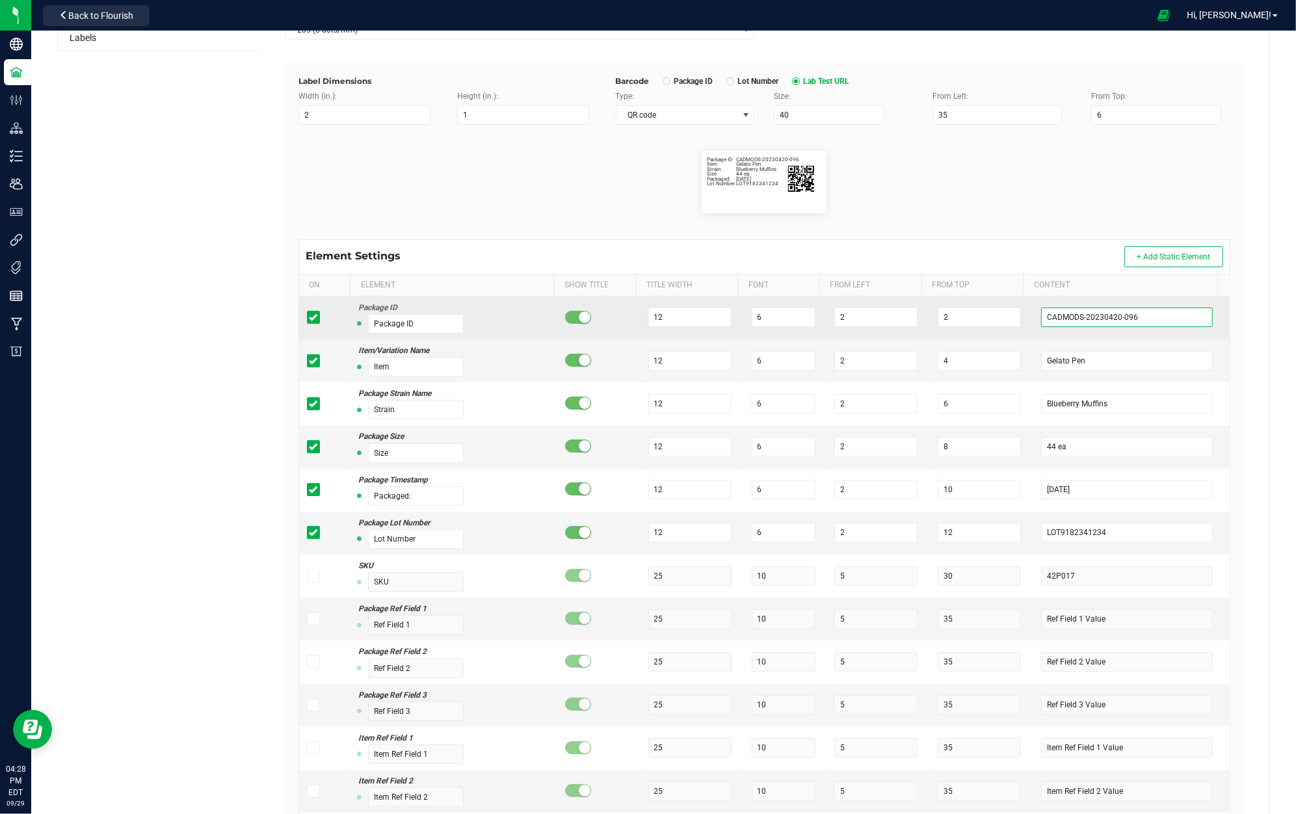
drag, startPoint x: 1134, startPoint y: 321, endPoint x: 1003, endPoint y: 330, distance: 131.7
click at [916, 333] on tr "Package ID Package ID 12 6 2 2 CADMODS-20230420-096" at bounding box center [764, 318] width 931 height 43
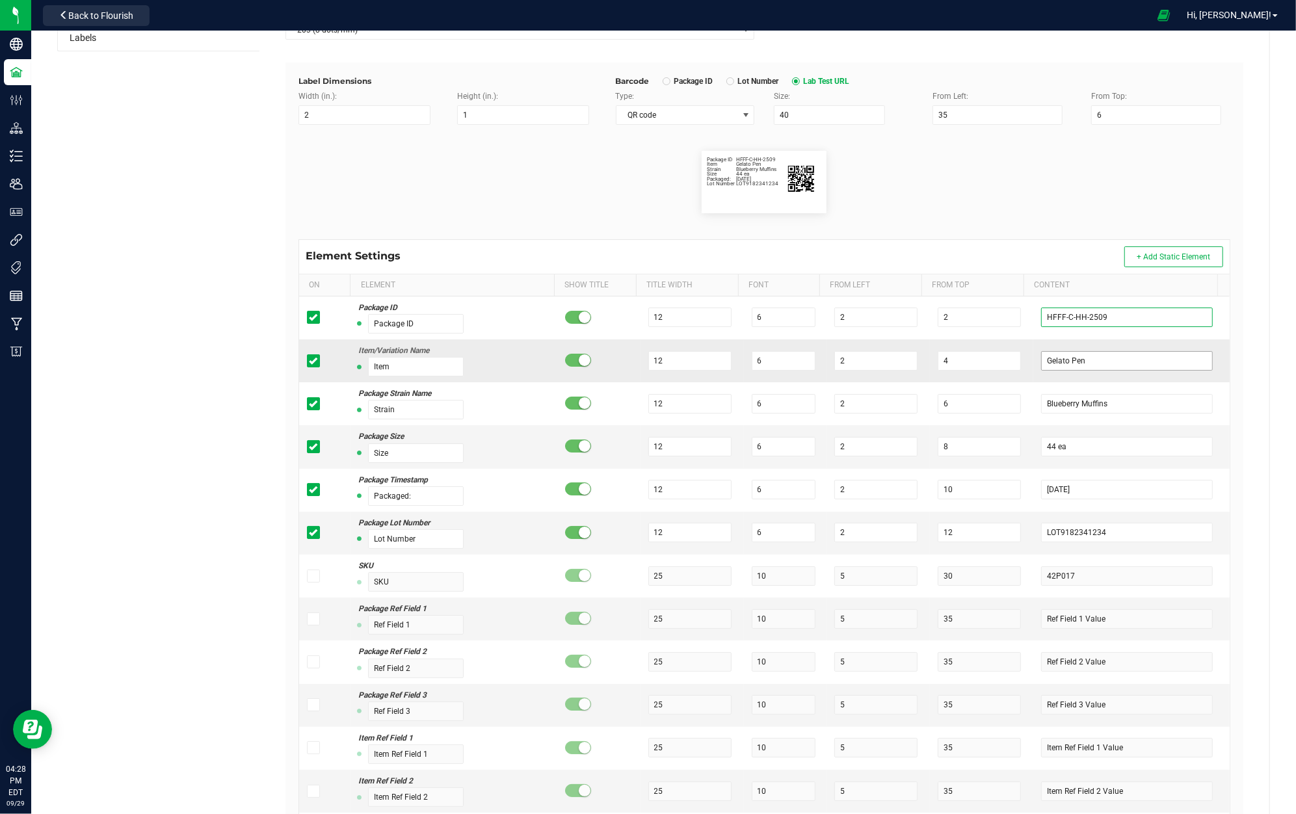
type input "HFFF-C-HH-2509"
click at [1073, 367] on input "Gelato Pen" at bounding box center [1127, 361] width 172 height 20
click at [1073, 366] on input "Gelato Pen" at bounding box center [1127, 361] width 172 height 20
click at [1073, 365] on input "Gelato Pen" at bounding box center [1127, 361] width 172 height 20
click at [1073, 364] on input "Gelato Pen" at bounding box center [1127, 361] width 172 height 20
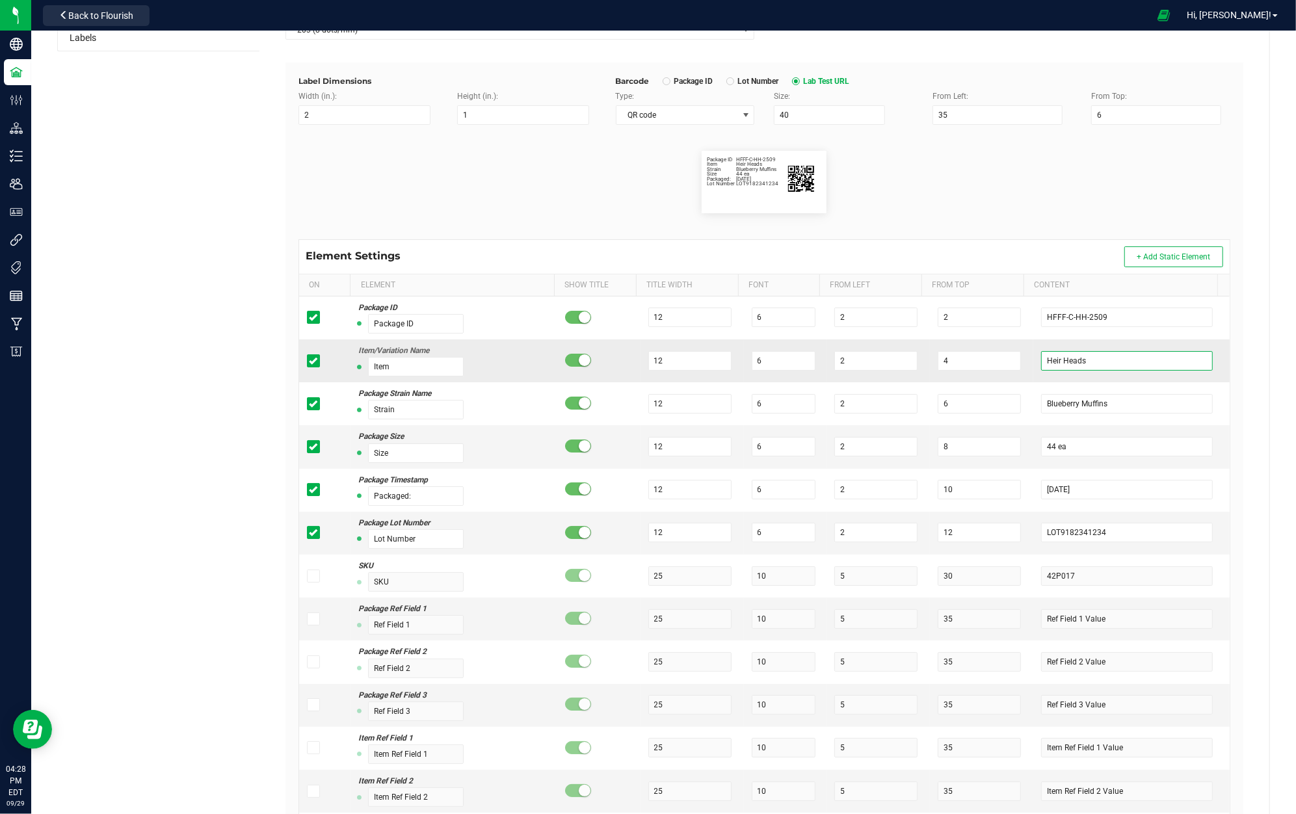
click at [1096, 367] on input "Heir Heads" at bounding box center [1127, 361] width 172 height 20
drag, startPoint x: 1096, startPoint y: 367, endPoint x: 1087, endPoint y: 367, distance: 8.5
click at [1087, 367] on input "Heir Heads" at bounding box center [1127, 361] width 172 height 20
type input "Heir Heads"
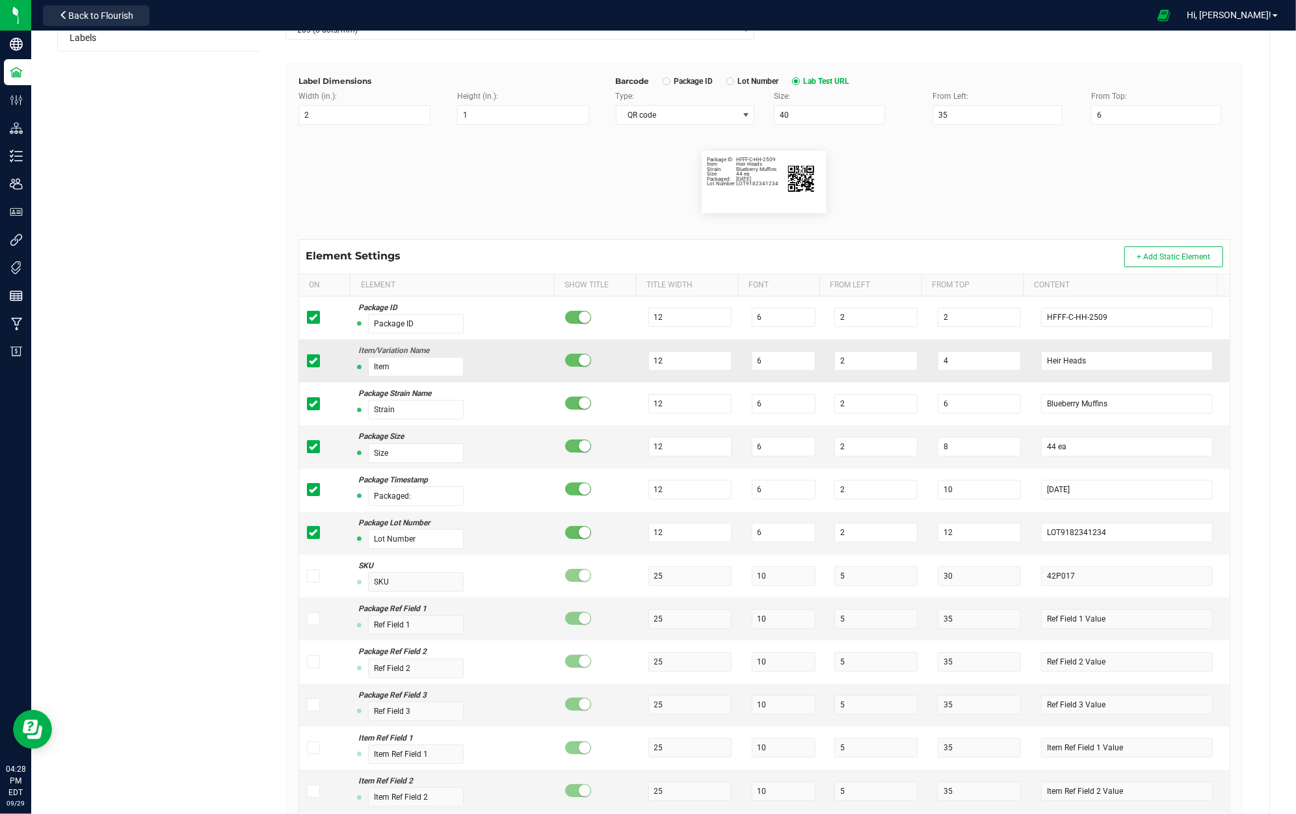
click at [310, 367] on span at bounding box center [313, 360] width 13 height 13
click at [0, 0] on input "checkbox" at bounding box center [0, 0] width 0 height 0
click at [313, 361] on icon at bounding box center [313, 361] width 8 height 0
click at [0, 0] on input "checkbox" at bounding box center [0, 0] width 0 height 0
click at [316, 360] on span at bounding box center [313, 360] width 13 height 13
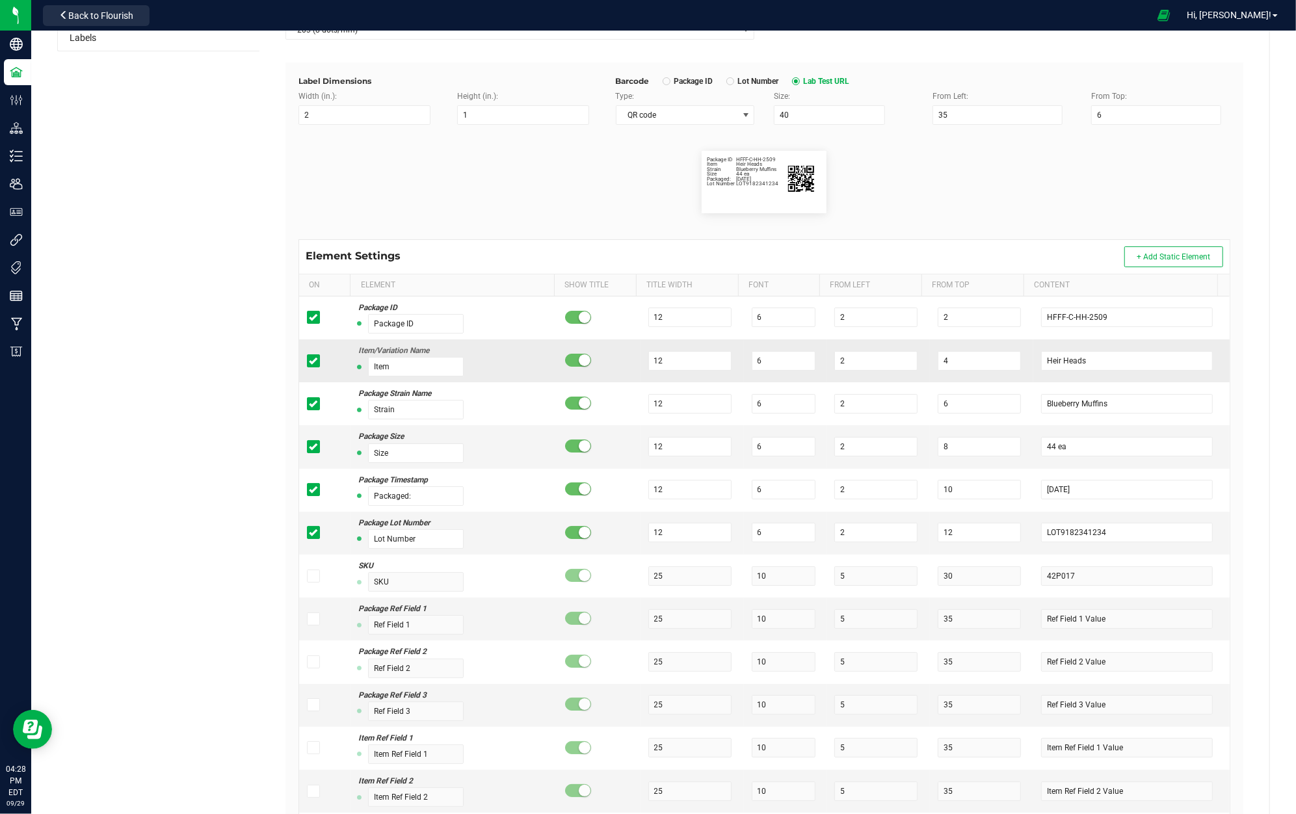
click at [0, 0] on input "checkbox" at bounding box center [0, 0] width 0 height 0
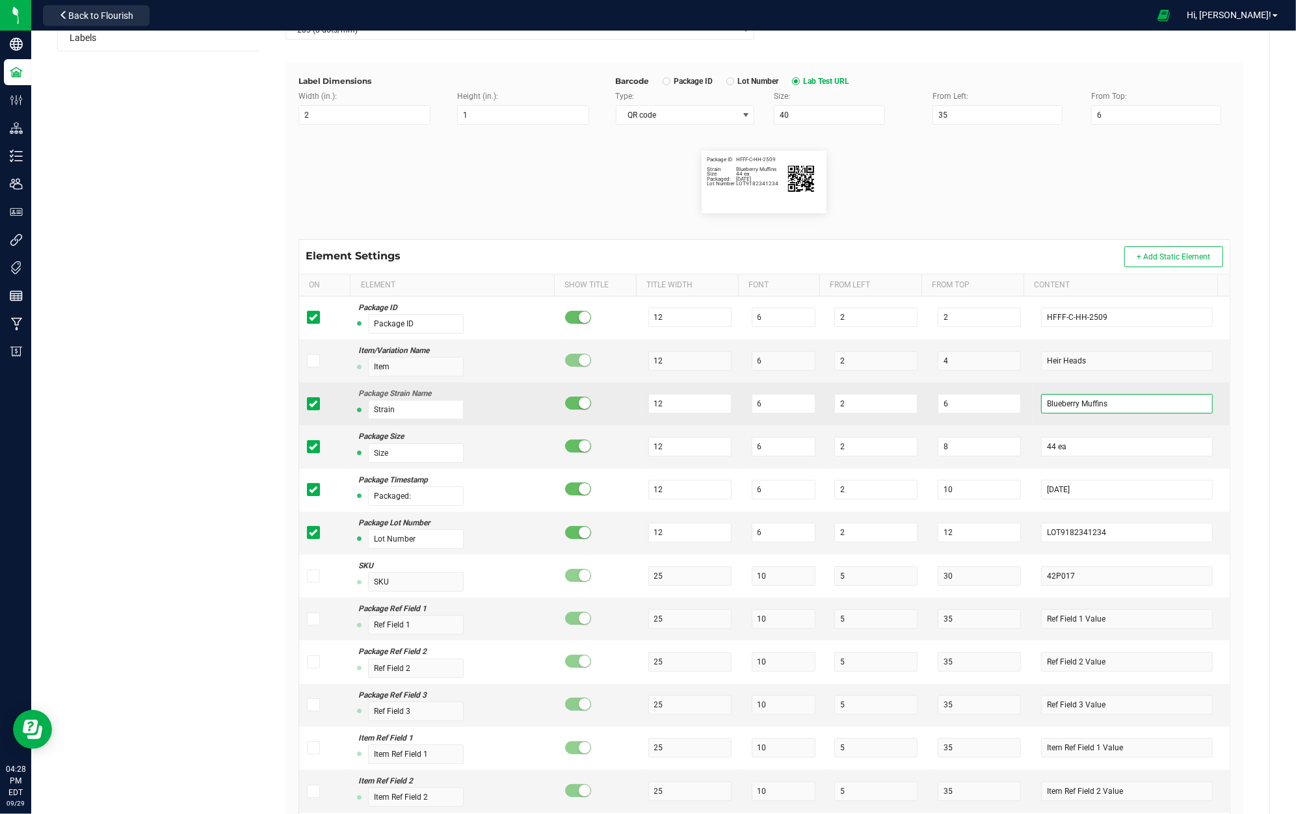
click at [1110, 403] on input "Blueberry Muffins" at bounding box center [1127, 404] width 172 height 20
click at [1109, 403] on input "Blueberry Muffins" at bounding box center [1127, 404] width 172 height 20
click at [1109, 404] on input "Blueberry Muffins" at bounding box center [1127, 404] width 172 height 20
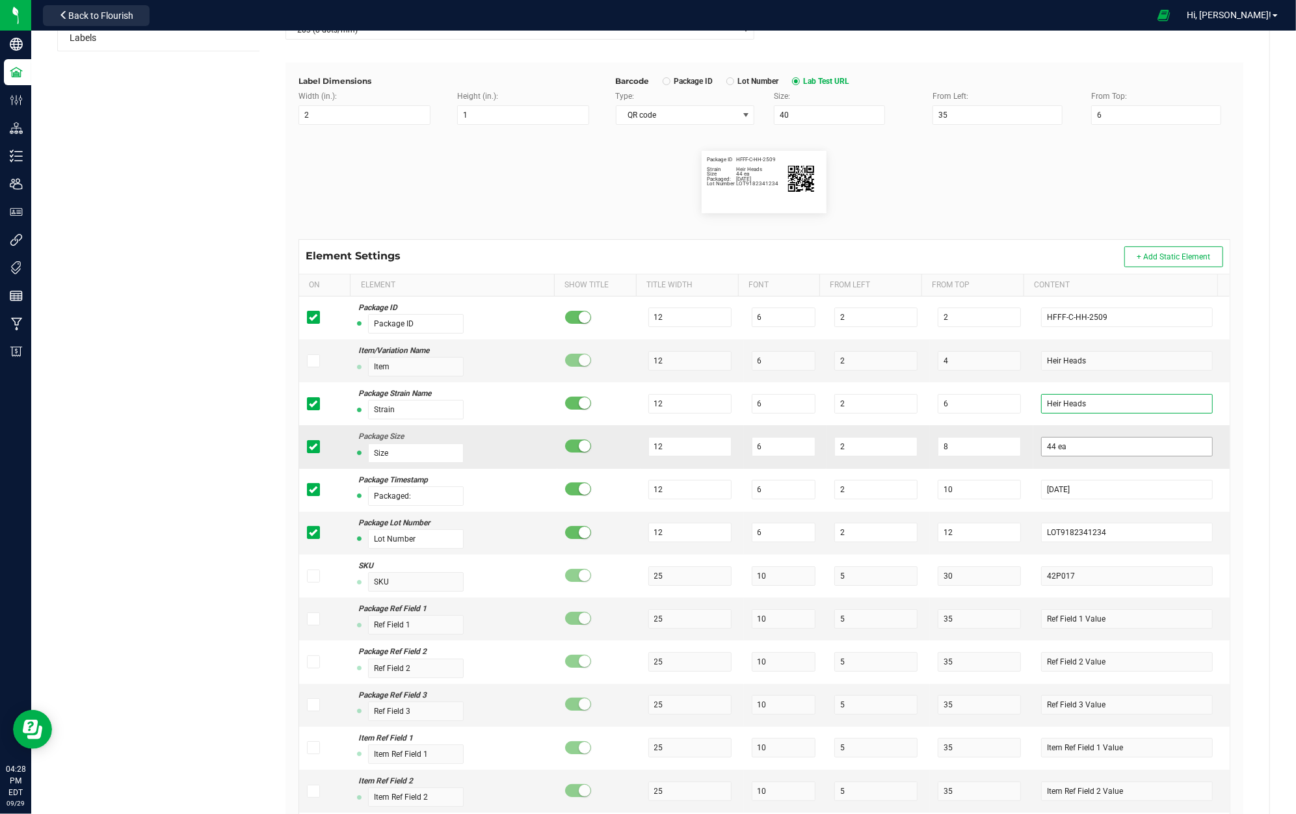
type input "Heir Heads"
click at [1051, 451] on input "44 ea" at bounding box center [1127, 447] width 172 height 20
click at [1093, 451] on input "44 ea" at bounding box center [1127, 447] width 172 height 20
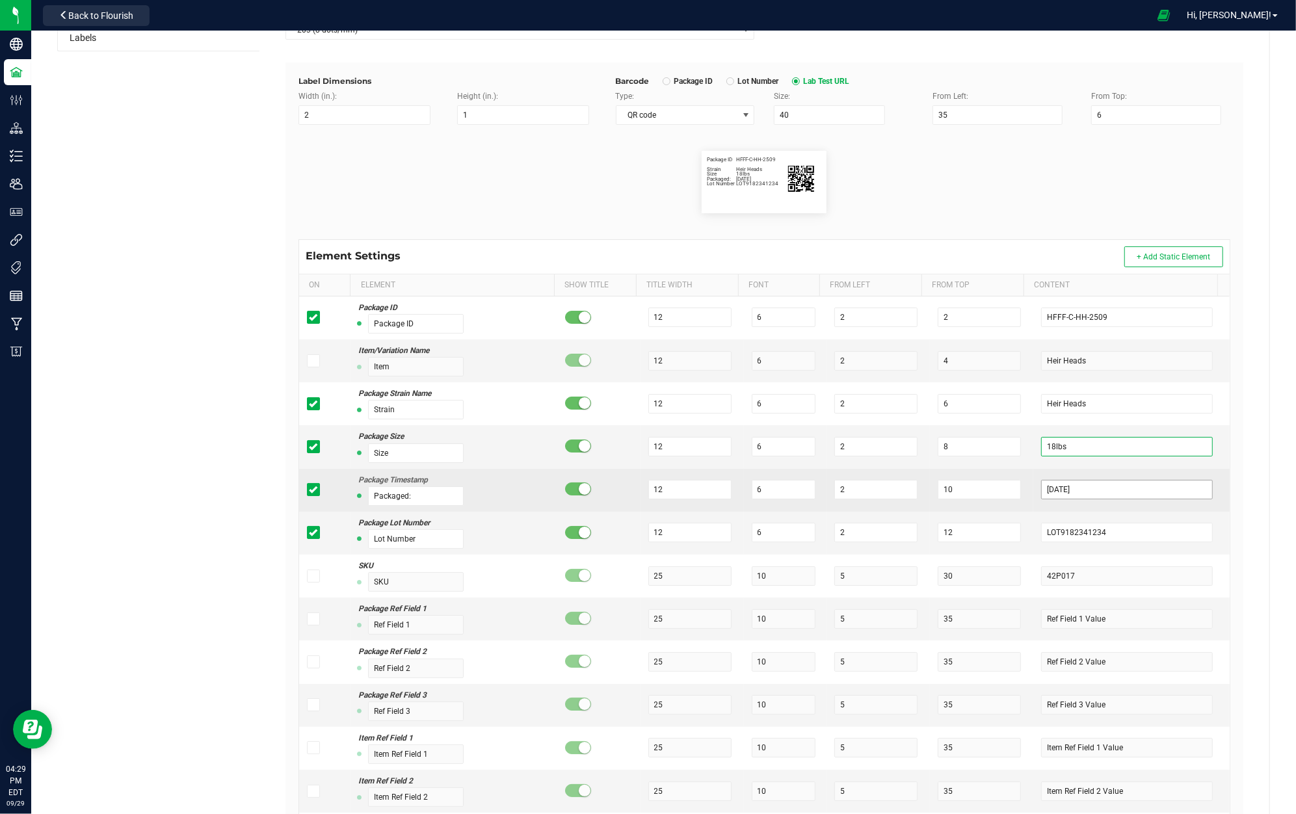
type input "18lbs"
click at [1085, 495] on input "[DATE]" at bounding box center [1127, 490] width 172 height 20
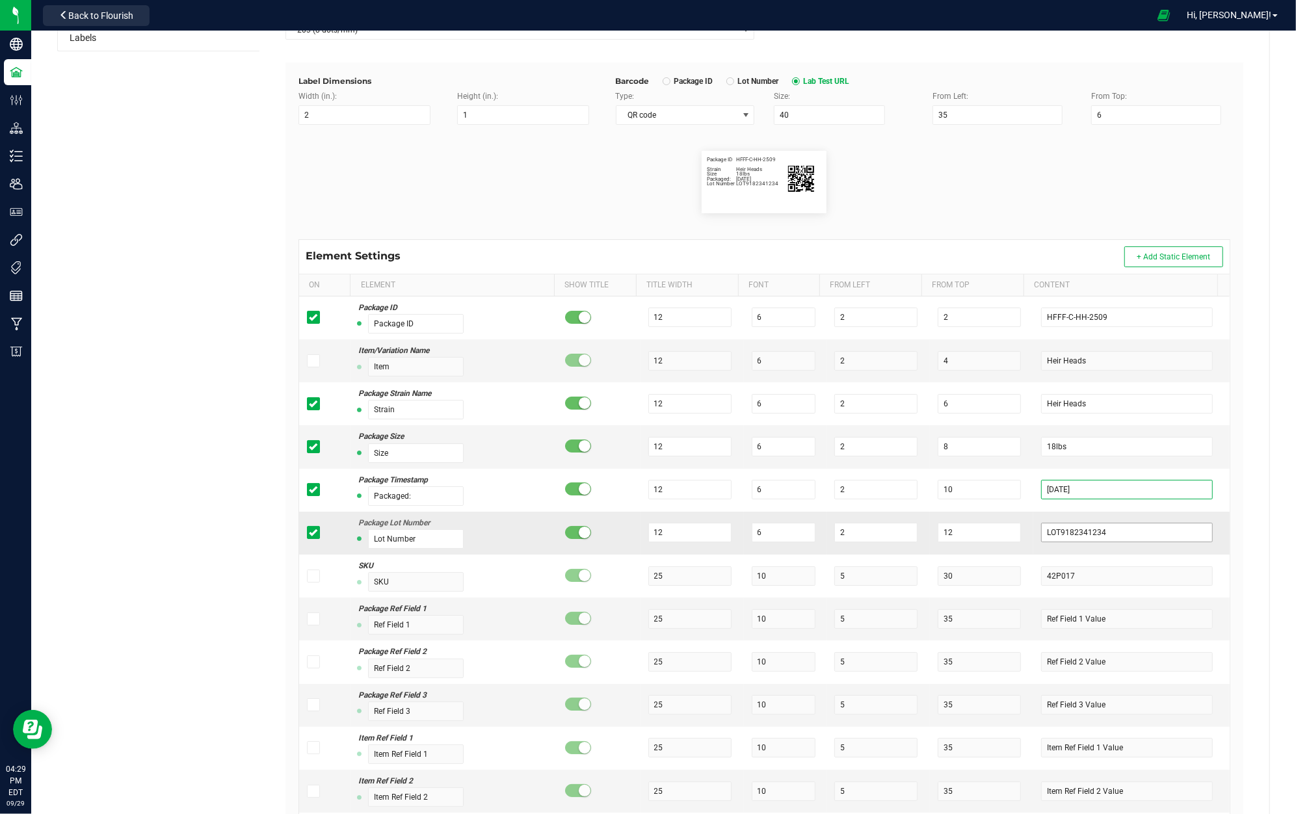
type input "9/29/25"
click at [1099, 535] on input "LOT9182341234" at bounding box center [1127, 533] width 172 height 20
drag, startPoint x: 1099, startPoint y: 535, endPoint x: 994, endPoint y: 524, distance: 105.3
click at [994, 524] on tr "Package Lot Number Lot Number 12 6 2 12 LOT9182341234" at bounding box center [764, 533] width 931 height 43
click at [307, 531] on span at bounding box center [313, 532] width 13 height 13
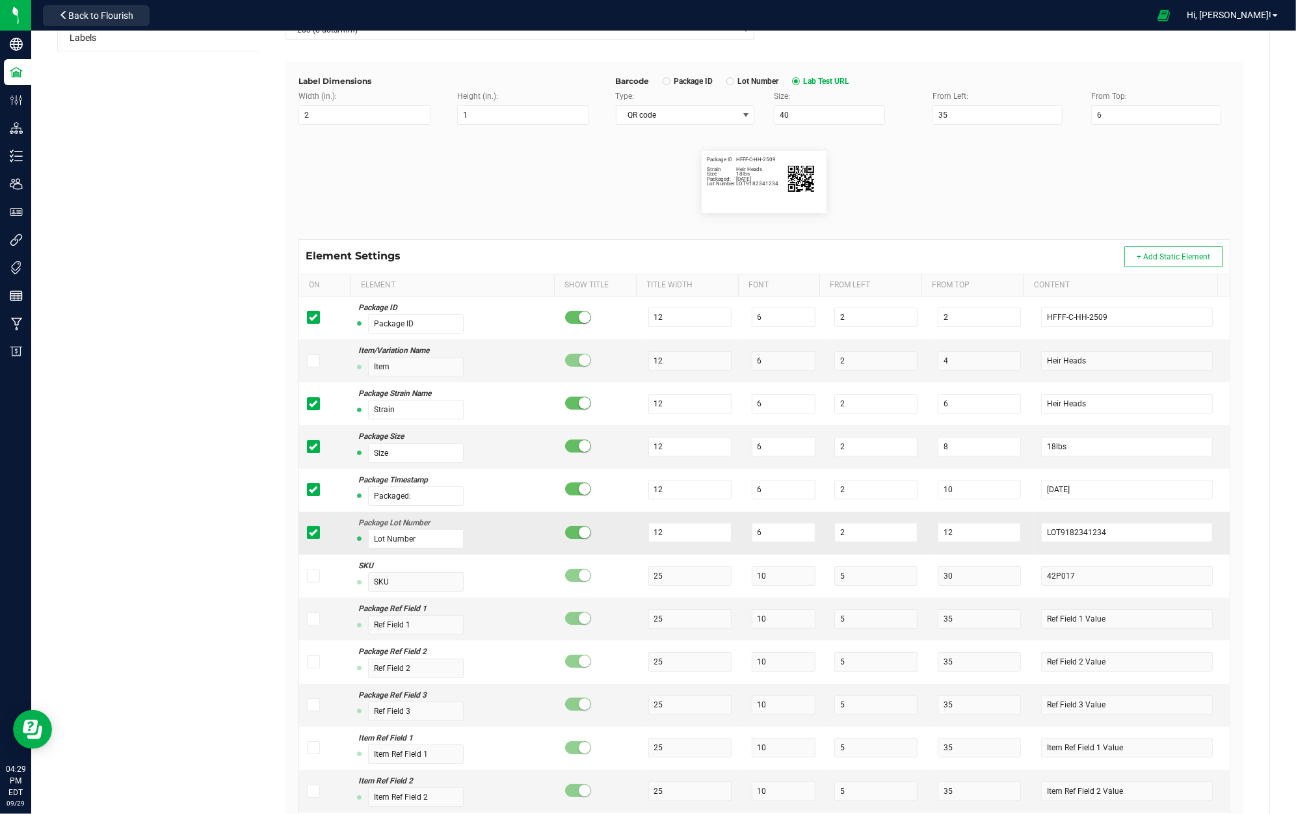
click at [0, 0] on input "checkbox" at bounding box center [0, 0] width 0 height 0
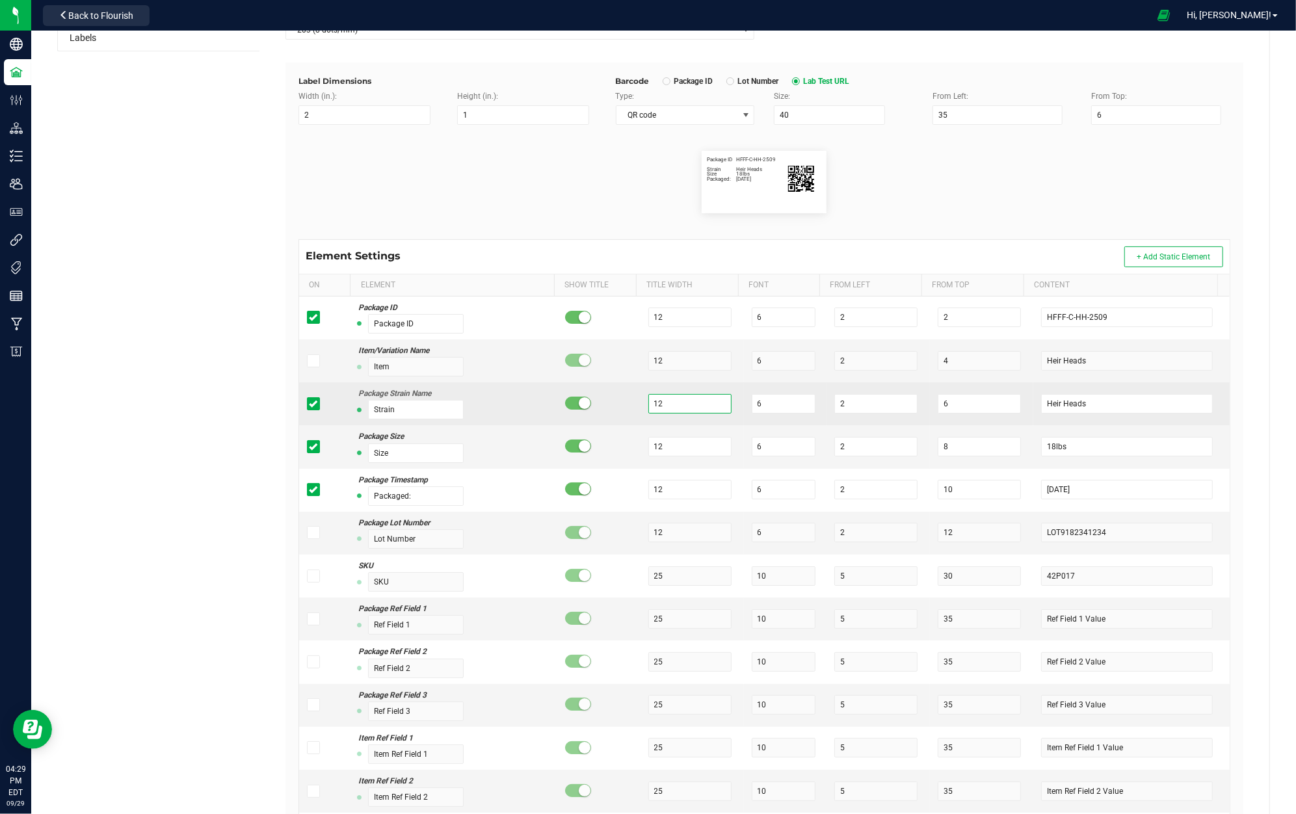
click at [682, 404] on input "12" at bounding box center [689, 404] width 83 height 20
click at [969, 402] on input "6" at bounding box center [979, 404] width 83 height 20
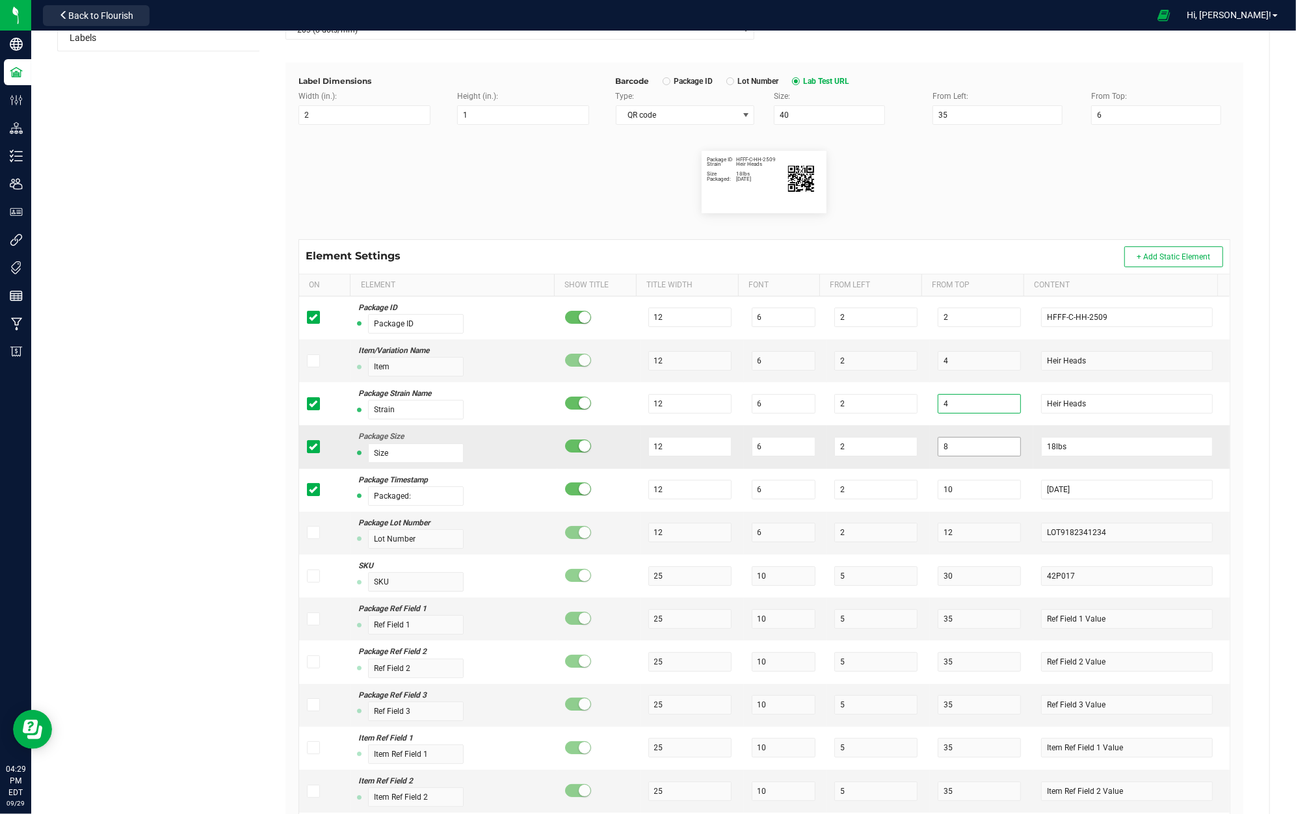
type input "4"
click at [986, 447] on input "8" at bounding box center [979, 447] width 83 height 20
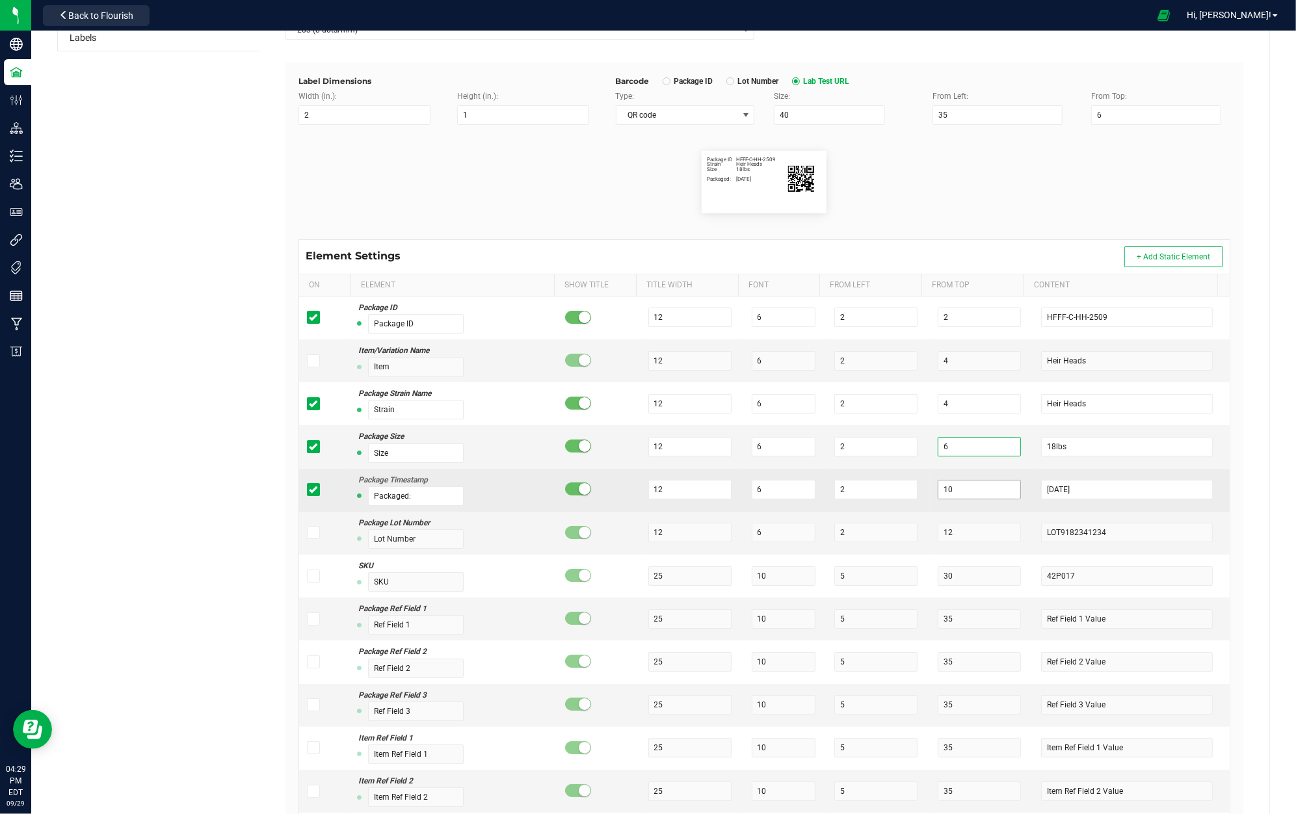
type input "6"
click at [955, 494] on input "10" at bounding box center [979, 490] width 83 height 20
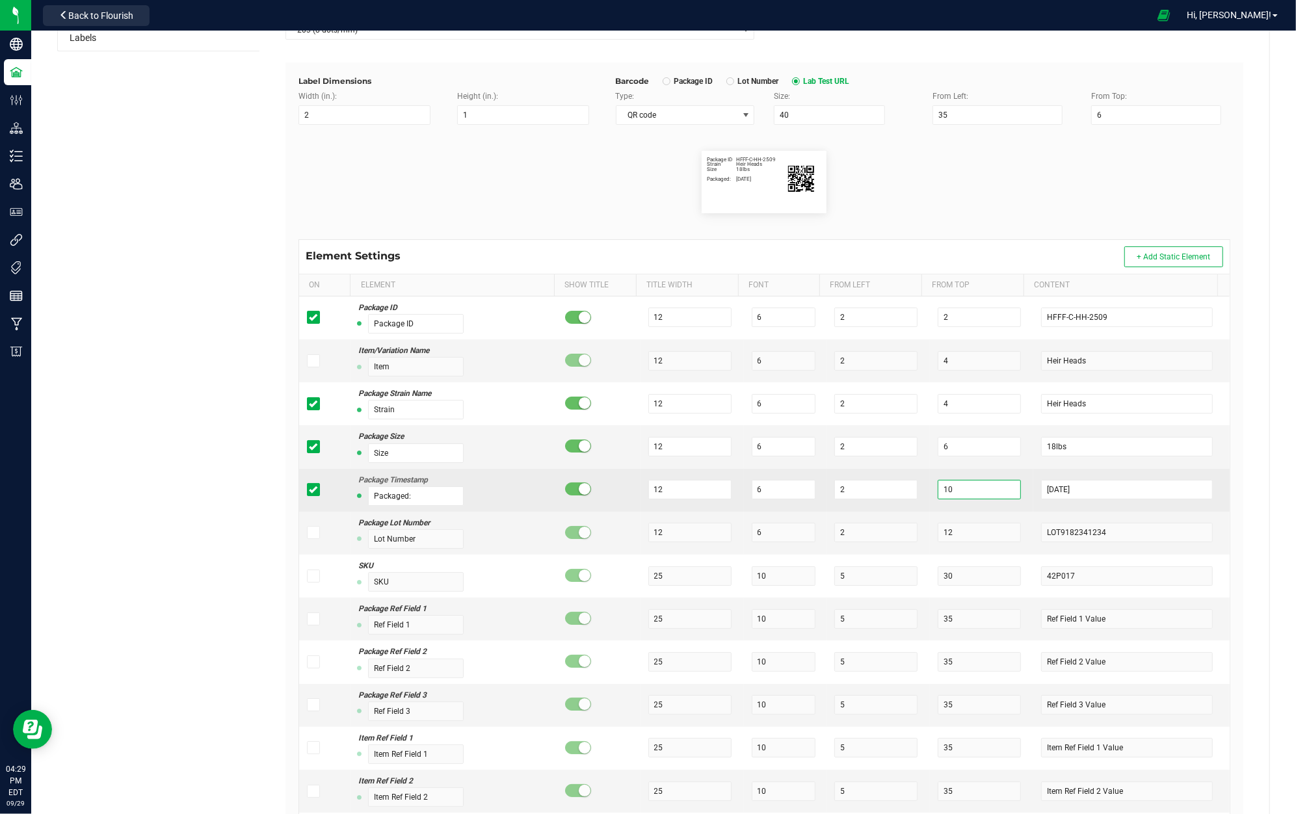
drag, startPoint x: 955, startPoint y: 492, endPoint x: 802, endPoint y: 487, distance: 152.9
click at [802, 487] on tr "Package Timestamp Packaged: 12 6 2 10 9/29/25" at bounding box center [764, 490] width 931 height 43
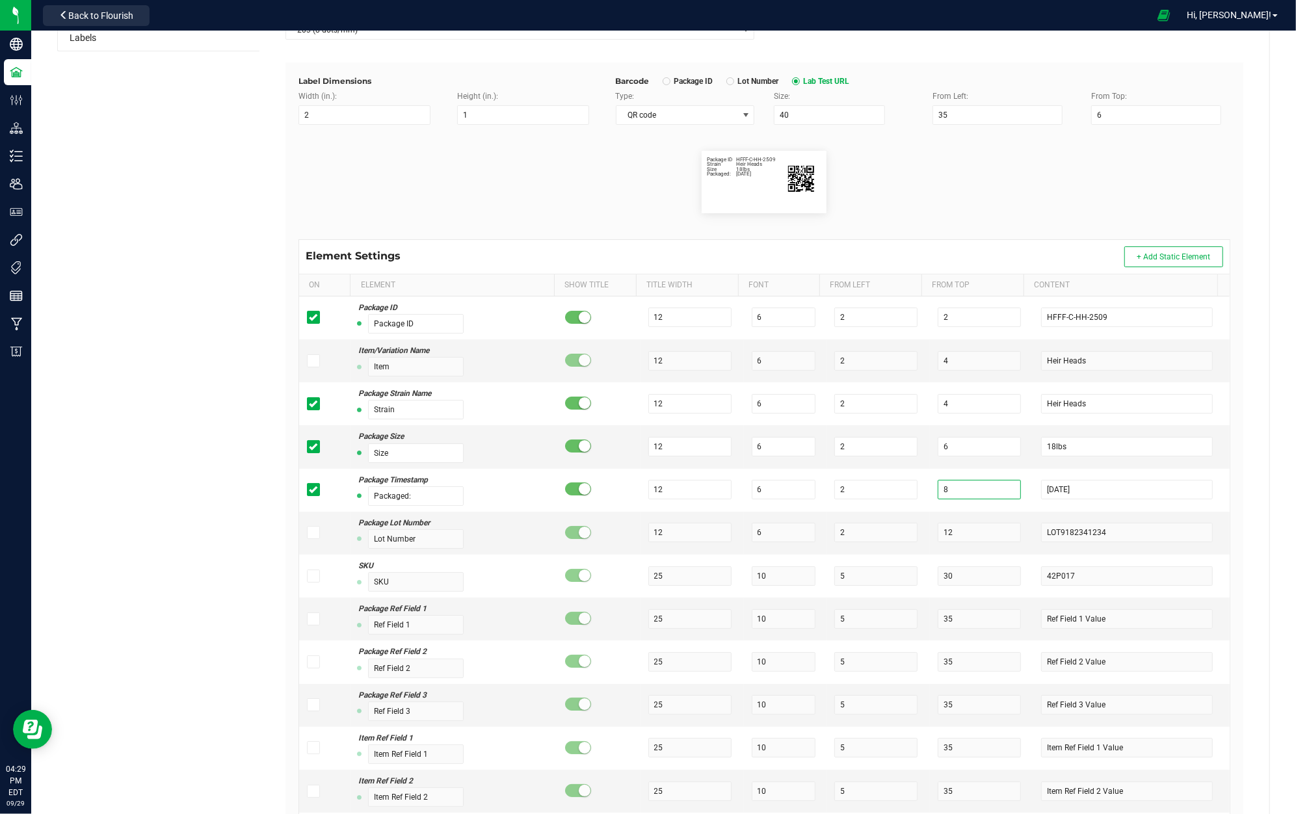
type input "8"
click at [792, 76] on label "Lab Test URL" at bounding box center [821, 81] width 58 height 10
click at [671, 75] on div "Barcode Package ID Lot Number Lab Test URL" at bounding box center [923, 81] width 615 height 12
click at [671, 83] on span "Package ID" at bounding box center [692, 81] width 43 height 10
click at [820, 77] on div "Barcode Package ID Lot Number Lab Test URL" at bounding box center [923, 81] width 615 height 12
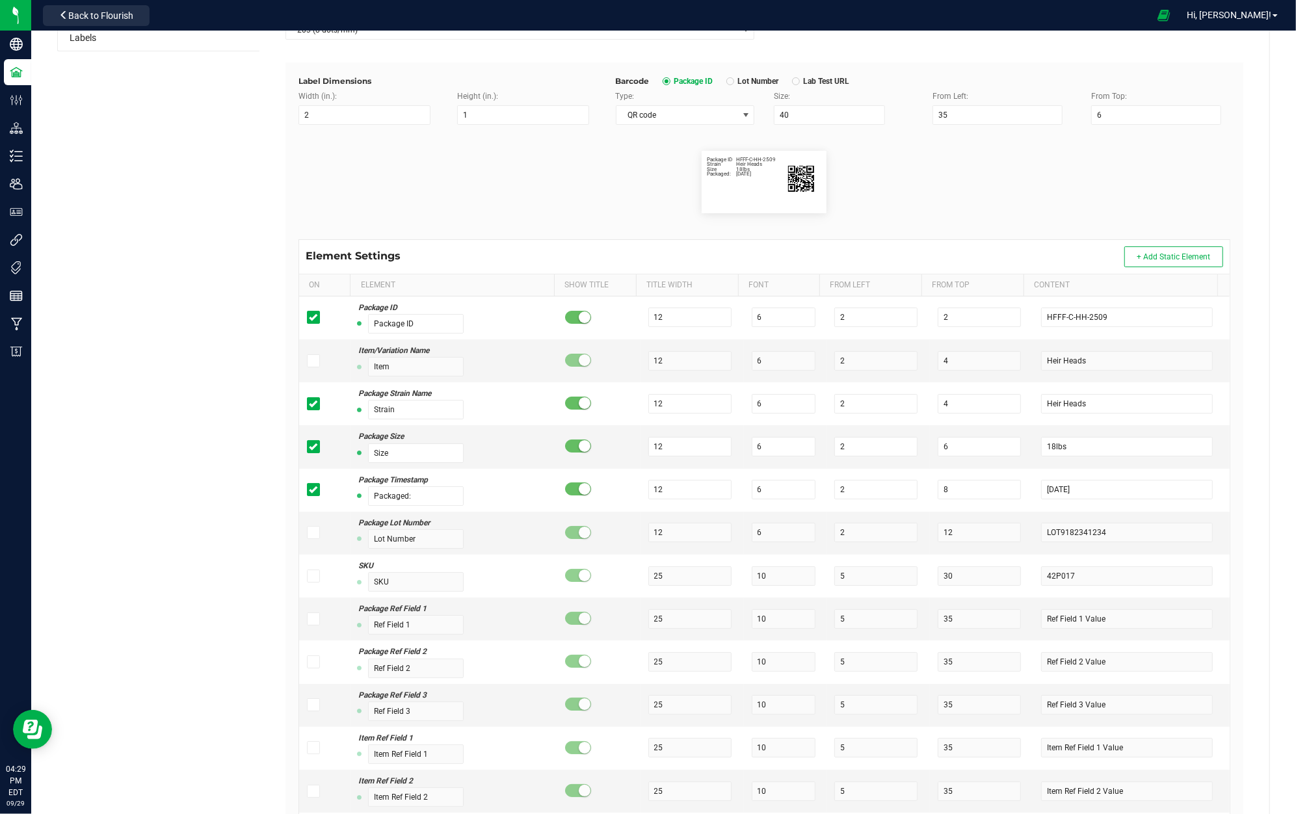
click at [817, 79] on span "Lab Test URL" at bounding box center [825, 81] width 50 height 10
click at [671, 83] on span "Package ID" at bounding box center [692, 81] width 43 height 10
click at [738, 112] on span at bounding box center [746, 115] width 16 height 18
click at [716, 189] on li "None" at bounding box center [679, 183] width 136 height 22
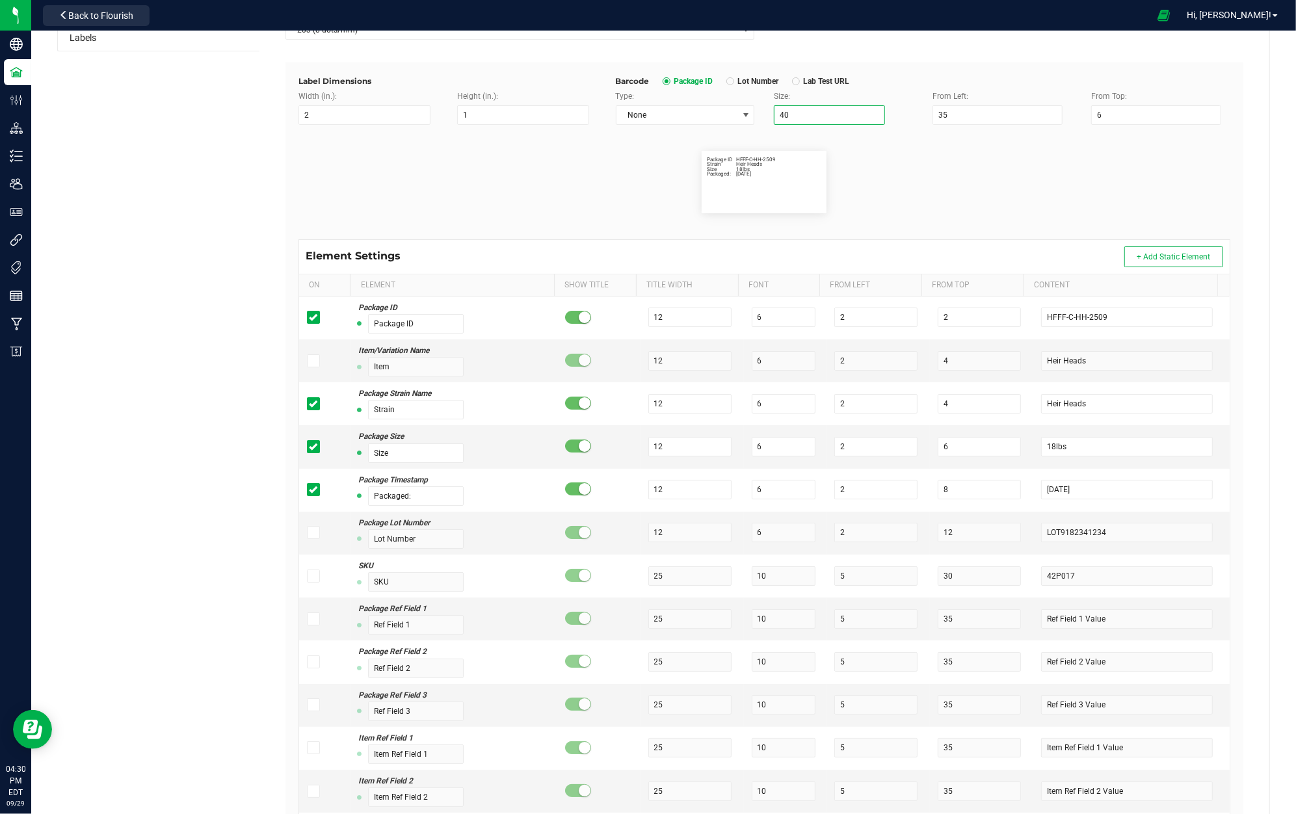
click at [805, 116] on input "40" at bounding box center [829, 115] width 111 height 20
type input "4"
type input "50"
click at [987, 155] on flourish-label-viewer "Package ID HFFF-C-HH-2509 Strain Heir Heads Size 18lbs Packaged: 9/29/25" at bounding box center [765, 182] width 932 height 62
click at [831, 118] on input "50" at bounding box center [829, 115] width 111 height 20
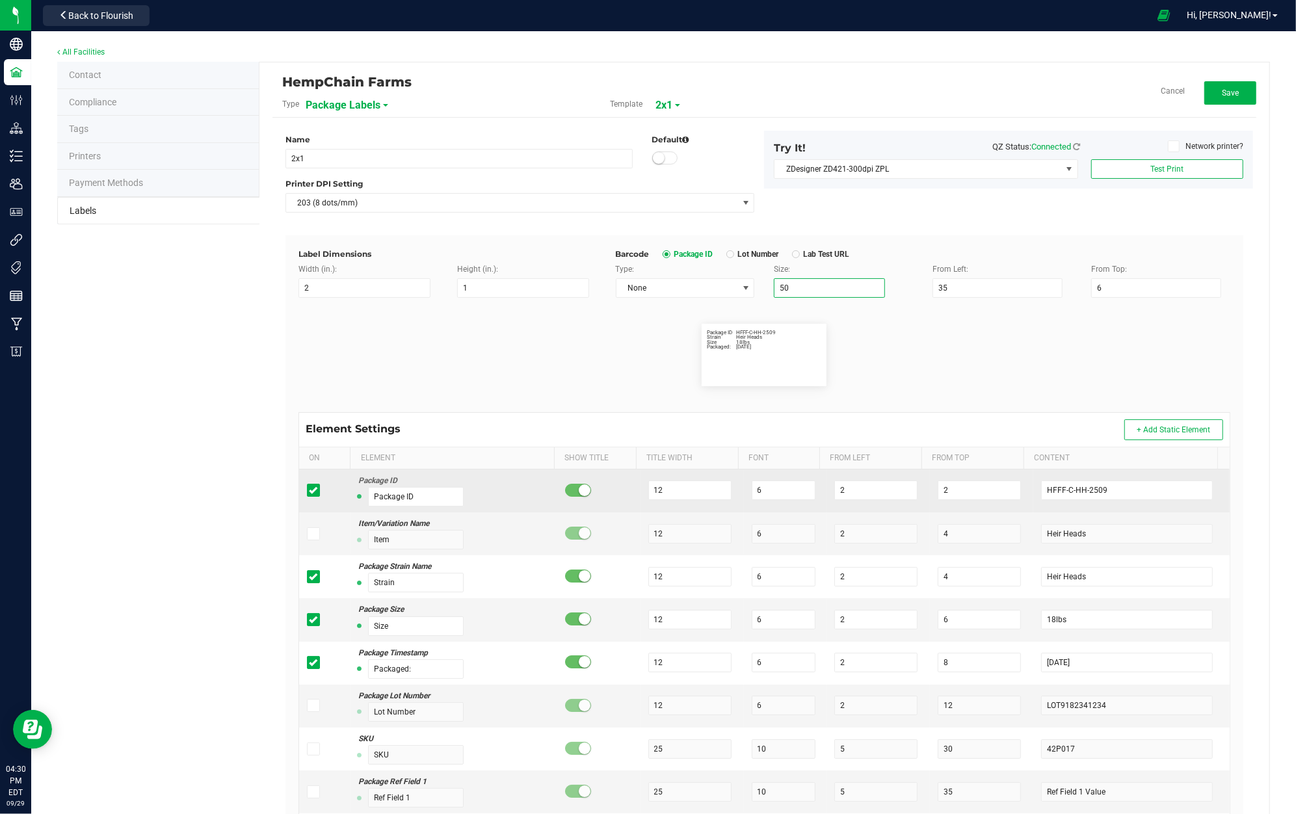
scroll to position [87, 0]
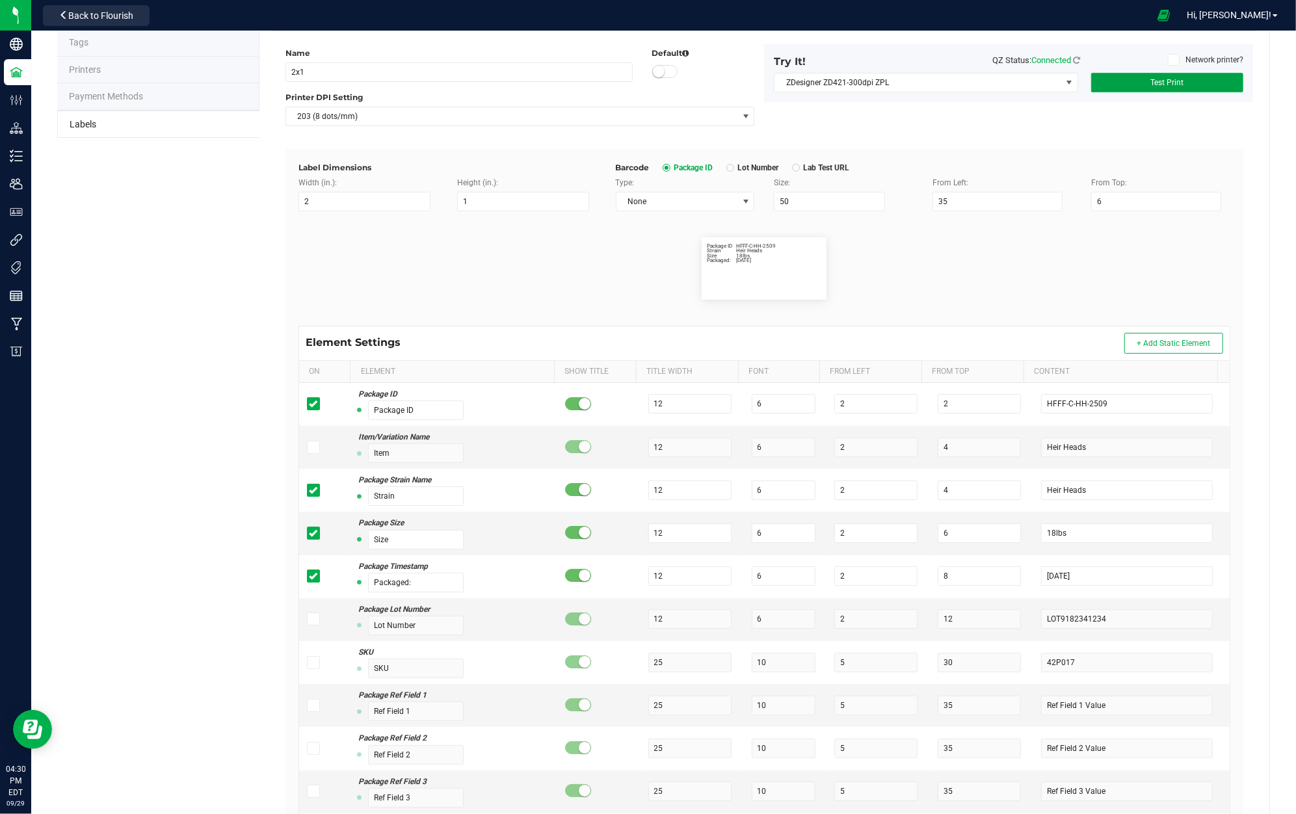
click at [1158, 78] on span "Test Print" at bounding box center [1167, 82] width 33 height 9
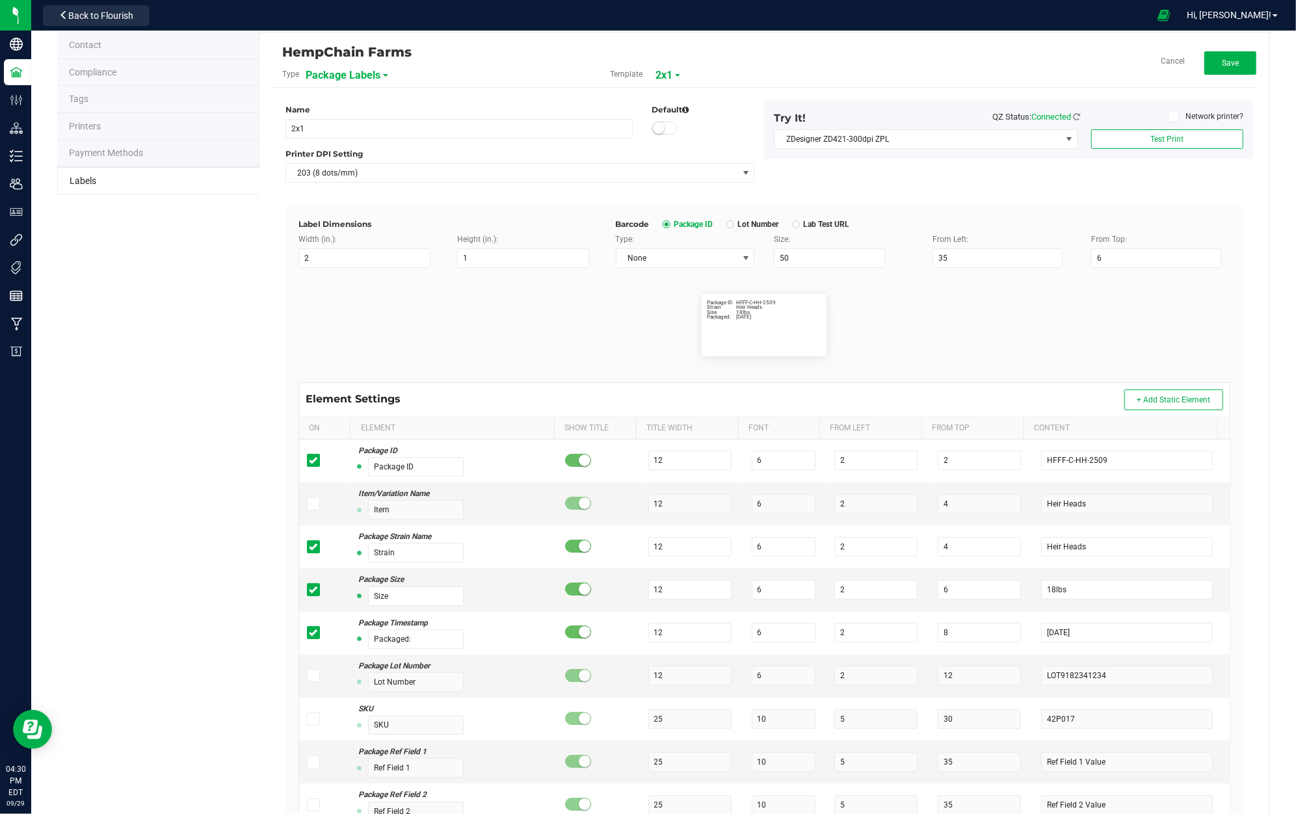
scroll to position [0, 0]
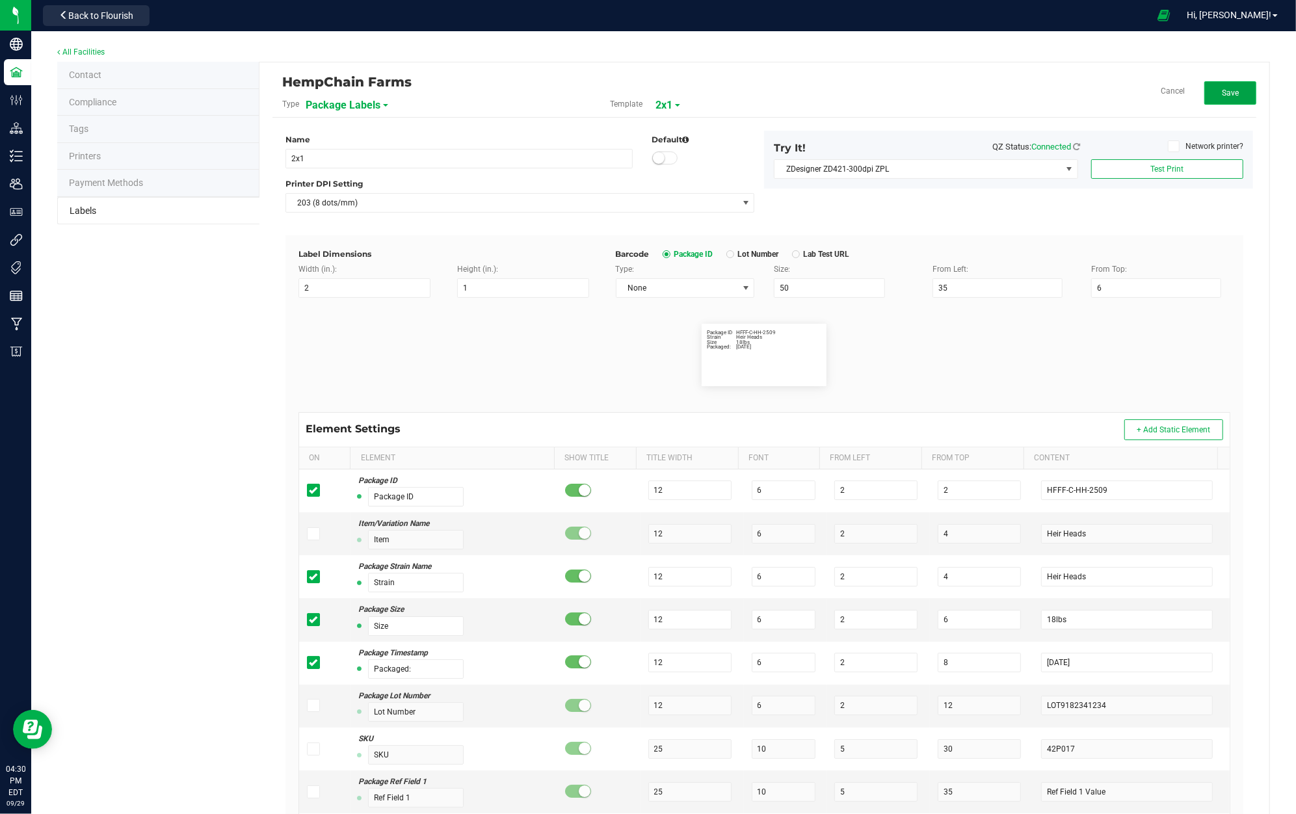
click at [1222, 94] on span "Save" at bounding box center [1230, 92] width 17 height 9
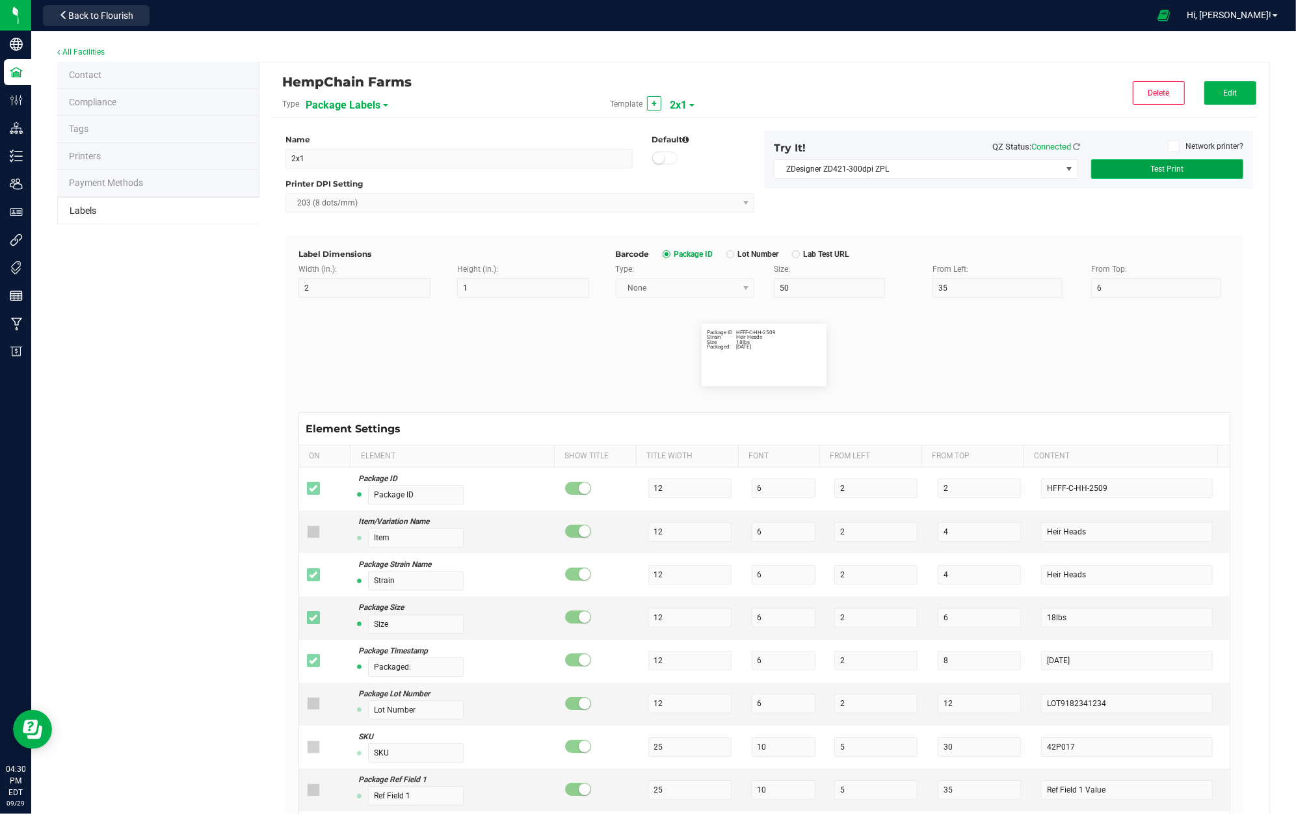
click at [1156, 162] on button "Test Print" at bounding box center [1167, 169] width 152 height 20
click at [1035, 164] on span "ZDesigner ZD421-300dpi ZPL" at bounding box center [918, 169] width 287 height 18
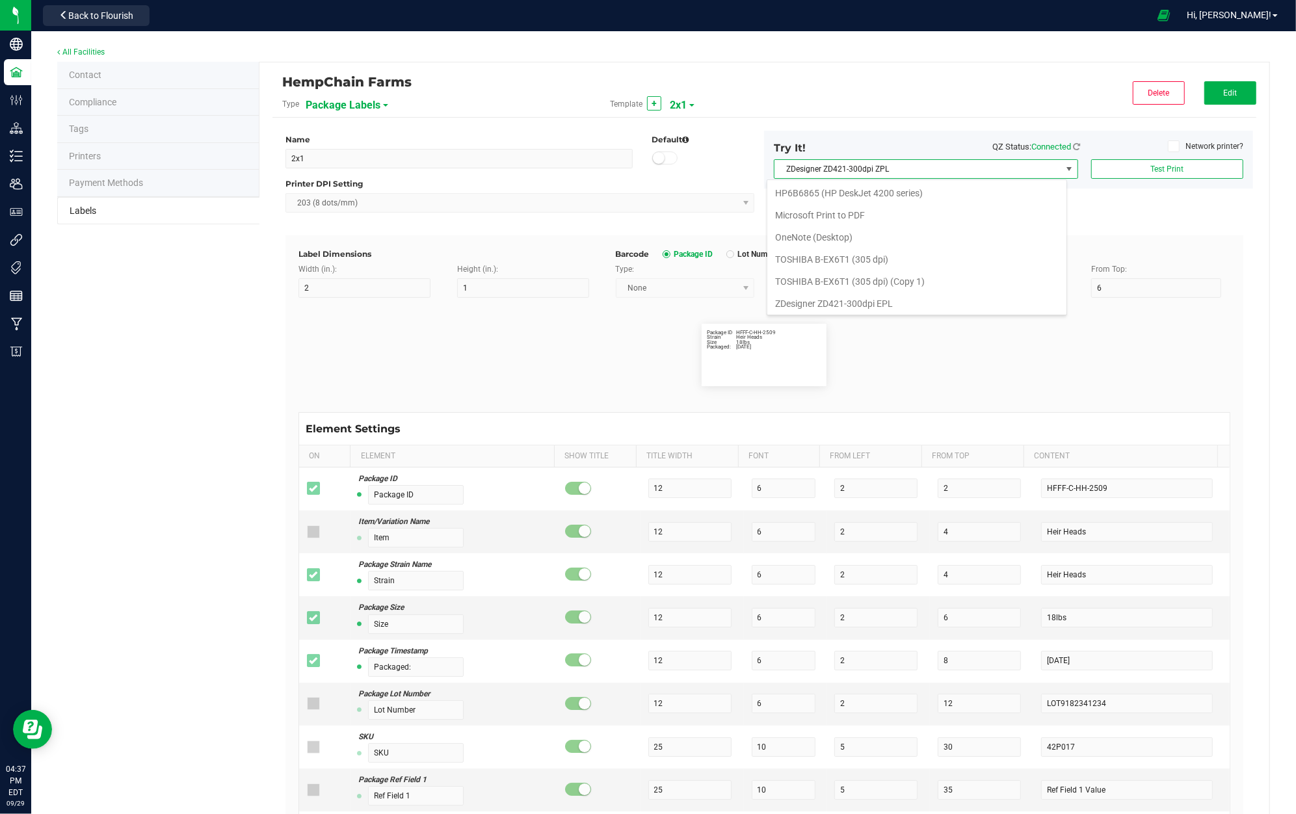
scroll to position [20, 300]
click at [981, 268] on EPL "ZDesigner ZD421-300dpi EPL" at bounding box center [916, 279] width 299 height 22
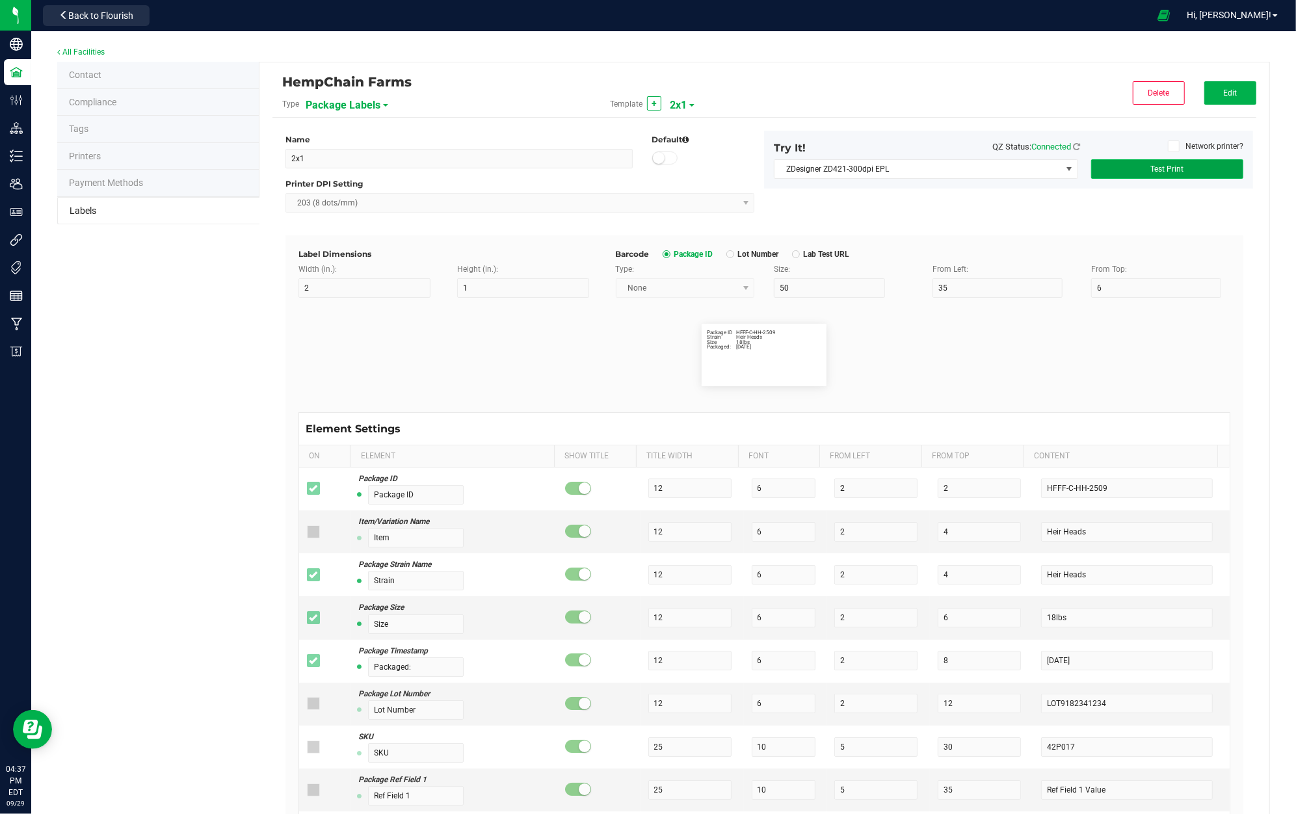
click at [1164, 170] on span "Test Print" at bounding box center [1167, 169] width 33 height 9
click at [1054, 157] on div "Try It! QZ Status: Connected Network printer? ZDesigner ZD421-300dpi EPL Test P…" at bounding box center [1008, 160] width 489 height 58
drag, startPoint x: 1054, startPoint y: 157, endPoint x: 1033, endPoint y: 167, distance: 23.3
click at [1033, 167] on span "ZDesigner ZD421-300dpi EPL" at bounding box center [918, 169] width 287 height 18
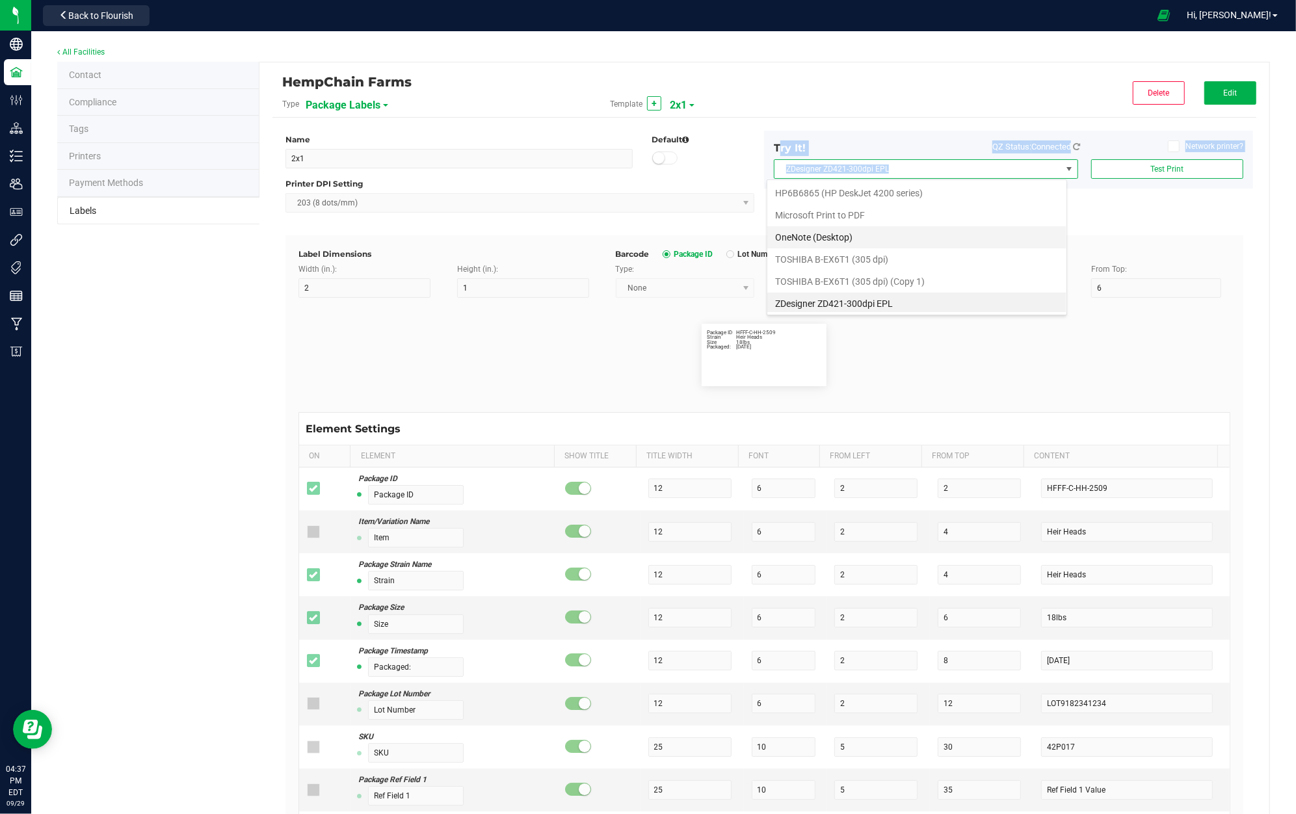
scroll to position [27, 0]
click at [987, 293] on ZPL "ZDesigner ZD421-300dpi ZPL" at bounding box center [916, 301] width 299 height 22
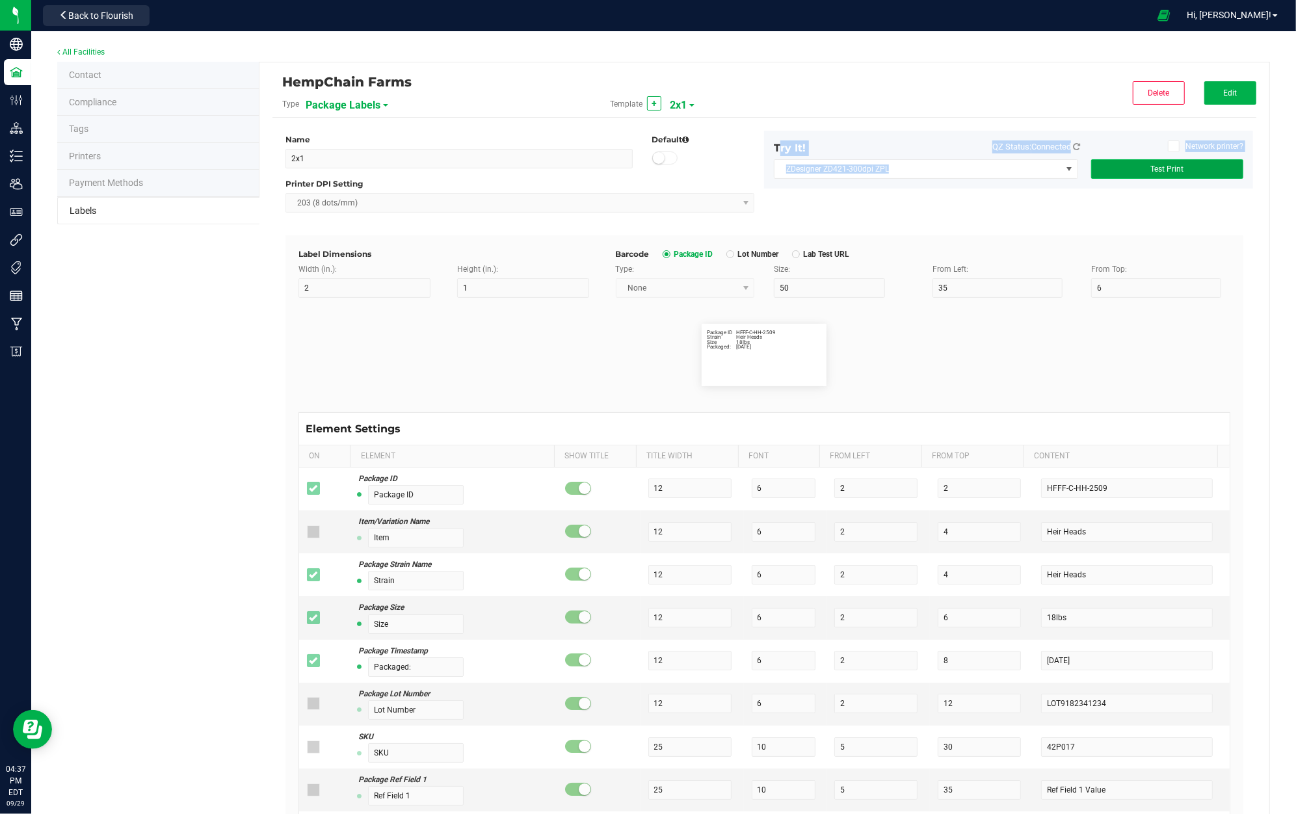
click at [1187, 167] on button "Test Print" at bounding box center [1167, 169] width 152 height 20
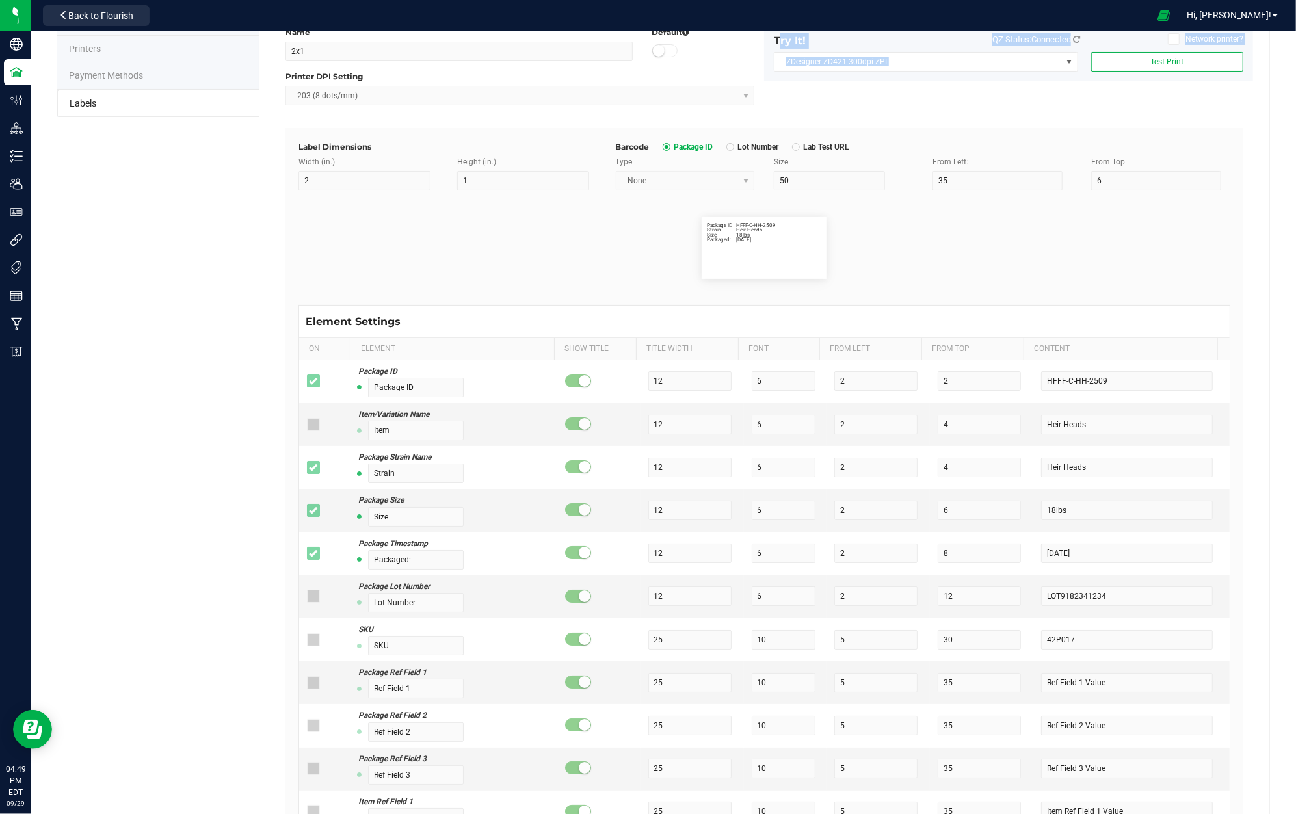
scroll to position [0, 0]
